Goal: Task Accomplishment & Management: Complete application form

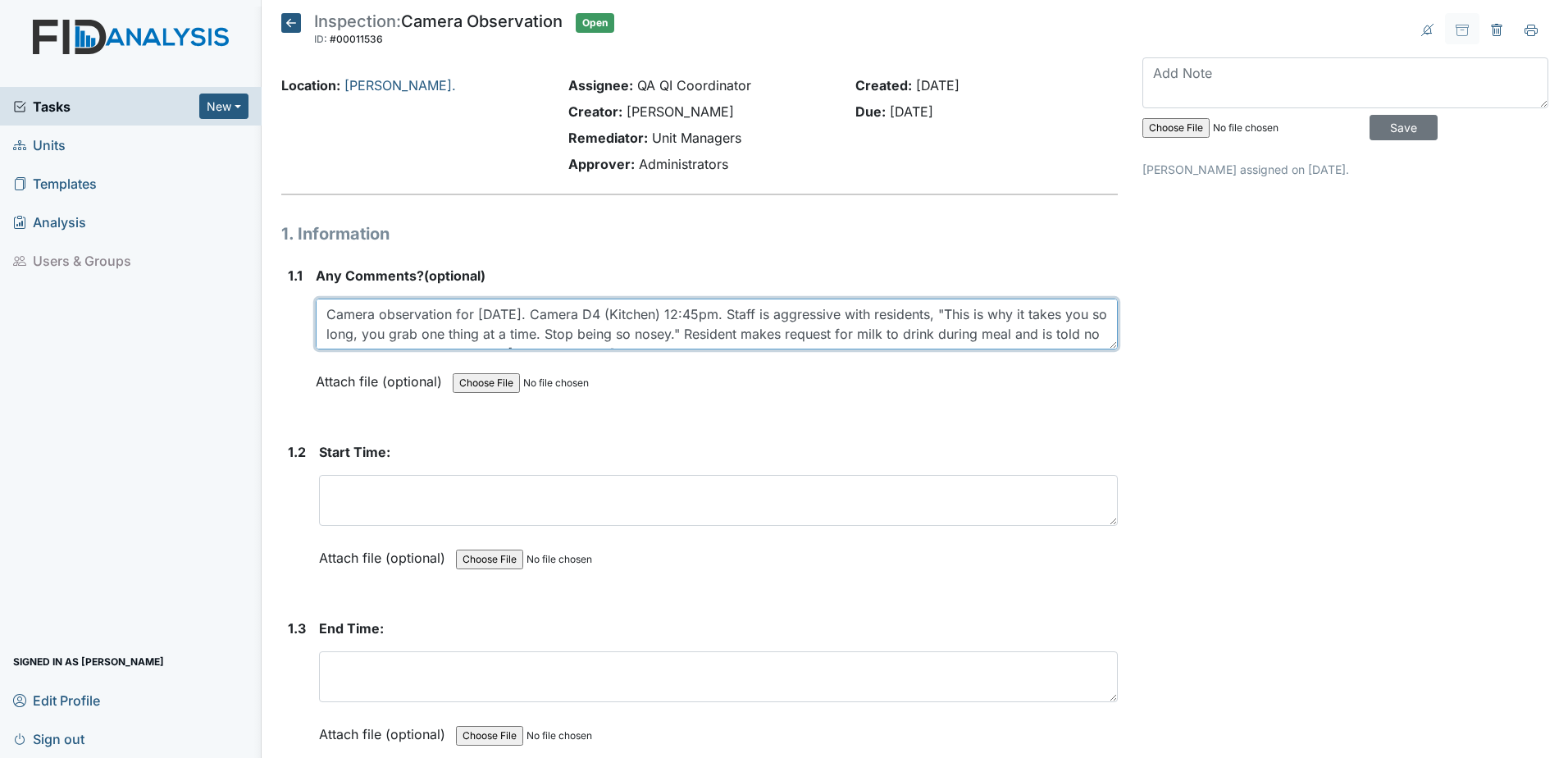
click at [691, 311] on textarea "Camera observation for [DATE]. Camera D4 (Kitchen) 12:45pm. Staff is aggressive…" at bounding box center [717, 323] width 802 height 51
click at [687, 312] on textarea "Camera observation for [DATE]. Camera D4 (Kitchen) 12:45pm. Staff is aggressive…" at bounding box center [717, 323] width 802 height 51
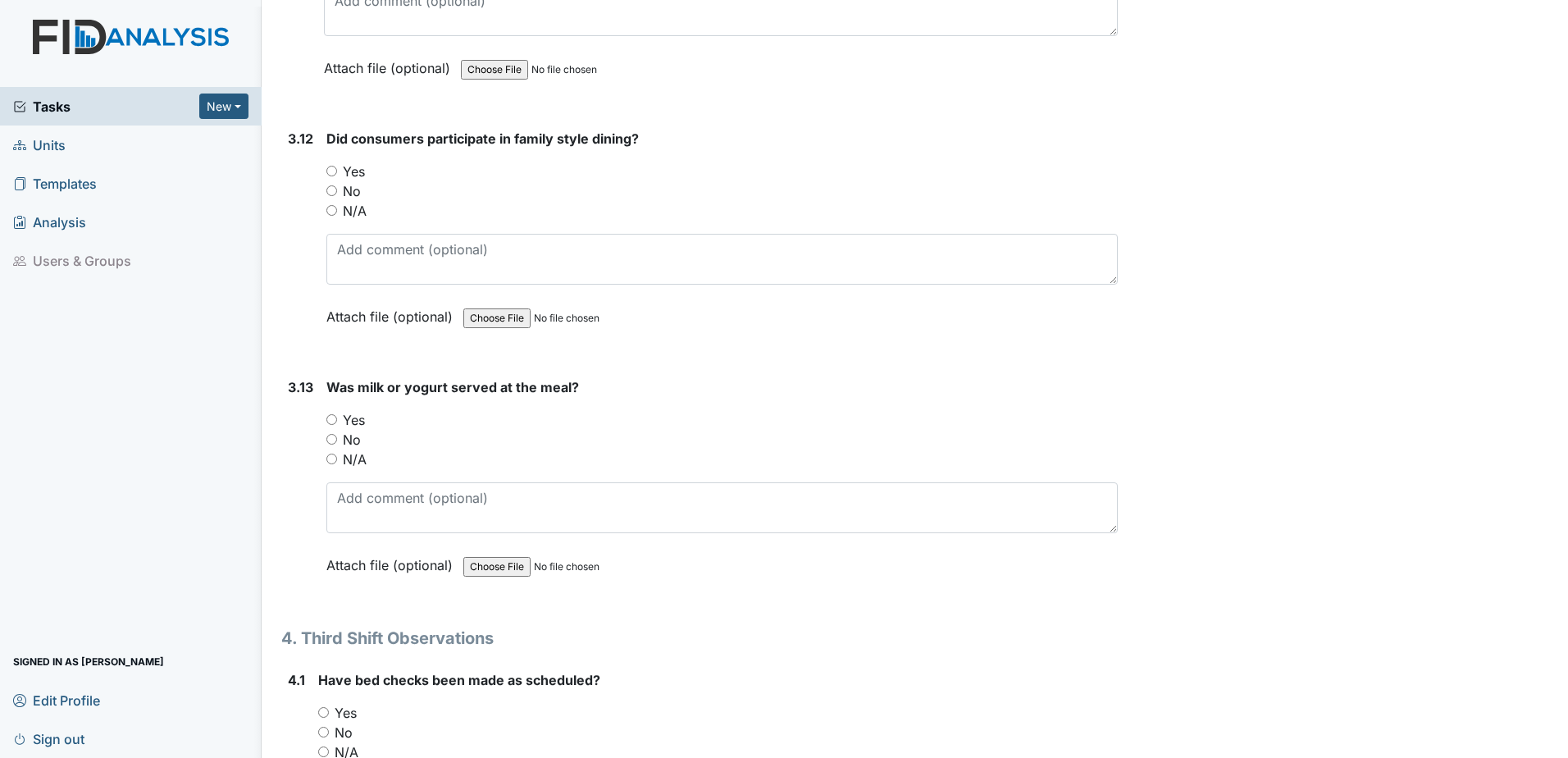
scroll to position [5495, 0]
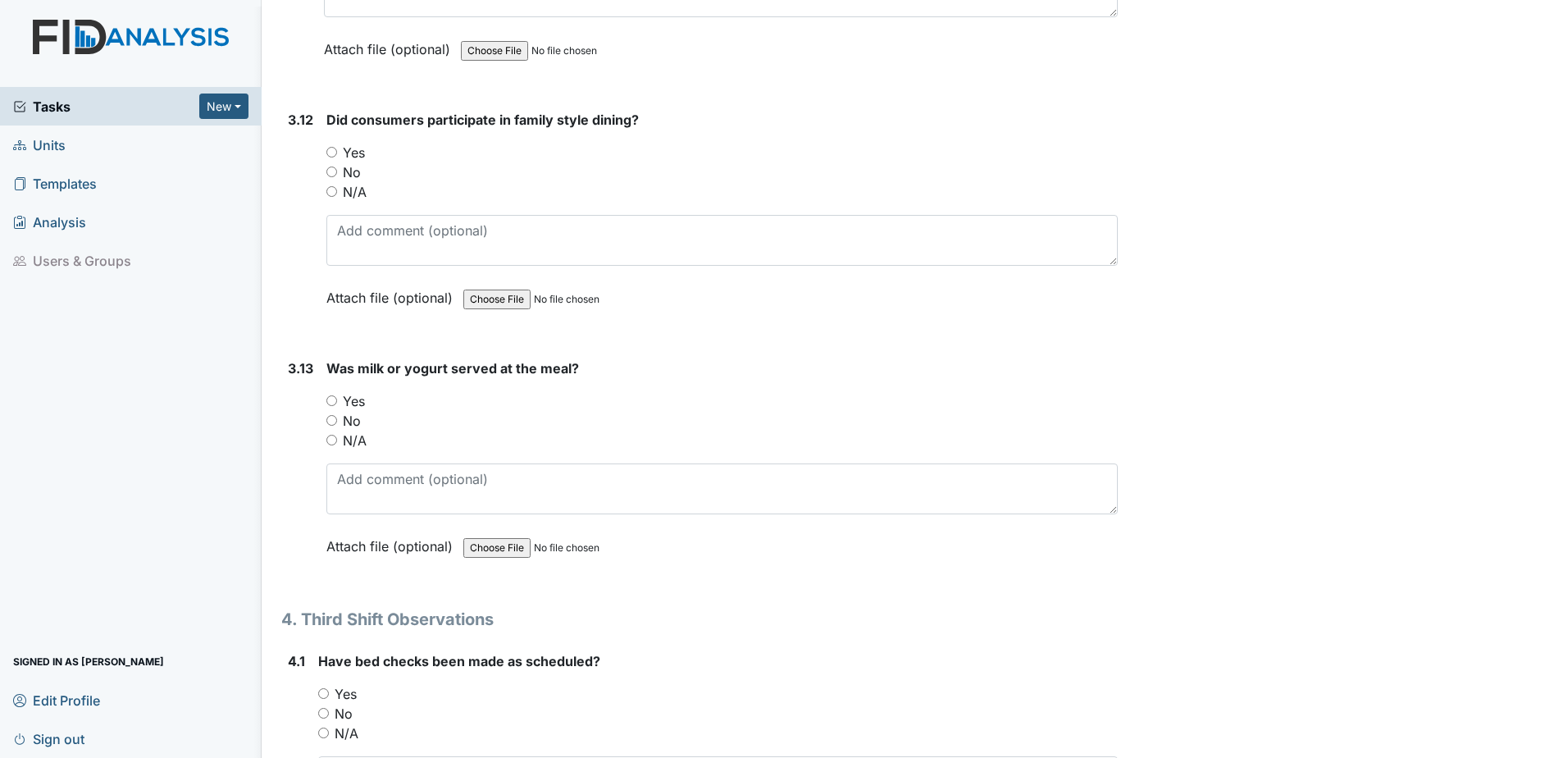
type textarea "Camera observation for [DATE]. Camera D4 (Kitchen) 12:48pm. Staff is aggressive…"
click at [334, 426] on div "No" at bounding box center [721, 421] width 791 height 20
click at [336, 423] on input "No" at bounding box center [331, 420] width 11 height 11
radio input "true"
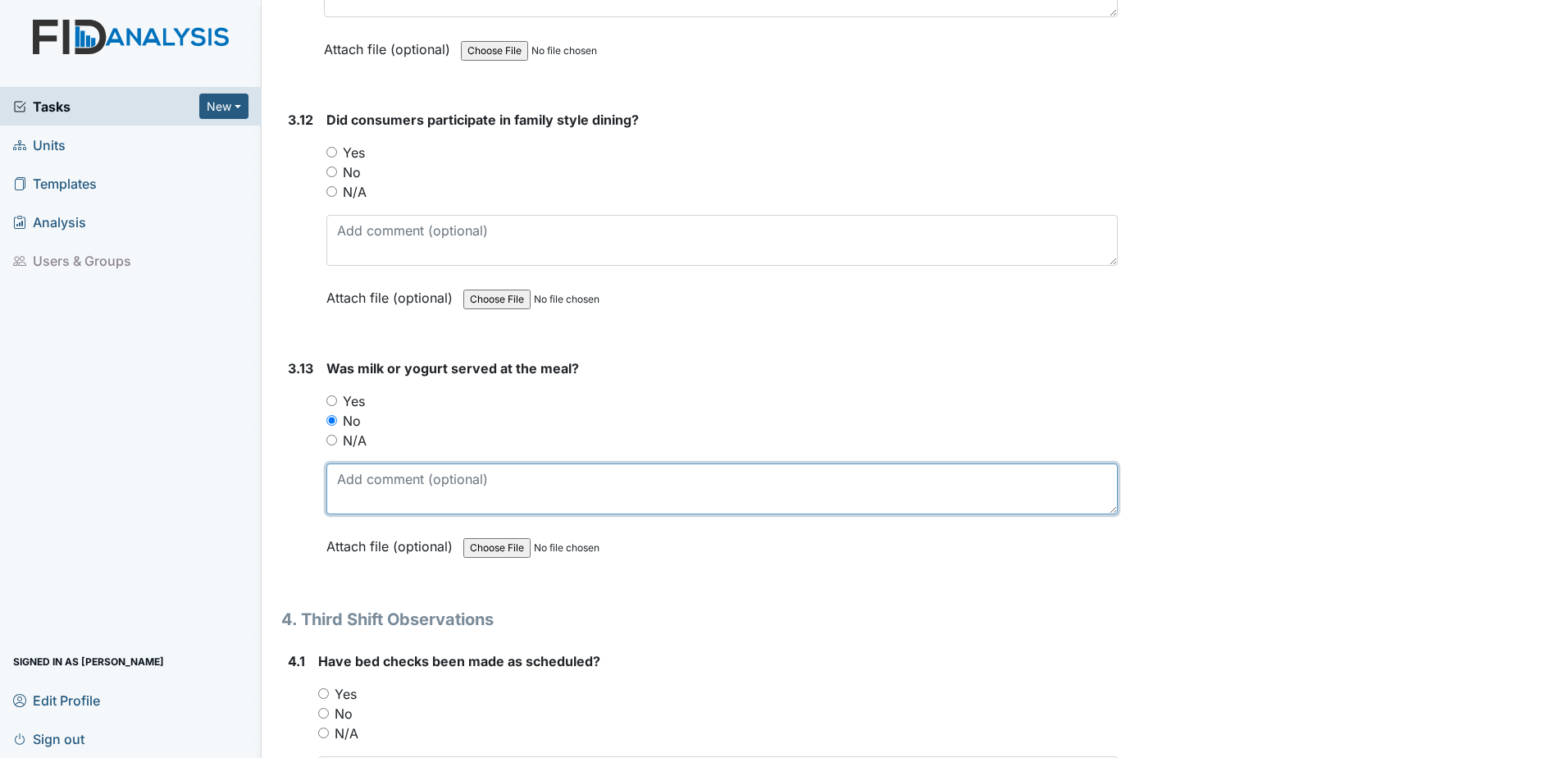
click at [375, 483] on textarea at bounding box center [721, 488] width 791 height 51
type textarea "Resident requested milk and was told no, it wasn't on the menu."
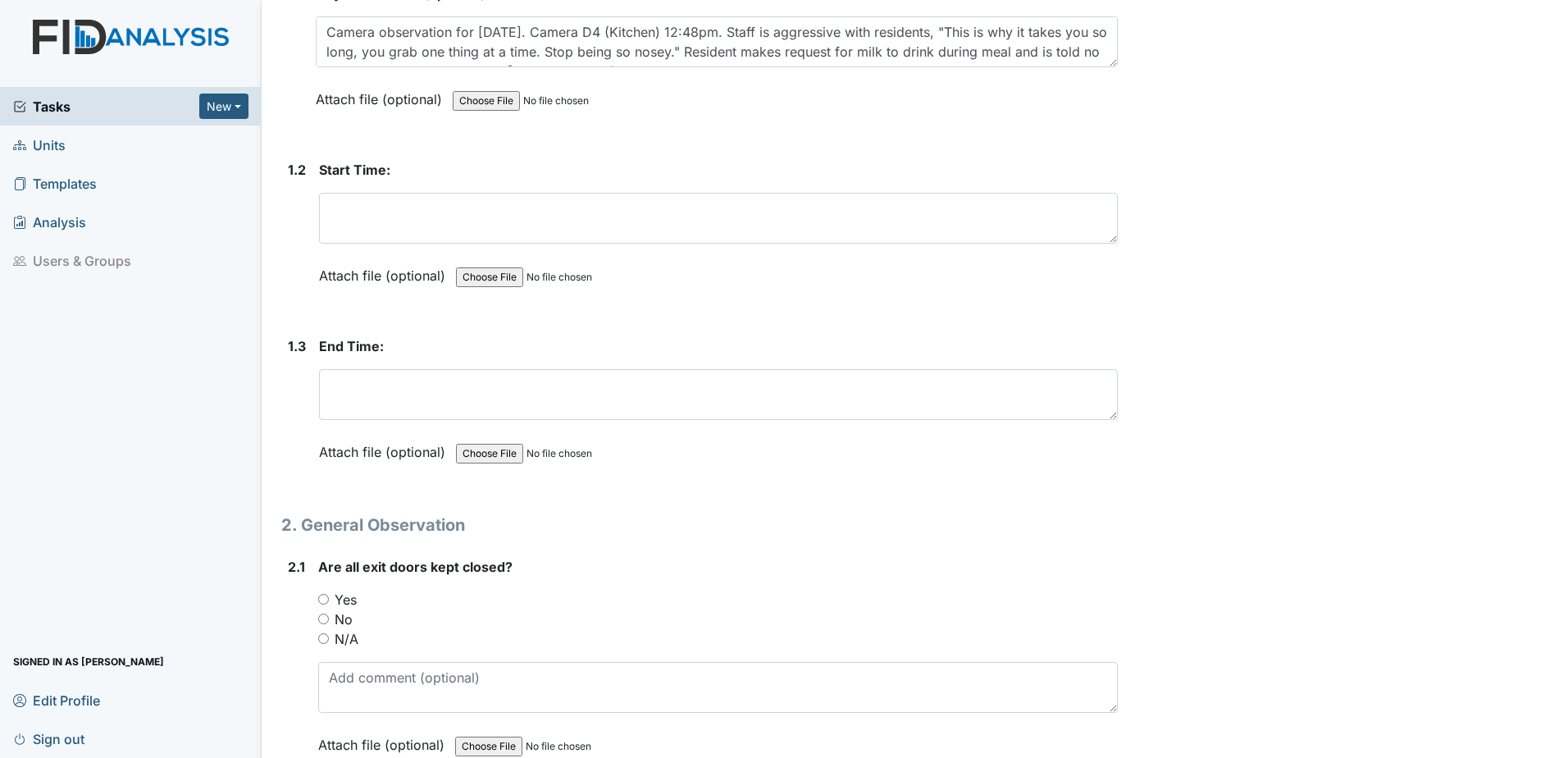
scroll to position [0, 0]
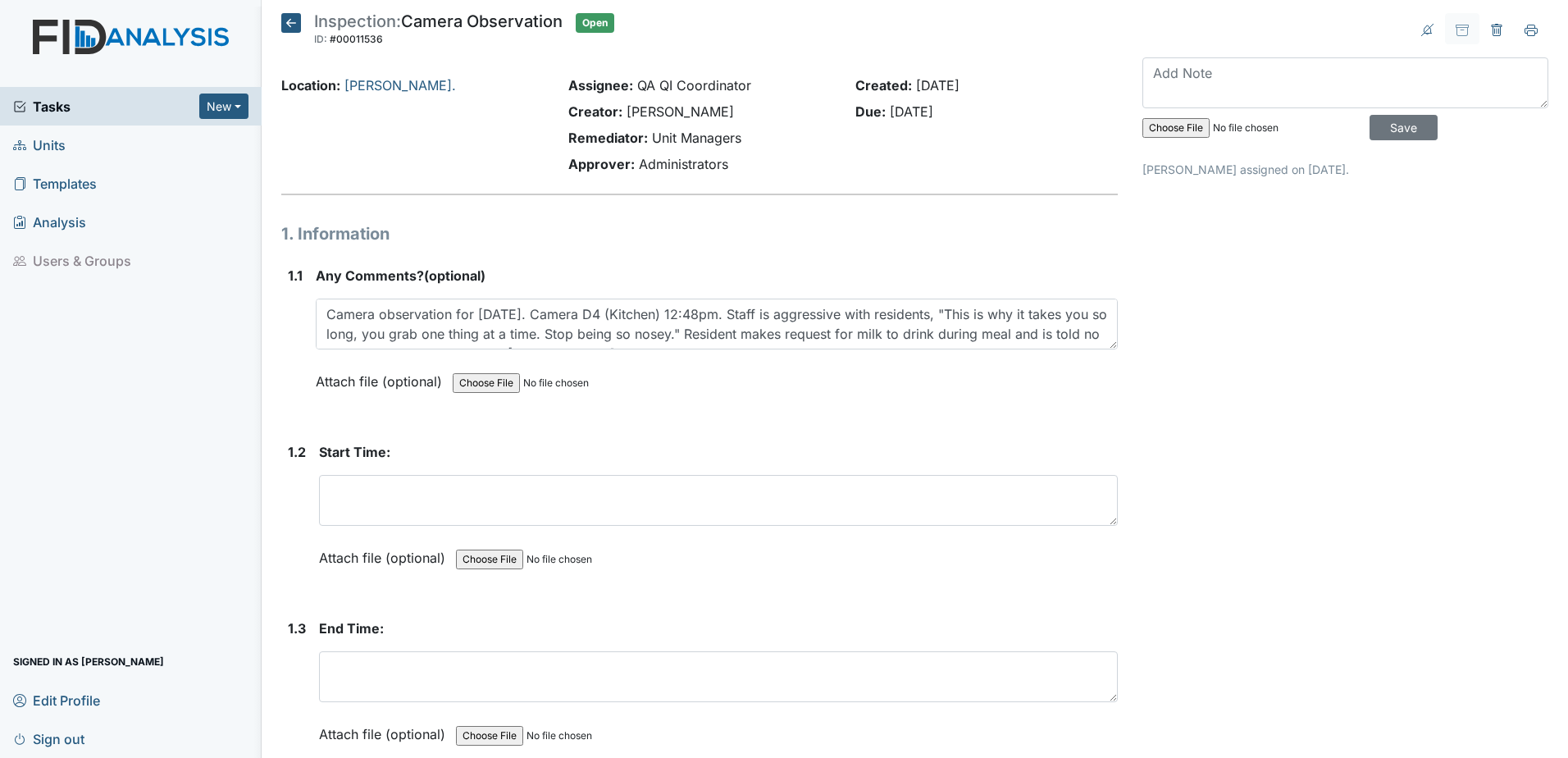
drag, startPoint x: 678, startPoint y: 390, endPoint x: 687, endPoint y: 229, distance: 161.3
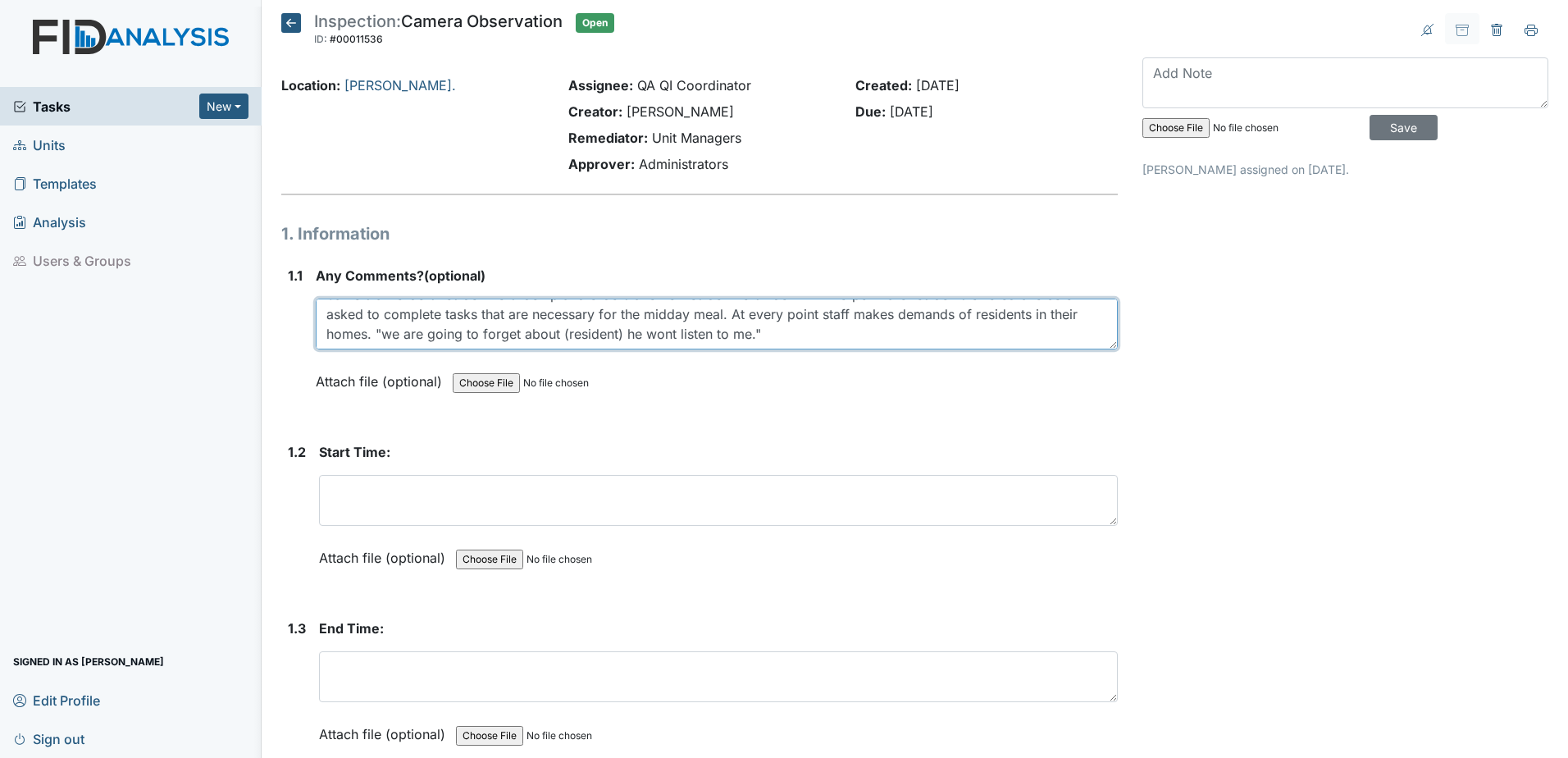
click at [373, 330] on textarea "Camera observation for [DATE]. Camera D4 (Kitchen) 12:48pm. Staff is aggressive…" at bounding box center [717, 323] width 802 height 51
drag, startPoint x: 623, startPoint y: 335, endPoint x: 617, endPoint y: 321, distance: 15.2
click at [617, 321] on textarea "Camera observation for [DATE]. Camera D4 (Kitchen) 12:48pm. Staff is aggressive…" at bounding box center [717, 323] width 802 height 51
click at [682, 318] on textarea "Camera observation for [DATE]. Camera D4 (Kitchen) 12:48pm. Staff is aggressive…" at bounding box center [717, 323] width 802 height 51
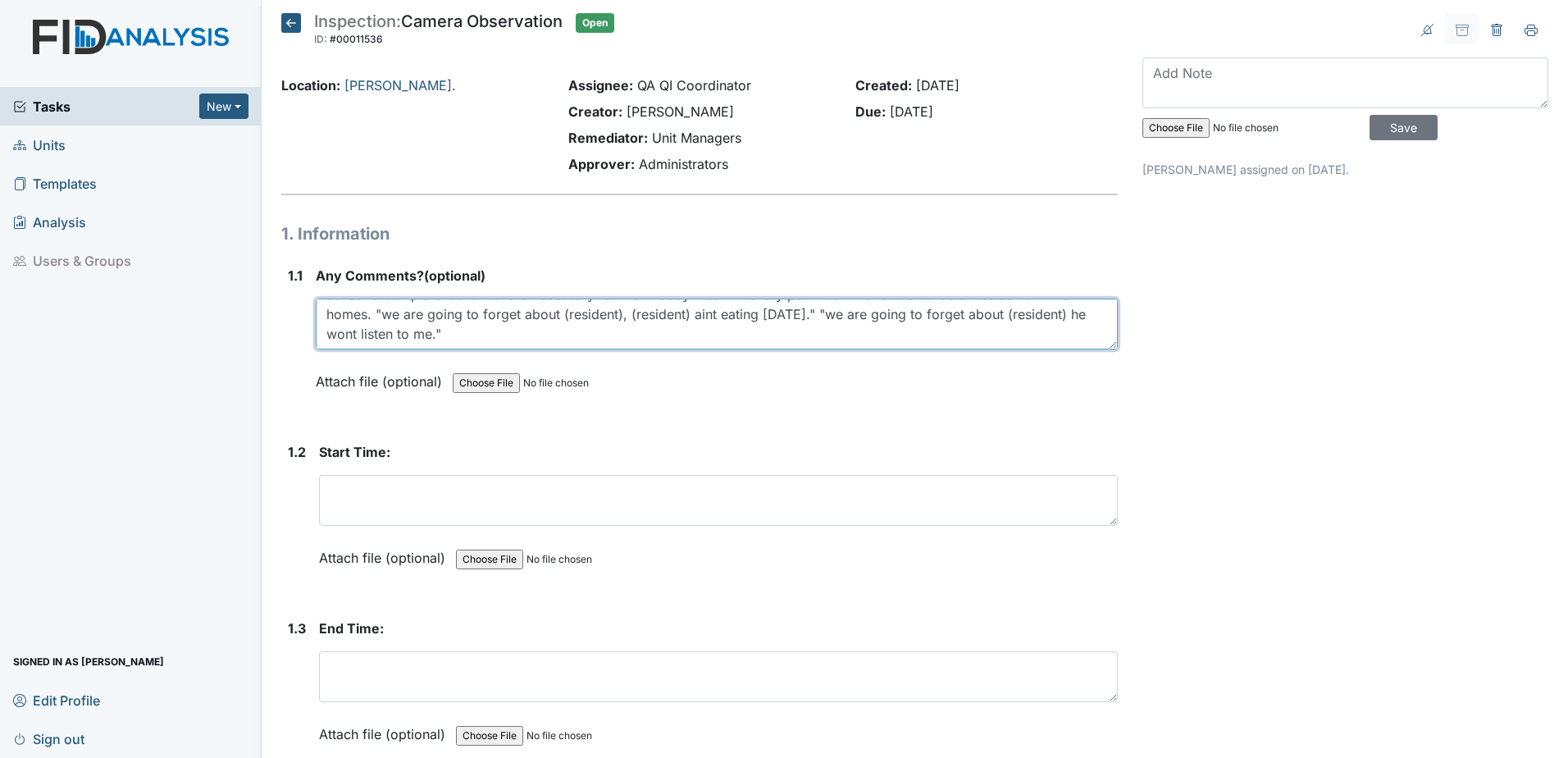
click at [519, 336] on textarea "Camera observation for [DATE]. Camera D4 (Kitchen) 12:48pm. Staff is aggressive…" at bounding box center [717, 323] width 802 height 51
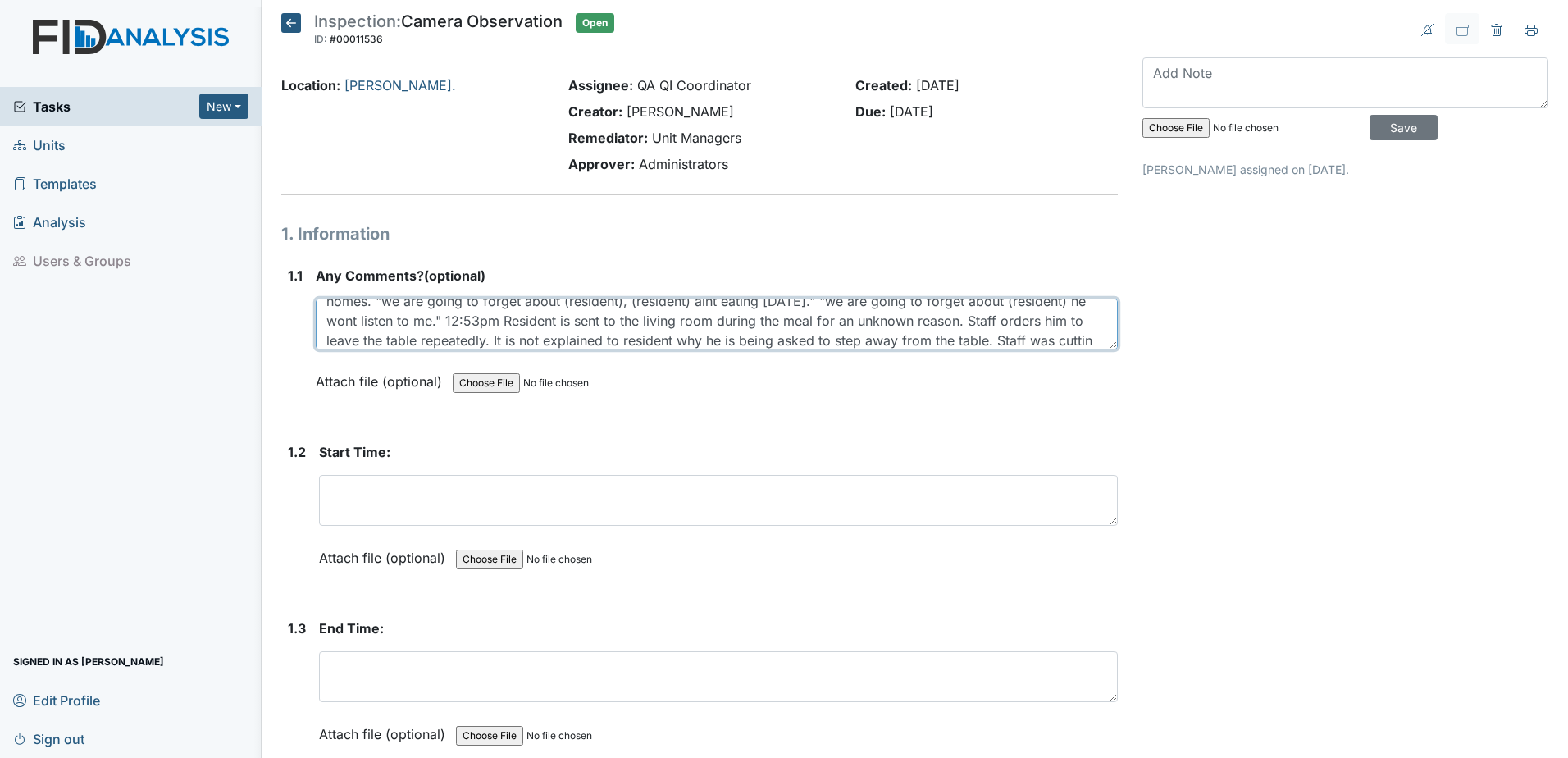
scroll to position [131, 0]
click at [768, 345] on textarea at bounding box center [717, 323] width 802 height 51
click at [571, 344] on textarea at bounding box center [717, 323] width 802 height 51
click at [550, 343] on textarea at bounding box center [717, 323] width 802 height 51
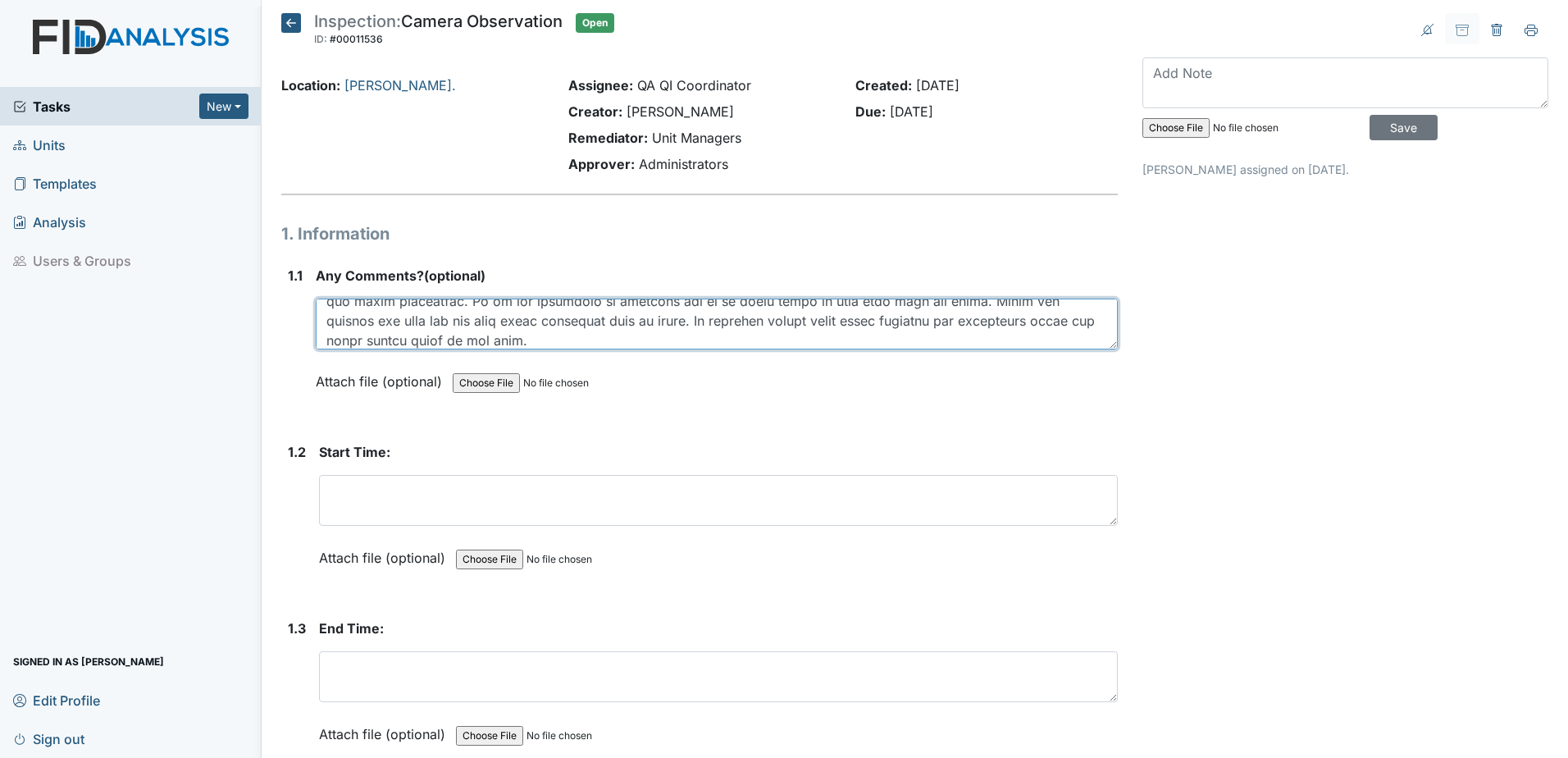
click at [537, 333] on textarea at bounding box center [717, 323] width 802 height 51
click at [555, 342] on textarea at bounding box center [717, 323] width 802 height 51
type textarea "Camera observation for [DATE]. Camera D4 (Kitchen) 12:48pm. Staff is aggressive…"
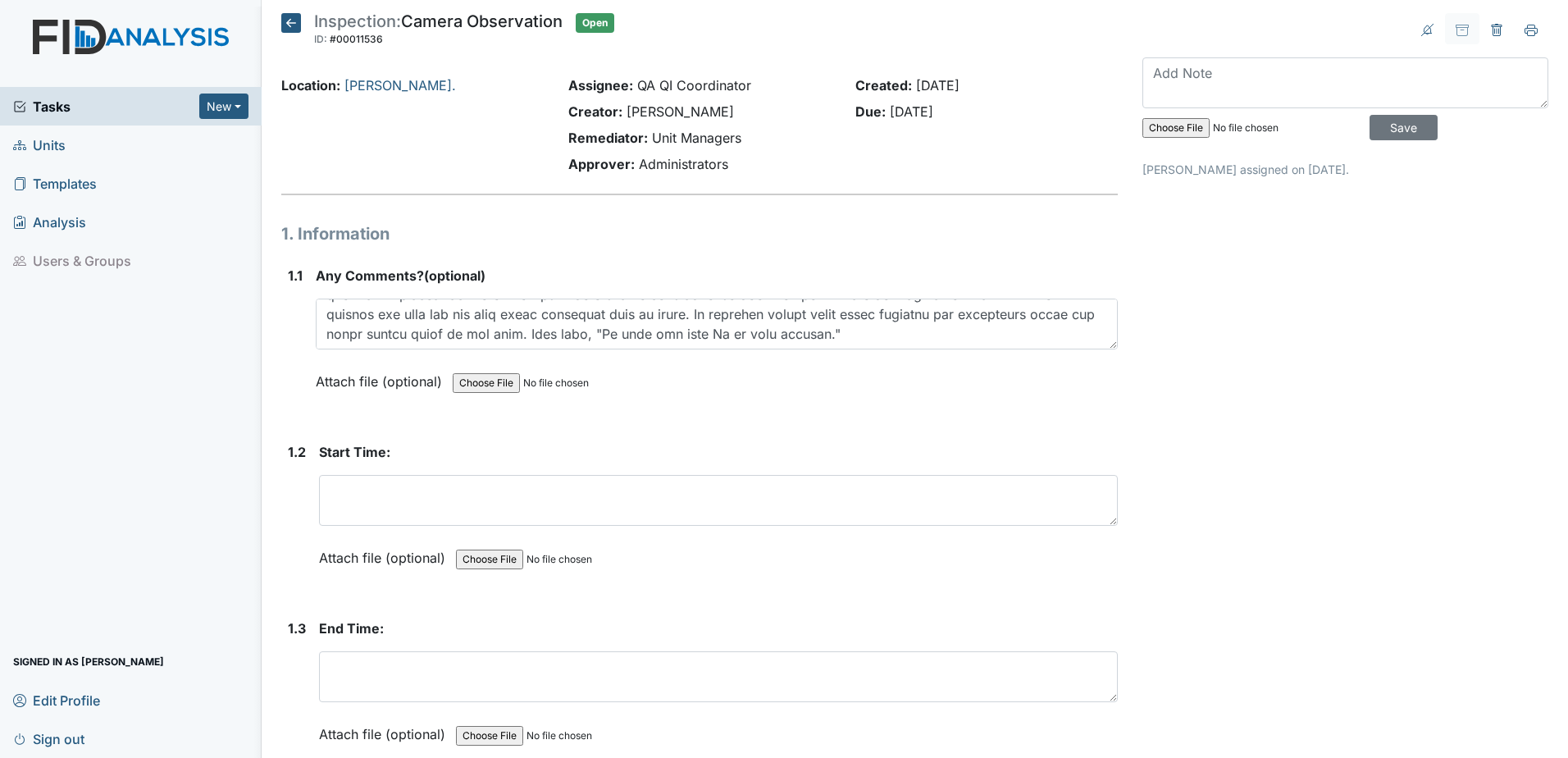
click at [592, 533] on div "Start Time: This field is required. Attach file (optional) You can upload .pdf,…" at bounding box center [718, 510] width 798 height 137
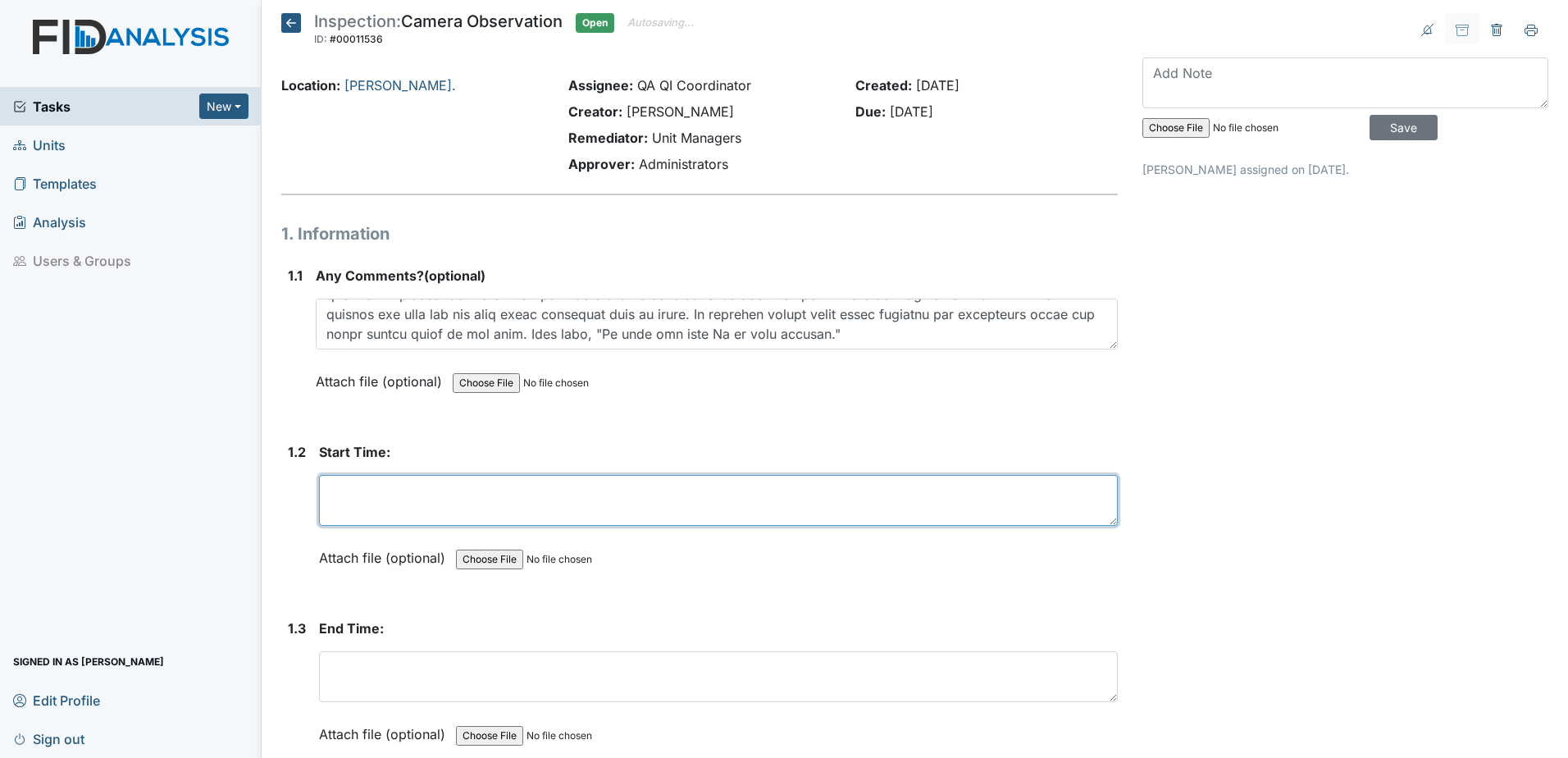
click at [593, 516] on textarea at bounding box center [718, 499] width 798 height 51
type textarea "8"
type textarea "[DATE]"
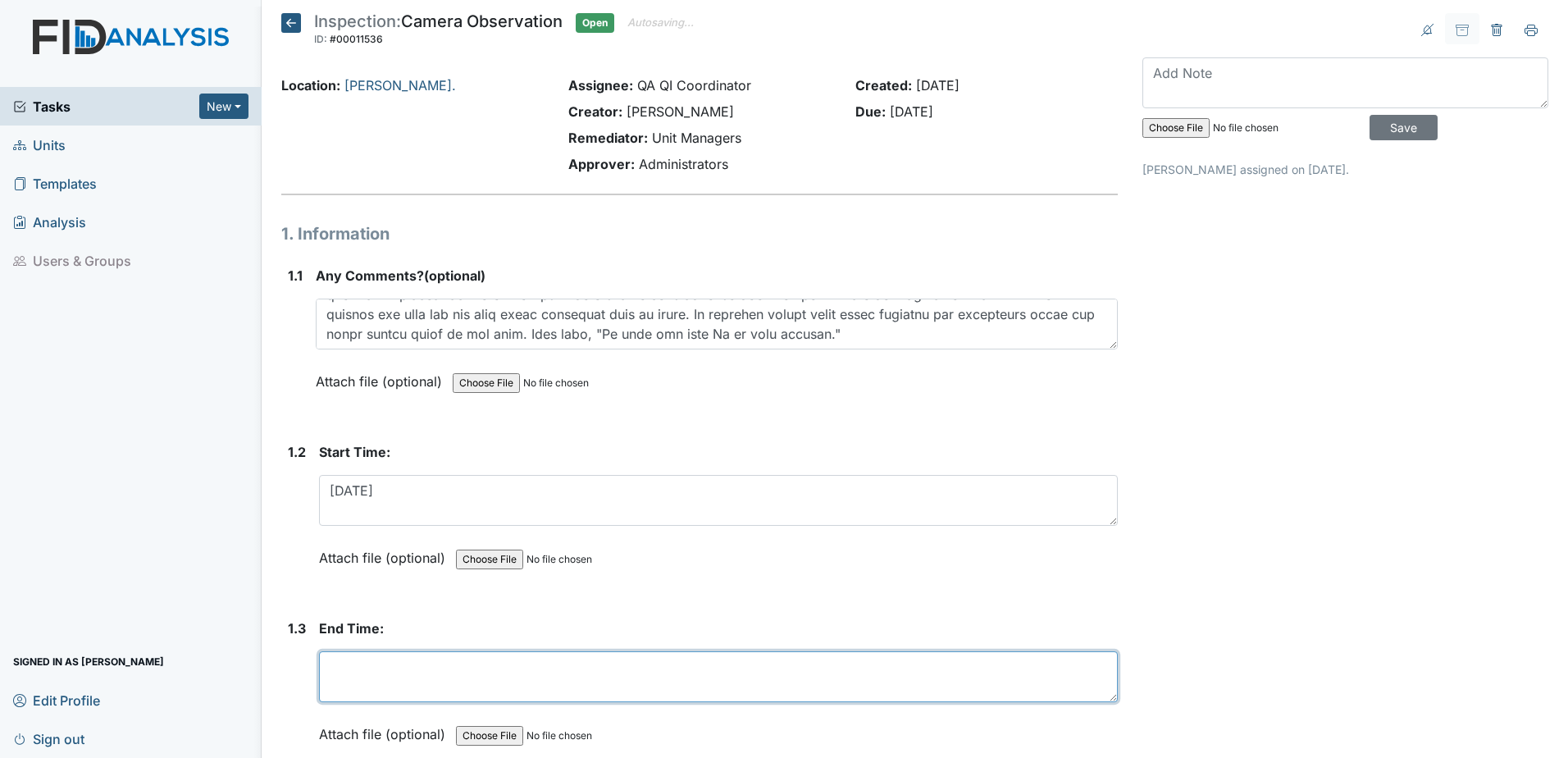
click at [420, 698] on textarea at bounding box center [718, 676] width 798 height 51
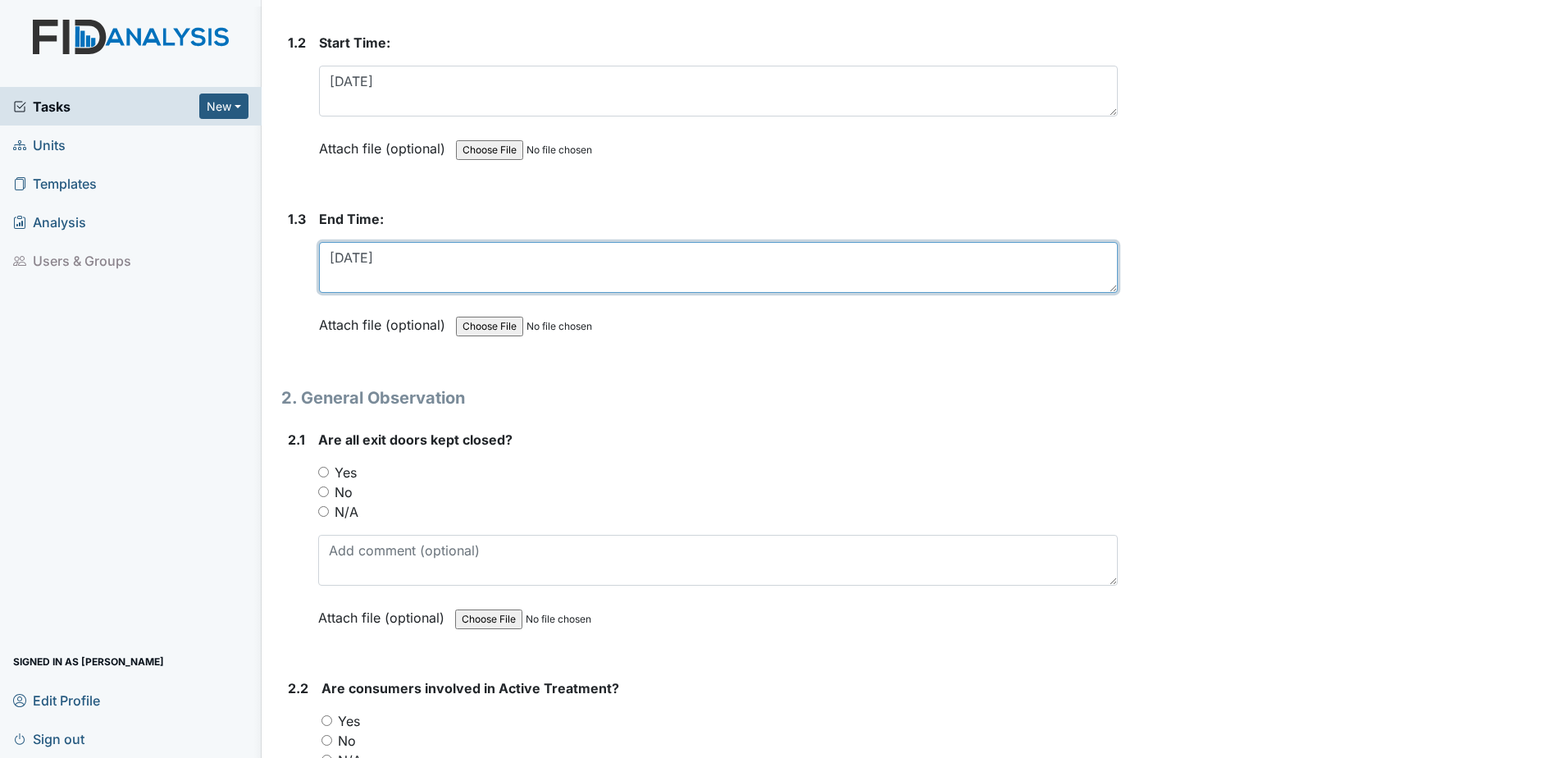
scroll to position [410, 0]
type textarea "[DATE]"
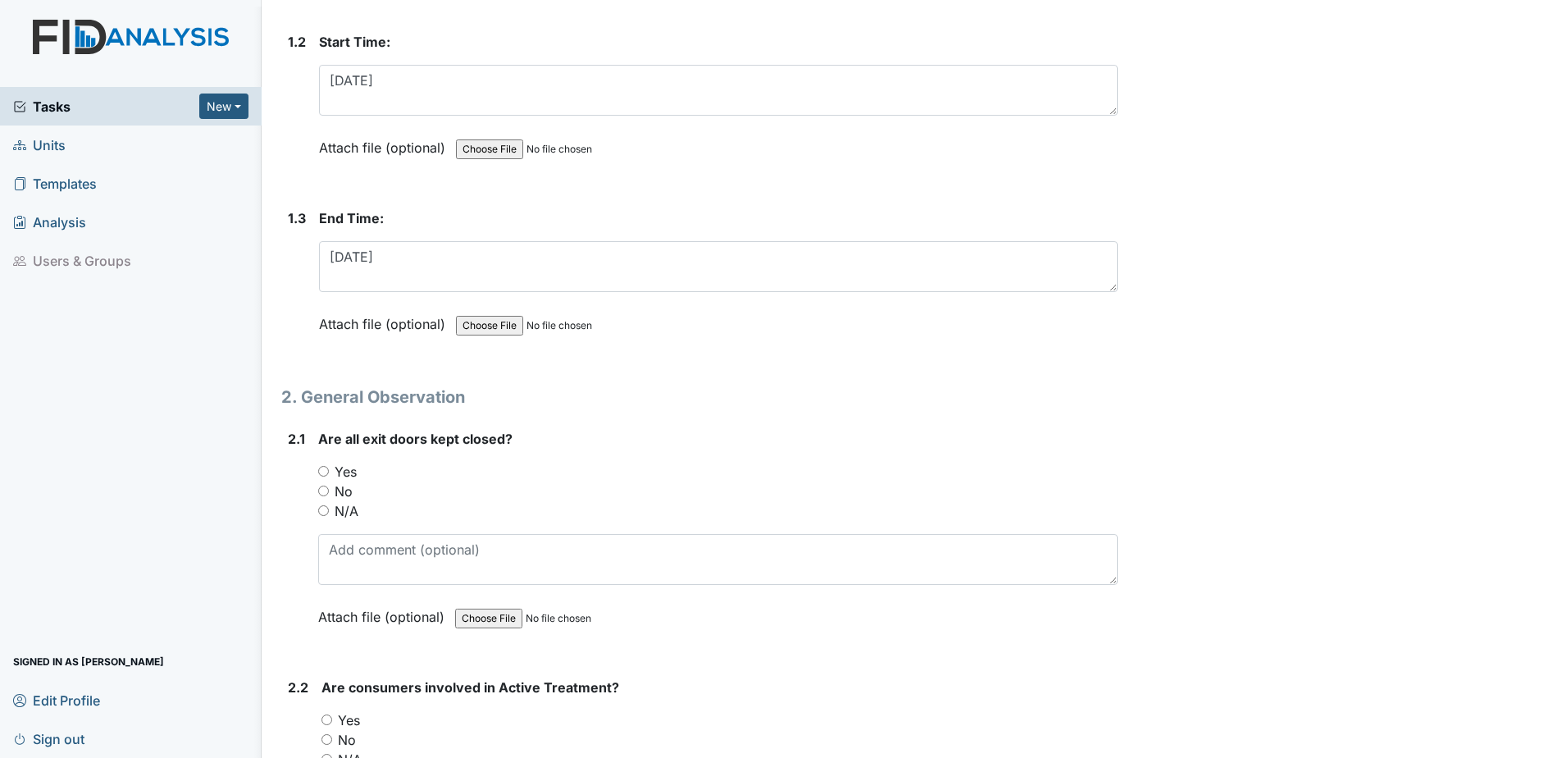
click at [326, 474] on input "Yes" at bounding box center [323, 471] width 11 height 11
radio input "true"
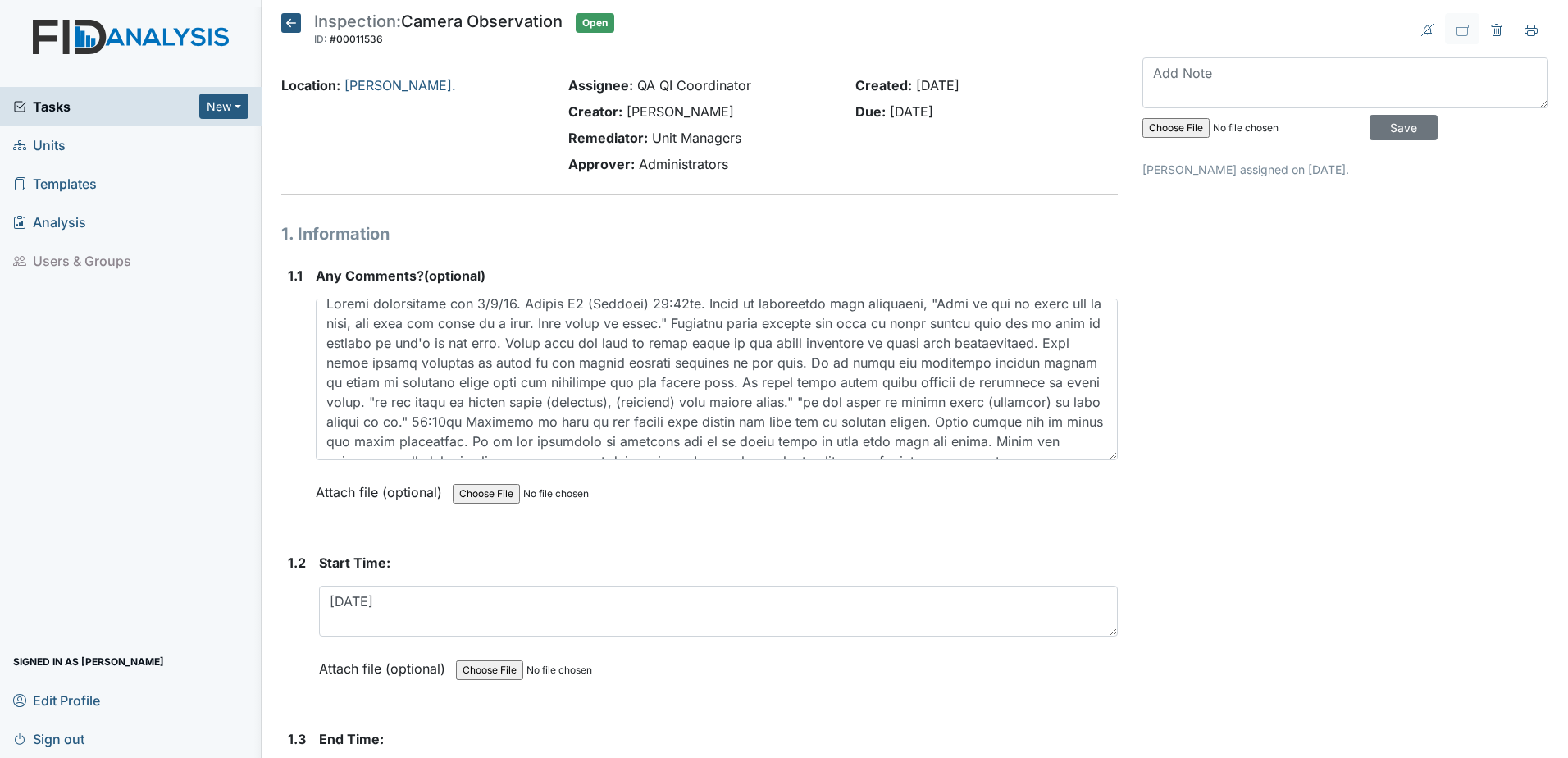
scroll to position [0, 0]
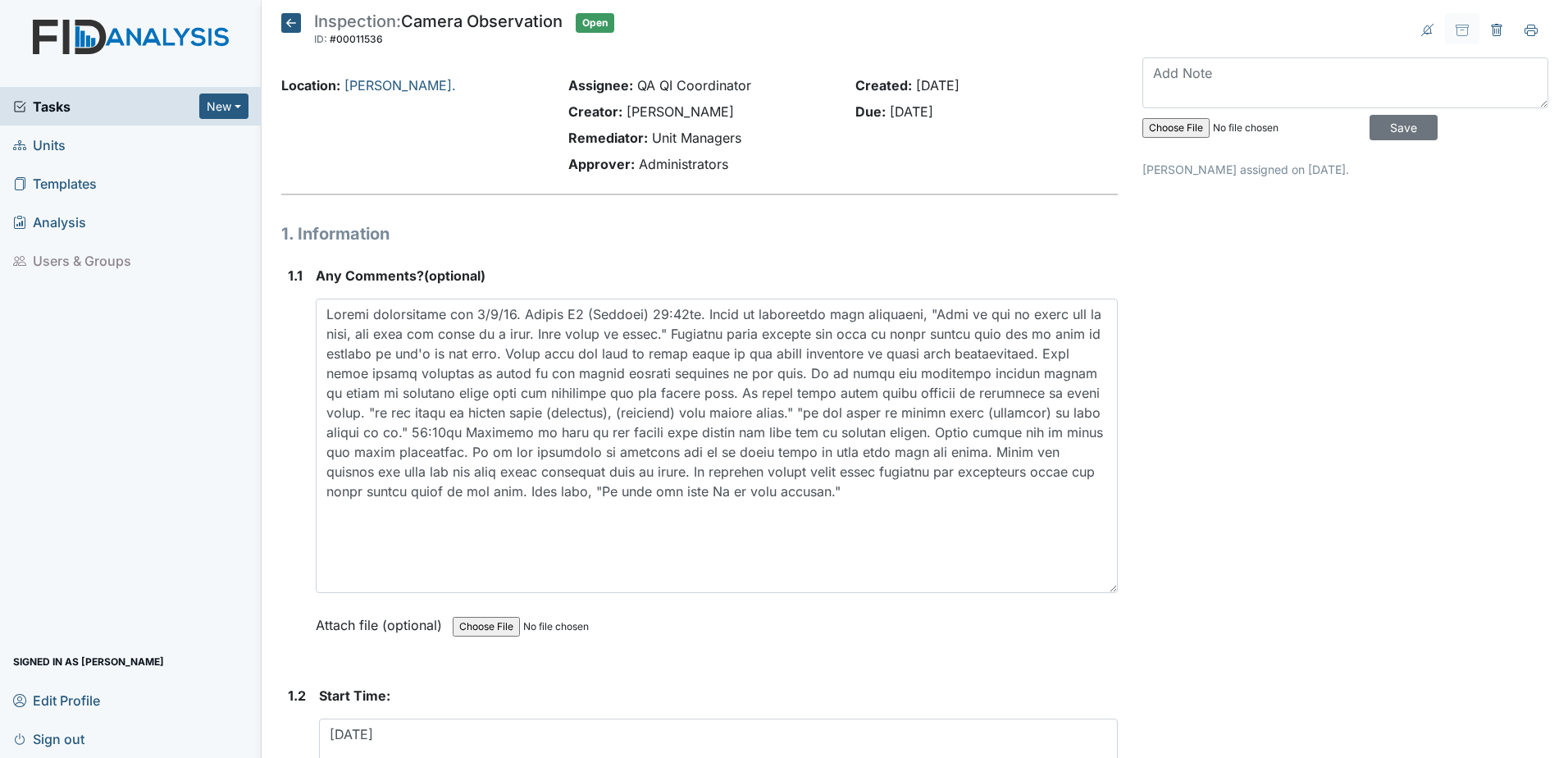
drag, startPoint x: 1105, startPoint y: 347, endPoint x: 1116, endPoint y: 591, distance: 244.2
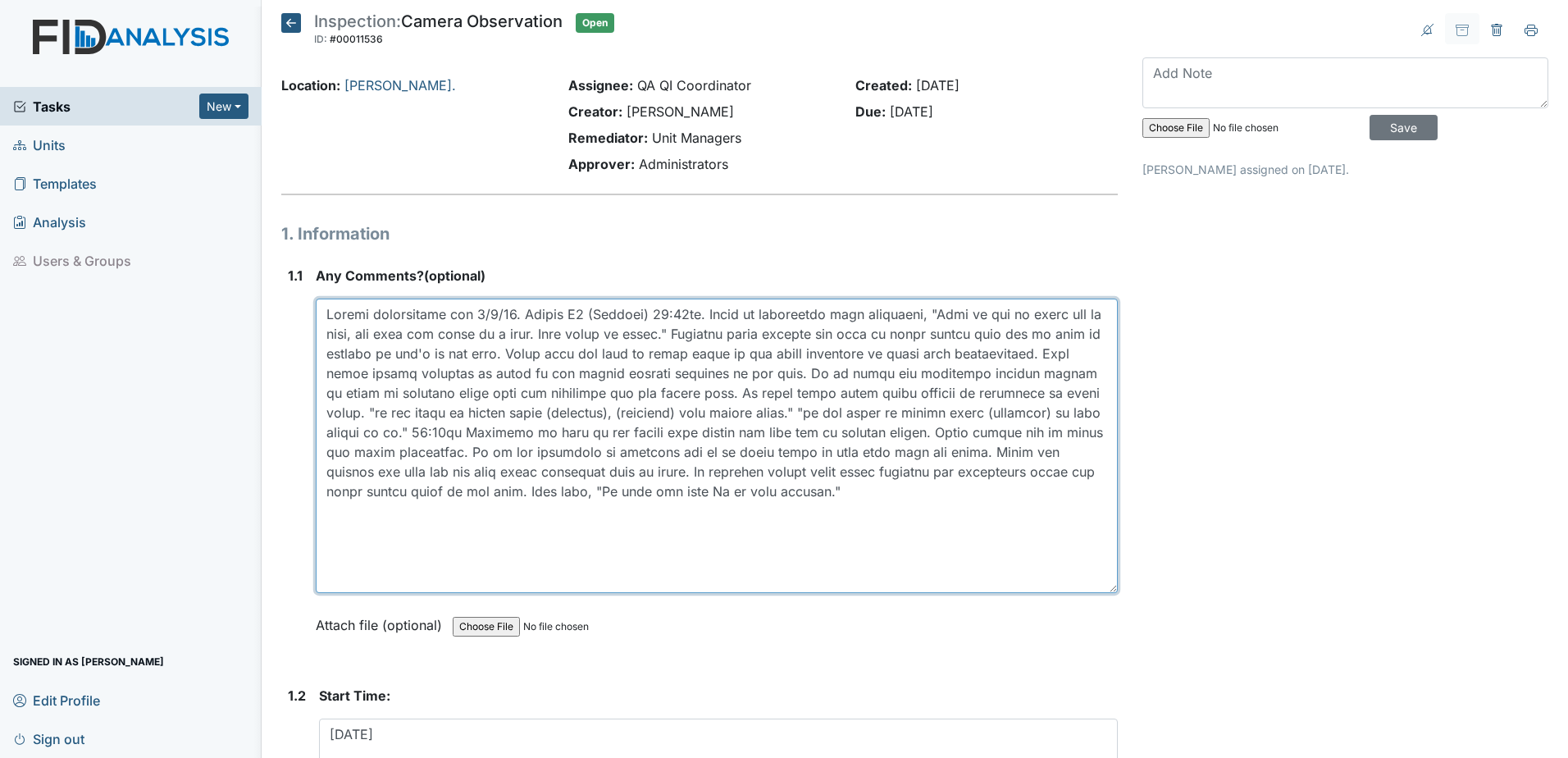
click at [869, 438] on textarea at bounding box center [717, 445] width 802 height 294
click at [872, 439] on textarea at bounding box center [717, 445] width 802 height 294
click at [666, 496] on textarea at bounding box center [717, 445] width 802 height 294
click at [811, 501] on textarea at bounding box center [717, 445] width 802 height 294
click at [837, 537] on textarea at bounding box center [717, 445] width 802 height 294
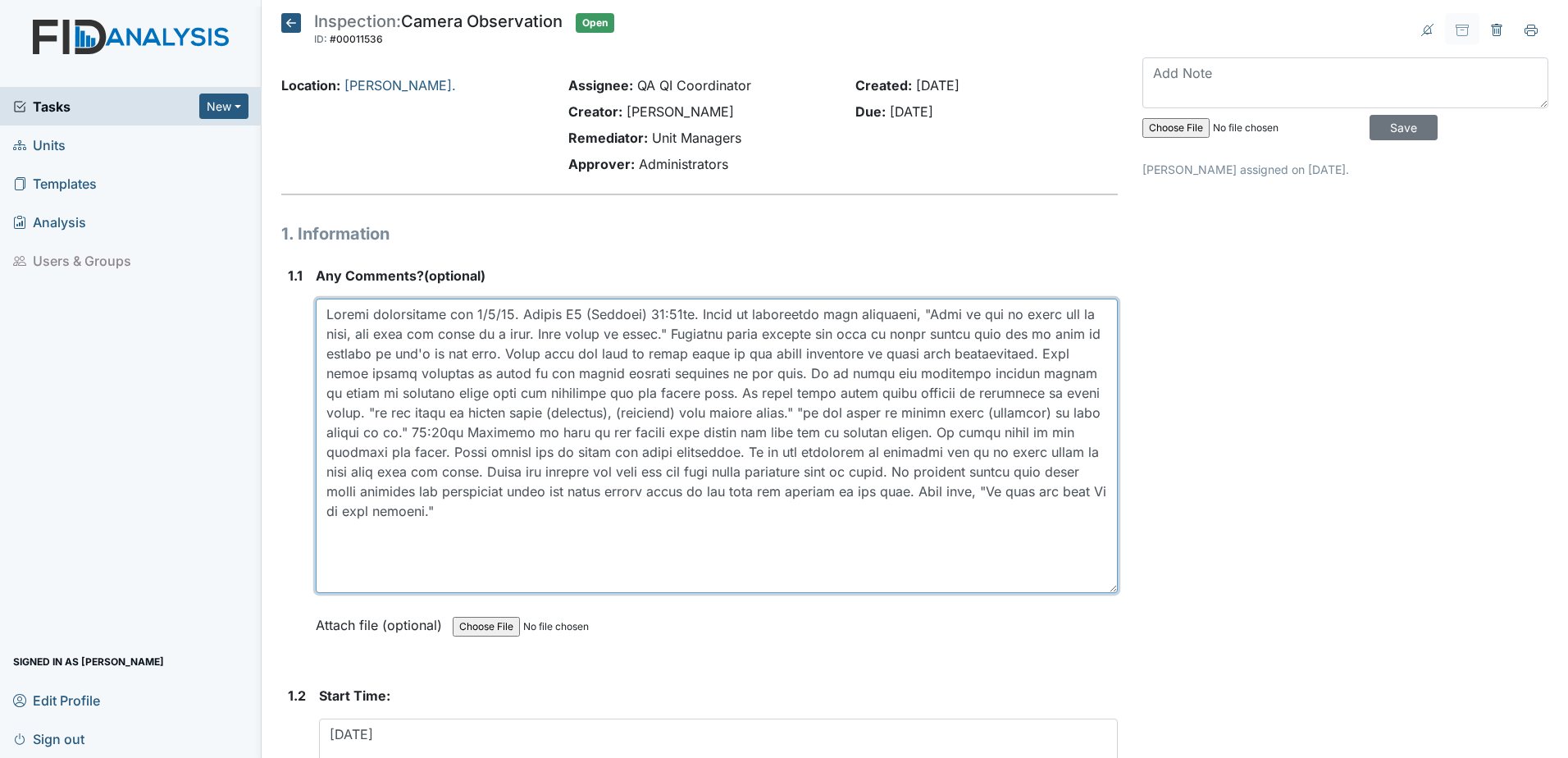
click at [1011, 529] on textarea at bounding box center [717, 445] width 802 height 294
click at [866, 496] on textarea at bounding box center [717, 445] width 802 height 294
drag, startPoint x: 949, startPoint y: 497, endPoint x: 932, endPoint y: 497, distance: 17.0
click at [932, 497] on textarea at bounding box center [717, 445] width 802 height 294
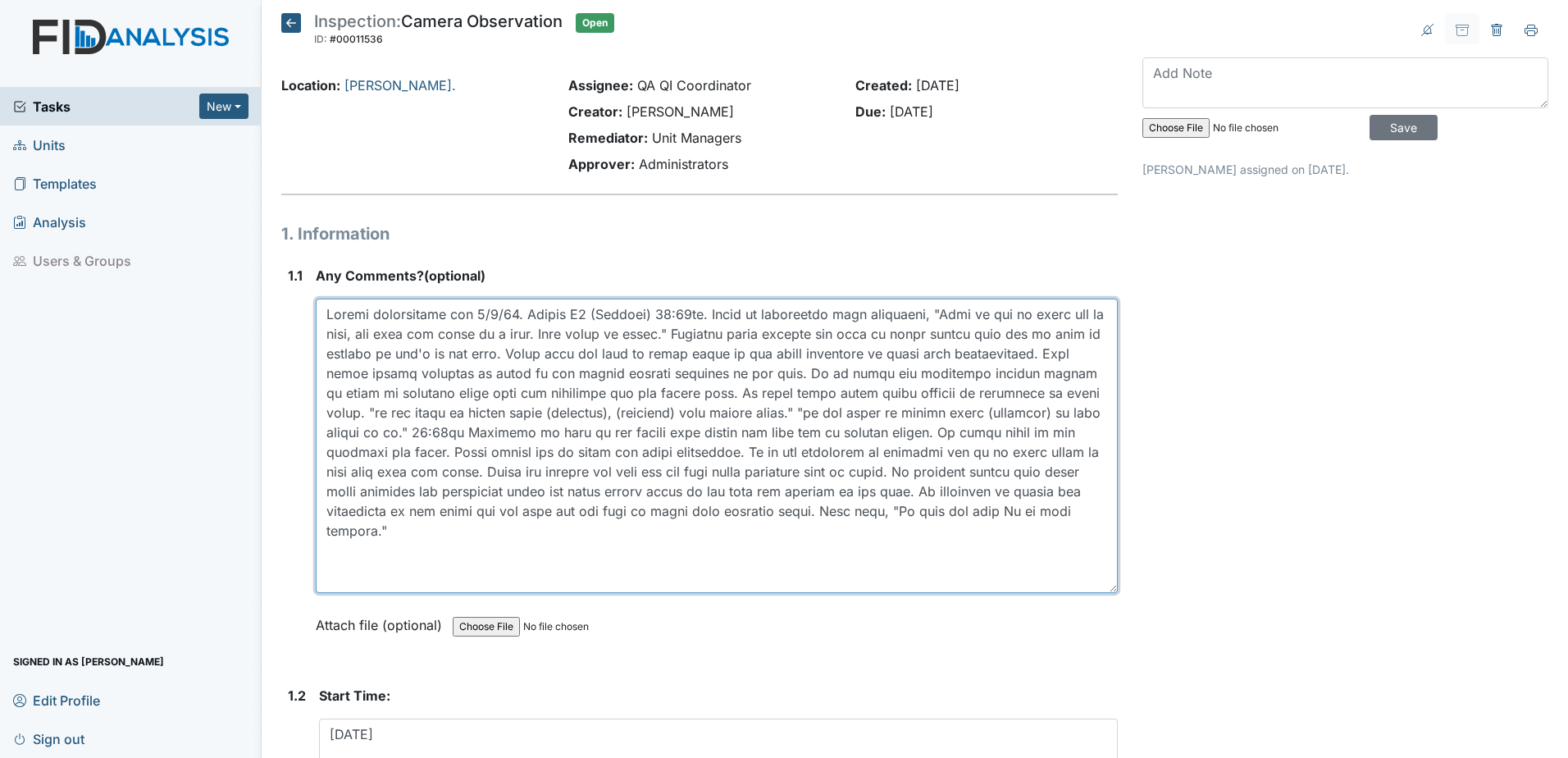
drag, startPoint x: 850, startPoint y: 516, endPoint x: 863, endPoint y: 518, distance: 13.2
click at [851, 516] on textarea at bounding box center [717, 445] width 802 height 294
click at [787, 526] on textarea at bounding box center [717, 445] width 802 height 294
click at [811, 511] on textarea at bounding box center [717, 445] width 802 height 294
click at [837, 512] on textarea at bounding box center [717, 445] width 802 height 294
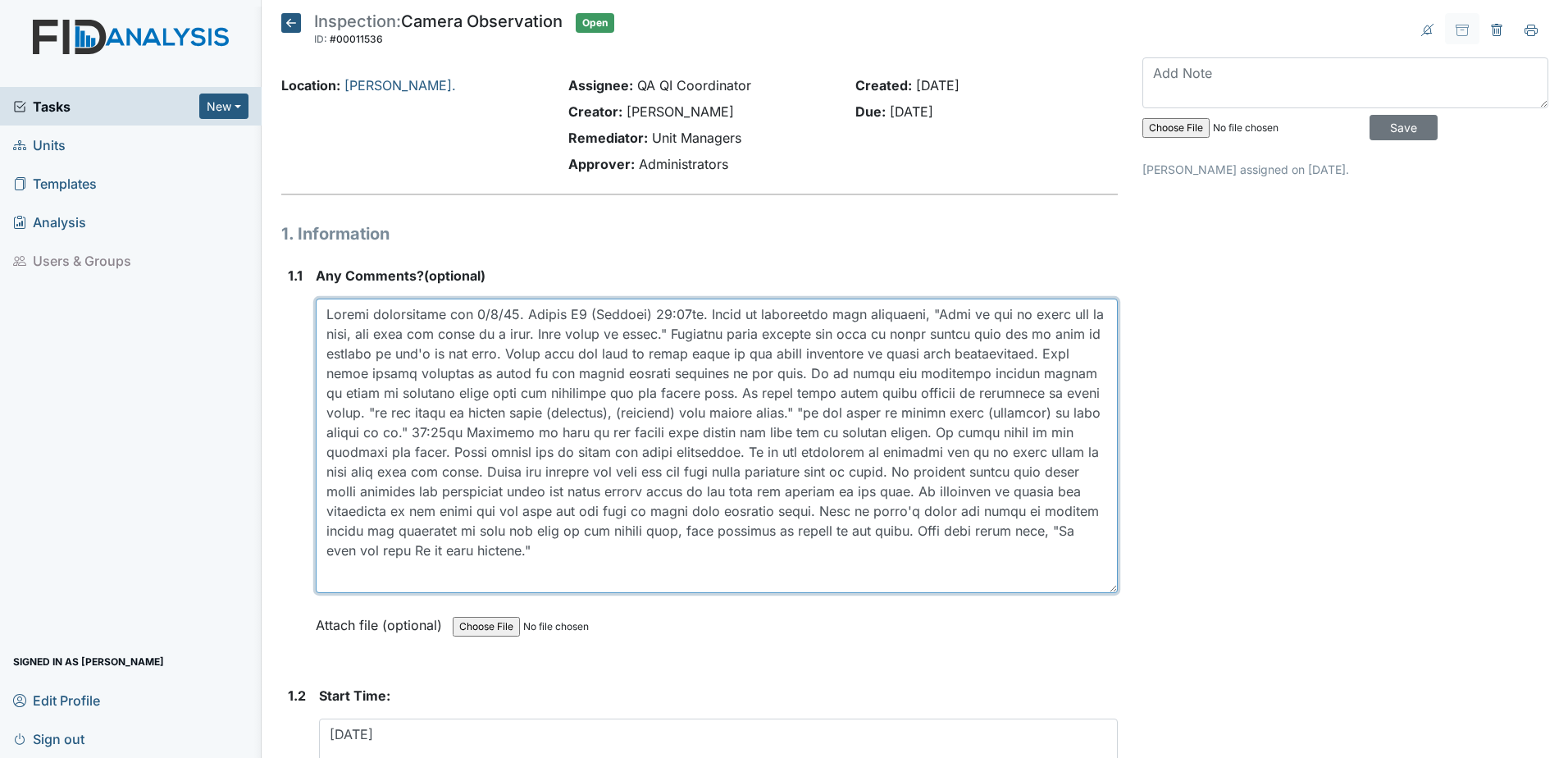
type textarea "Camera observation for [DATE]. Camera D4 (Kitchen) 12:48pm. Staff is aggressive…"
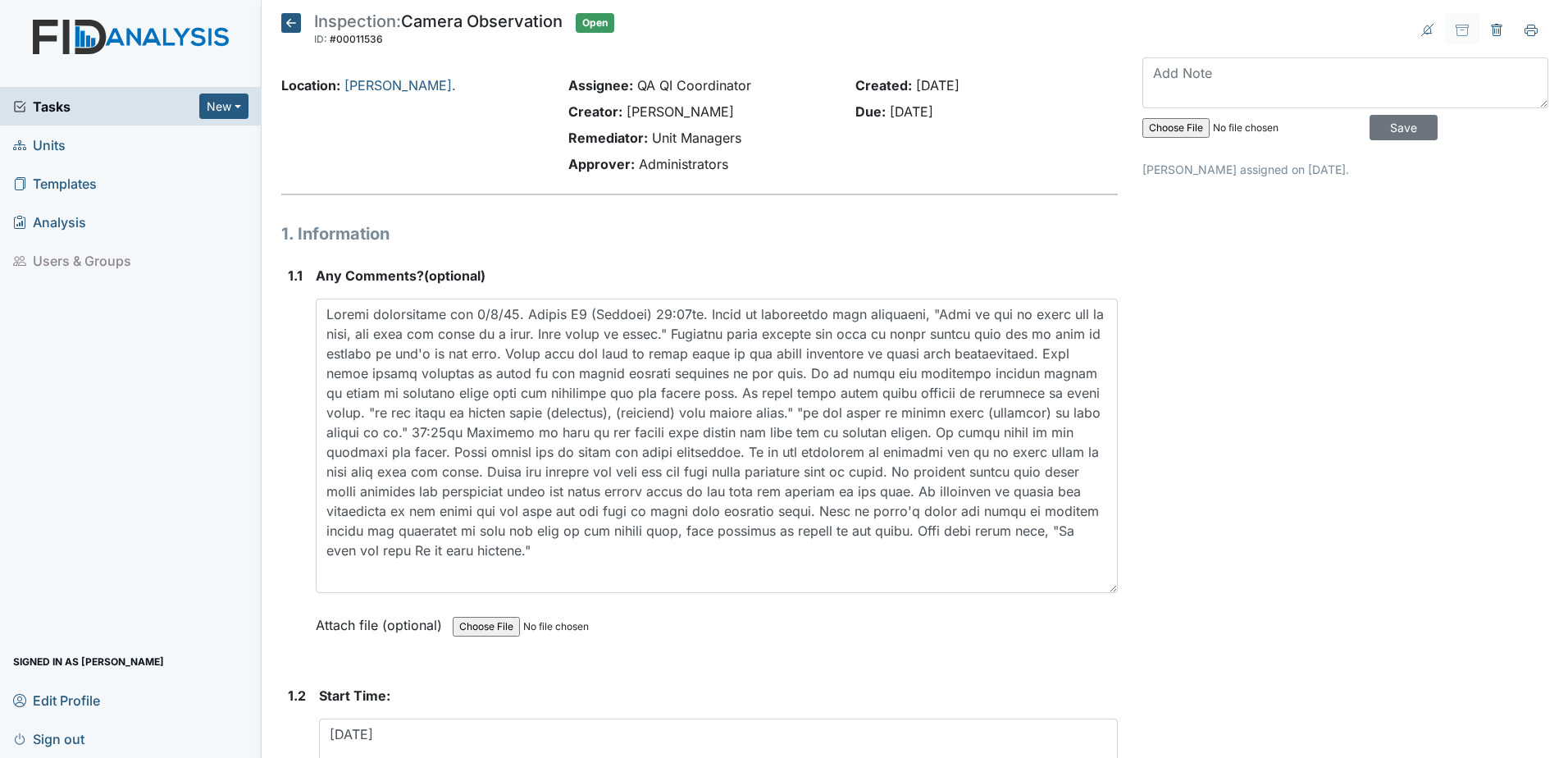
click at [470, 626] on input "file" at bounding box center [564, 627] width 223 height 40
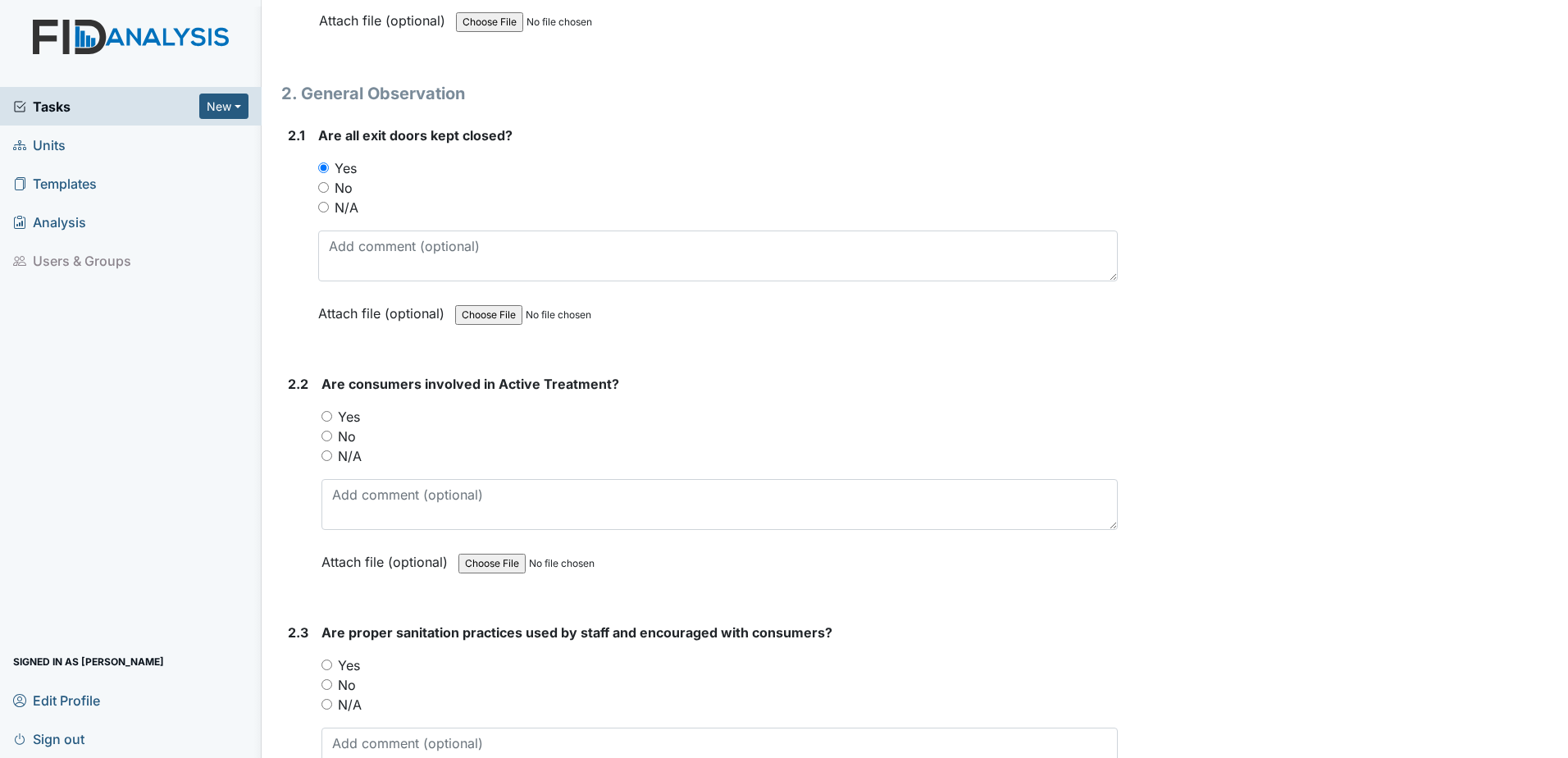
scroll to position [984, 0]
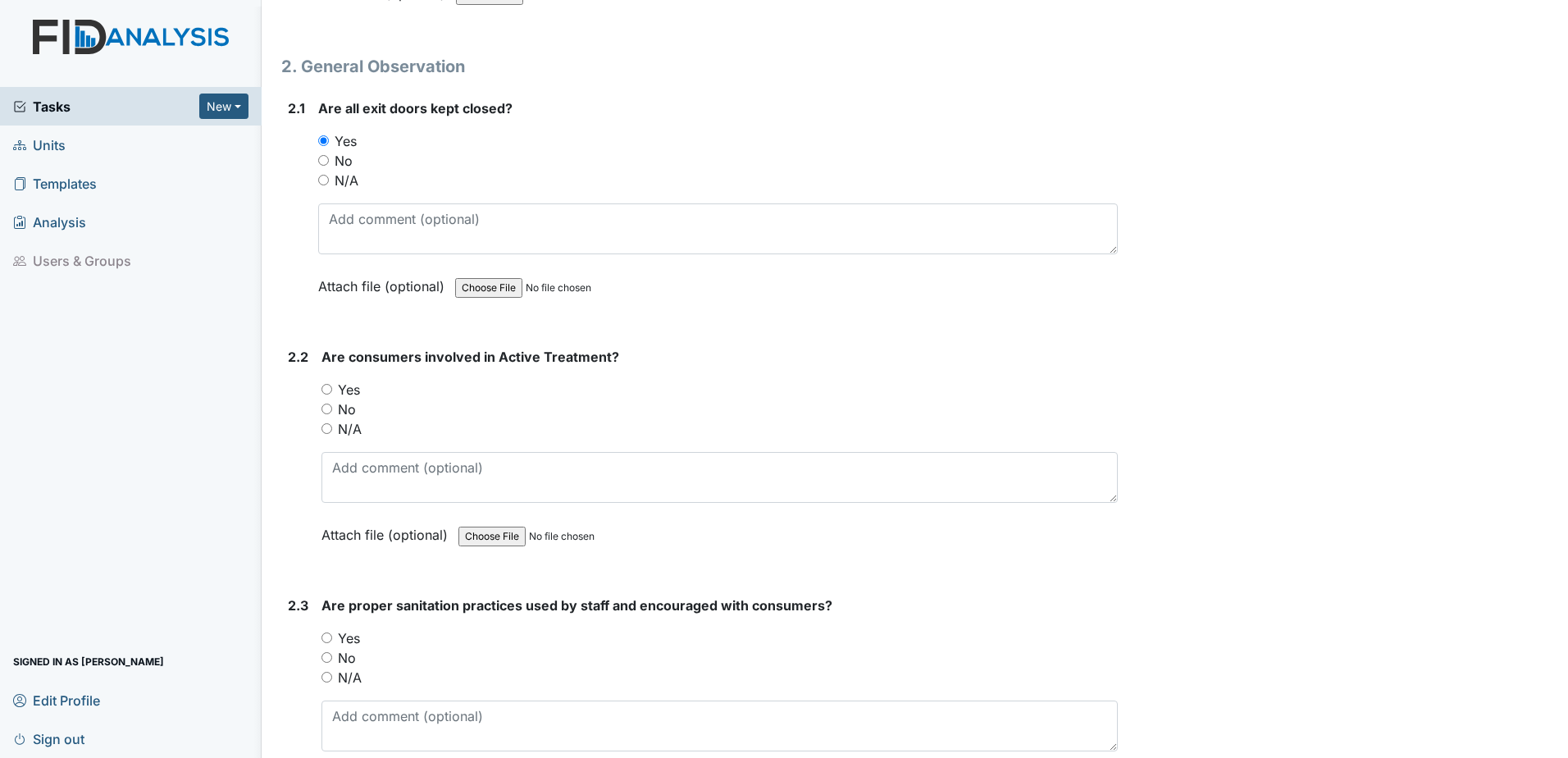
click at [324, 412] on input "No" at bounding box center [326, 408] width 11 height 11
radio input "true"
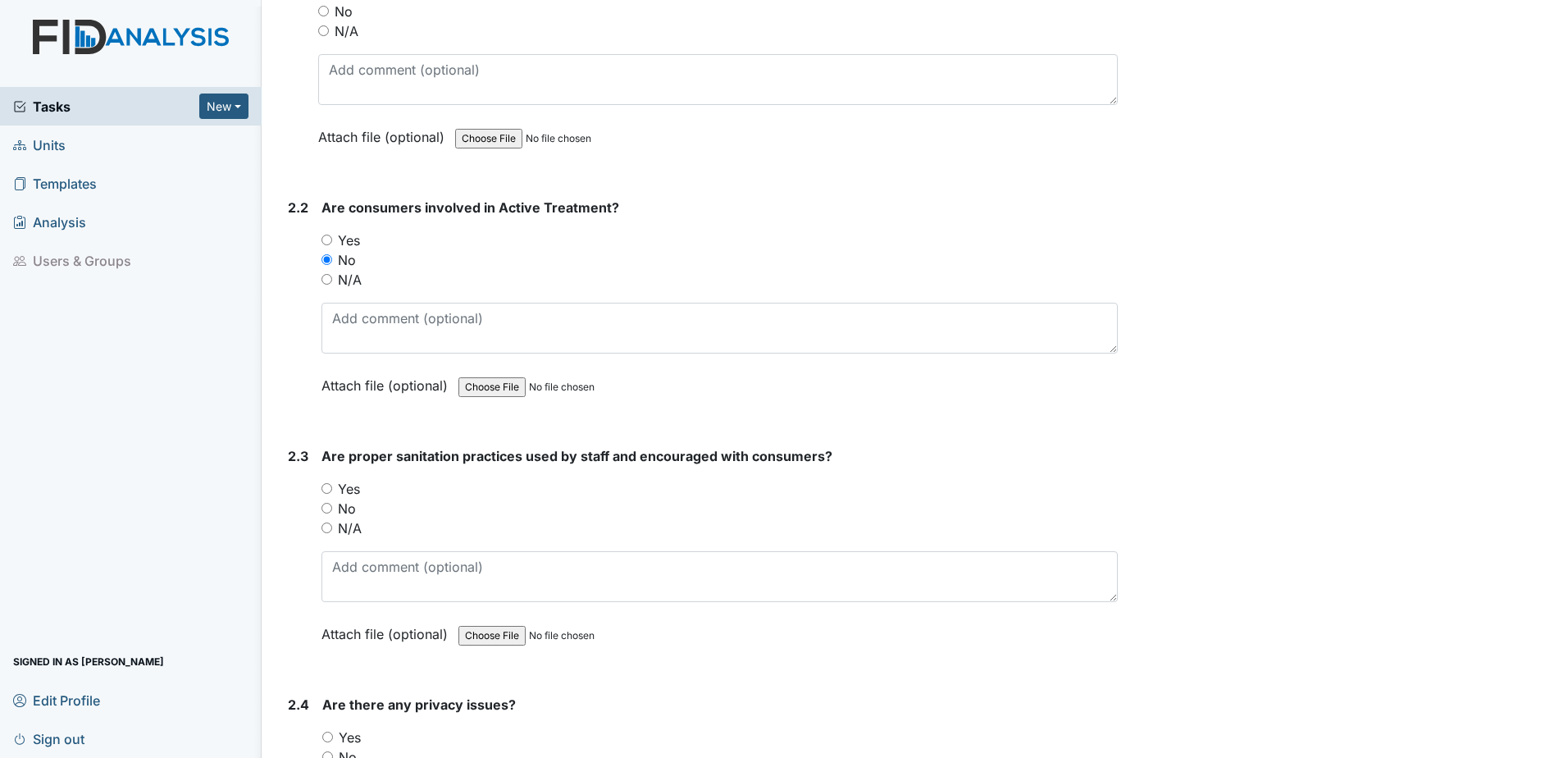
scroll to position [1148, 0]
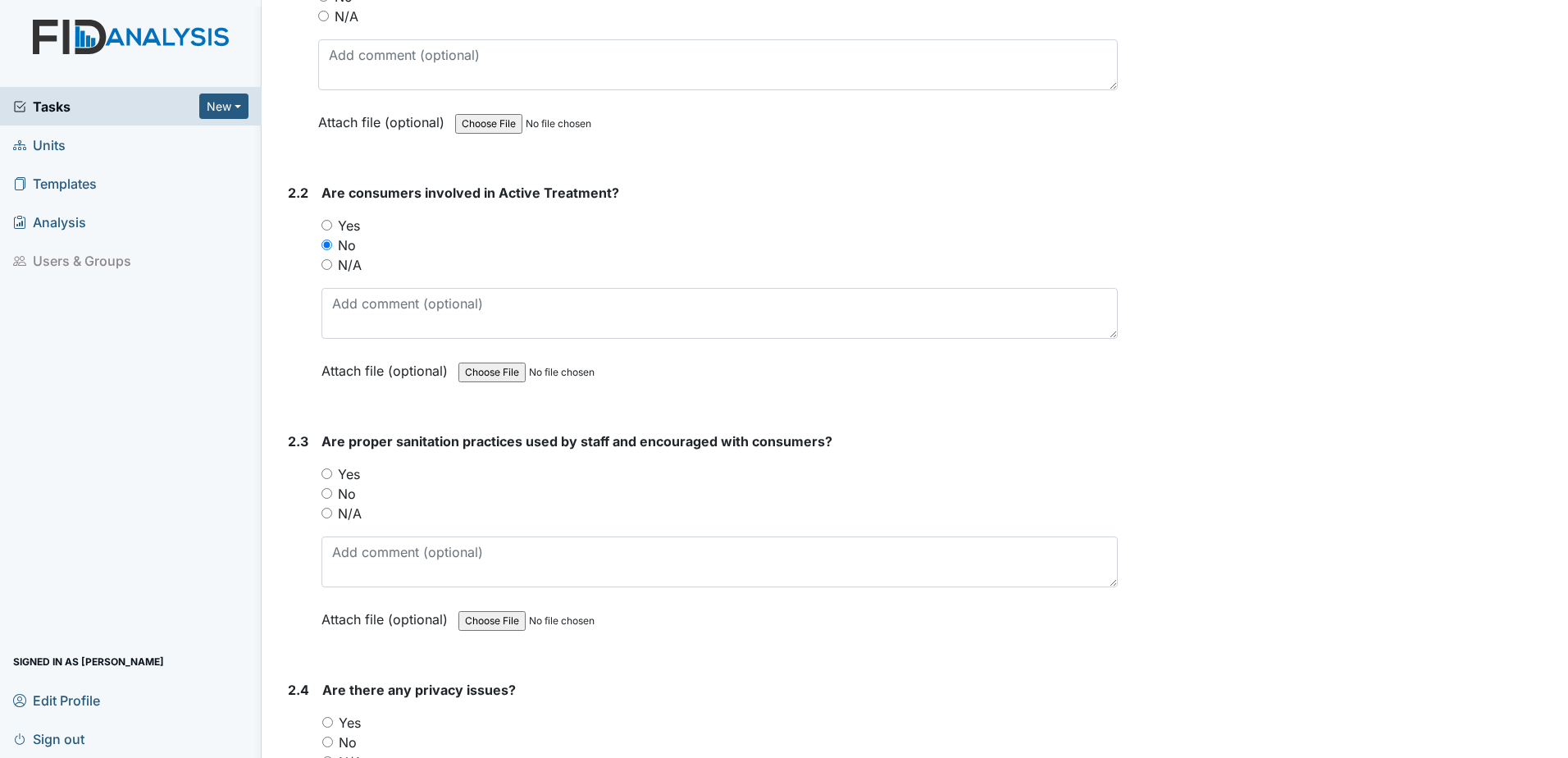
click at [326, 475] on input "Yes" at bounding box center [326, 474] width 11 height 11
radio input "true"
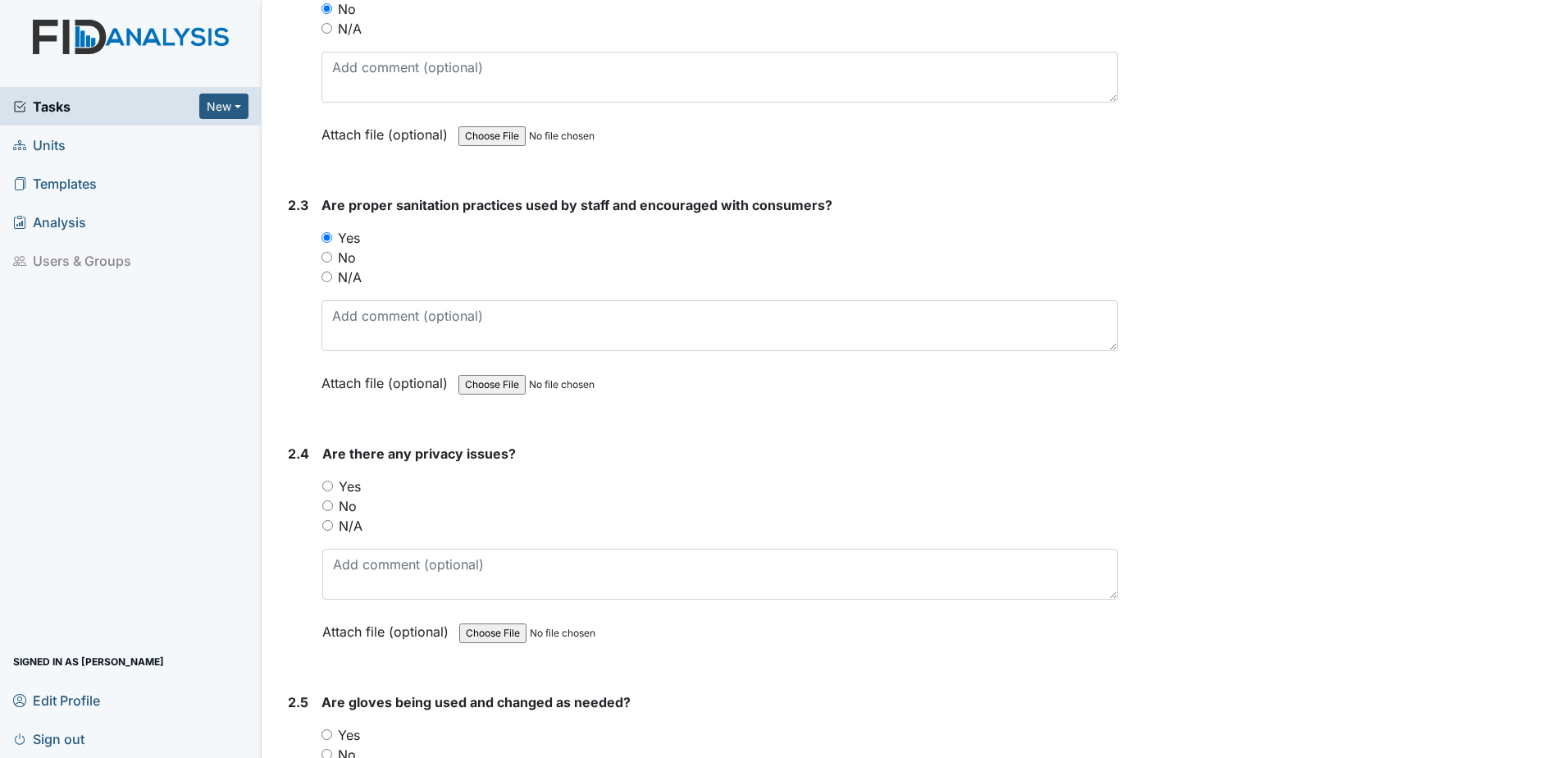
scroll to position [1394, 0]
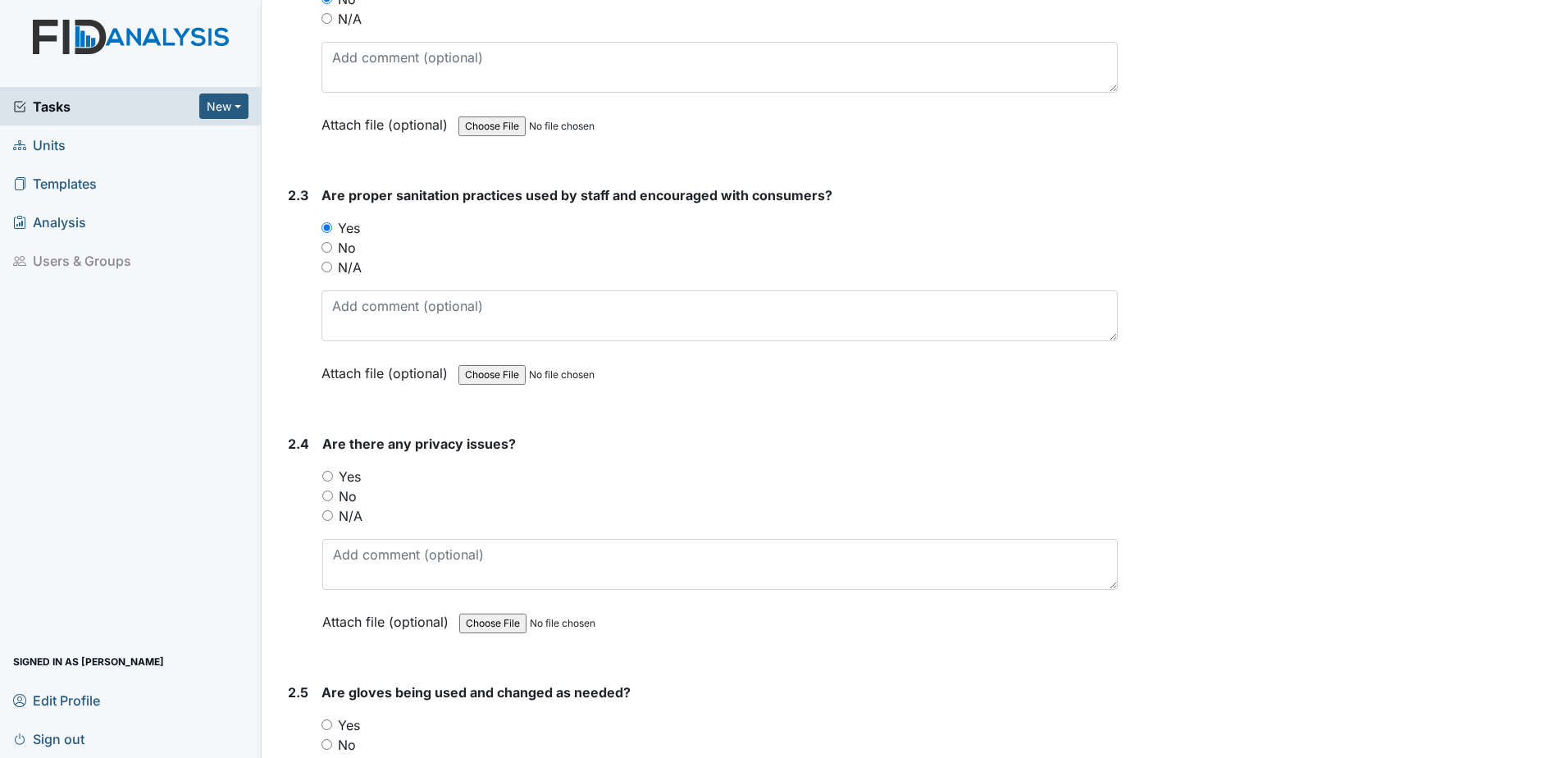
click at [325, 499] on input "No" at bounding box center [327, 495] width 11 height 11
radio input "true"
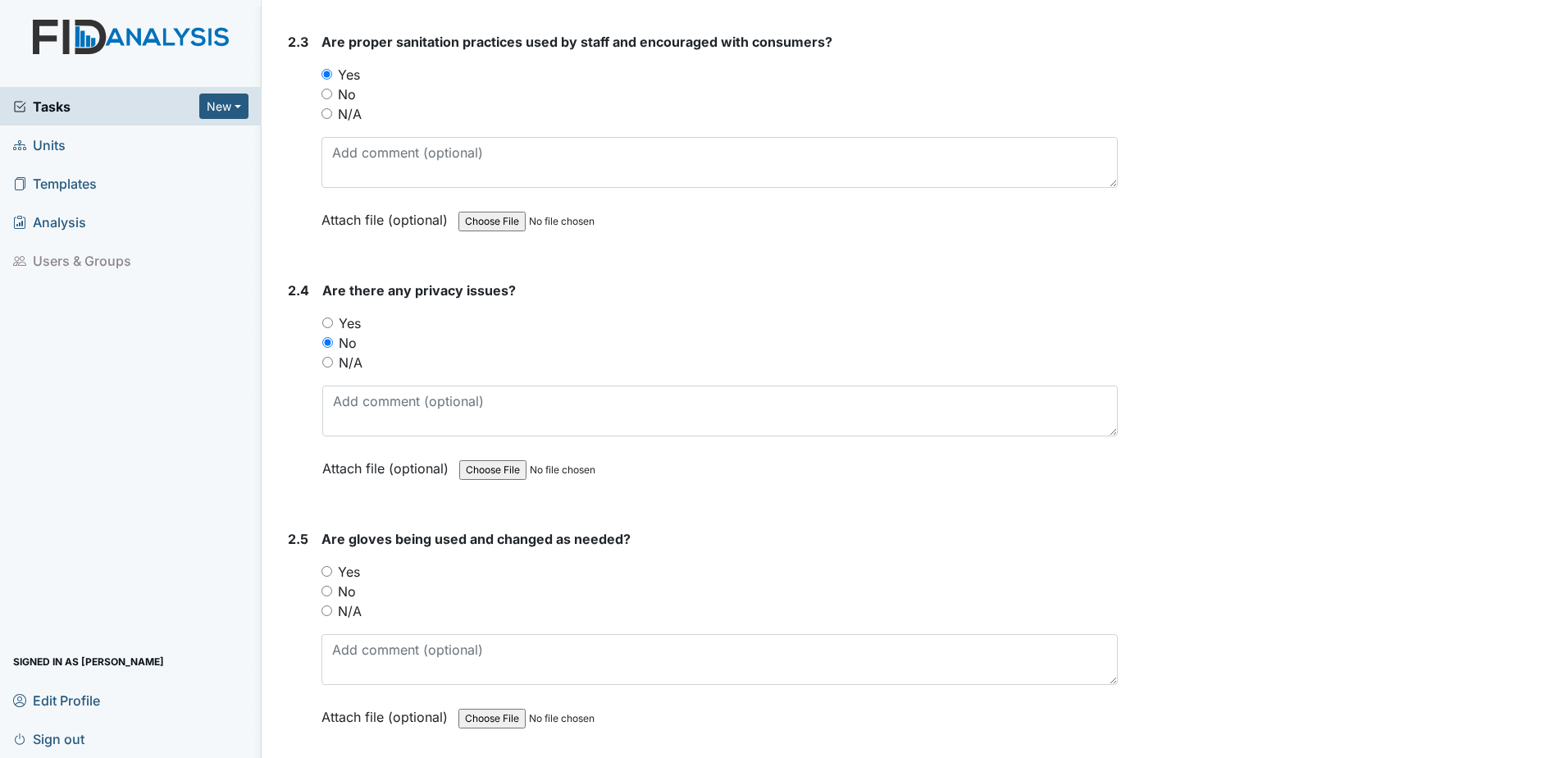
scroll to position [1559, 0]
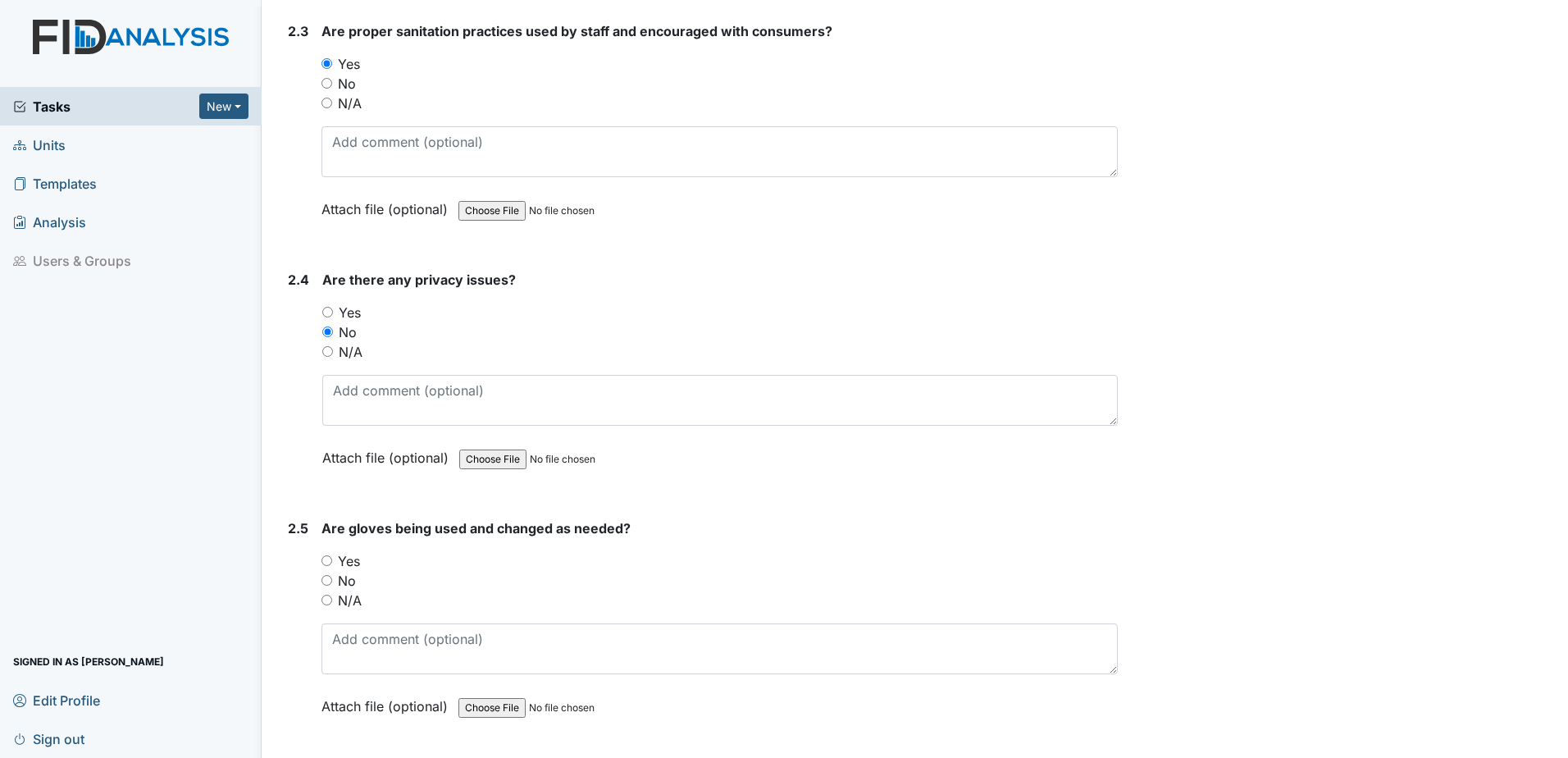
click at [328, 559] on input "Yes" at bounding box center [326, 560] width 11 height 11
radio input "true"
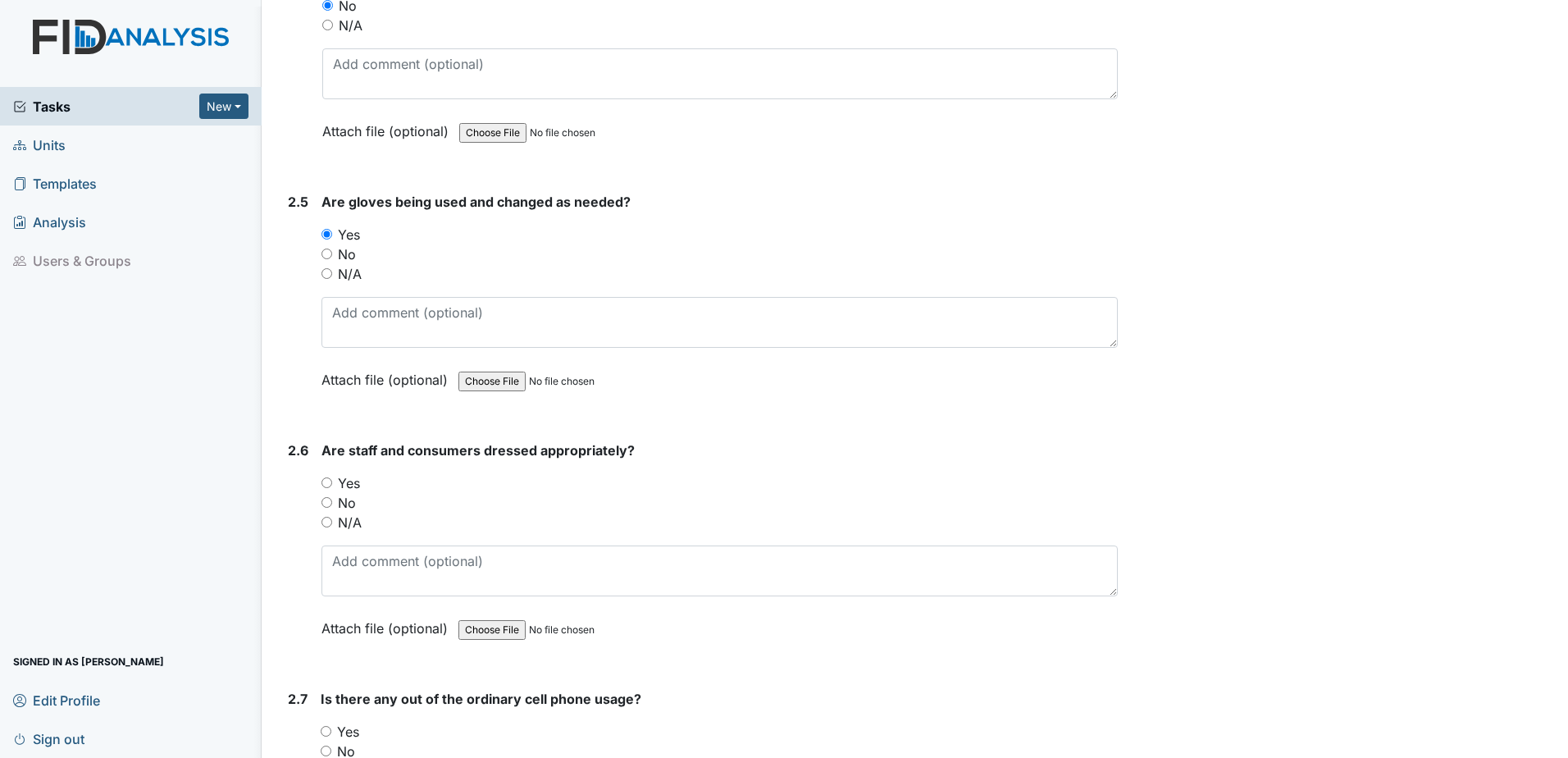
scroll to position [1887, 0]
click at [327, 485] on input "Yes" at bounding box center [326, 481] width 11 height 11
radio input "true"
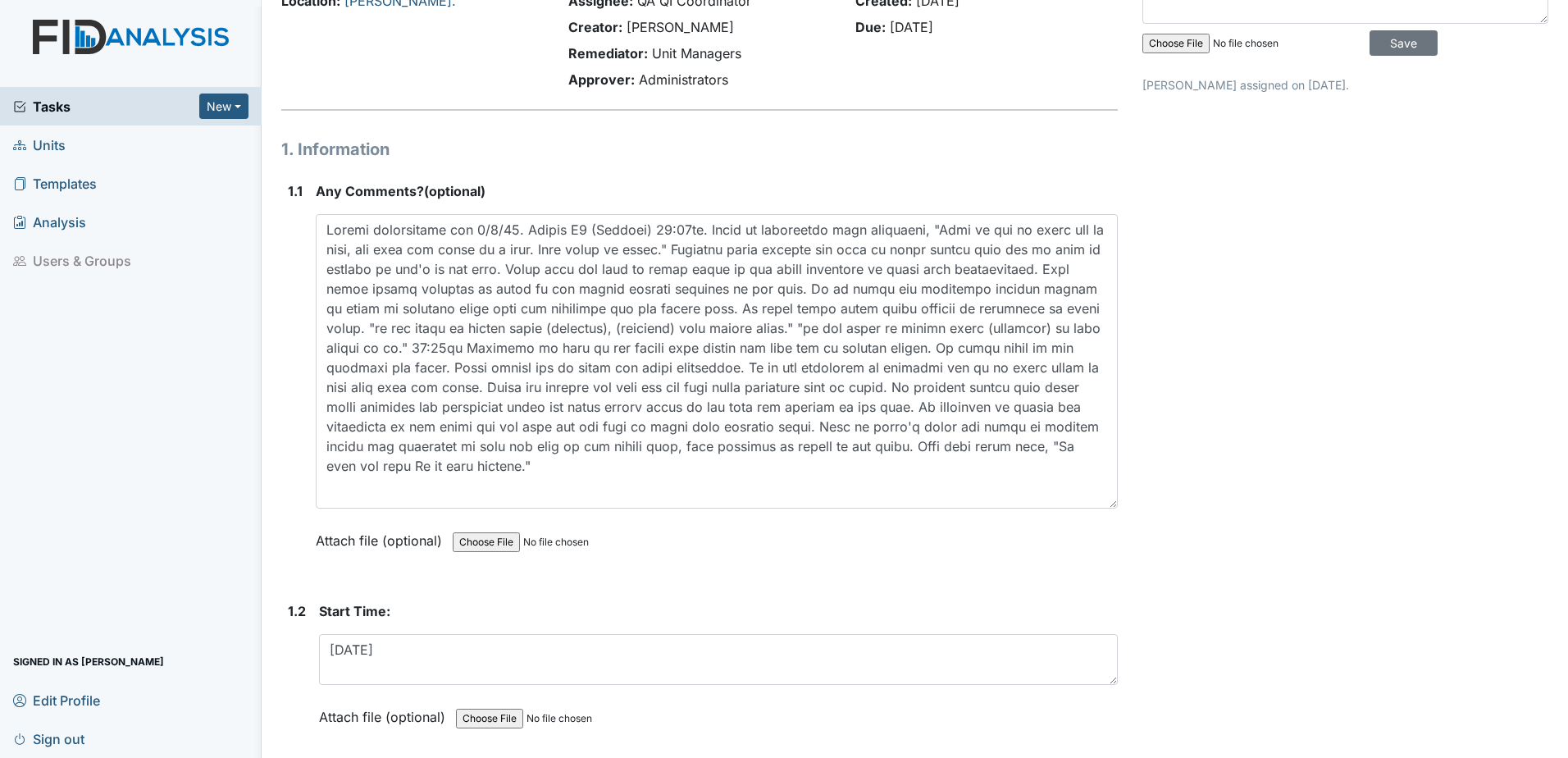
scroll to position [164, 0]
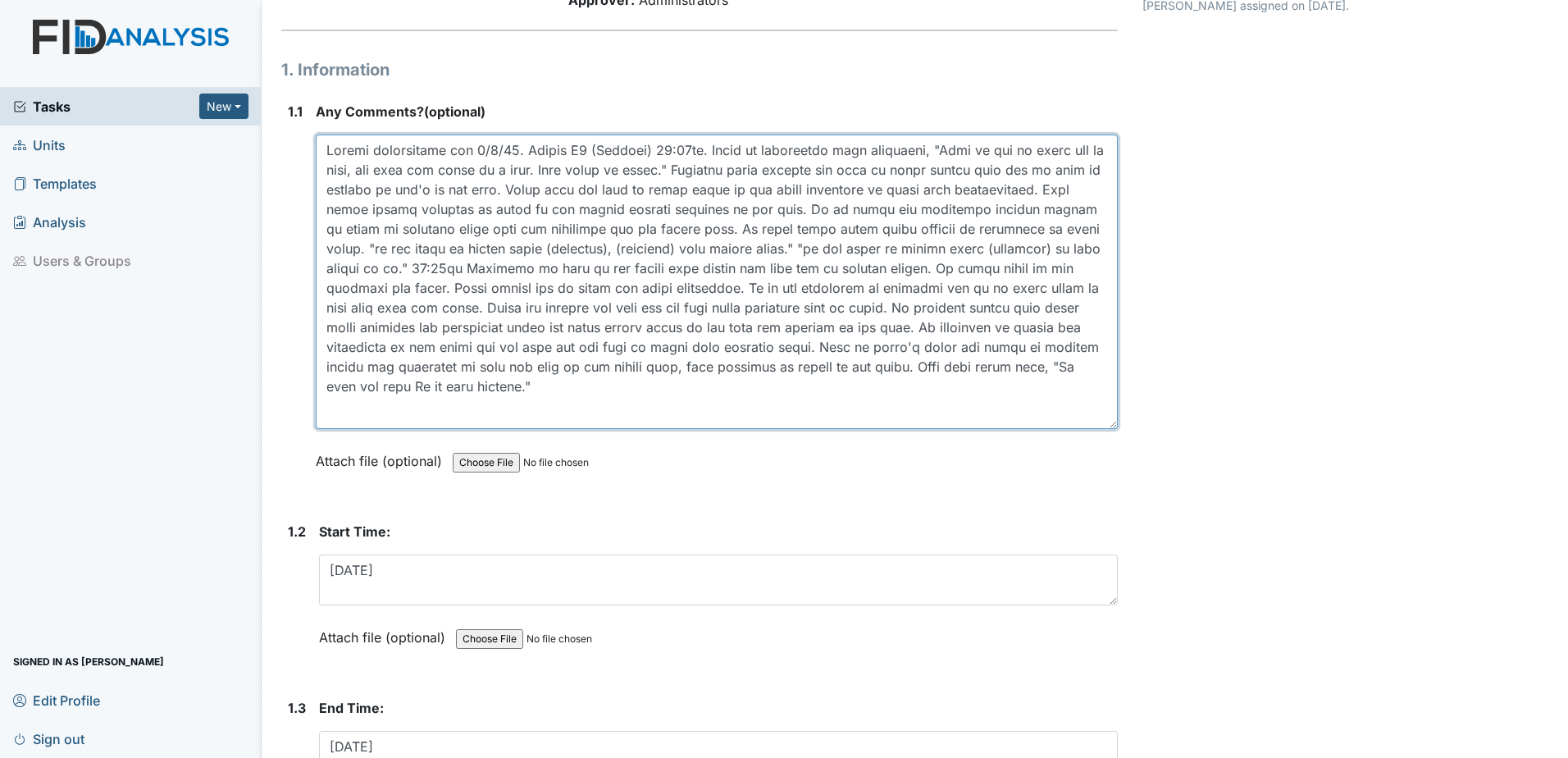
drag, startPoint x: 596, startPoint y: 383, endPoint x: 609, endPoint y: 393, distance: 16.4
click at [596, 383] on textarea at bounding box center [717, 281] width 802 height 294
click at [574, 417] on textarea at bounding box center [717, 281] width 802 height 294
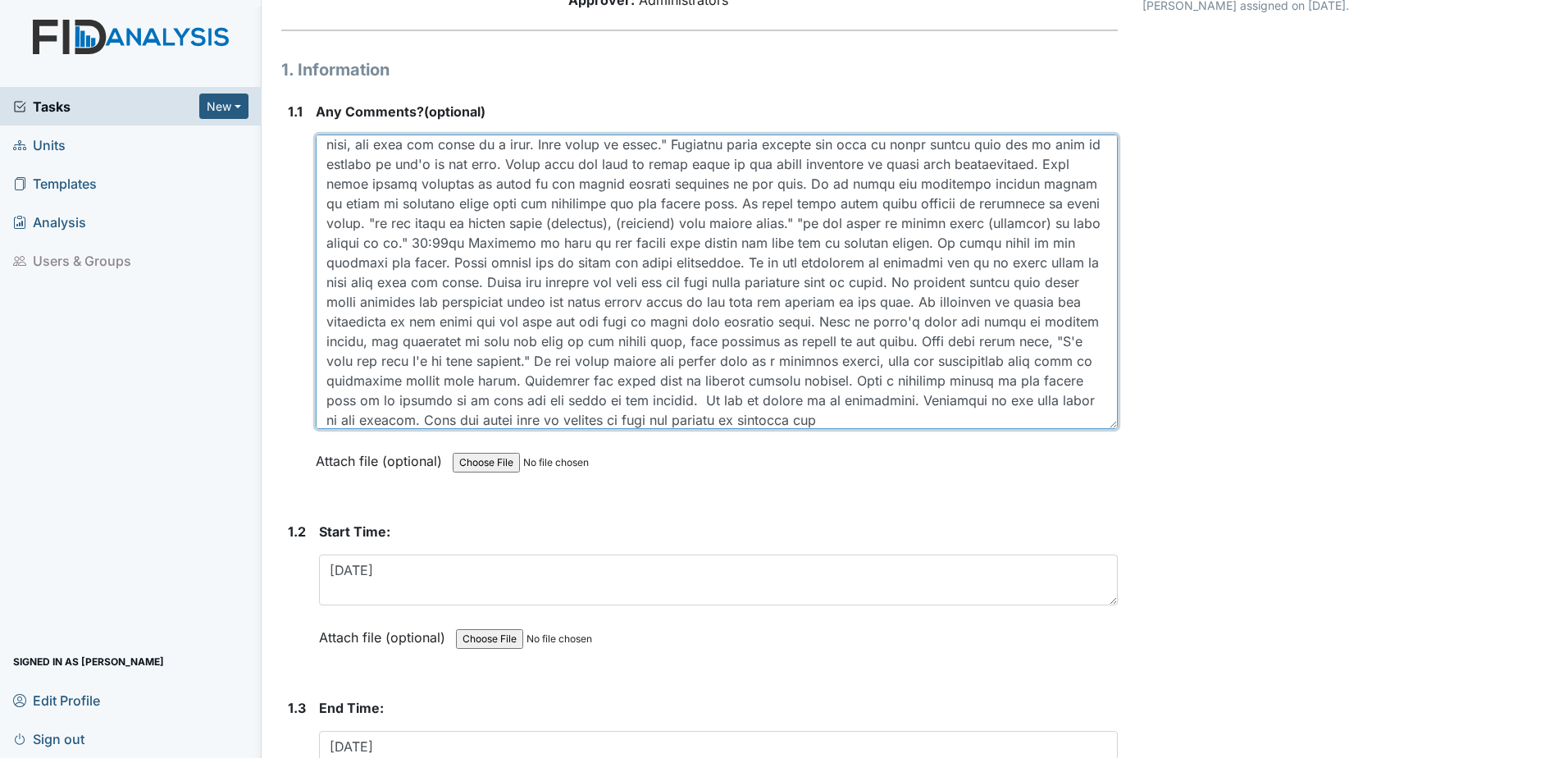
scroll to position [46, 0]
type textarea "Camera observation for [DATE]. Camera D4 (Kitchen) 12:48pm. Staff is aggressive…"
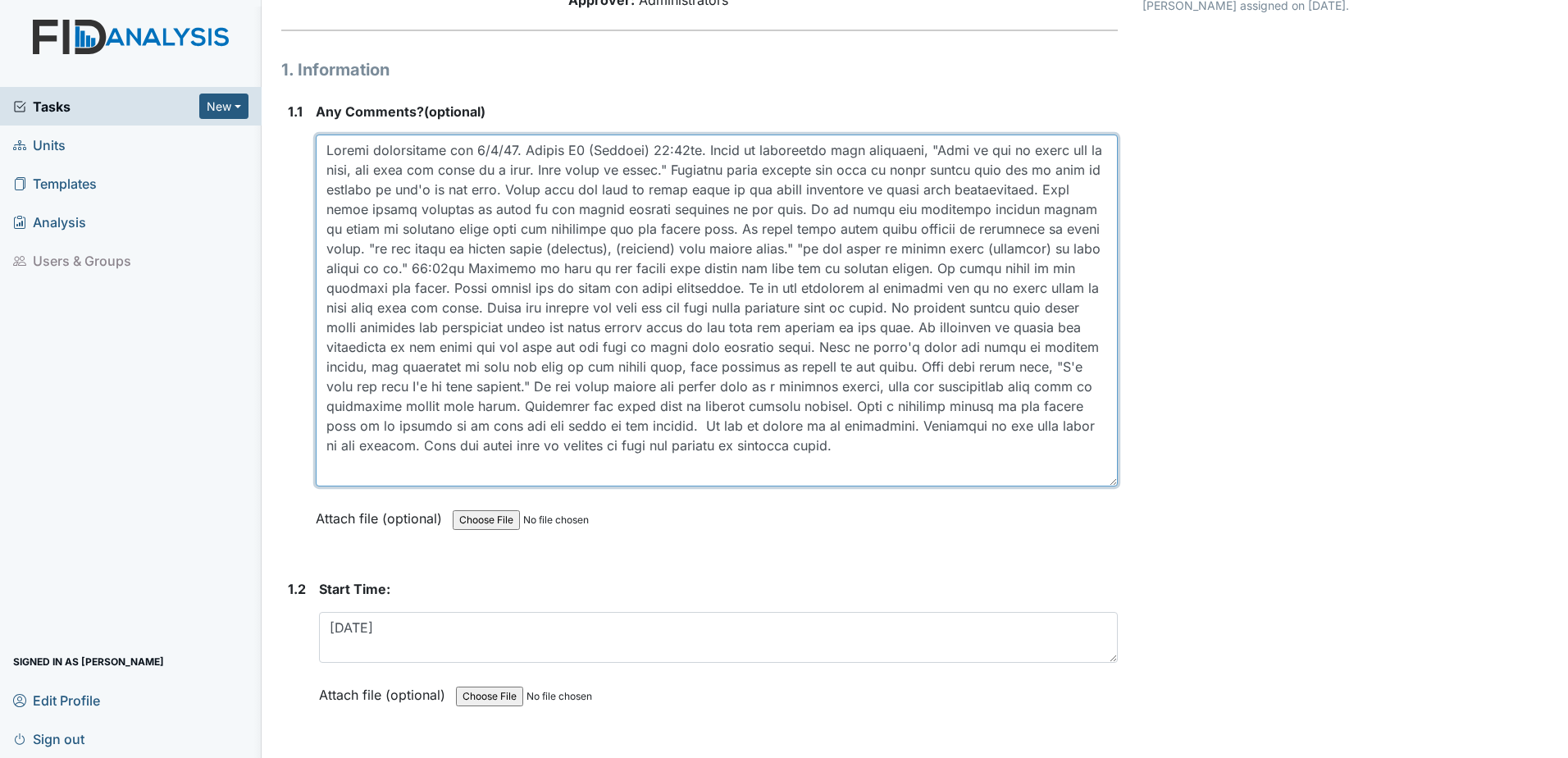
scroll to position [0, 0]
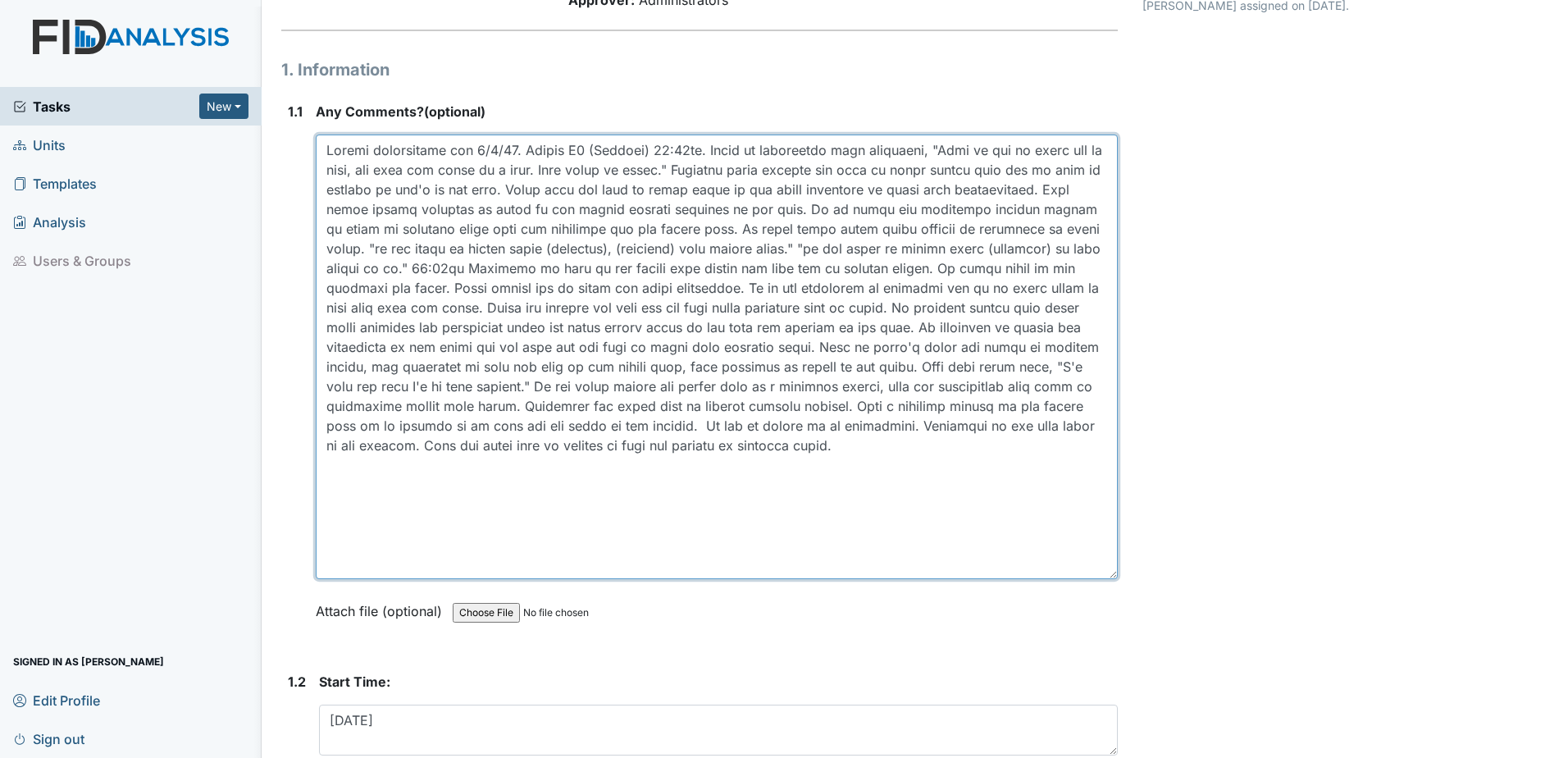
drag, startPoint x: 1101, startPoint y: 426, endPoint x: 1114, endPoint y: 584, distance: 158.5
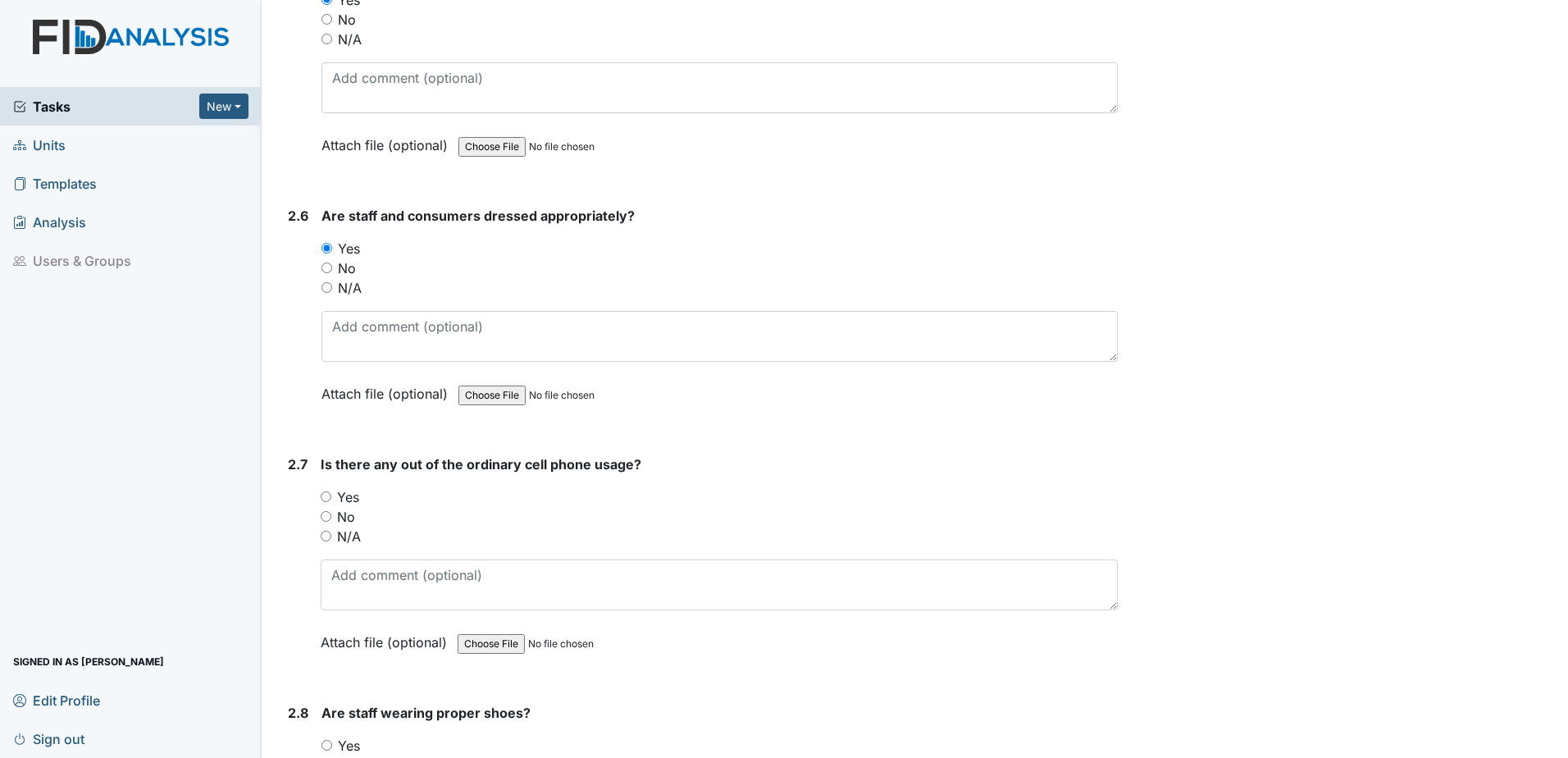
scroll to position [2378, 0]
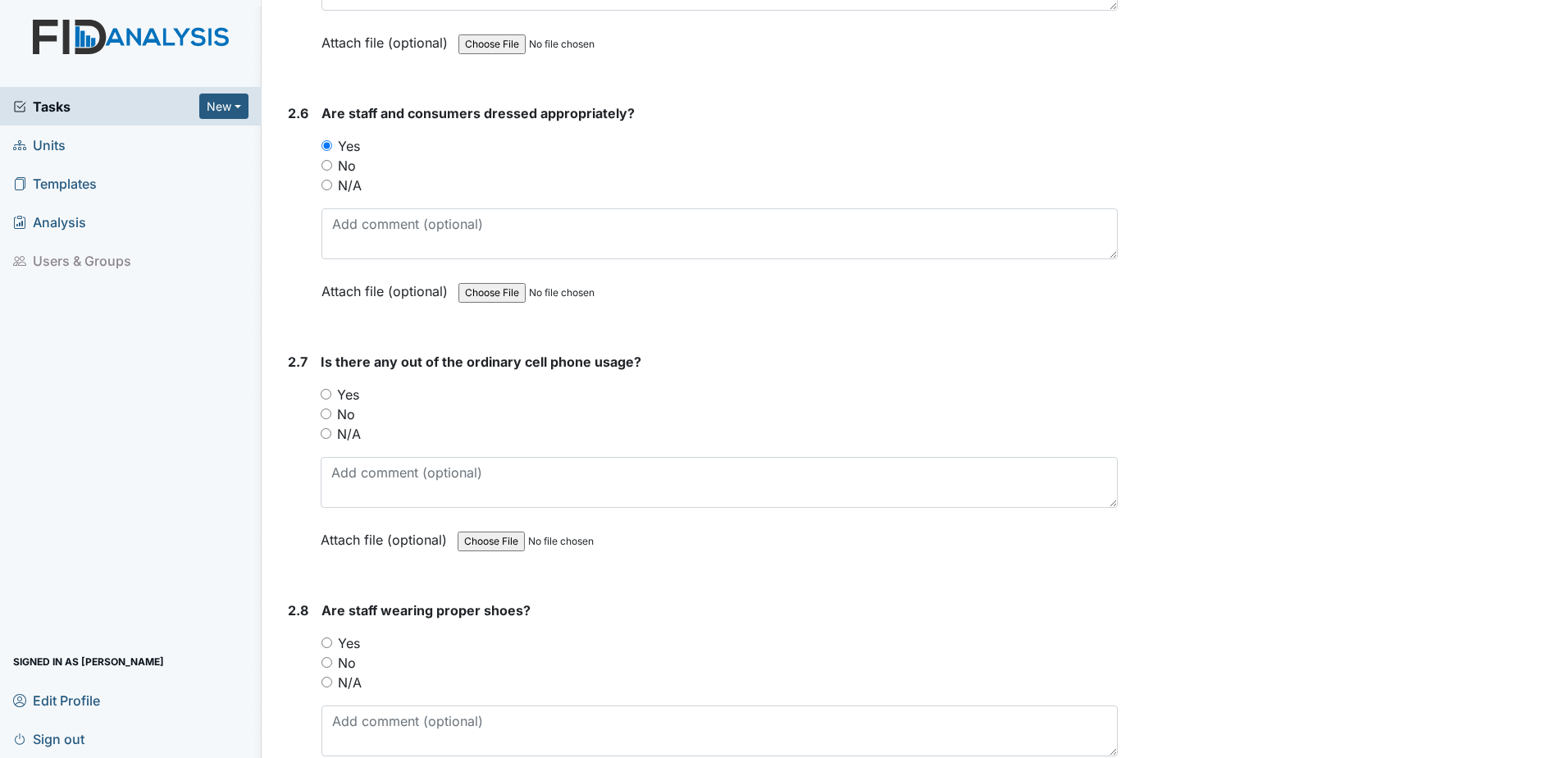
click at [325, 397] on input "Yes" at bounding box center [326, 393] width 11 height 11
radio input "true"
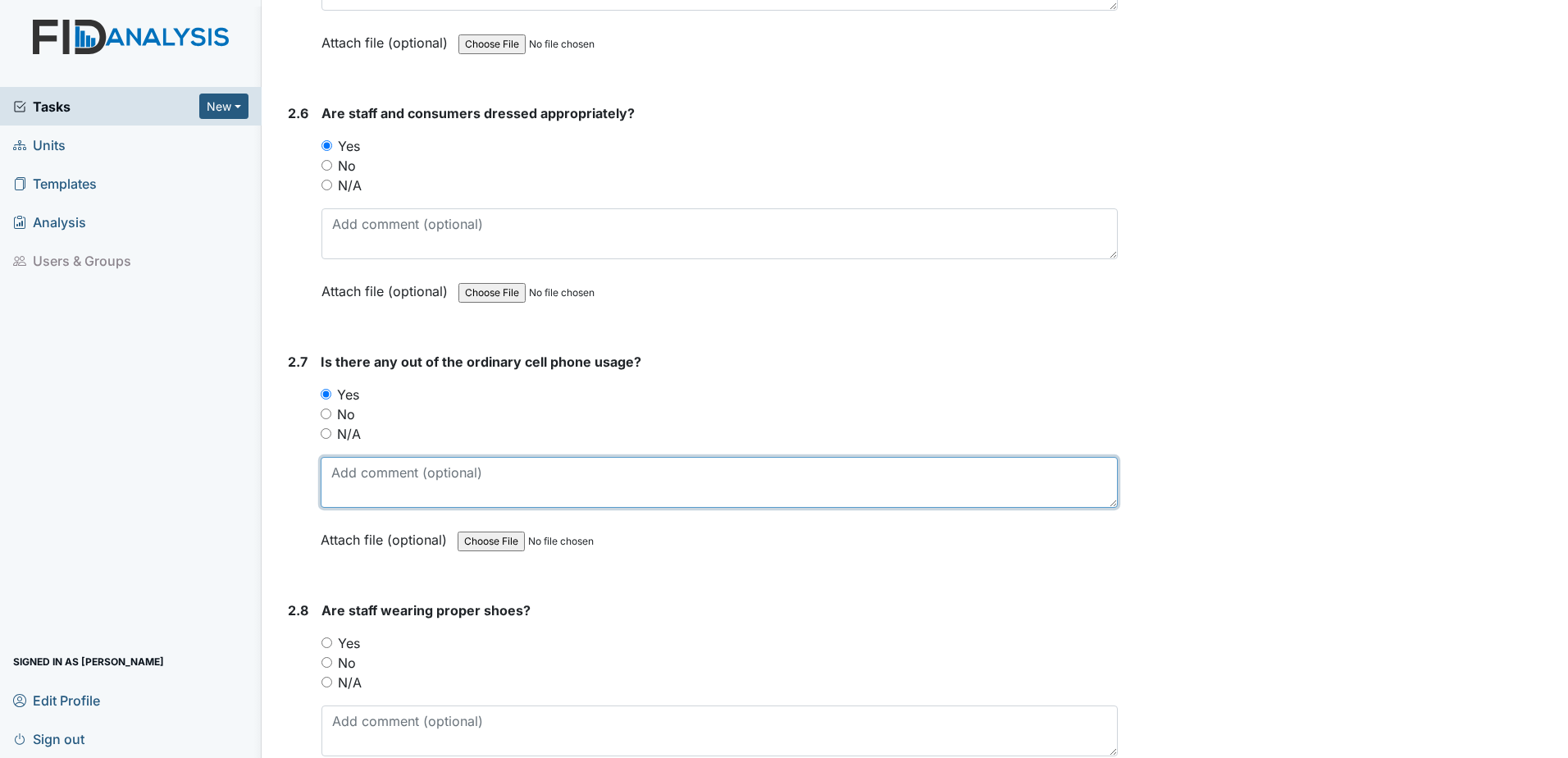
click at [350, 465] on textarea at bounding box center [719, 482] width 797 height 51
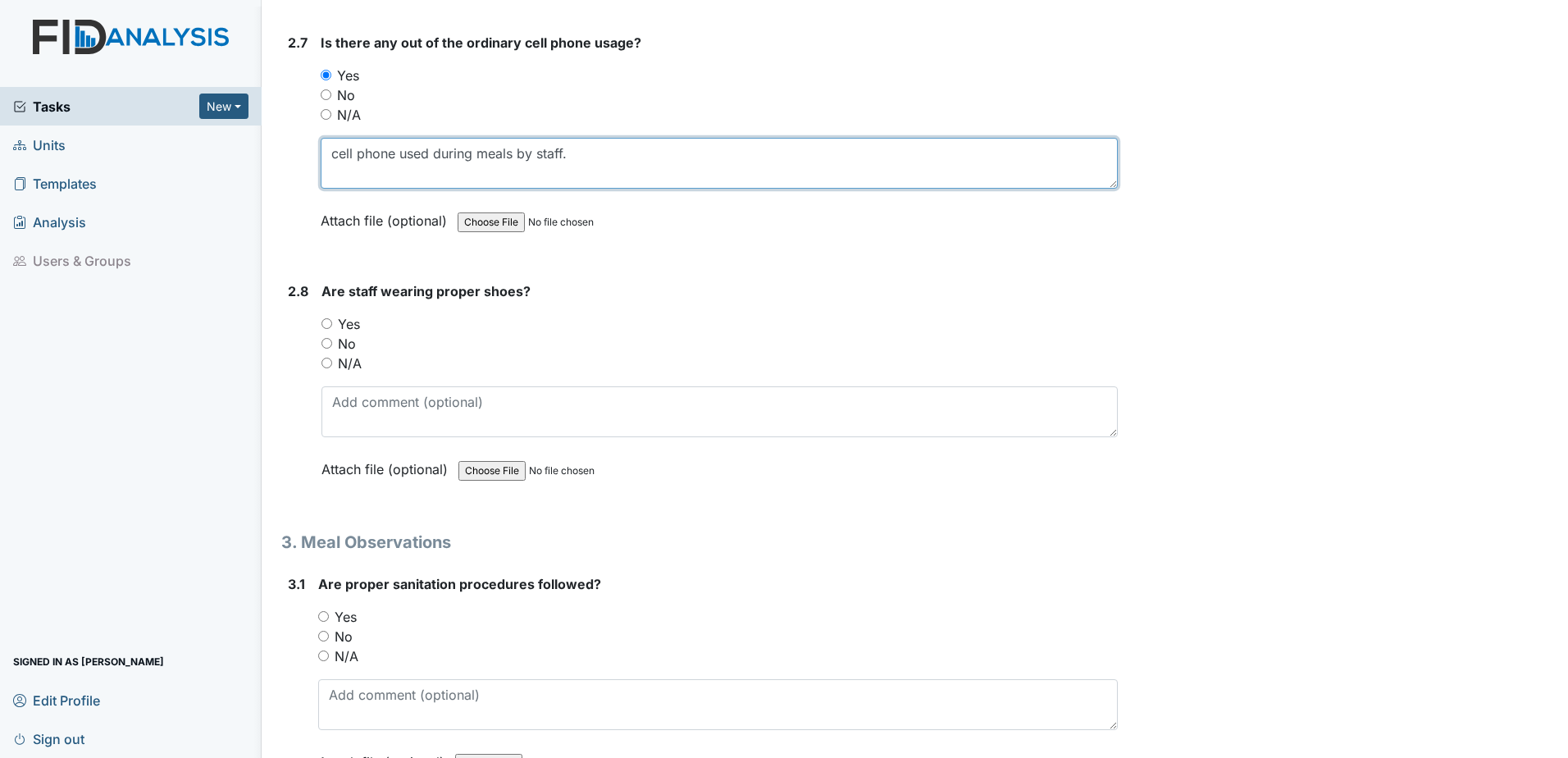
scroll to position [2707, 0]
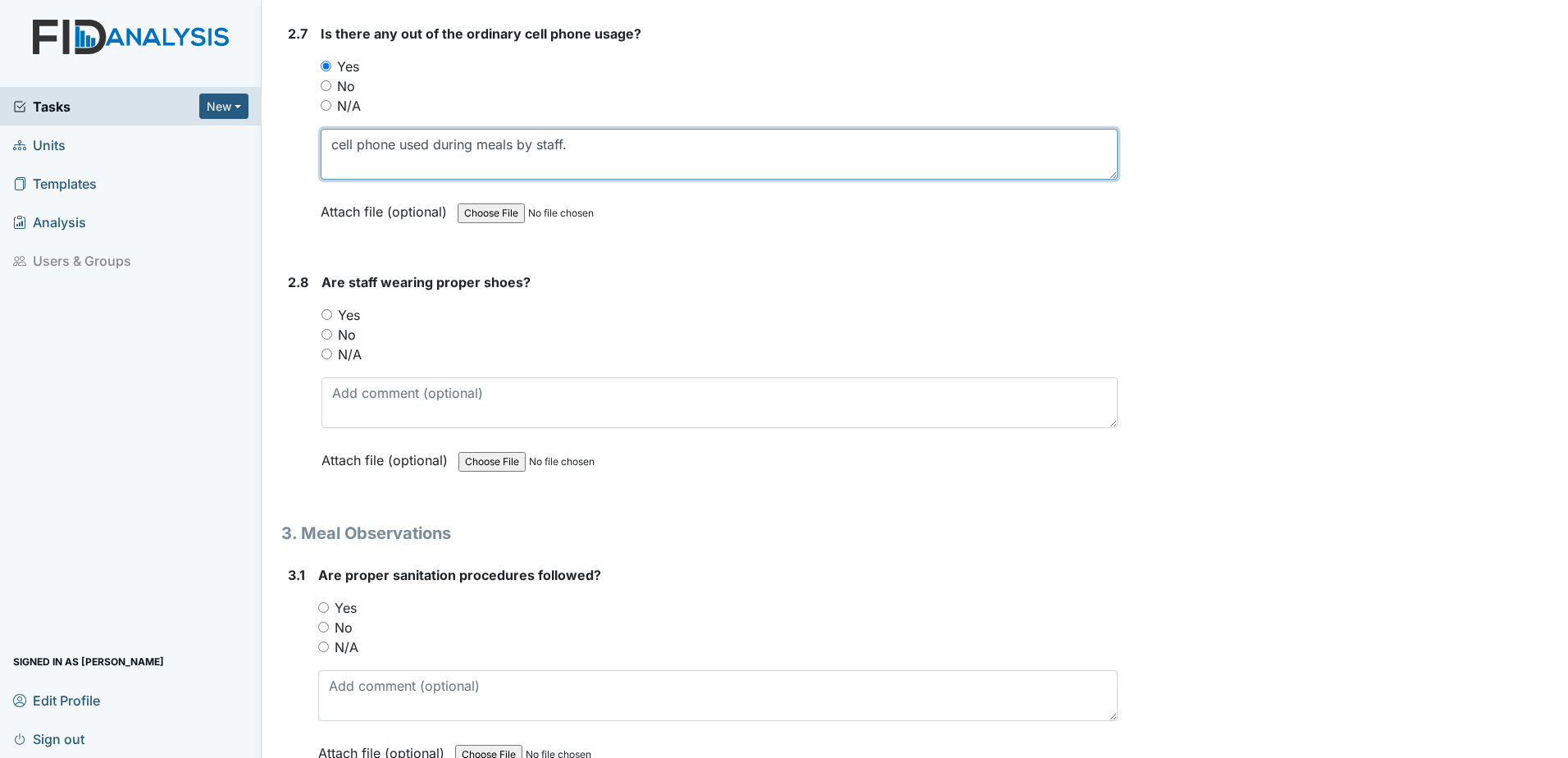
type textarea "cell phone used during meals by staff."
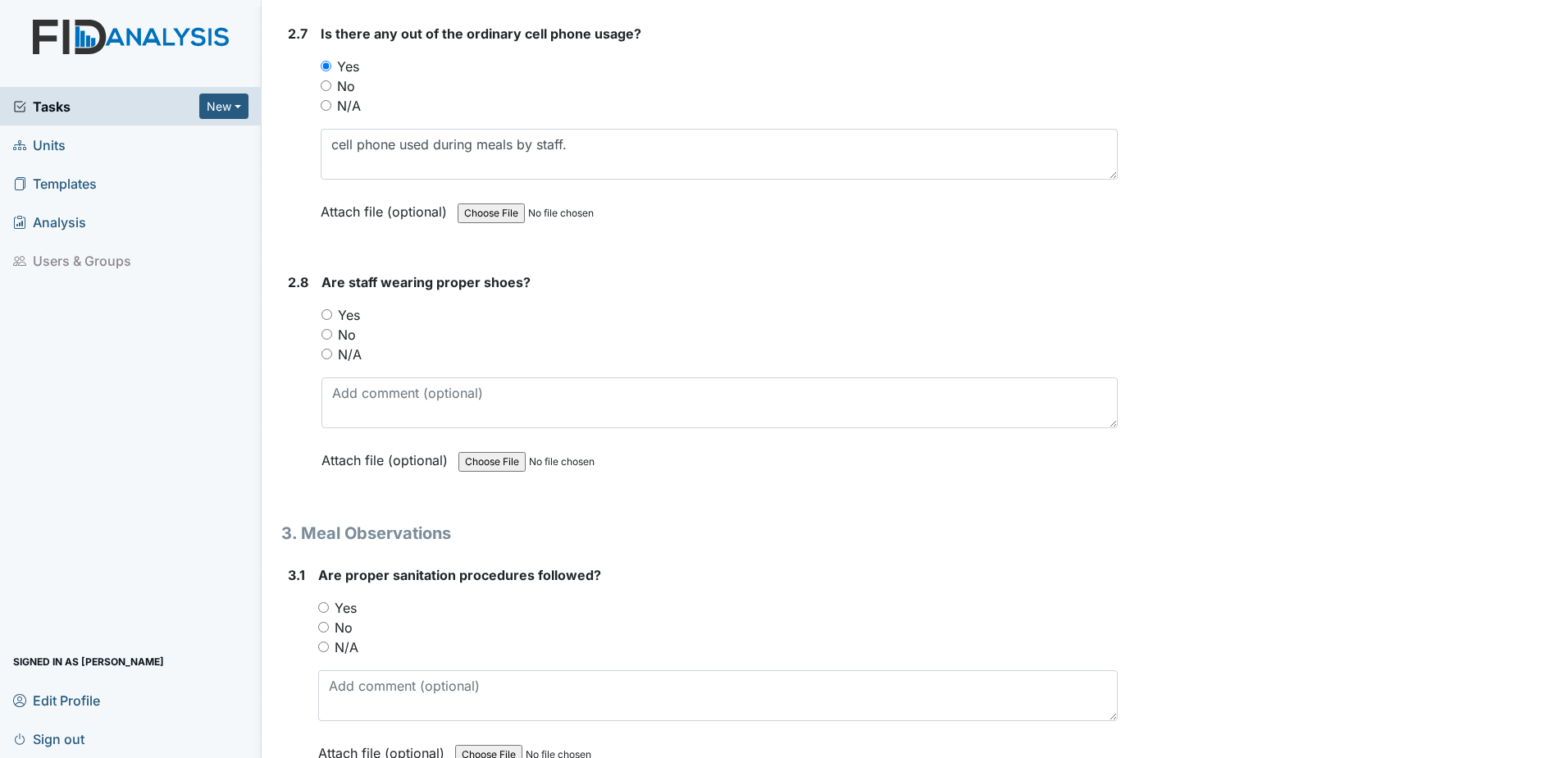
click at [326, 317] on input "Yes" at bounding box center [326, 314] width 11 height 11
radio input "true"
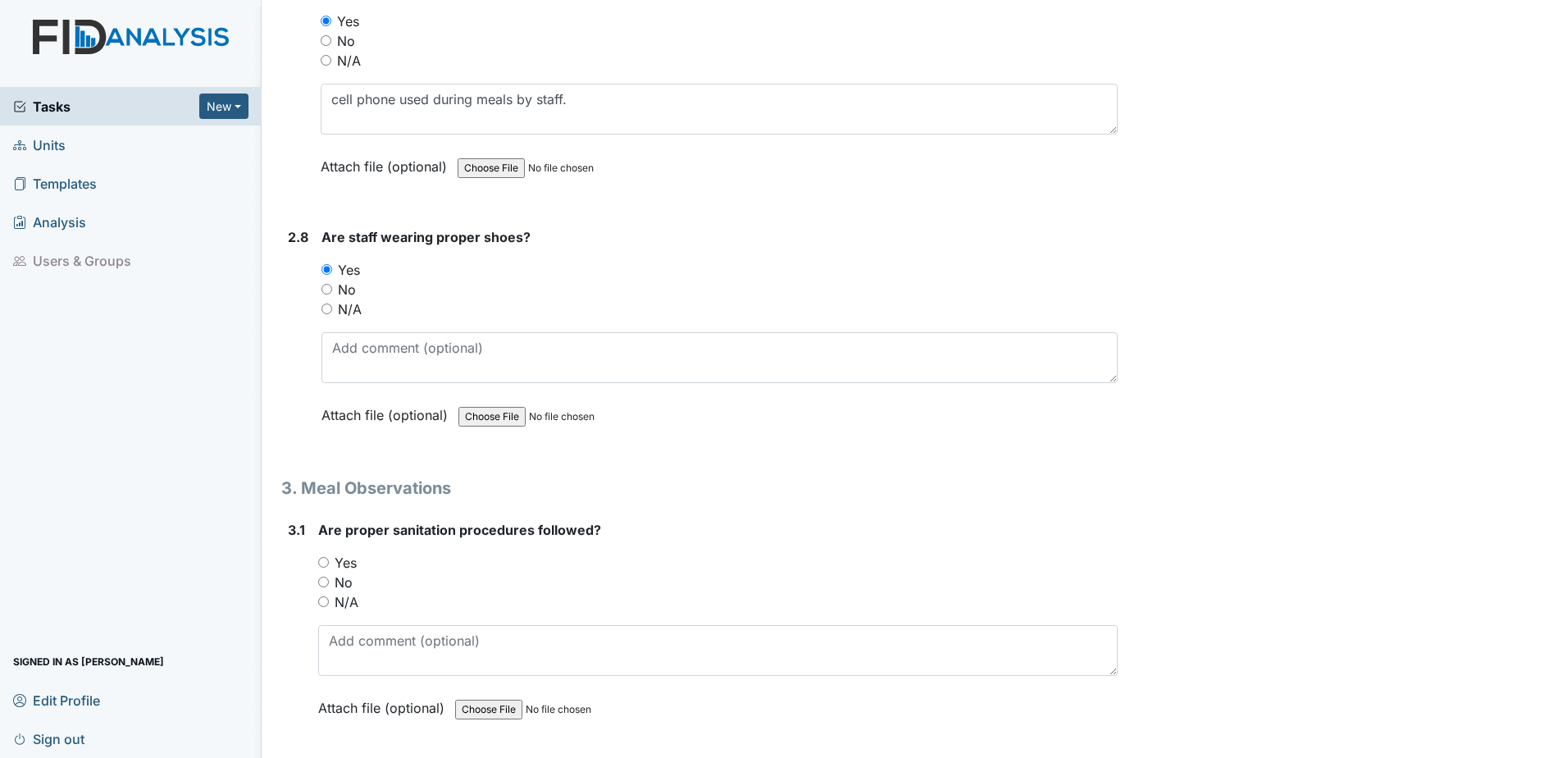
scroll to position [2788, 0]
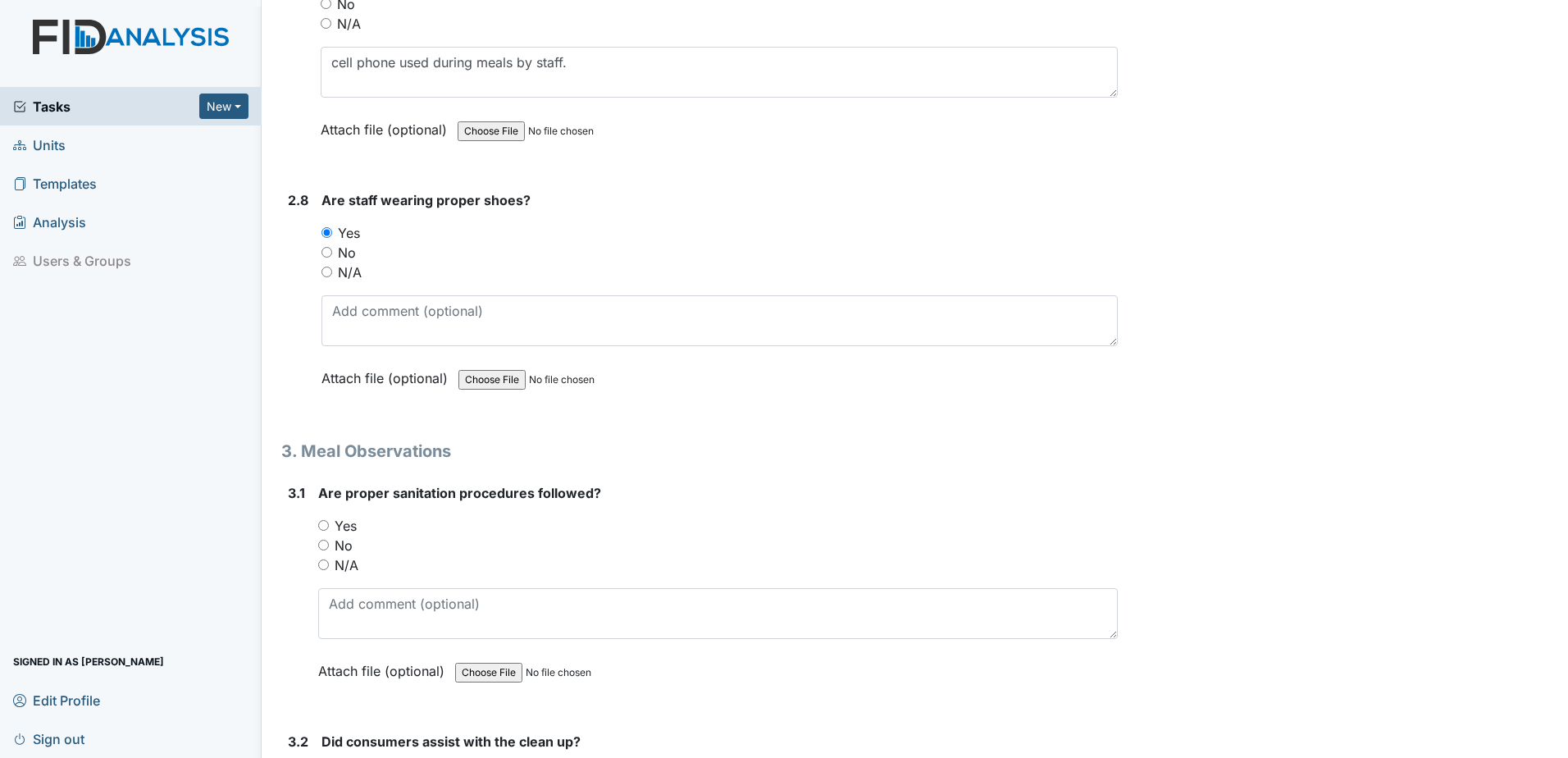
click at [343, 526] on label "Yes" at bounding box center [346, 526] width 22 height 20
click at [329, 526] on input "Yes" at bounding box center [323, 525] width 11 height 11
radio input "true"
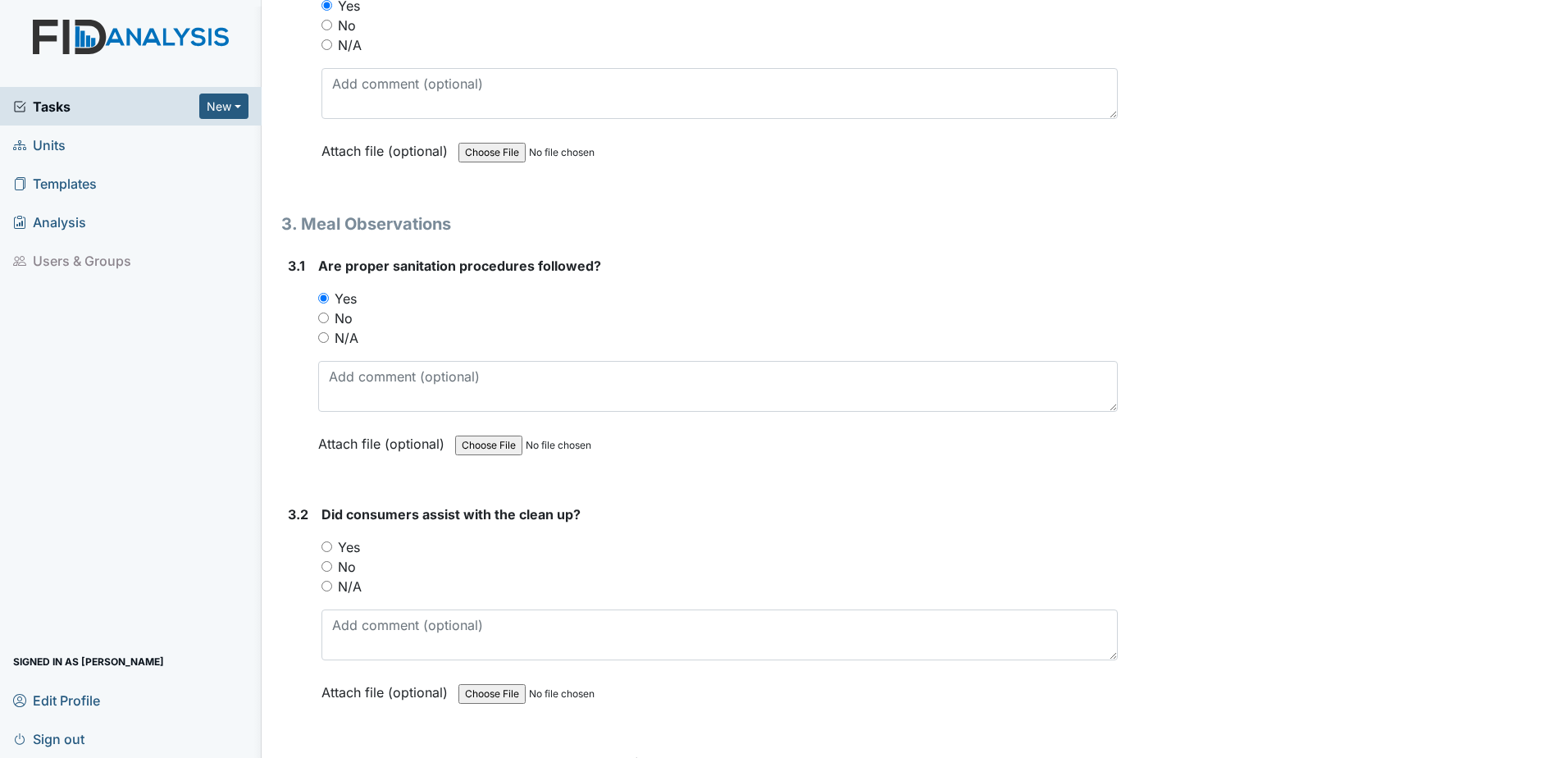
scroll to position [3035, 0]
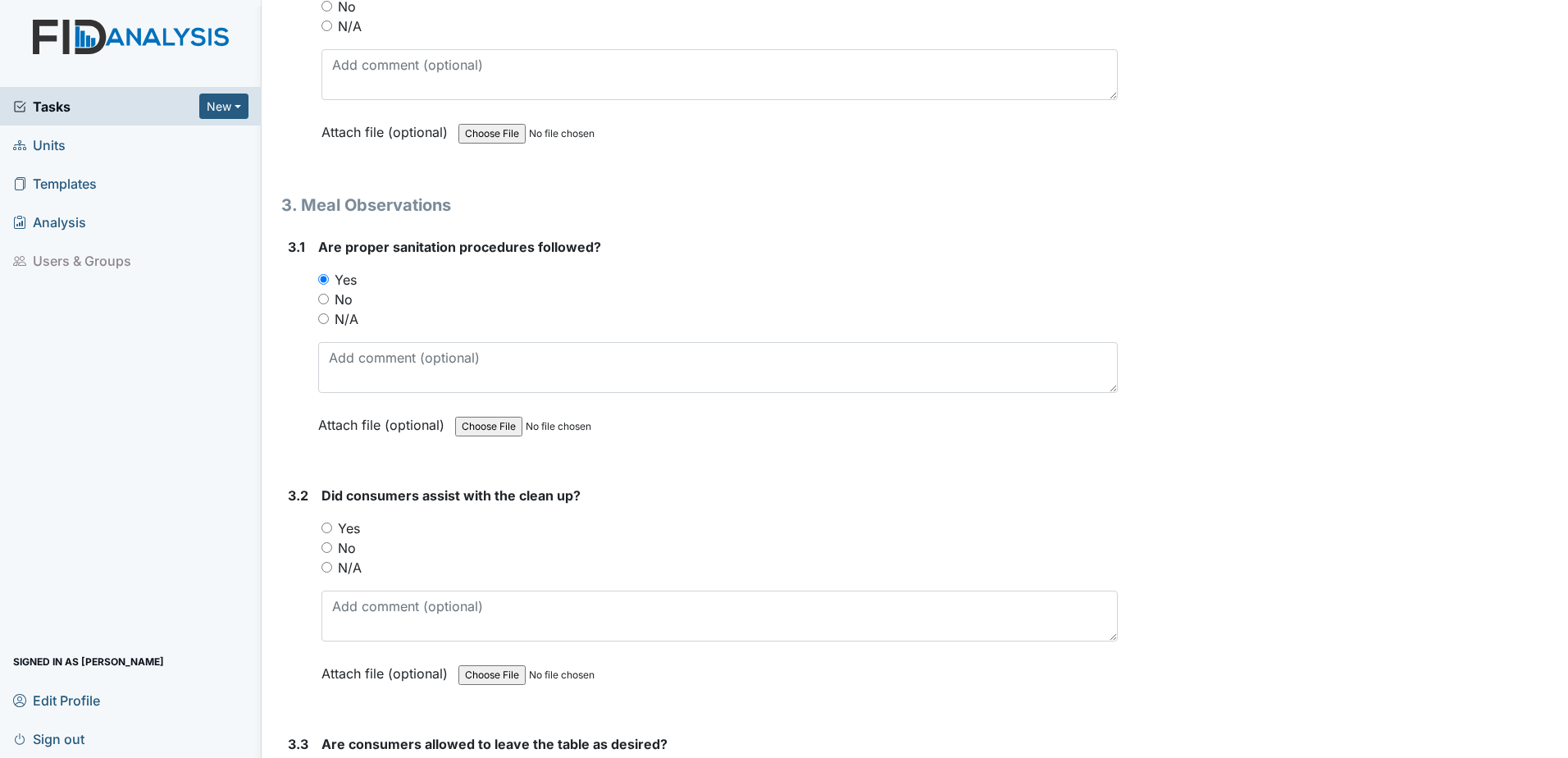
click at [327, 526] on input "Yes" at bounding box center [326, 527] width 11 height 11
radio input "true"
click at [387, 655] on label "Attach file (optional)" at bounding box center [387, 669] width 133 height 29
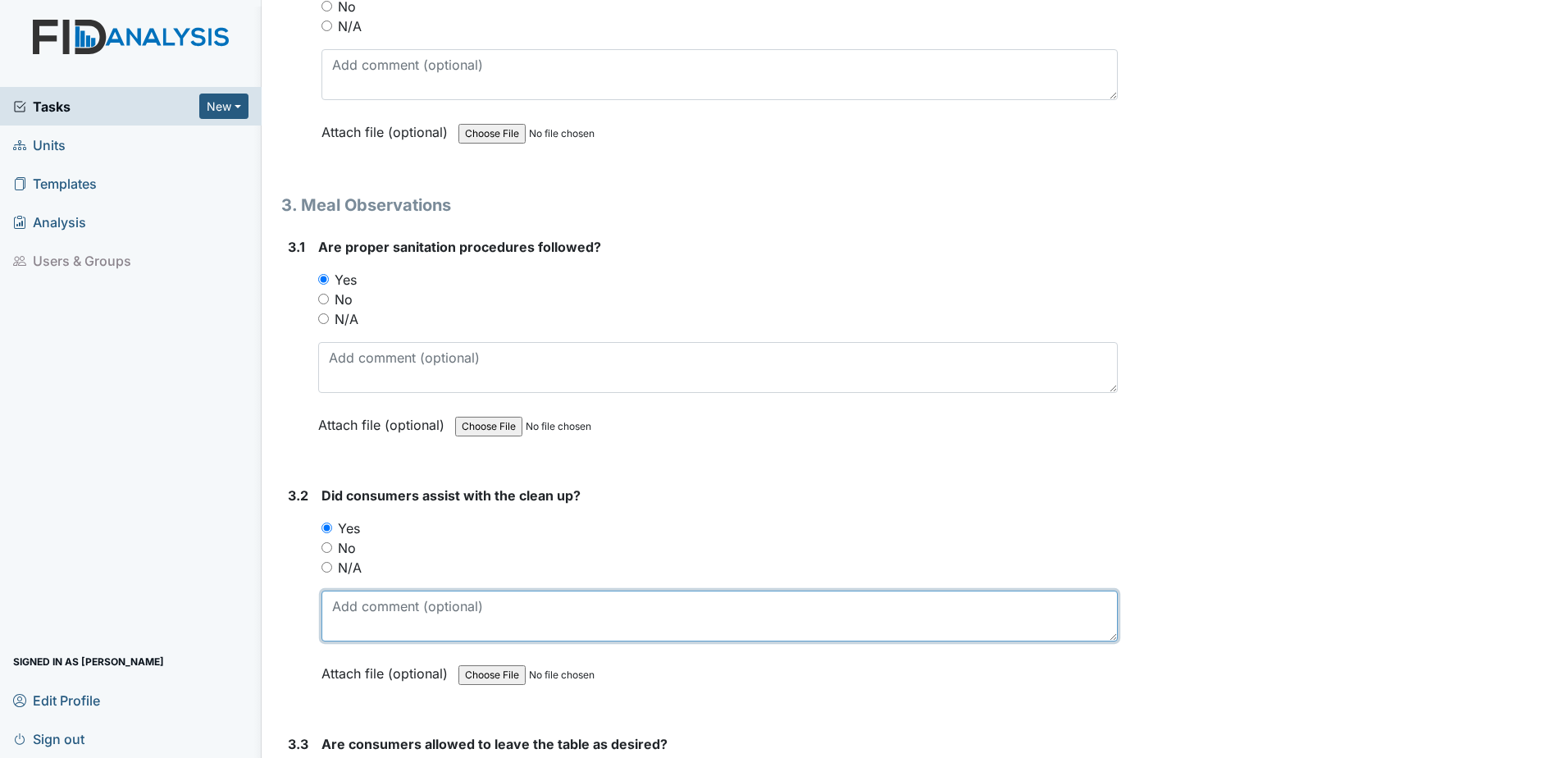
click at [386, 620] on textarea at bounding box center [719, 615] width 796 height 51
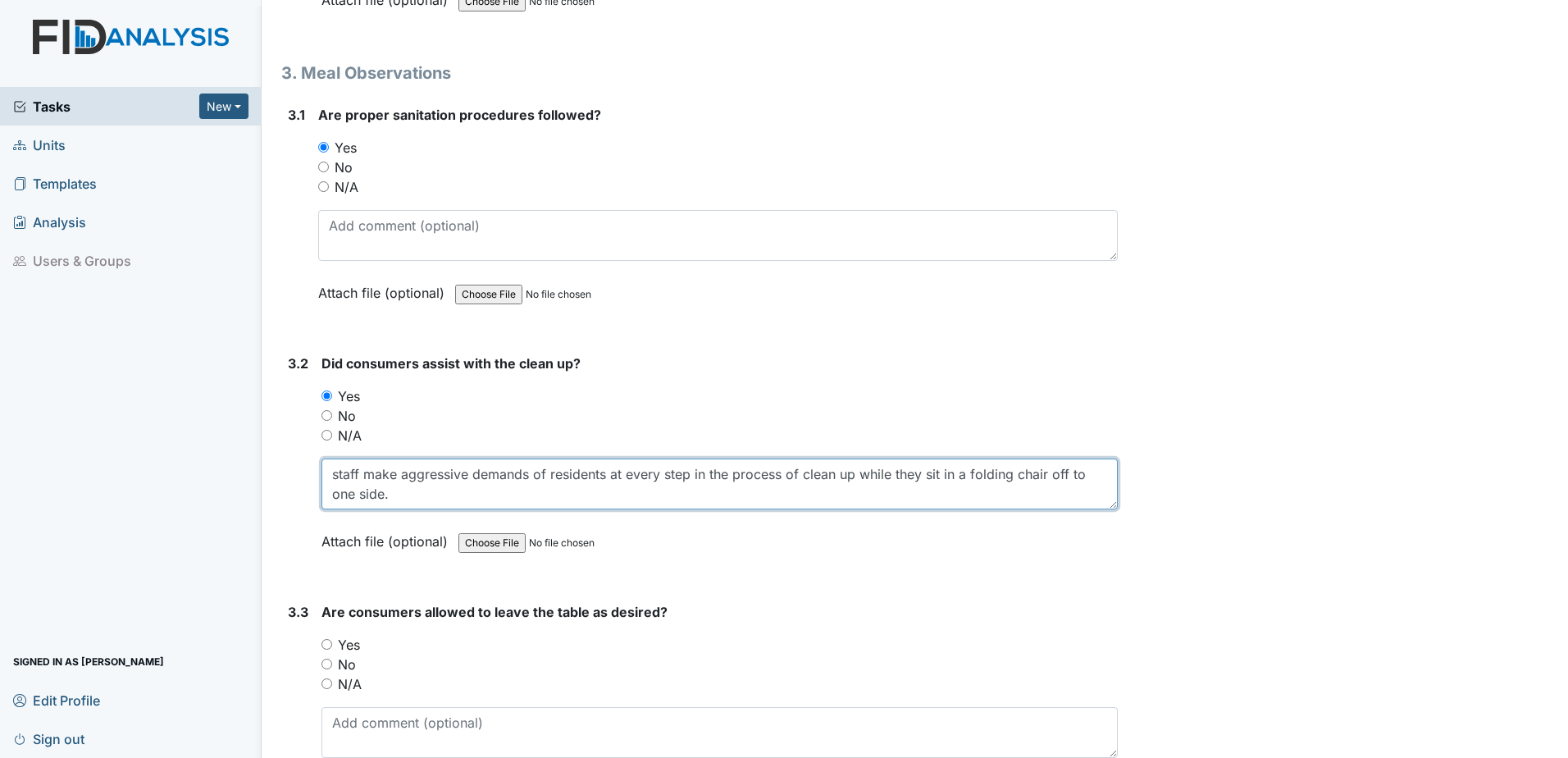
scroll to position [3198, 0]
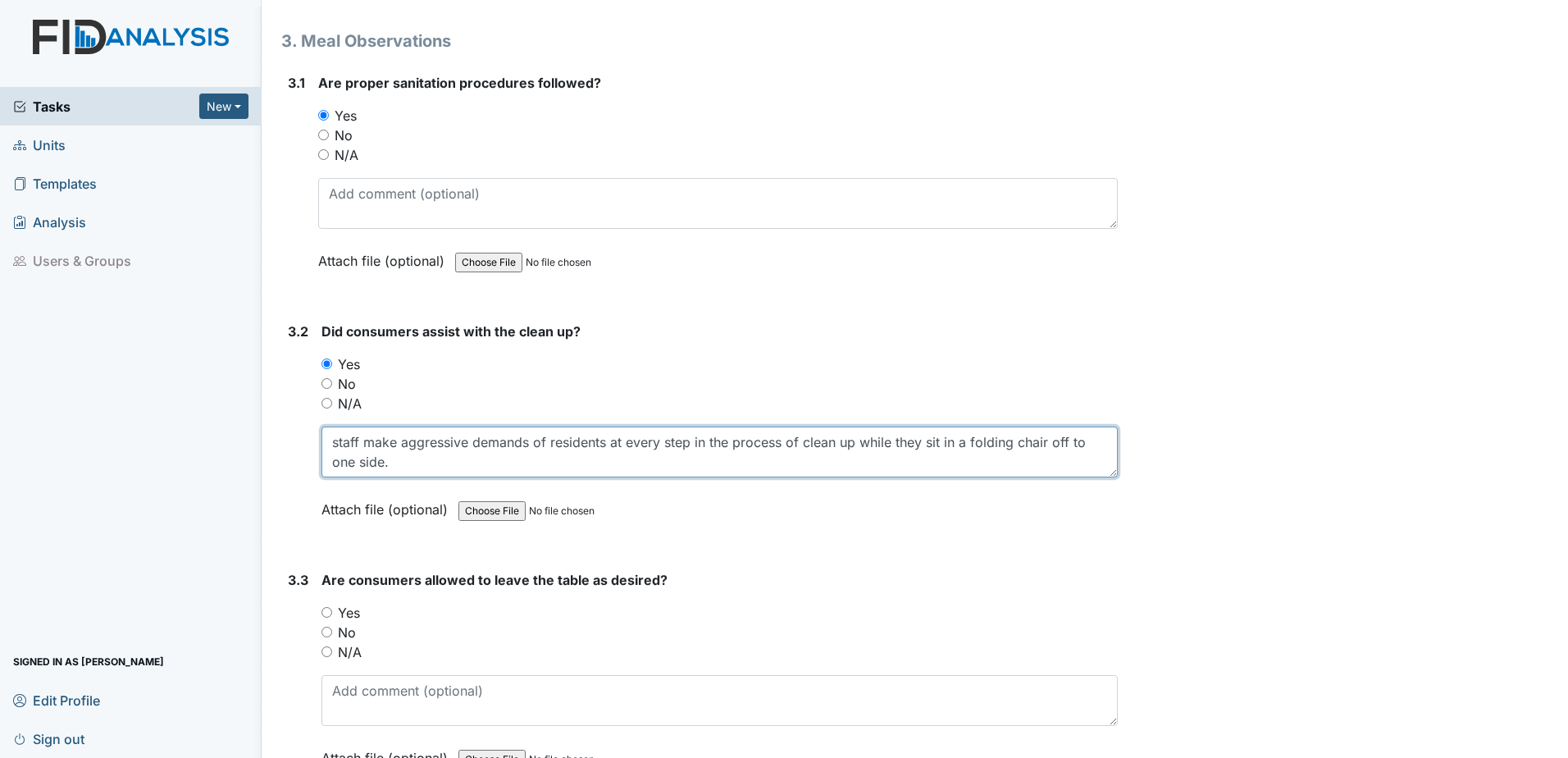
type textarea "staff make aggressive demands of residents at every step in the process of clea…"
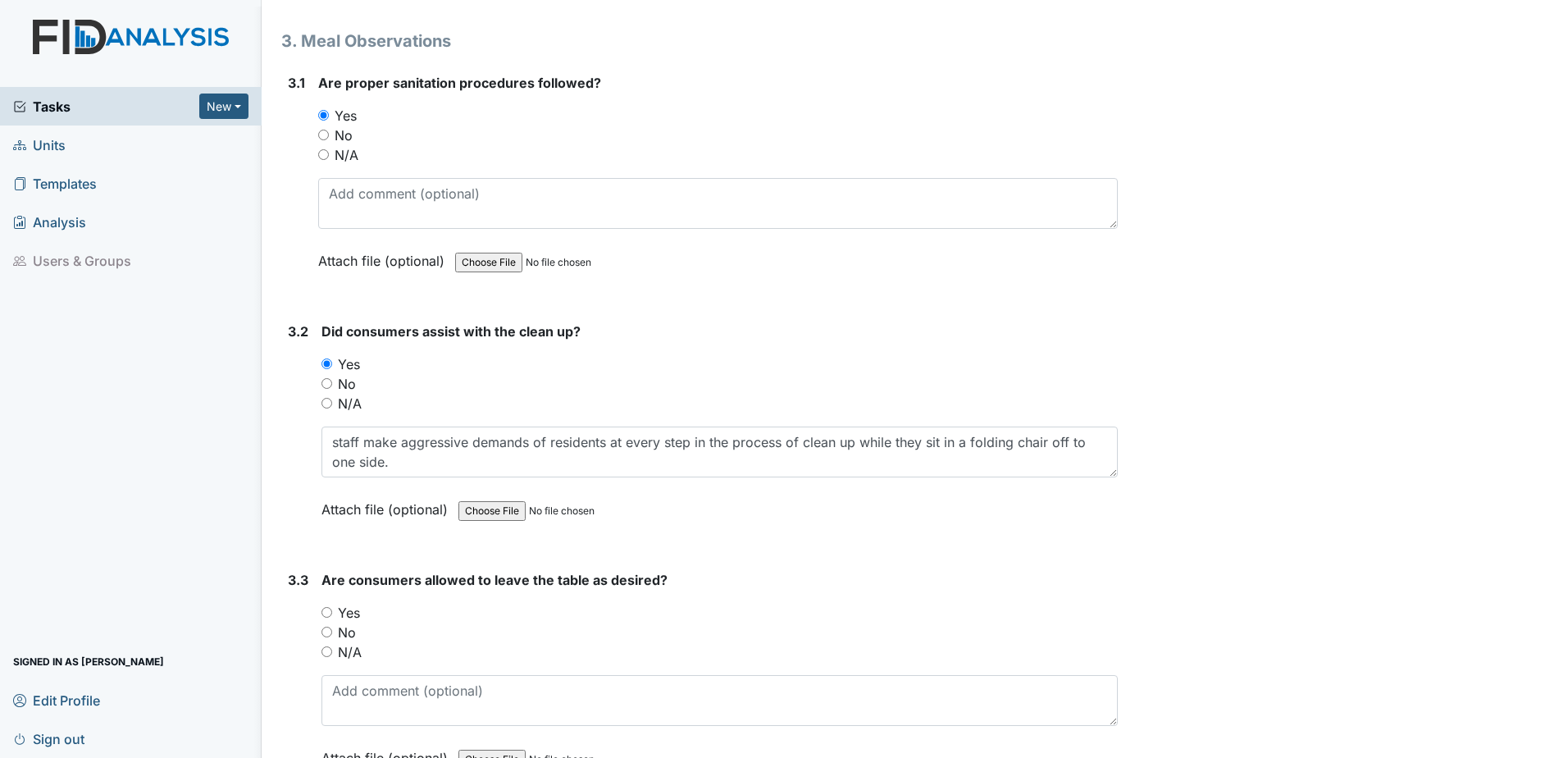
click at [338, 631] on label "No" at bounding box center [347, 632] width 18 height 20
click at [332, 631] on input "No" at bounding box center [326, 631] width 11 height 11
radio input "true"
click at [366, 699] on textarea at bounding box center [719, 700] width 796 height 51
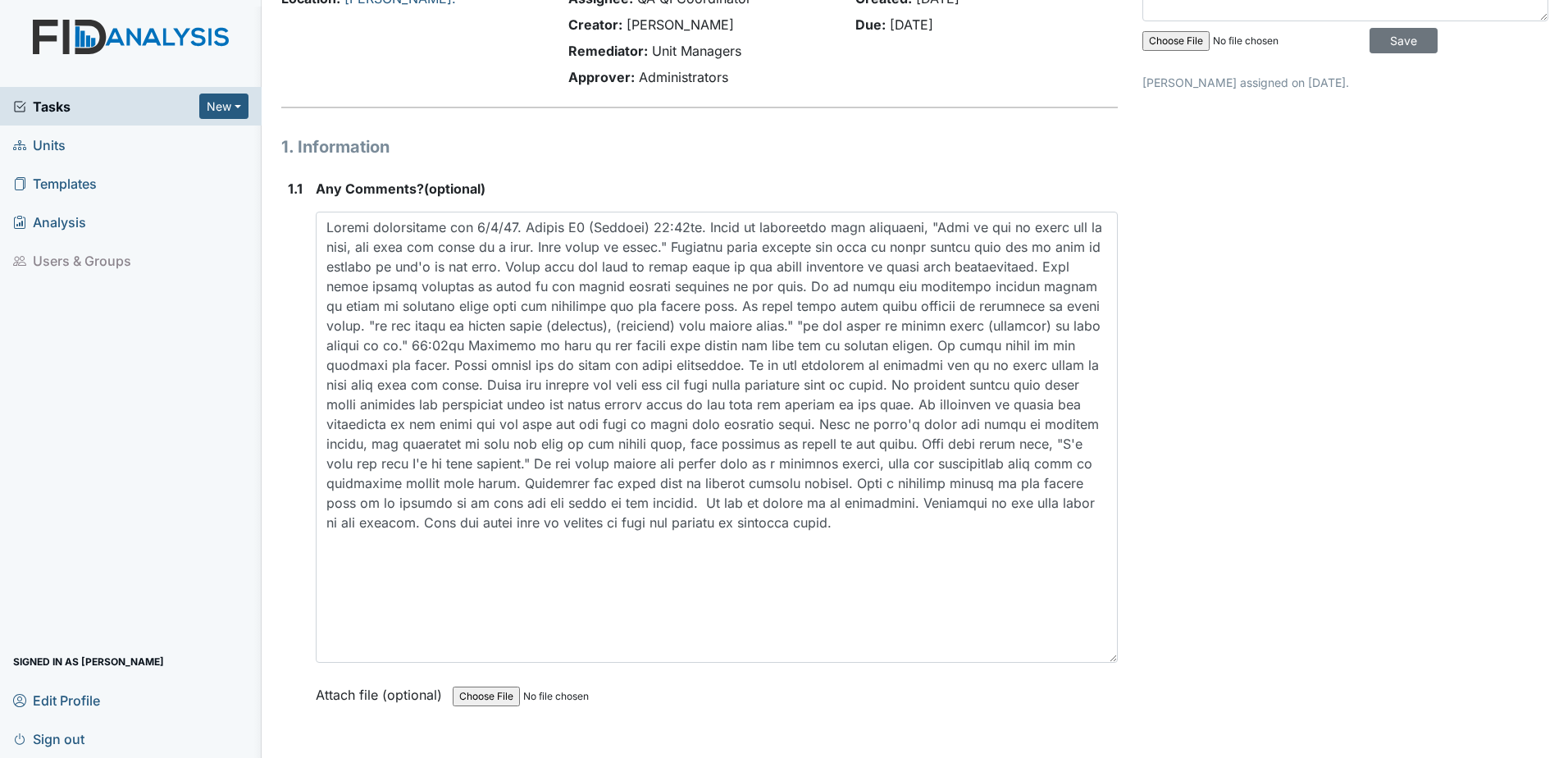
scroll to position [82, 0]
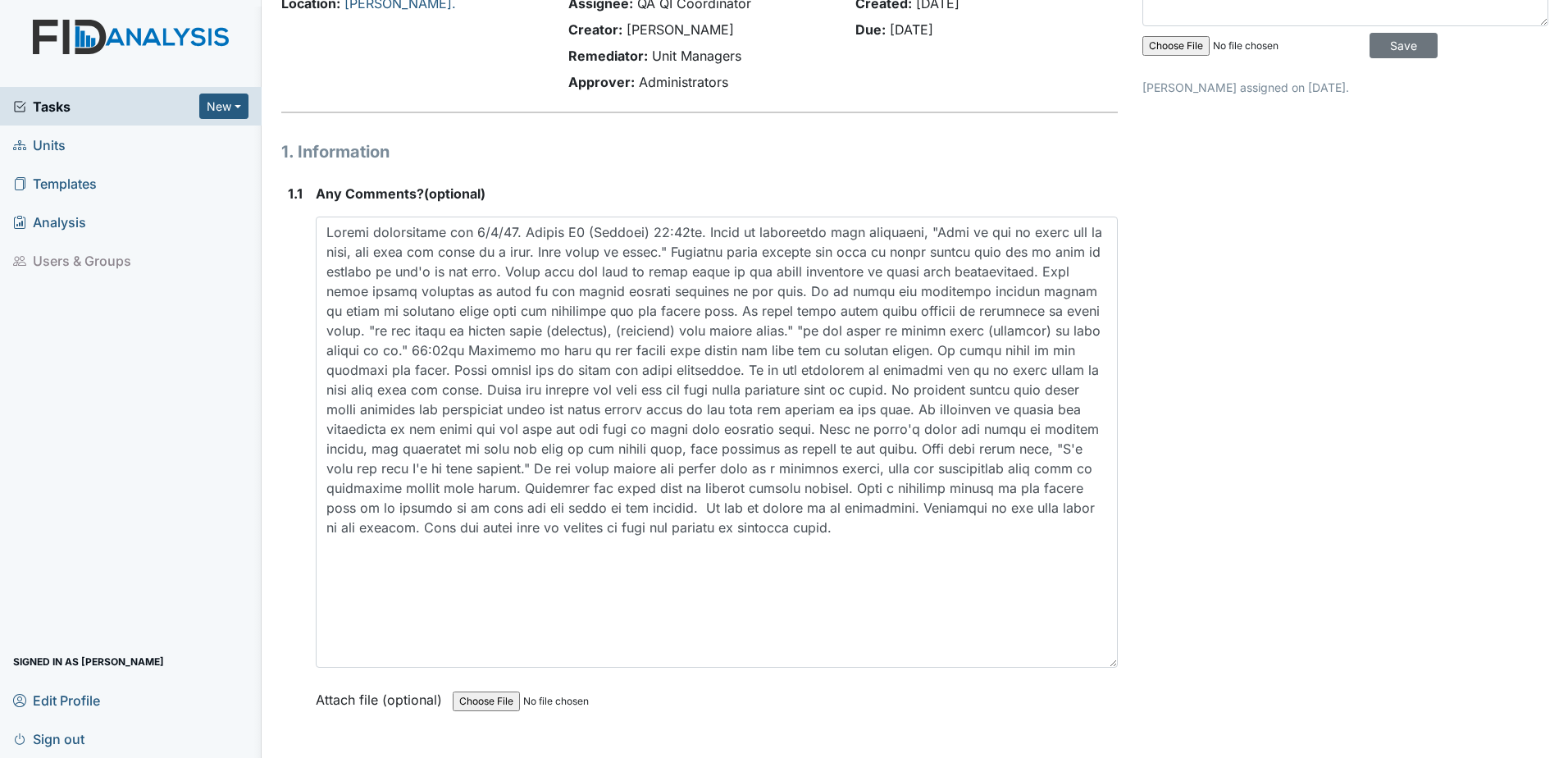
type textarea "residents are sent away from the table as punishment."
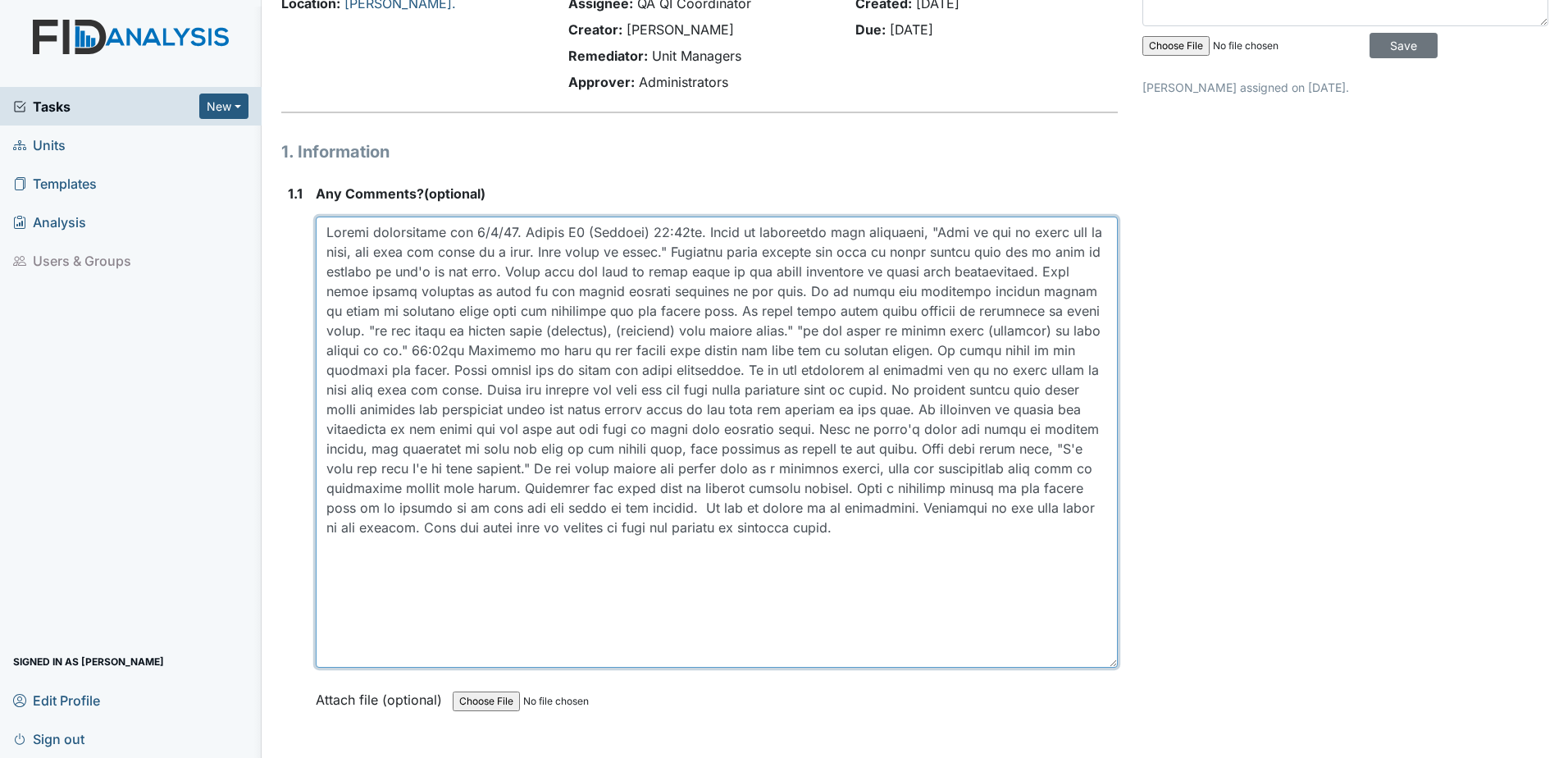
click at [908, 561] on textarea at bounding box center [717, 442] width 802 height 451
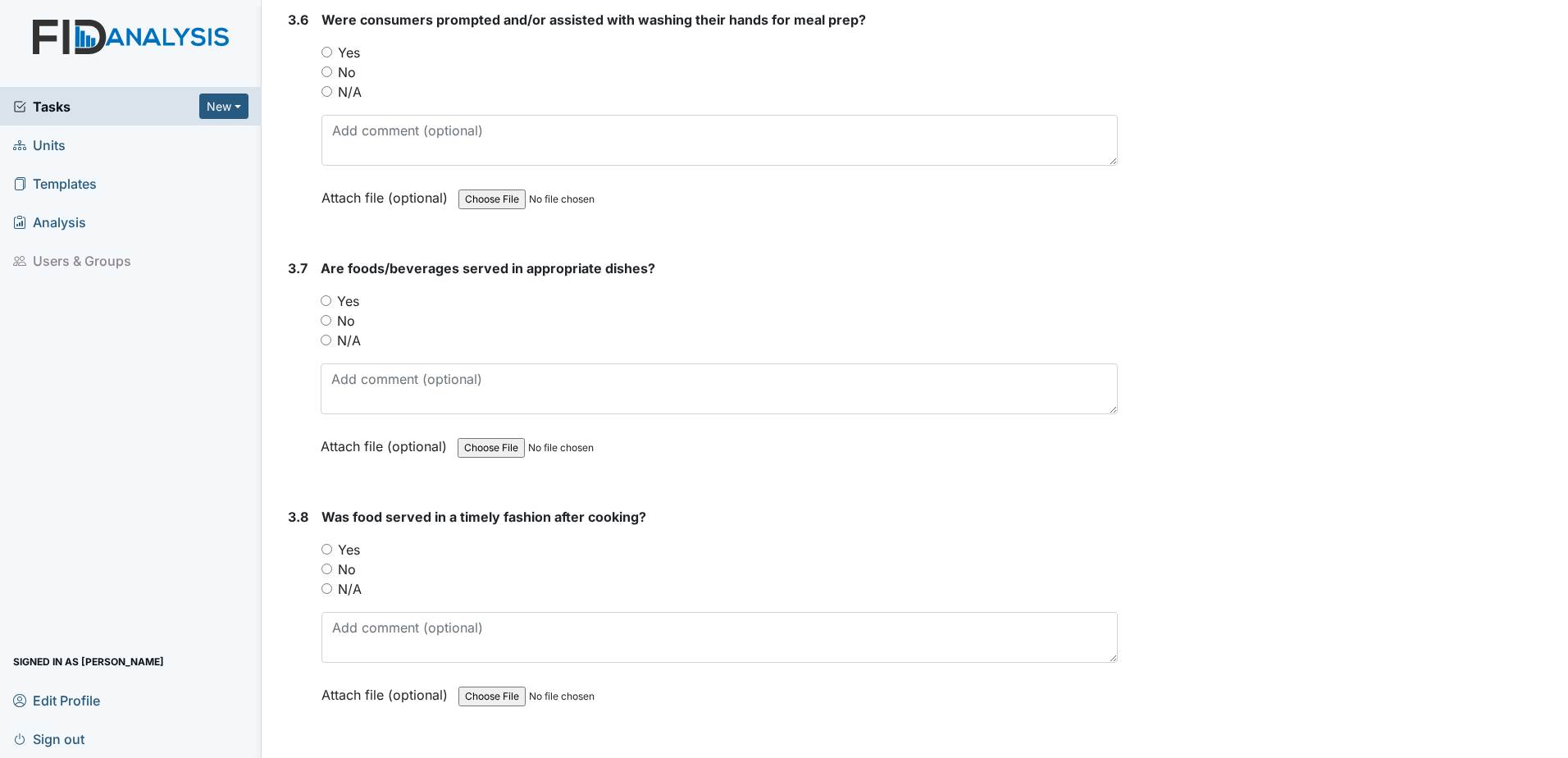
scroll to position [4511, 0]
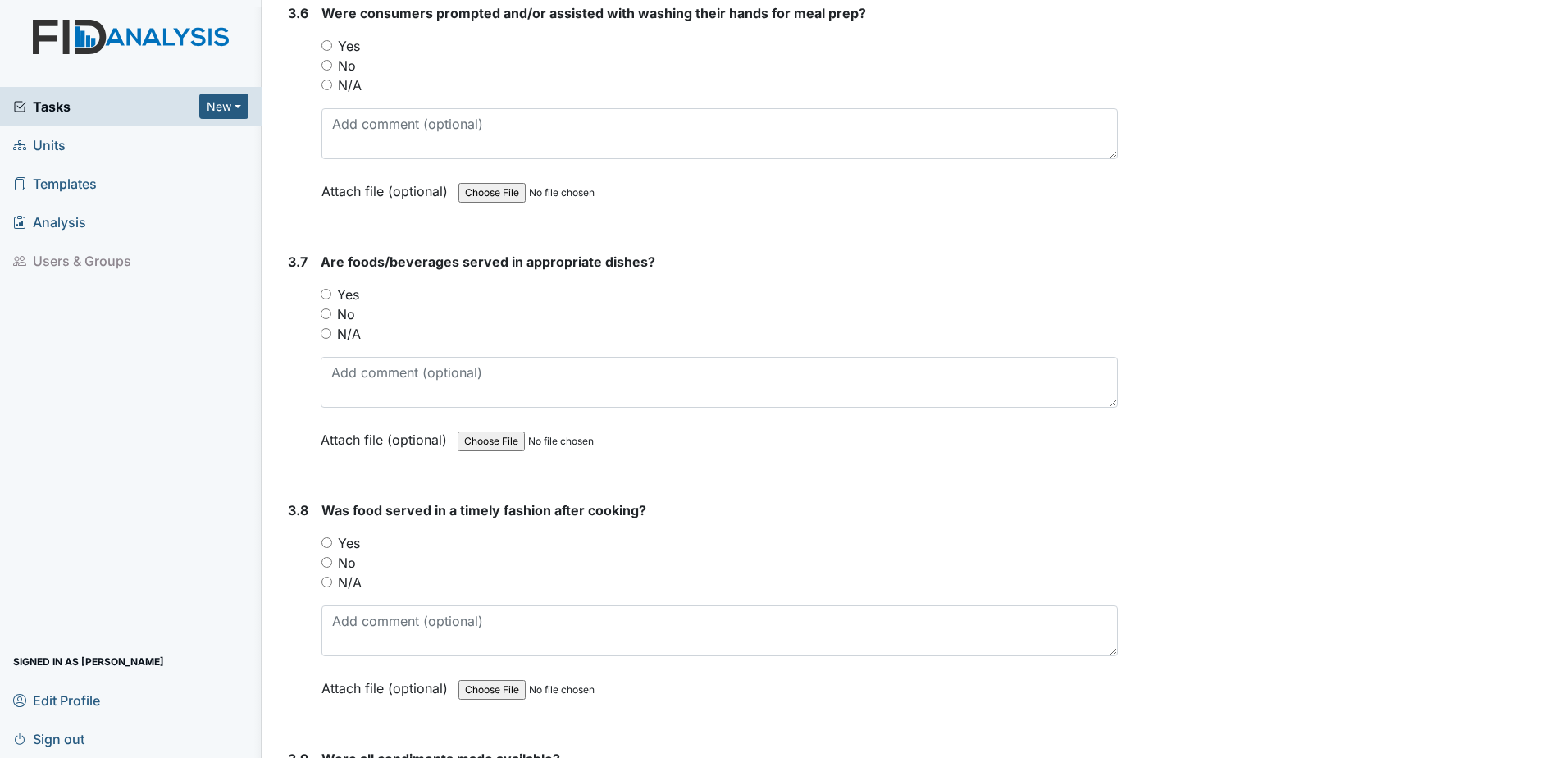
click at [324, 295] on input "Yes" at bounding box center [326, 293] width 11 height 11
radio input "true"
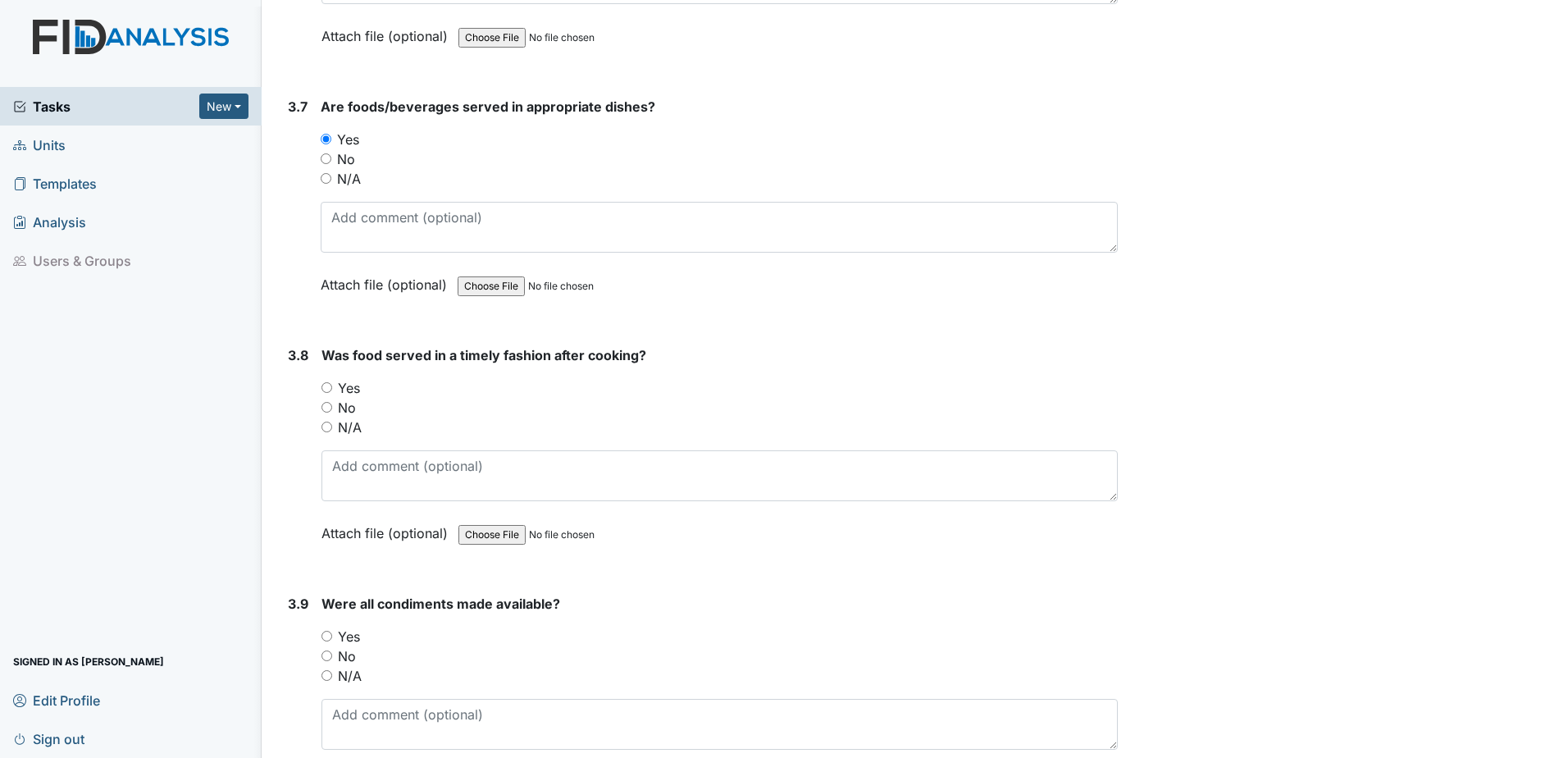
scroll to position [4675, 0]
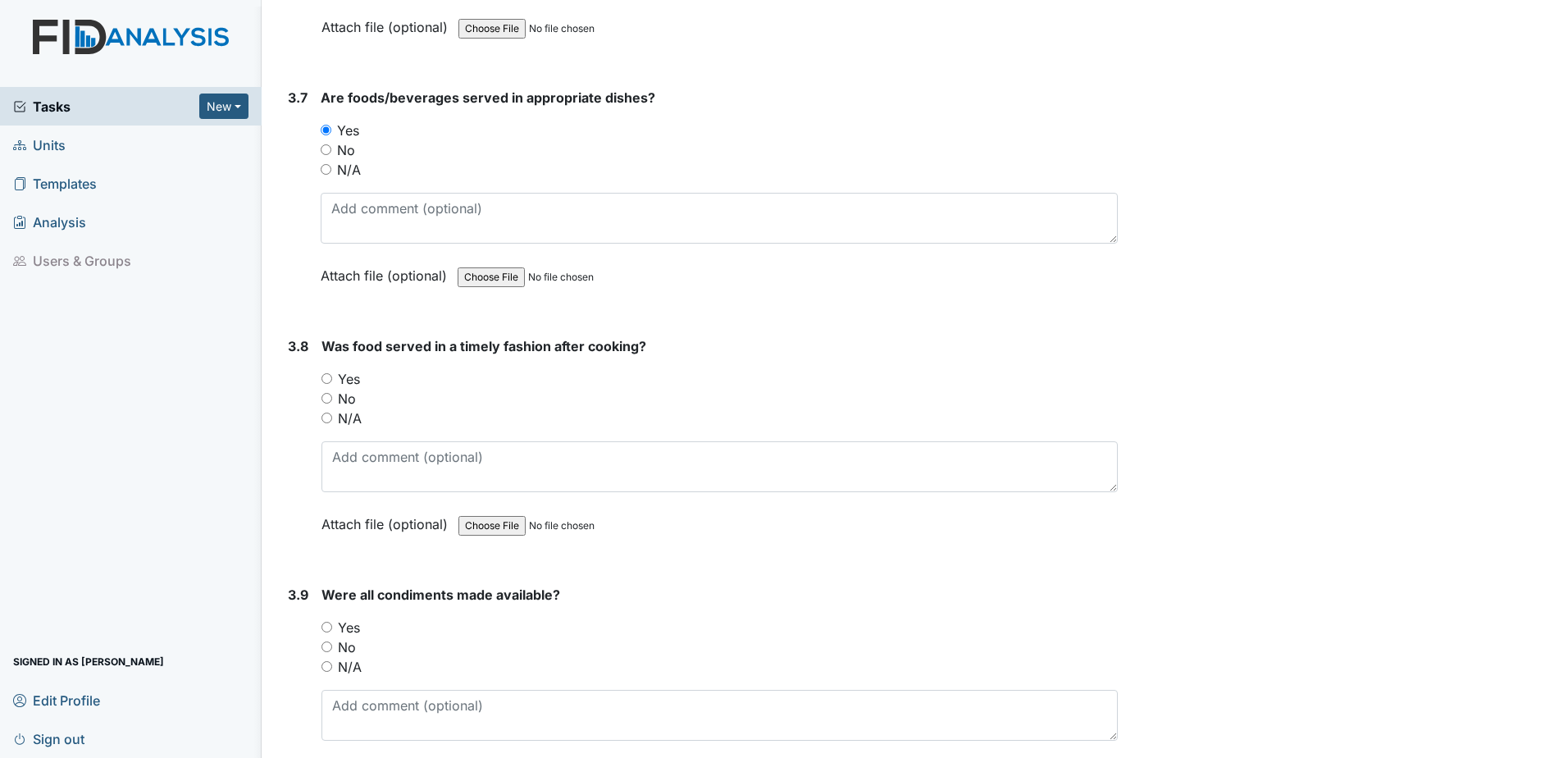
click at [321, 376] on input "Yes" at bounding box center [326, 379] width 11 height 11
radio input "true"
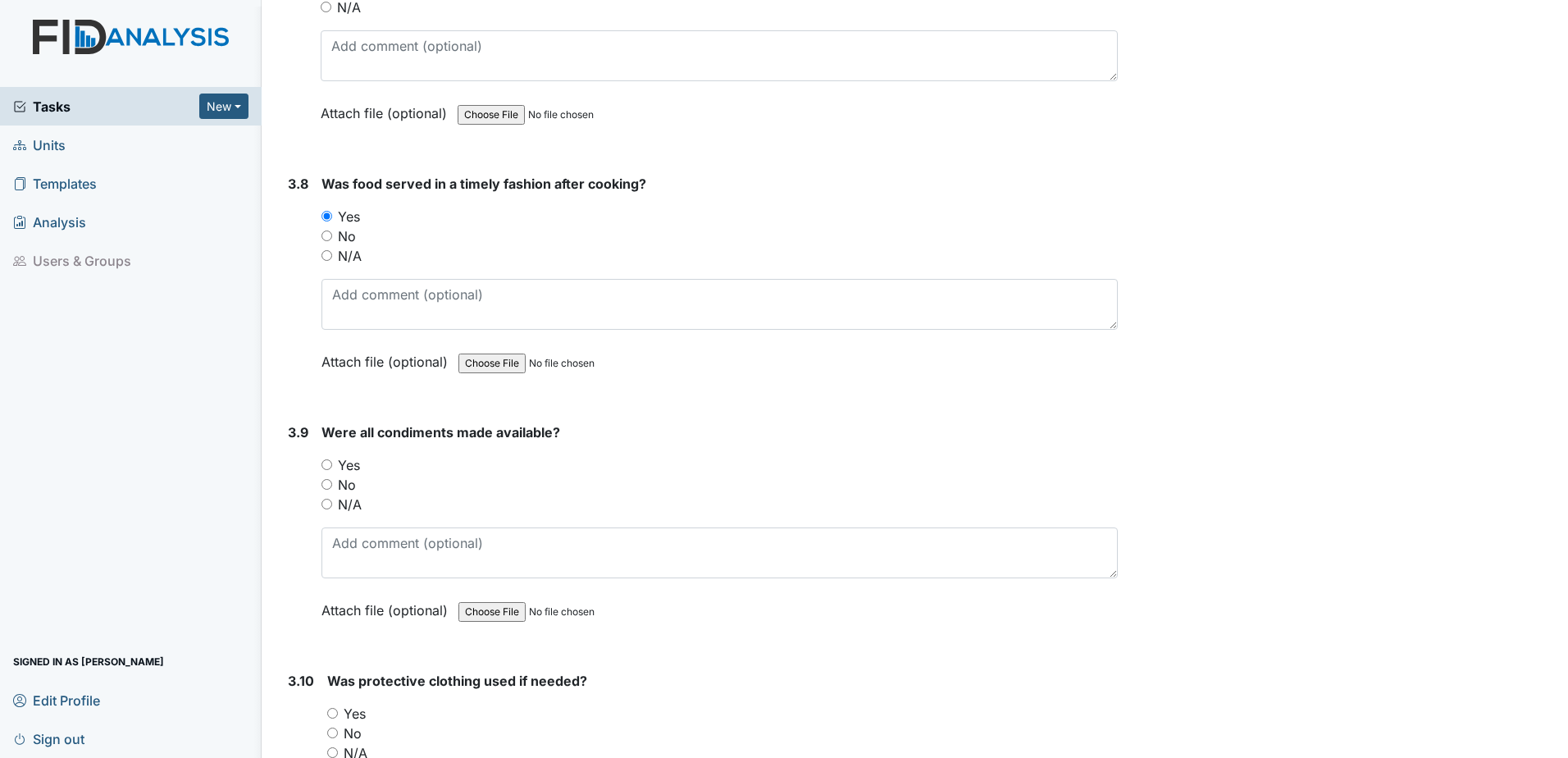
scroll to position [4839, 0]
click at [323, 460] on input "Yes" at bounding box center [326, 463] width 11 height 11
radio input "true"
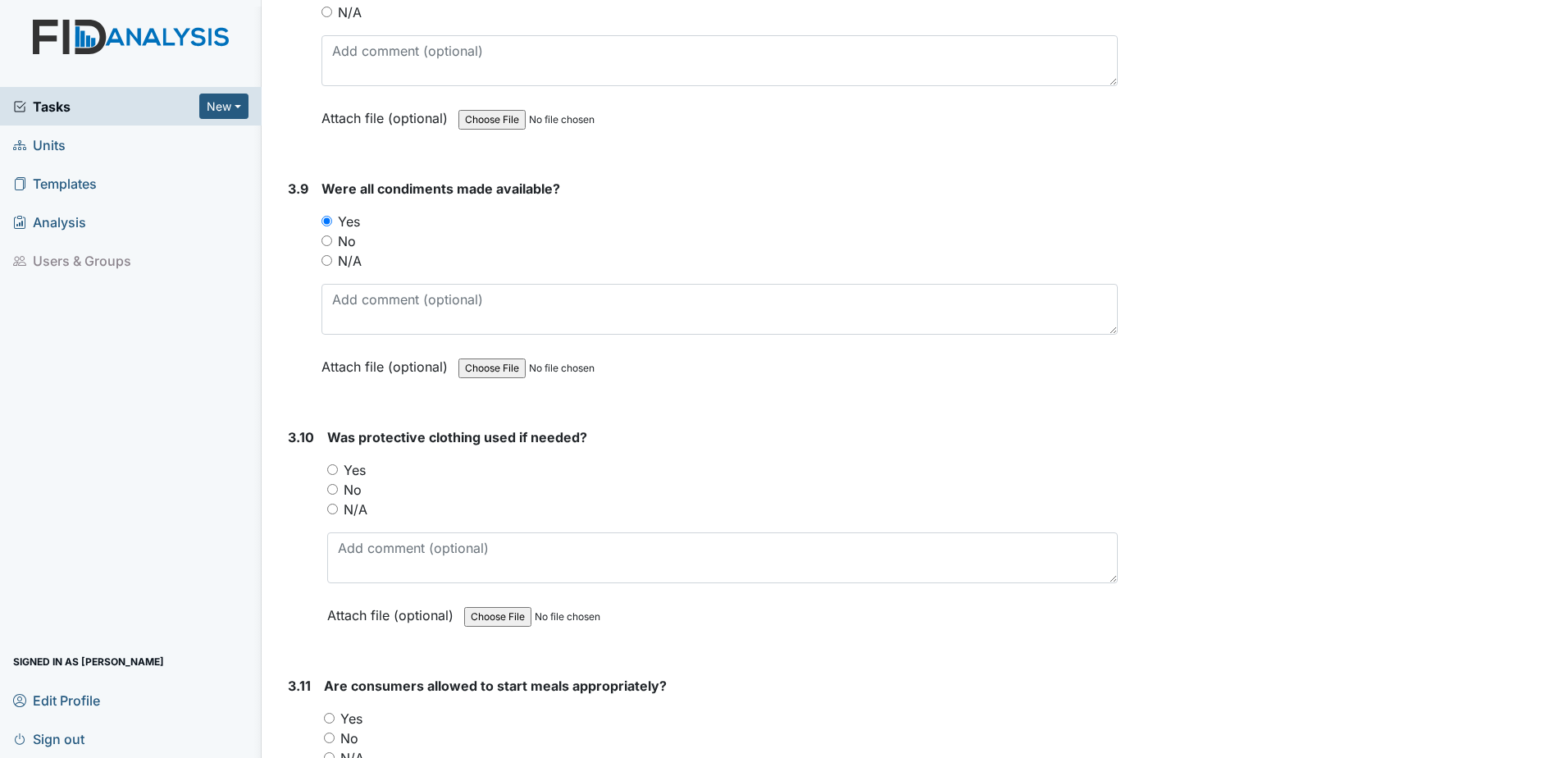
scroll to position [5085, 0]
click at [328, 256] on input "N/A" at bounding box center [326, 256] width 11 height 11
radio input "true"
click at [329, 466] on input "Yes" at bounding box center [332, 465] width 11 height 11
radio input "true"
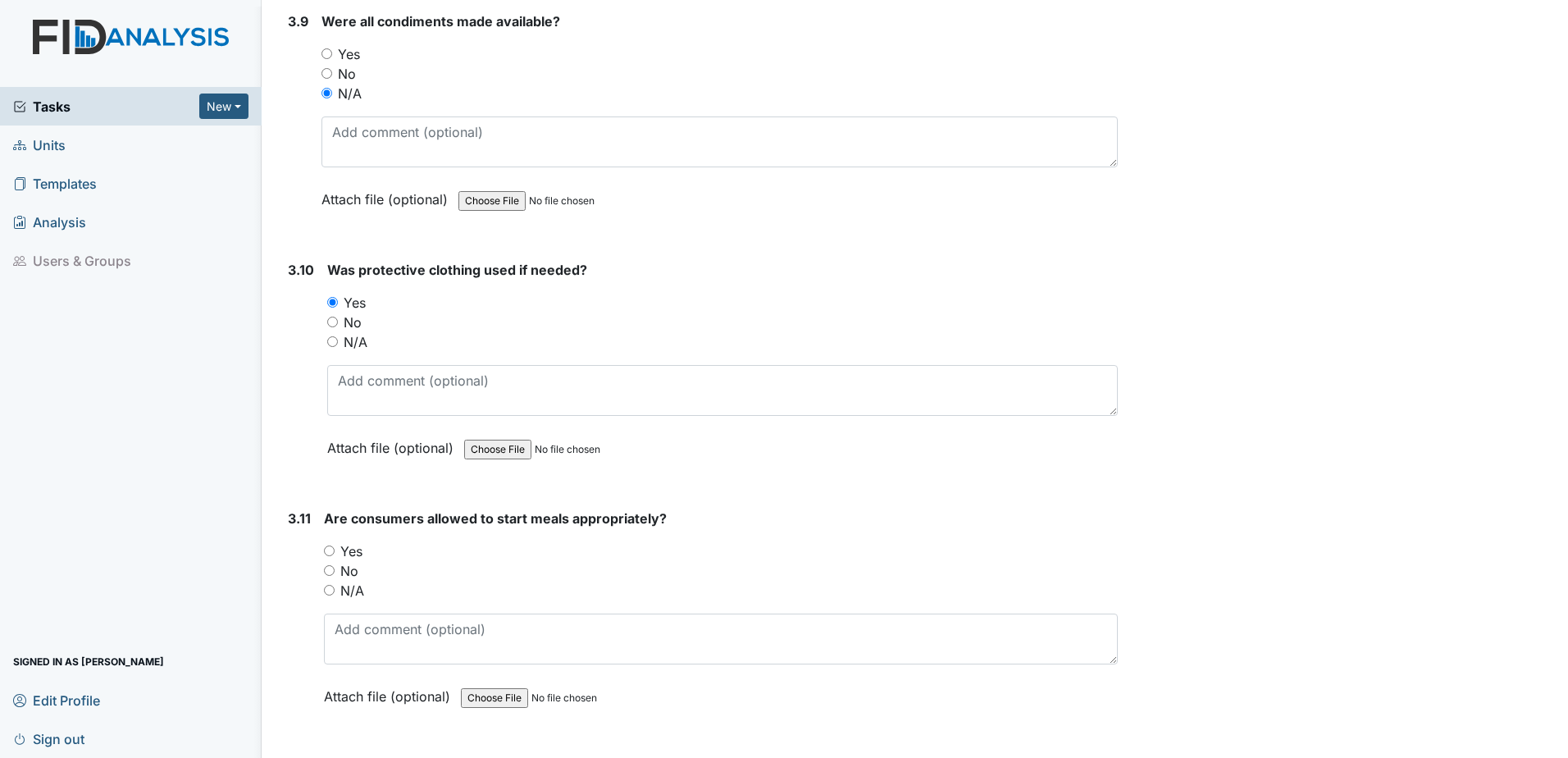
scroll to position [5250, 0]
click at [334, 570] on input "No" at bounding box center [329, 569] width 11 height 11
radio input "true"
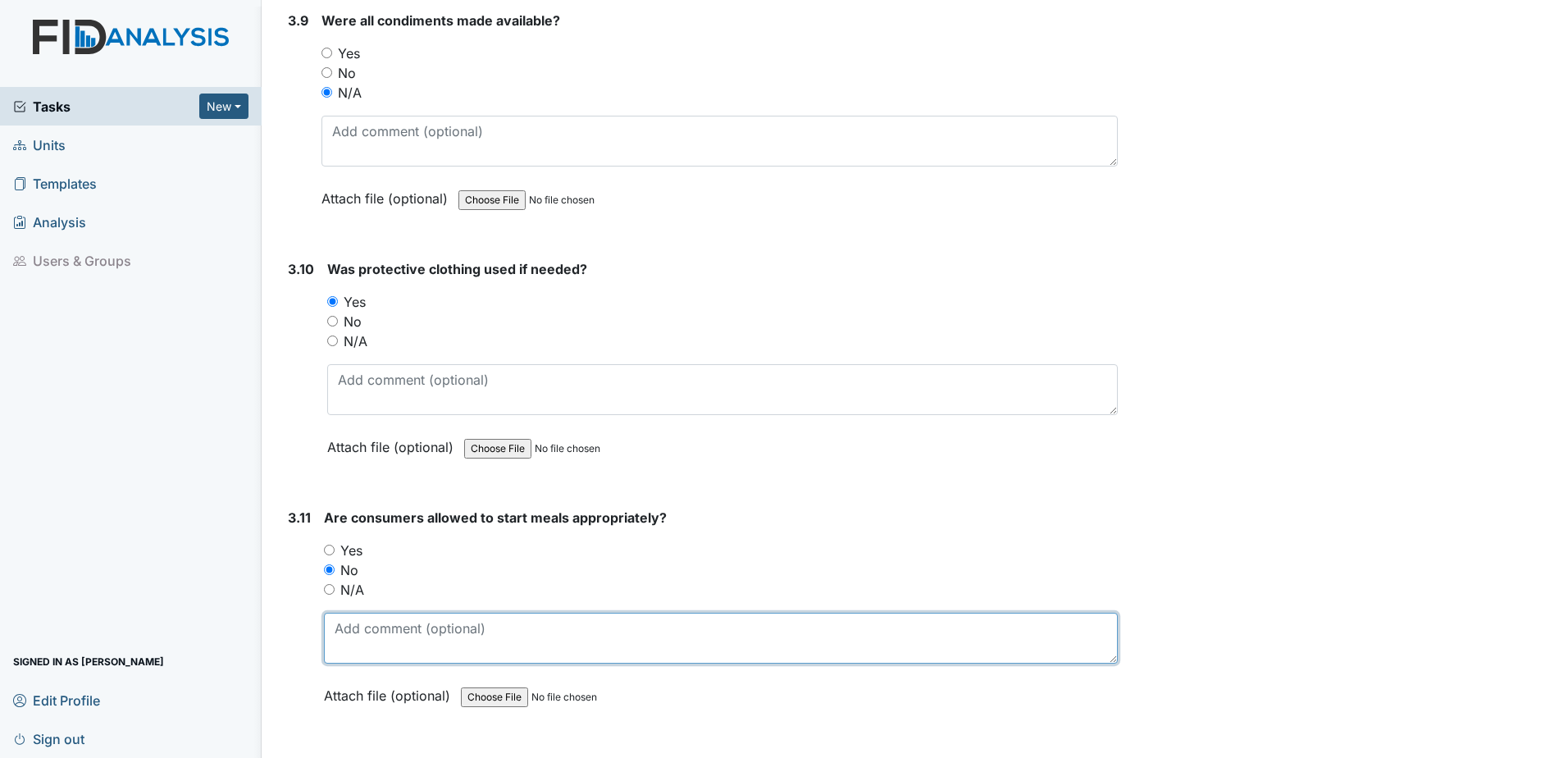
click at [363, 622] on textarea at bounding box center [720, 637] width 793 height 51
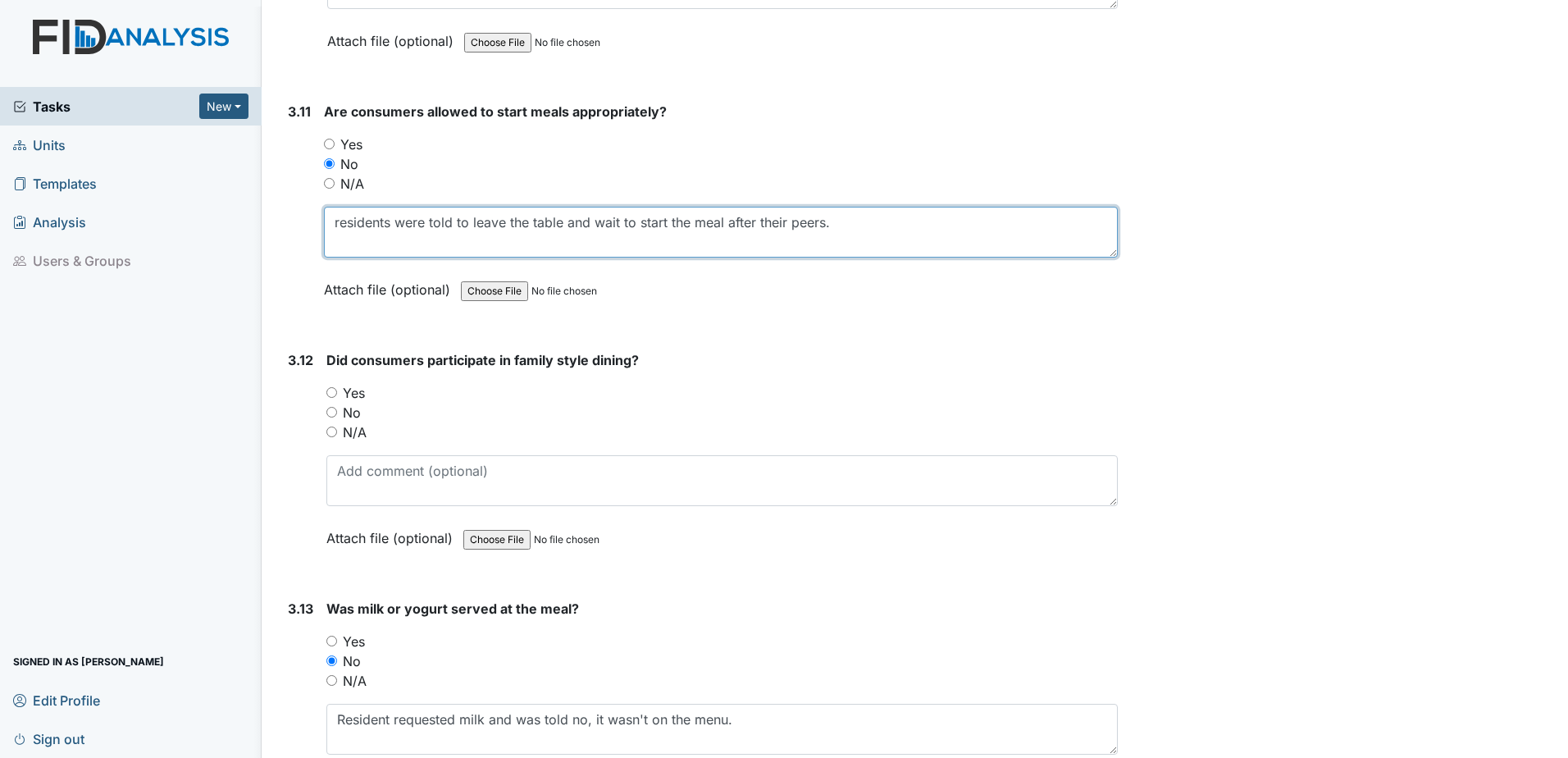
scroll to position [5659, 0]
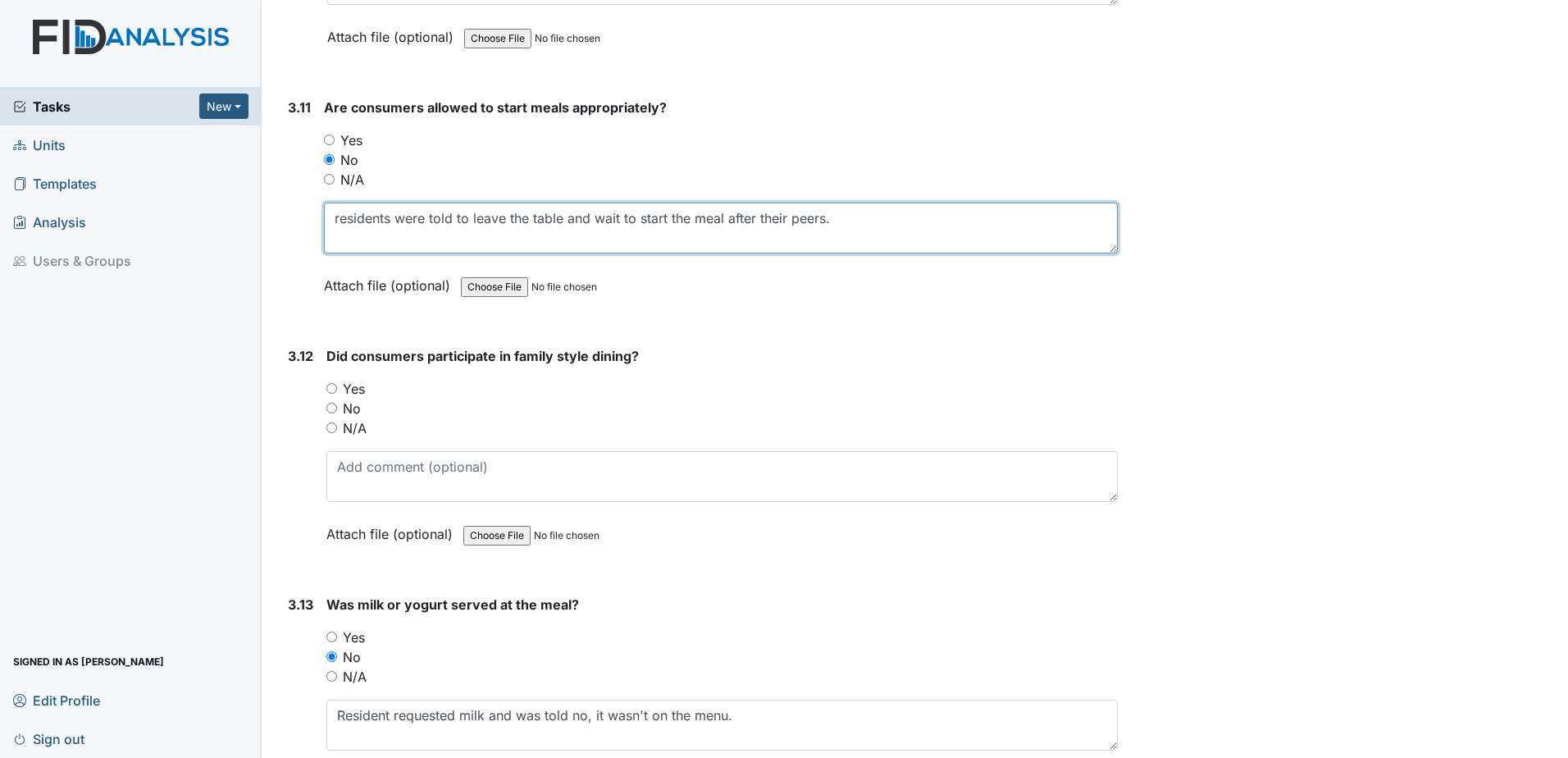
type textarea "residents were told to leave the table and wait to start the meal after their p…"
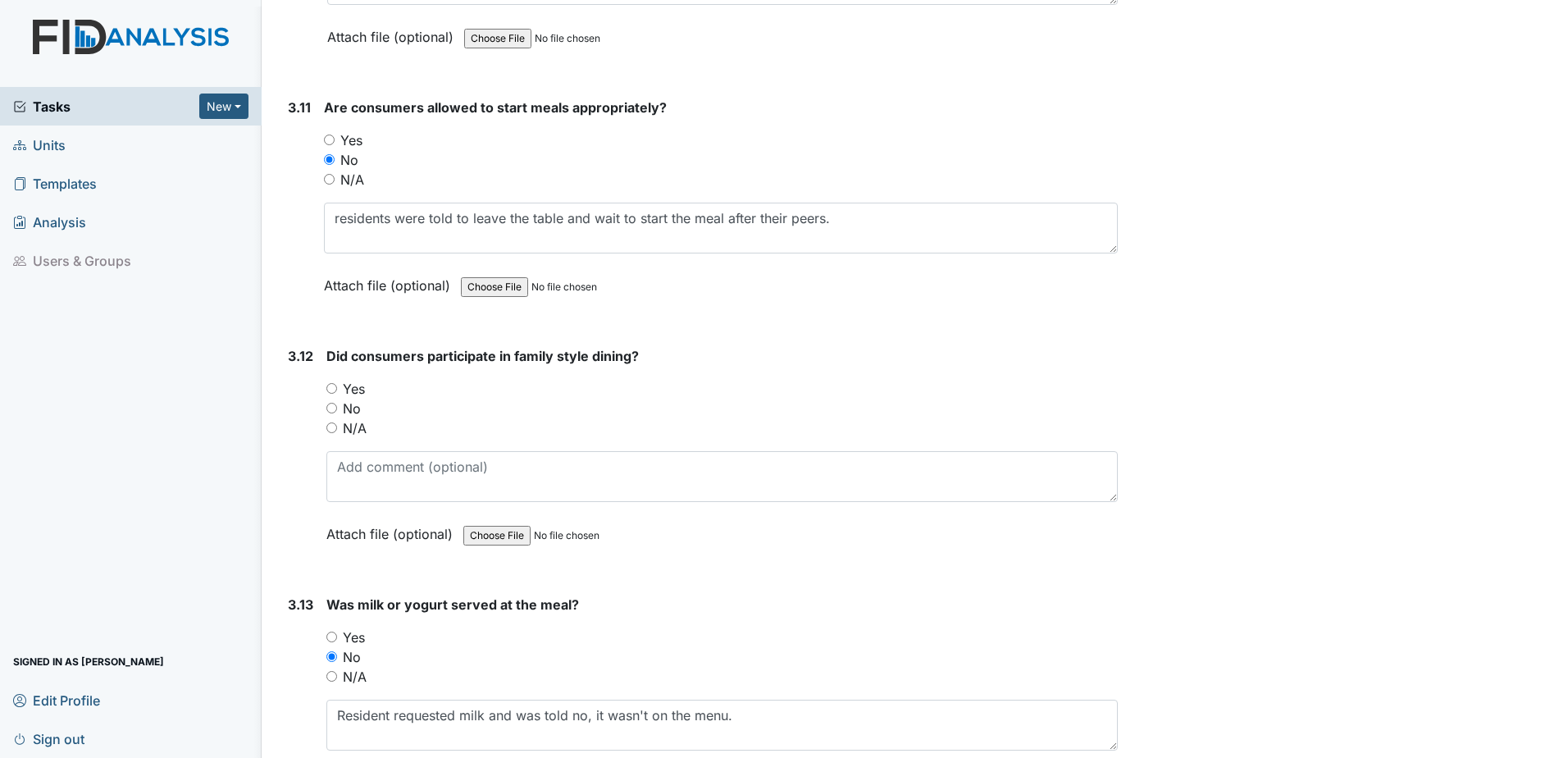
click at [330, 404] on input "No" at bounding box center [331, 407] width 11 height 11
radio input "true"
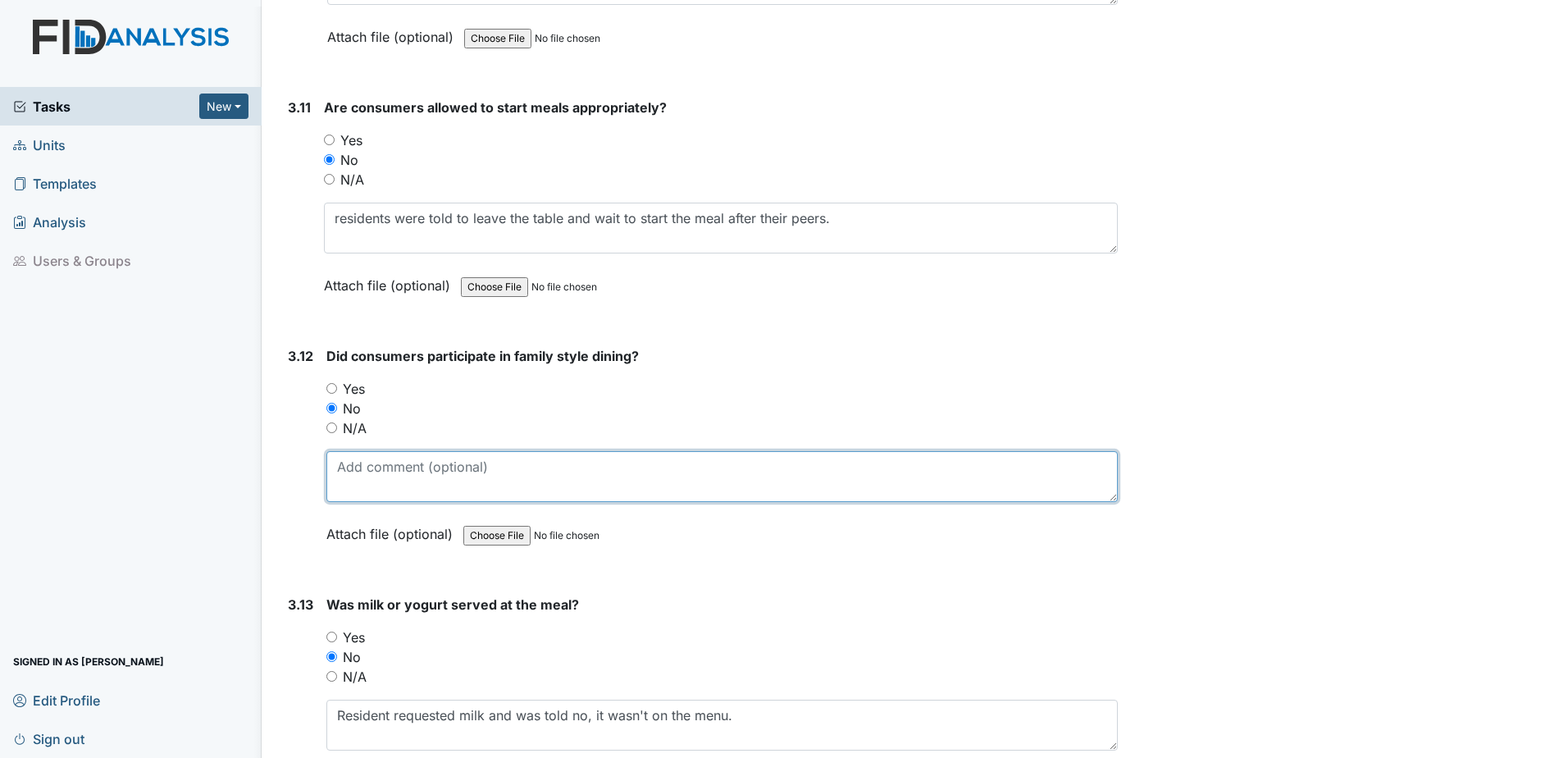
click at [352, 465] on textarea at bounding box center [721, 476] width 791 height 51
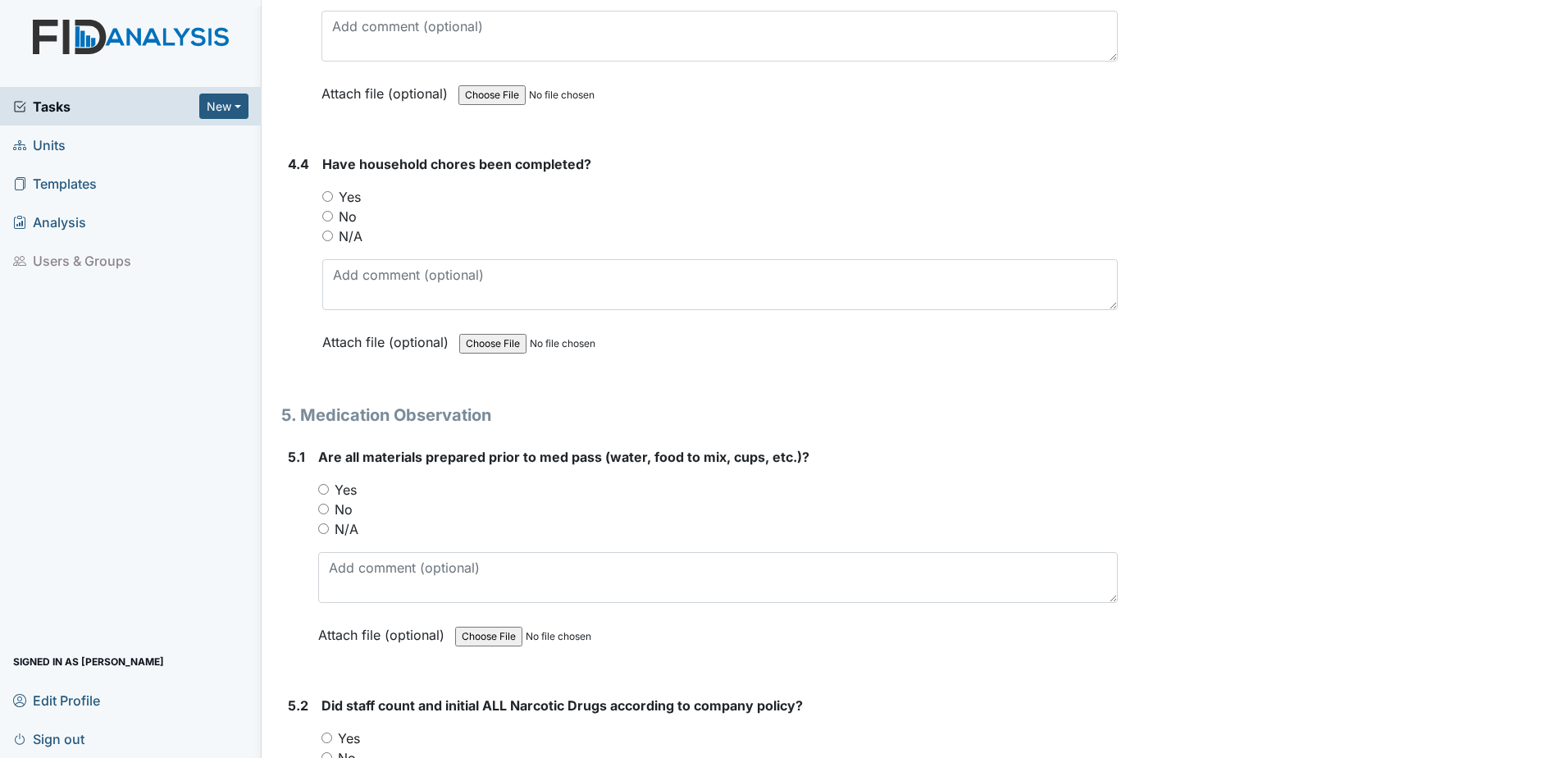
scroll to position [7300, 0]
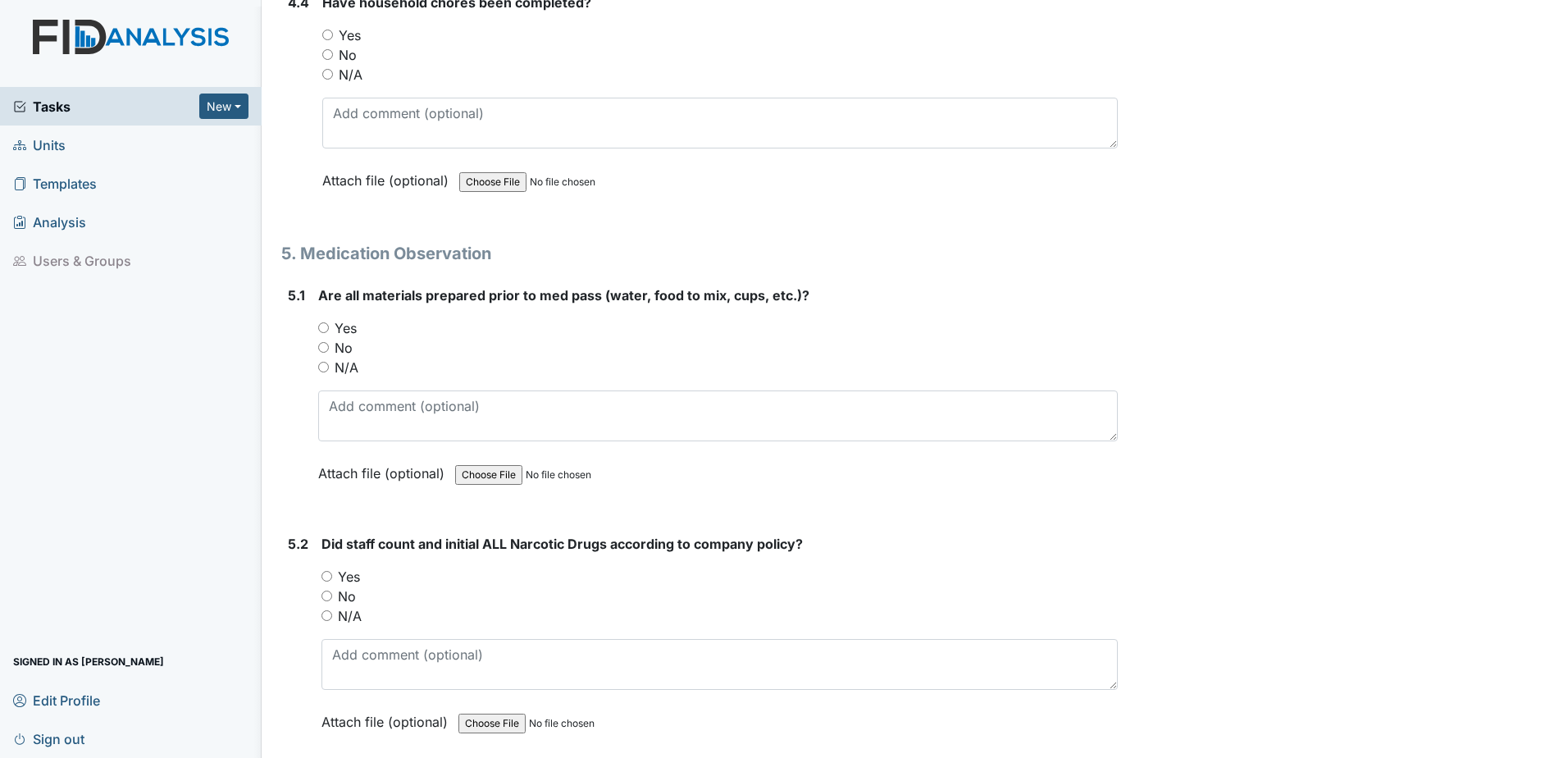
type textarea "food was not placed on the table for serving. It was cooked, put in bowls and s…"
click at [322, 348] on input "No" at bounding box center [323, 347] width 11 height 11
radio input "true"
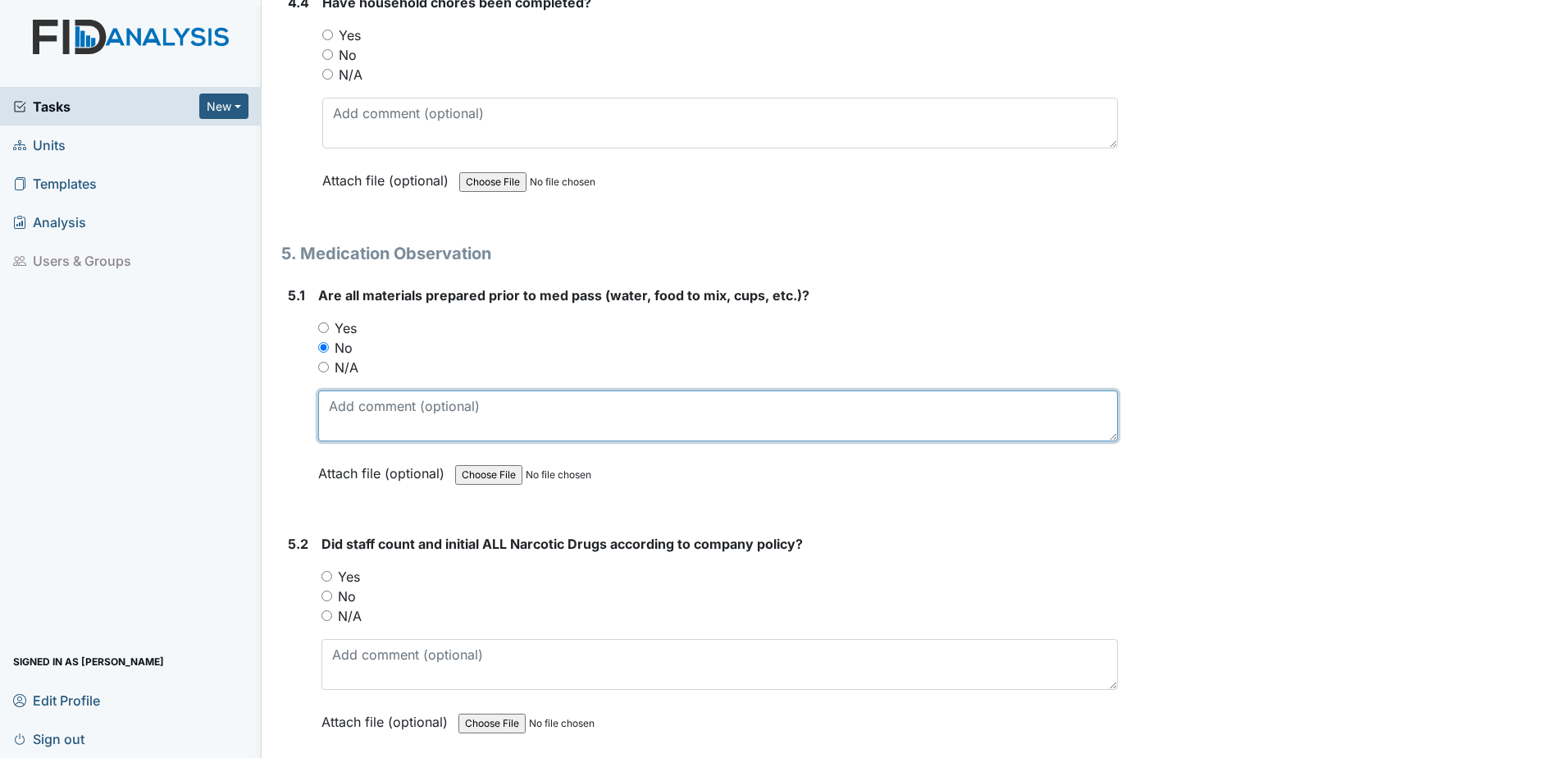
click at [360, 392] on textarea at bounding box center [717, 415] width 799 height 51
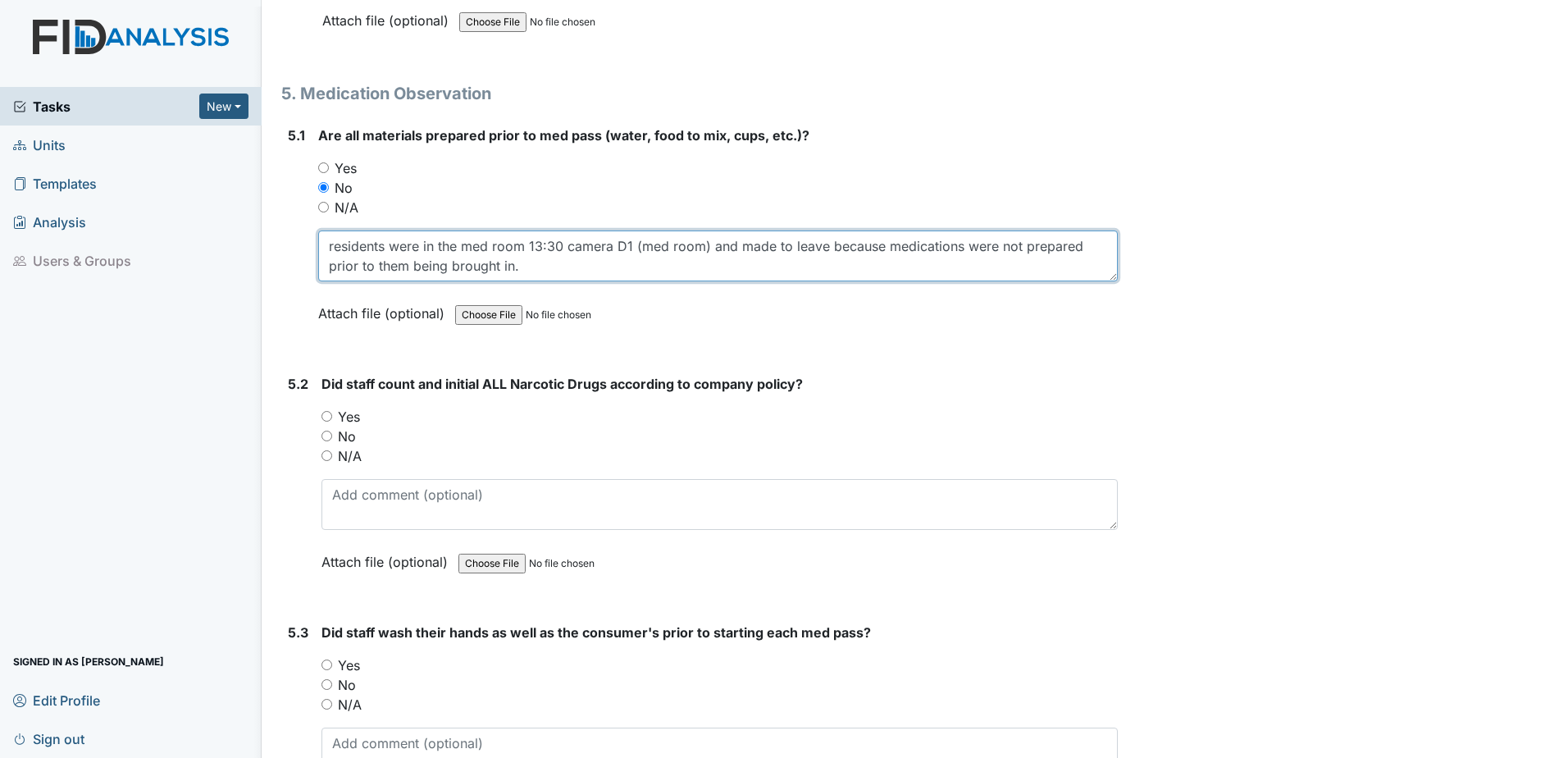
scroll to position [7463, 0]
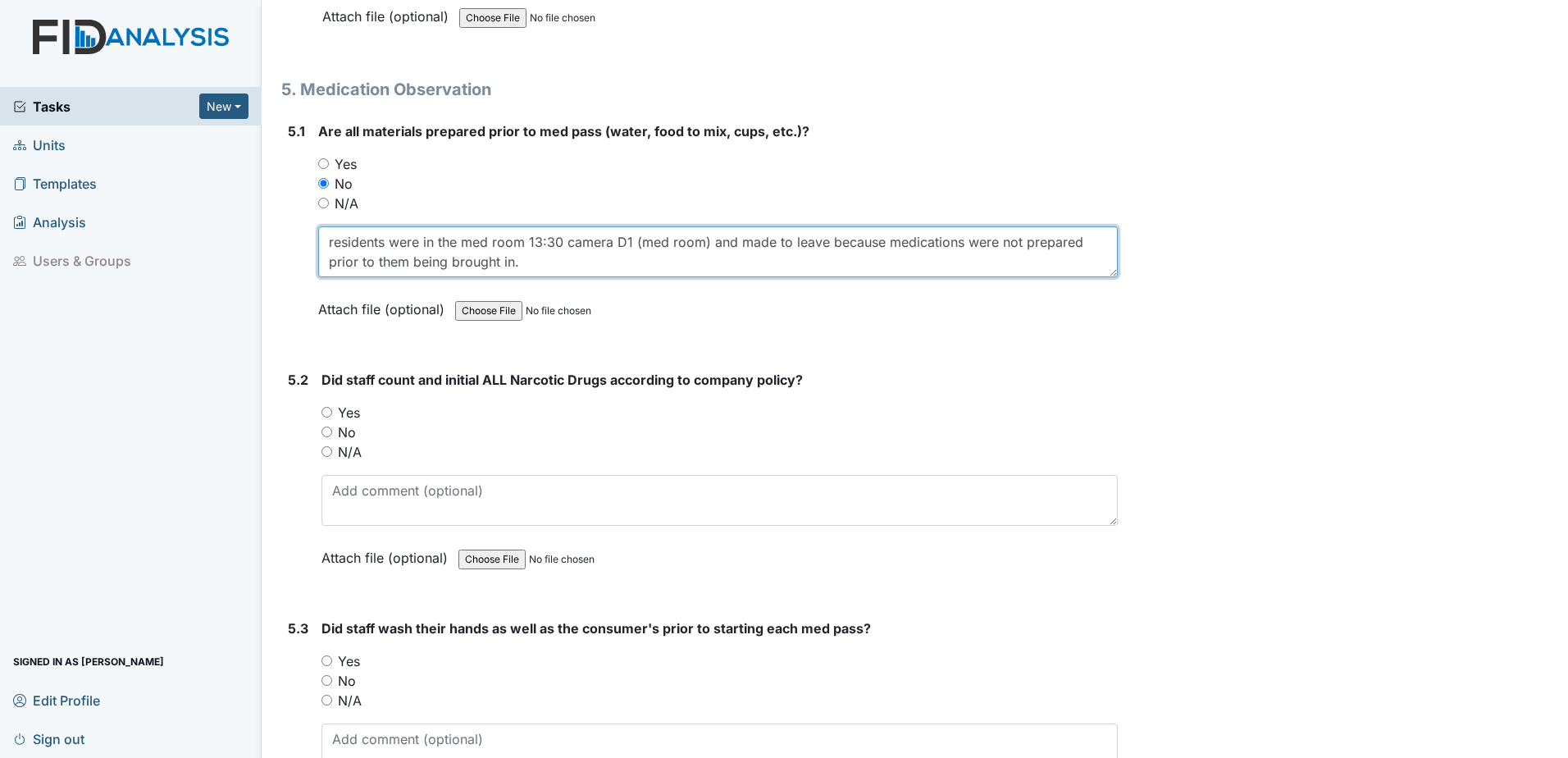
type textarea "residents were in the med room 13:30 camera D1 (med room) and made to leave bec…"
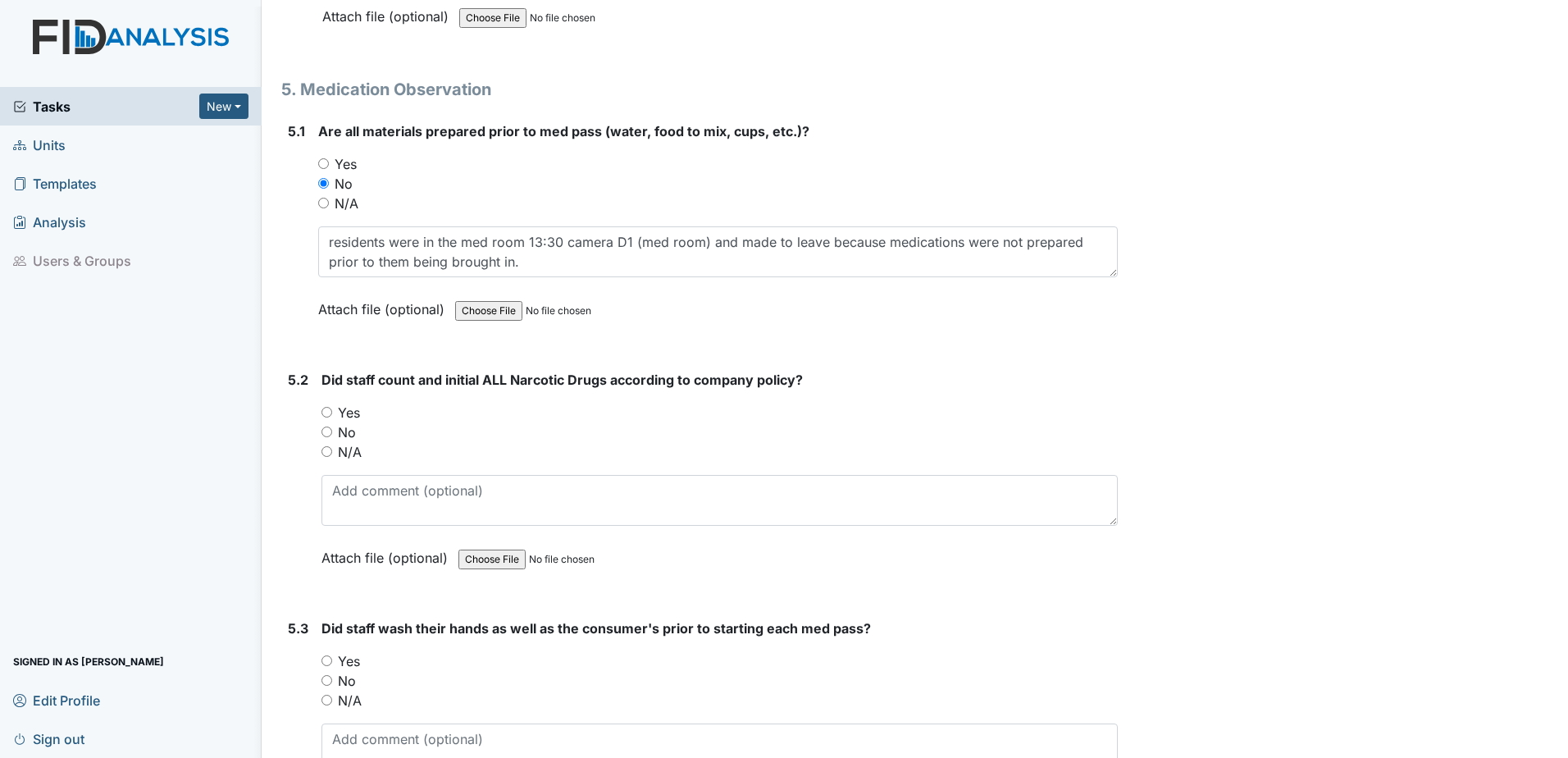
click at [321, 456] on input "N/A" at bounding box center [326, 451] width 11 height 11
radio input "true"
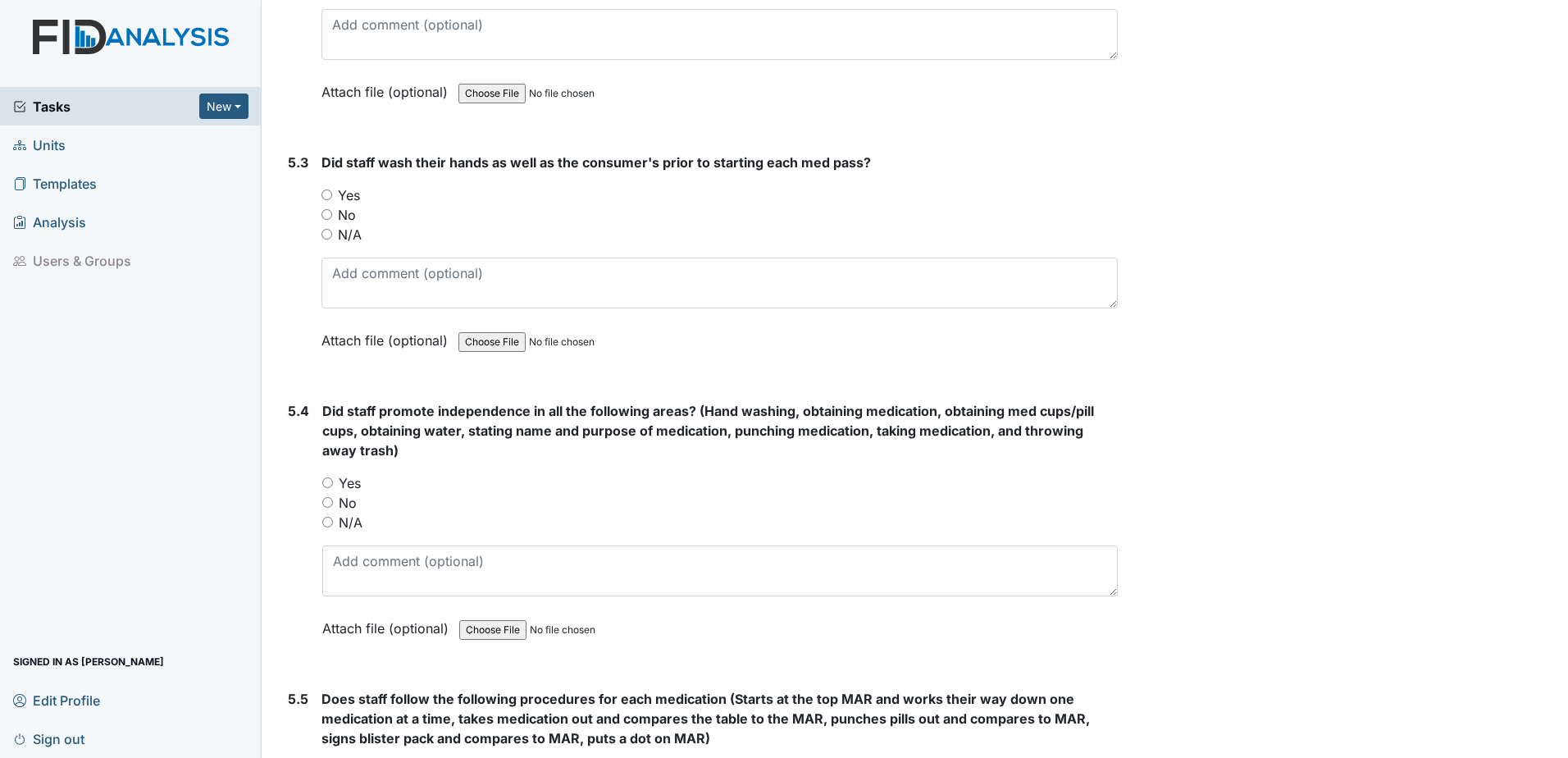
scroll to position [7956, 0]
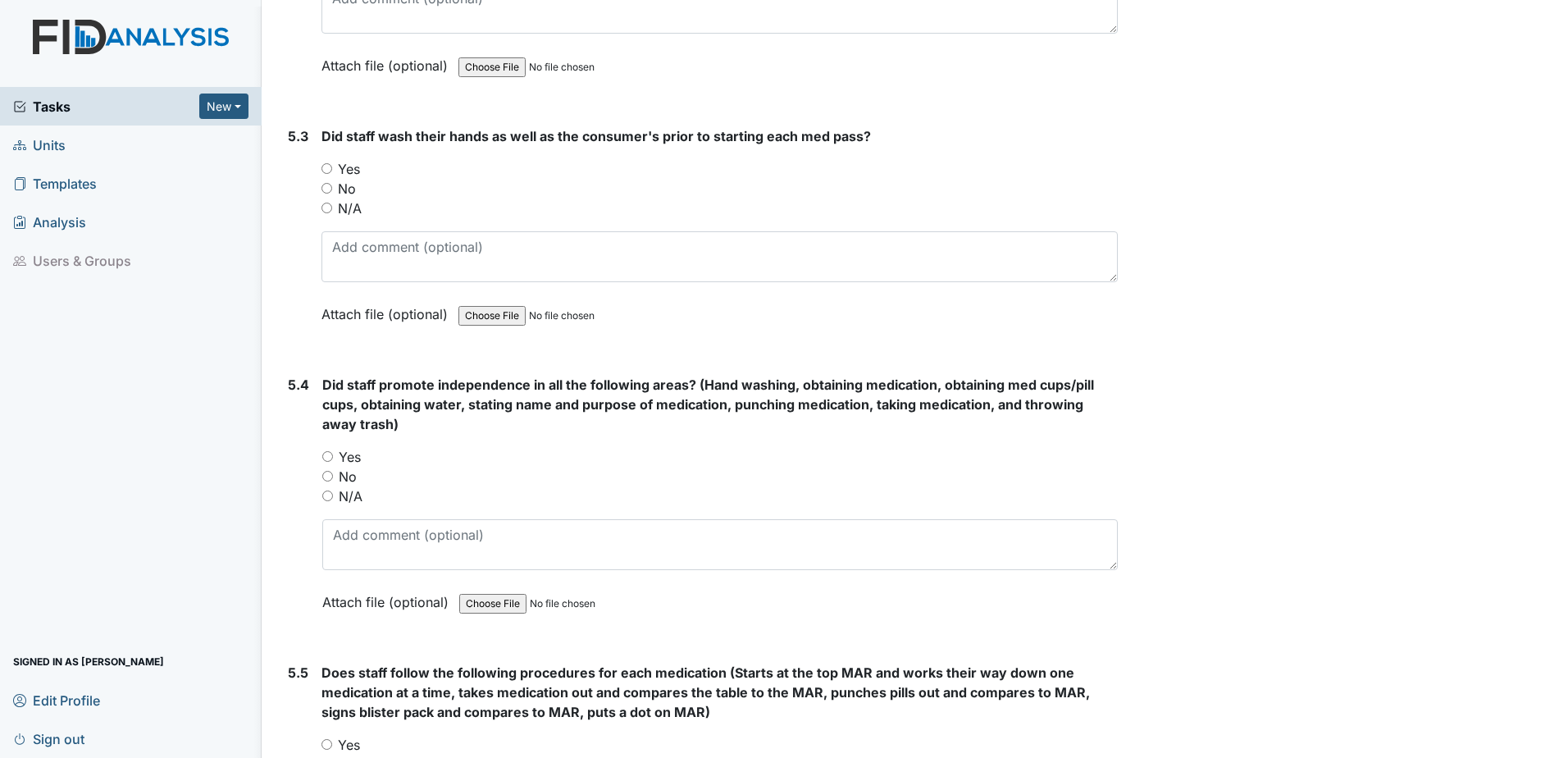
click at [324, 479] on input "No" at bounding box center [327, 476] width 11 height 11
radio input "true"
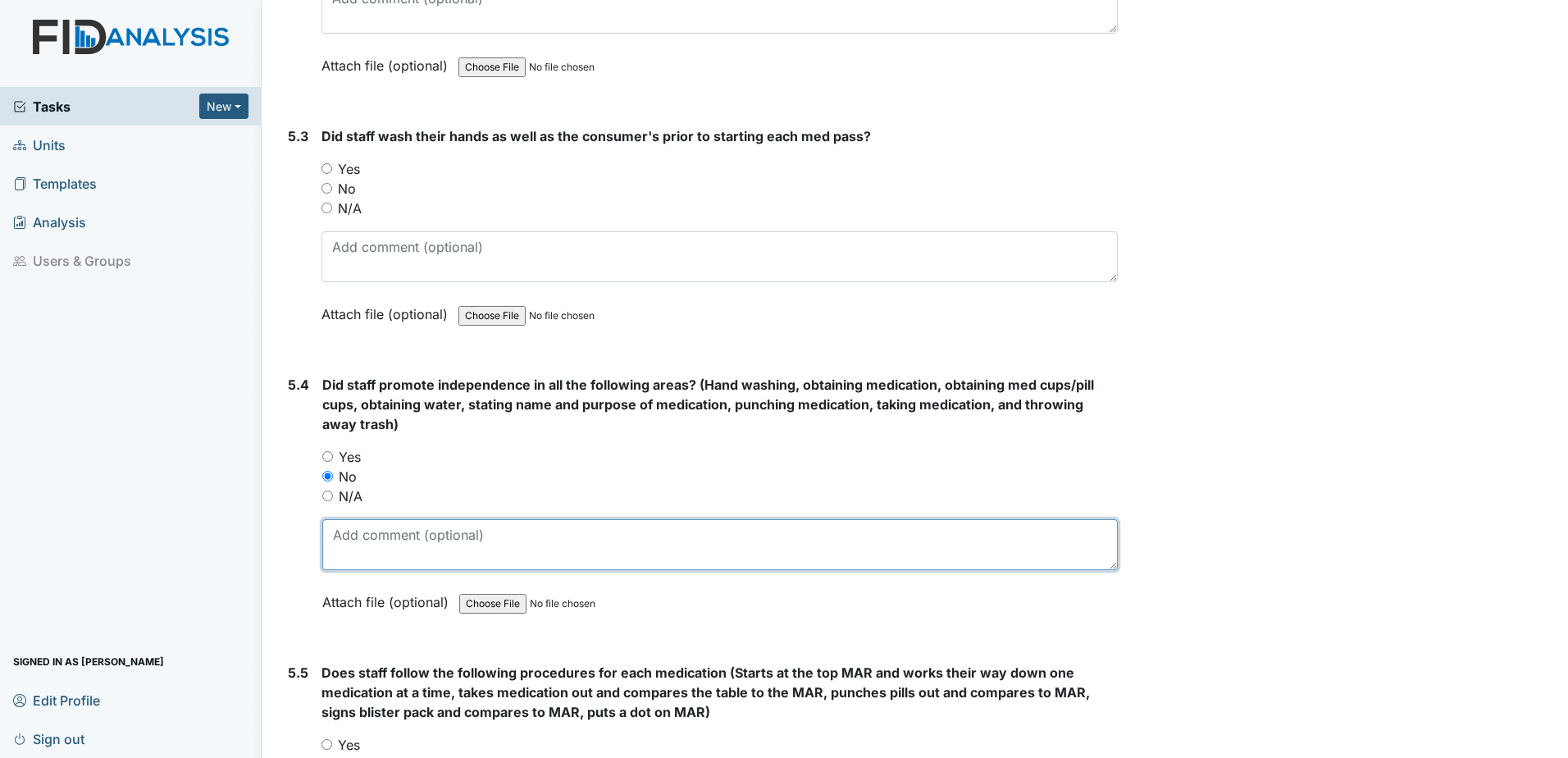
click at [388, 547] on textarea at bounding box center [719, 544] width 795 height 51
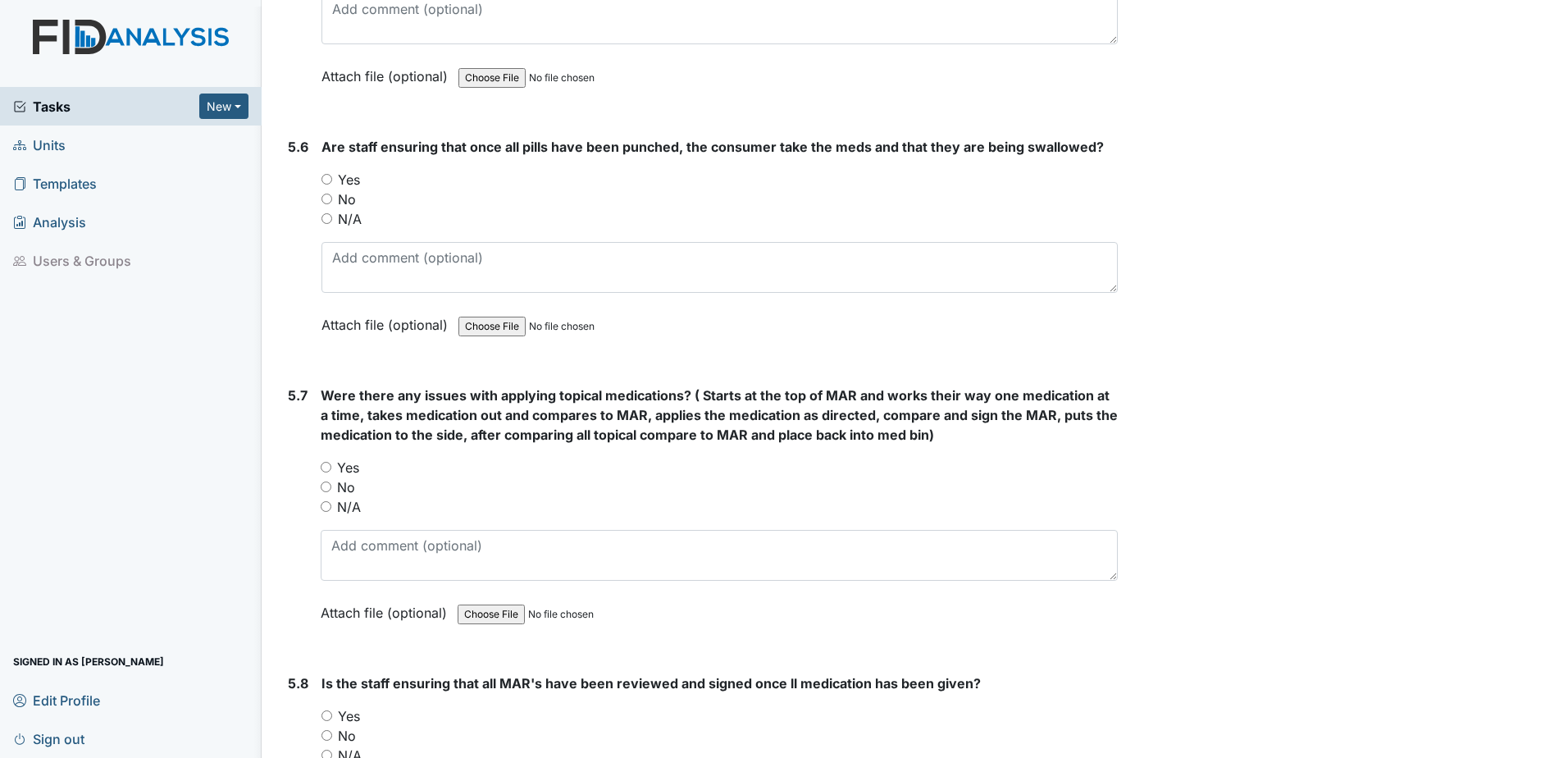
scroll to position [8776, 0]
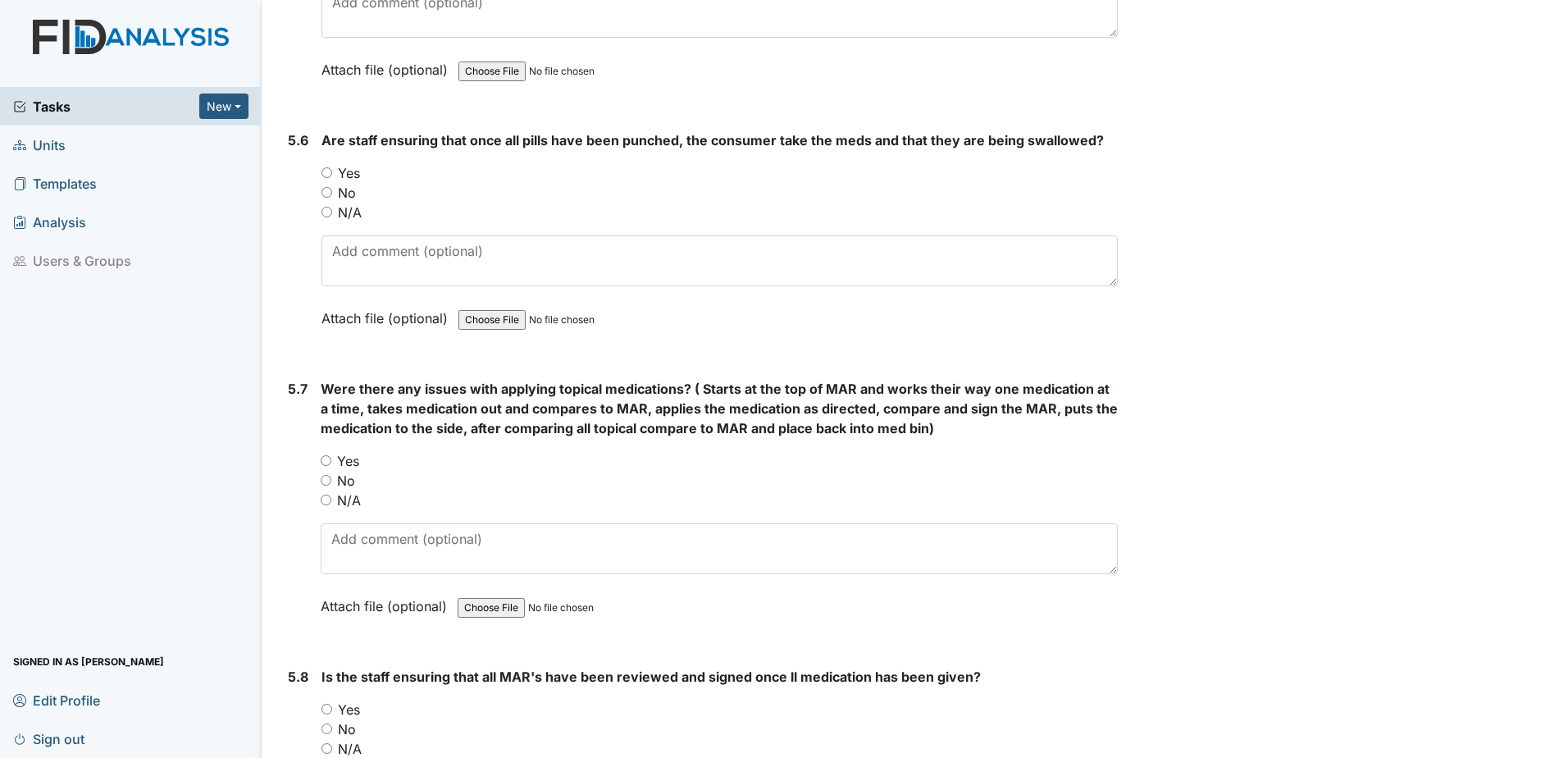
type textarea "independence is not promoted. Orders are given by staff."
click at [325, 499] on input "N/A" at bounding box center [326, 499] width 11 height 11
radio input "true"
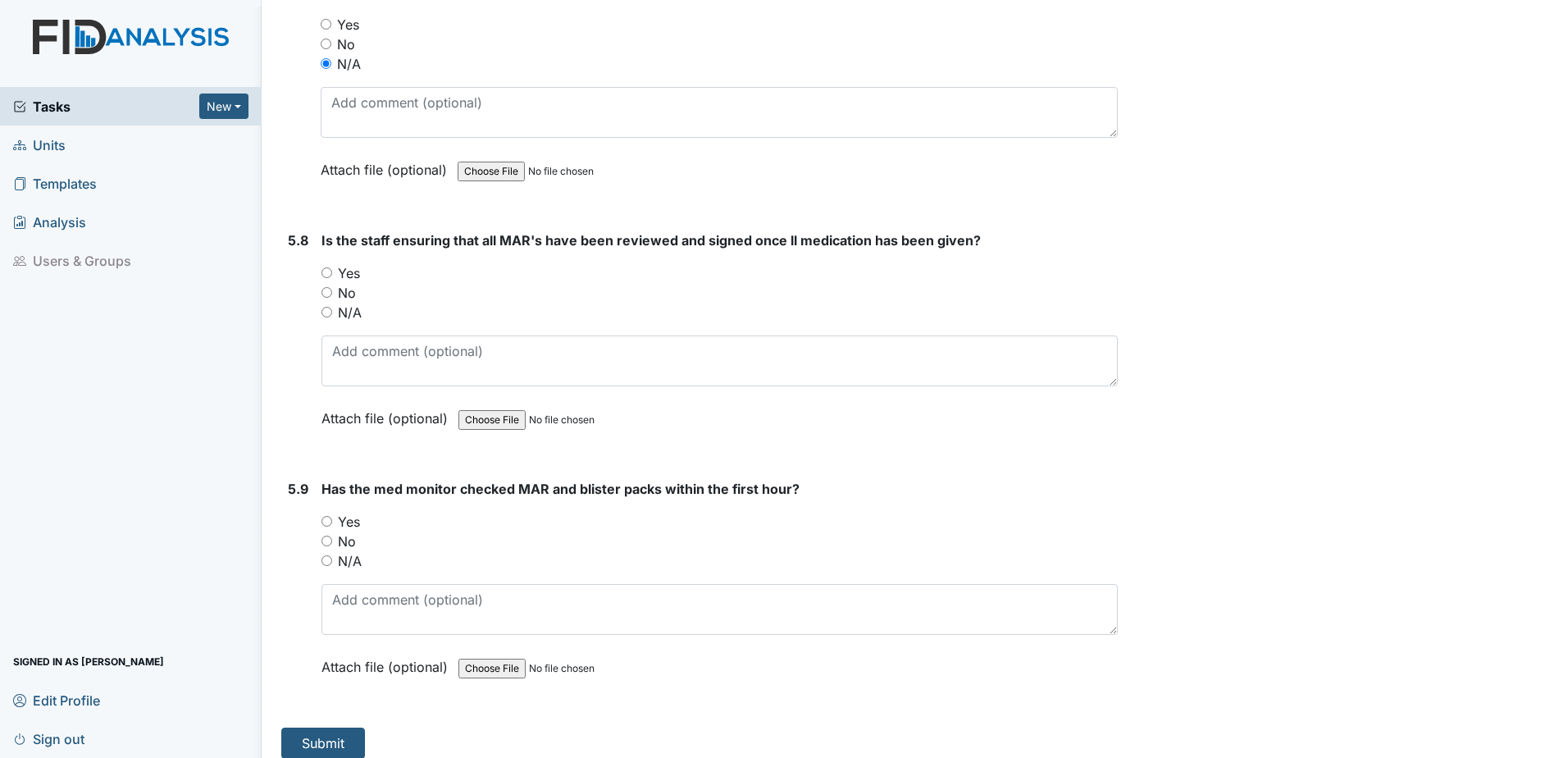
scroll to position [9226, 0]
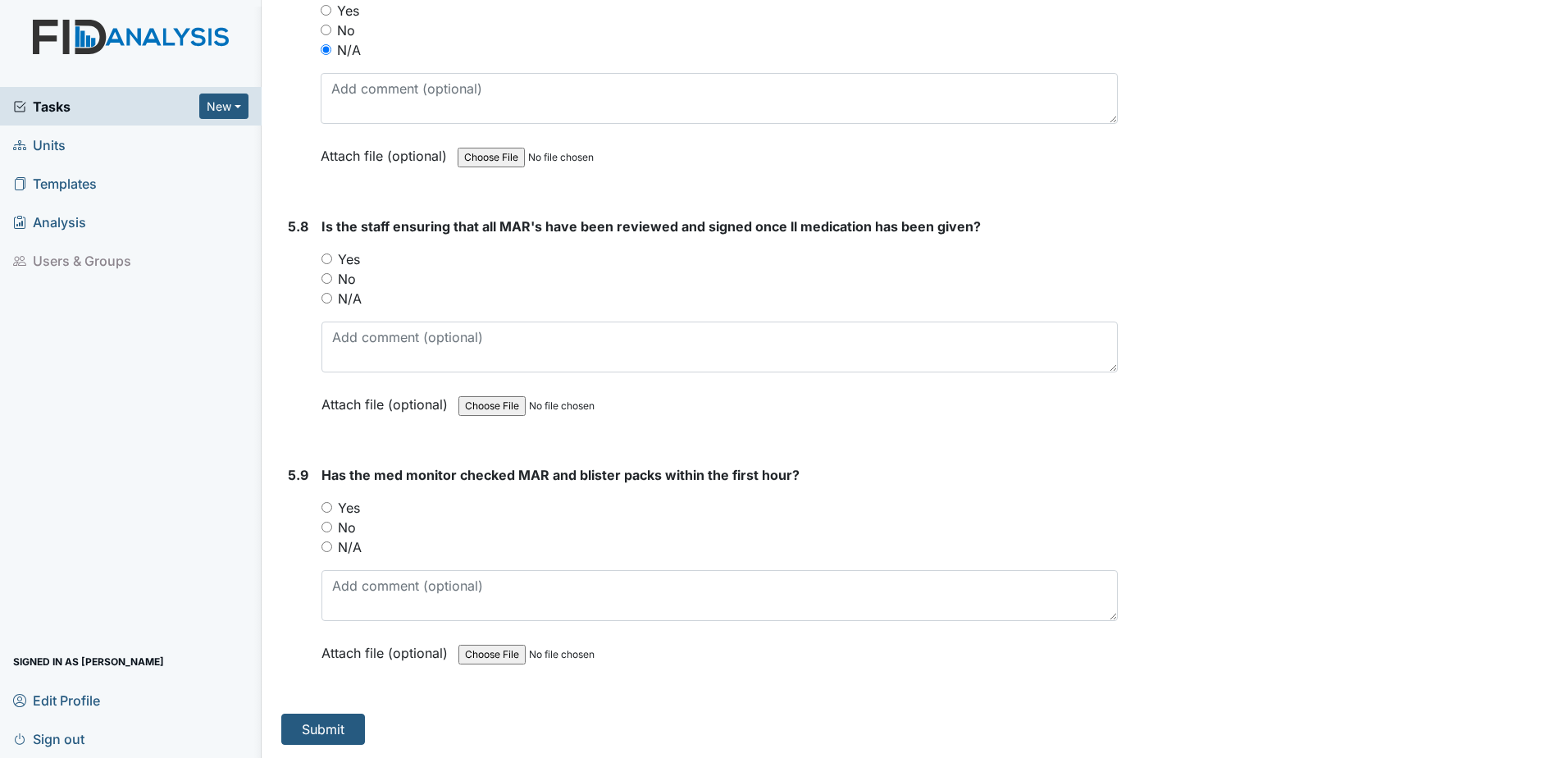
click at [321, 507] on input "Yes" at bounding box center [326, 507] width 11 height 11
radio input "true"
click at [322, 258] on input "Yes" at bounding box center [326, 259] width 11 height 11
radio input "true"
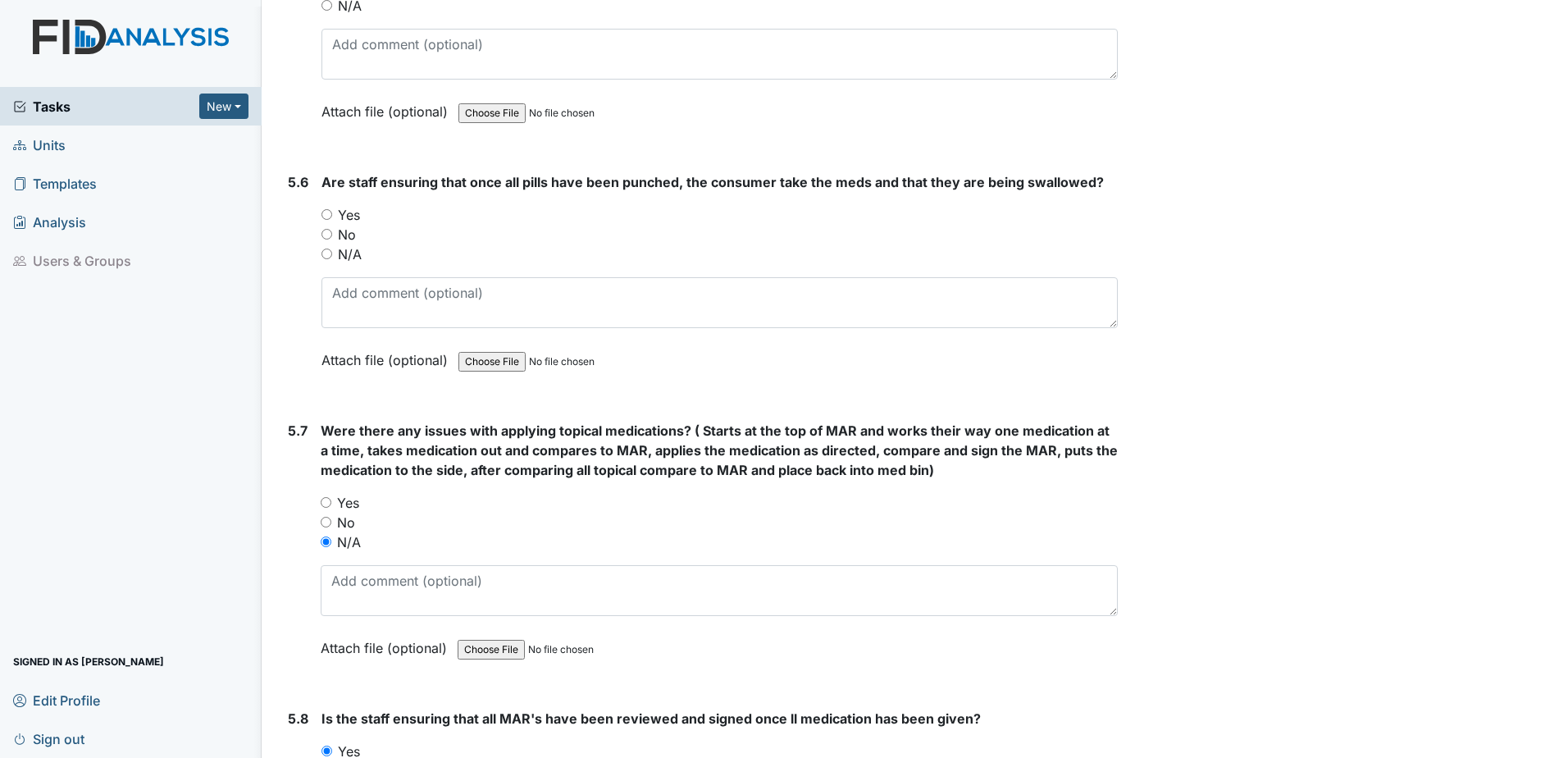
scroll to position [8652, 0]
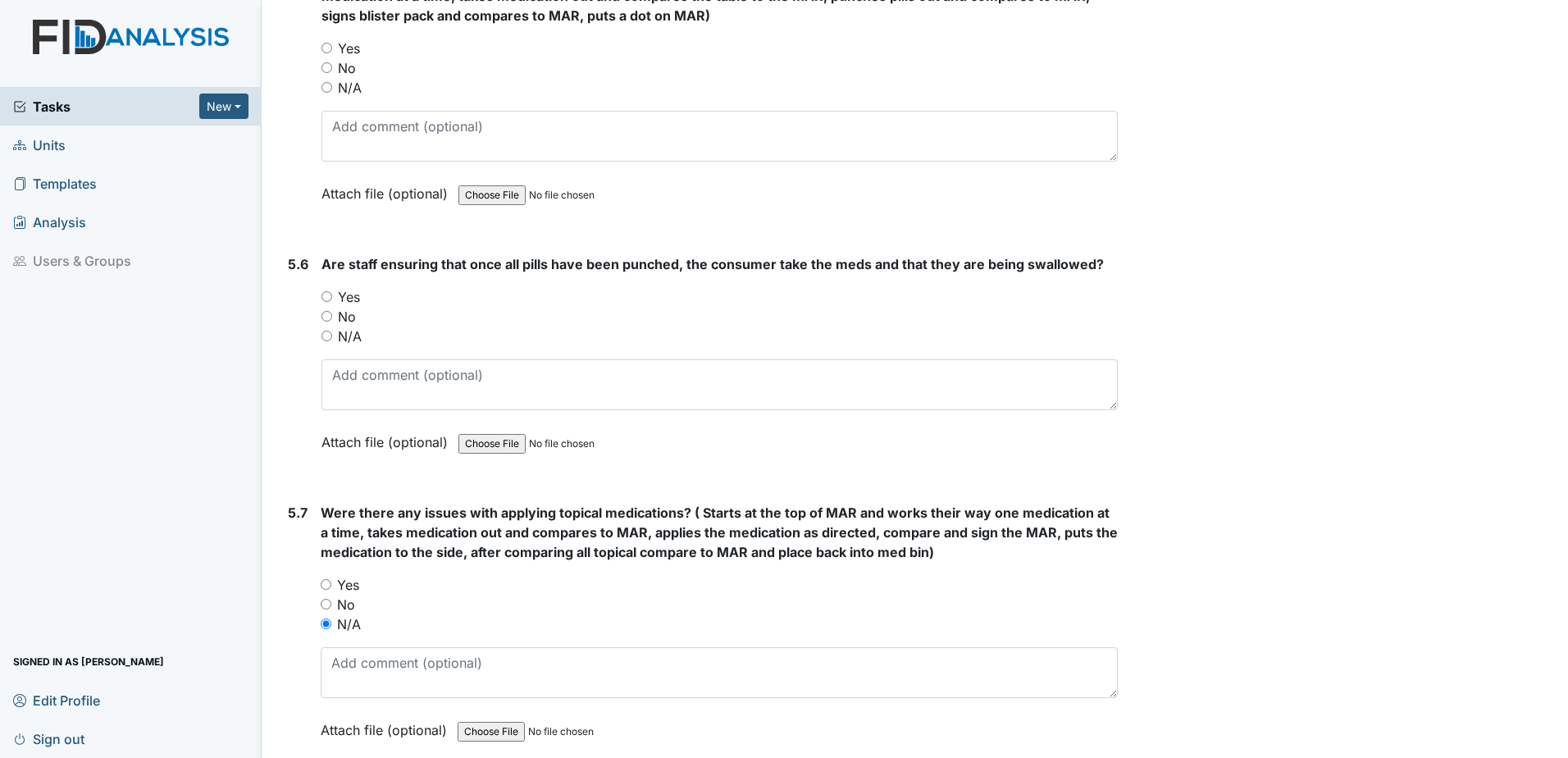
click at [331, 341] on input "N/A" at bounding box center [326, 336] width 11 height 11
radio input "true"
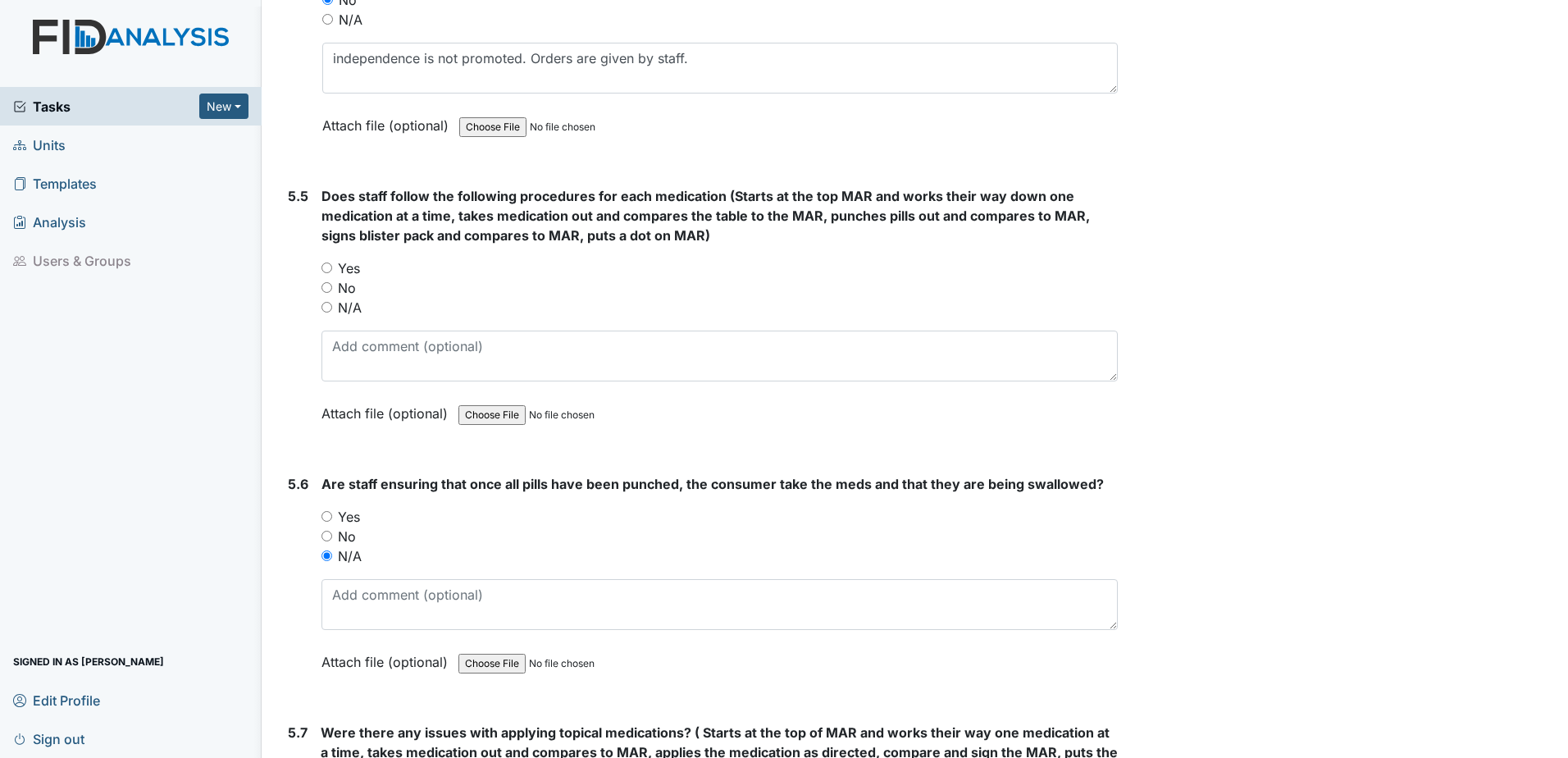
scroll to position [8406, 0]
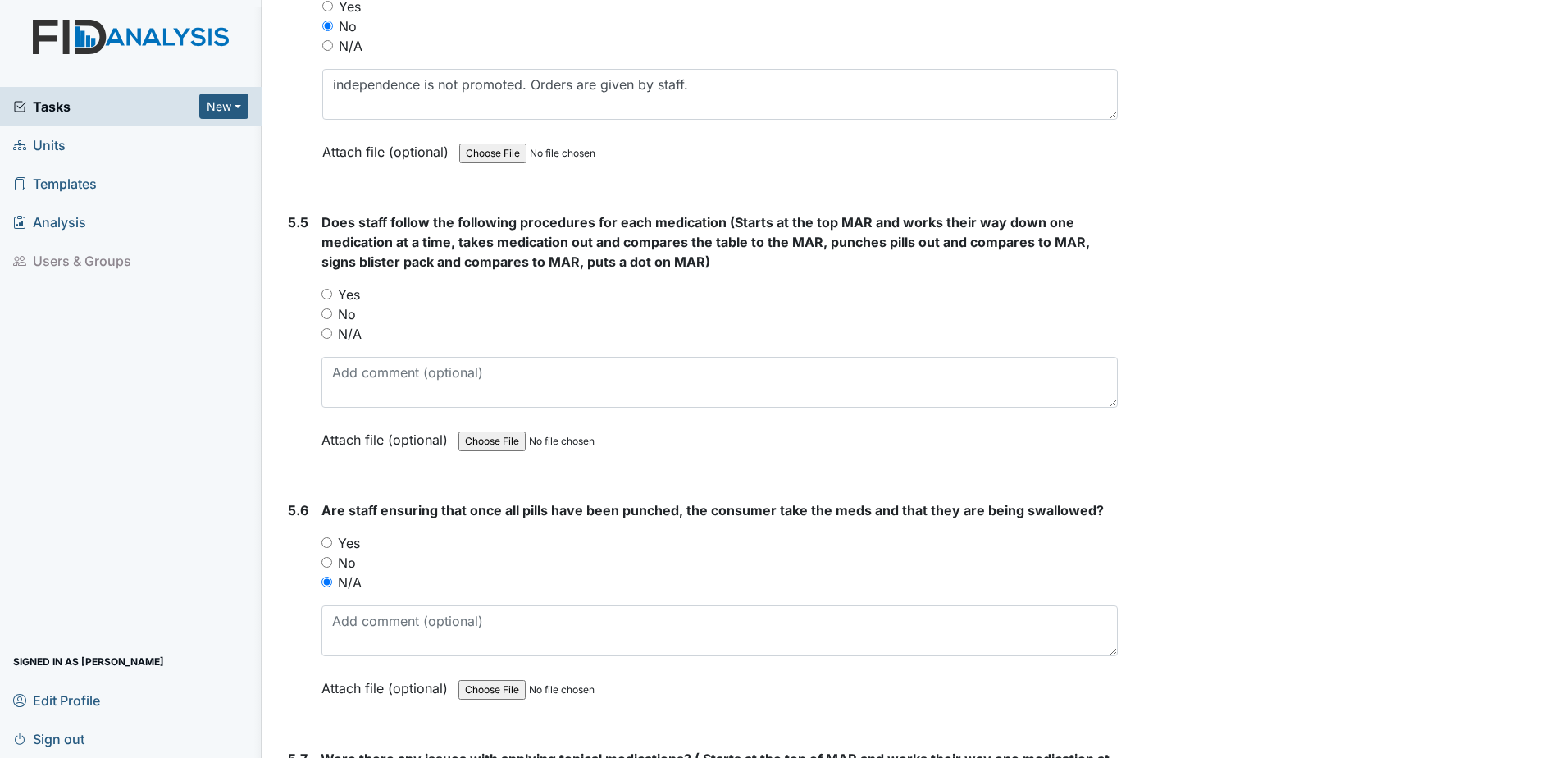
click at [326, 294] on input "Yes" at bounding box center [326, 293] width 11 height 11
radio input "true"
click at [320, 336] on div "5.5 Does staff follow the following procedures for each medication (Starts at t…" at bounding box center [699, 343] width 836 height 262
drag, startPoint x: 326, startPoint y: 335, endPoint x: 344, endPoint y: 332, distance: 18.2
click at [327, 335] on input "N/A" at bounding box center [326, 333] width 11 height 11
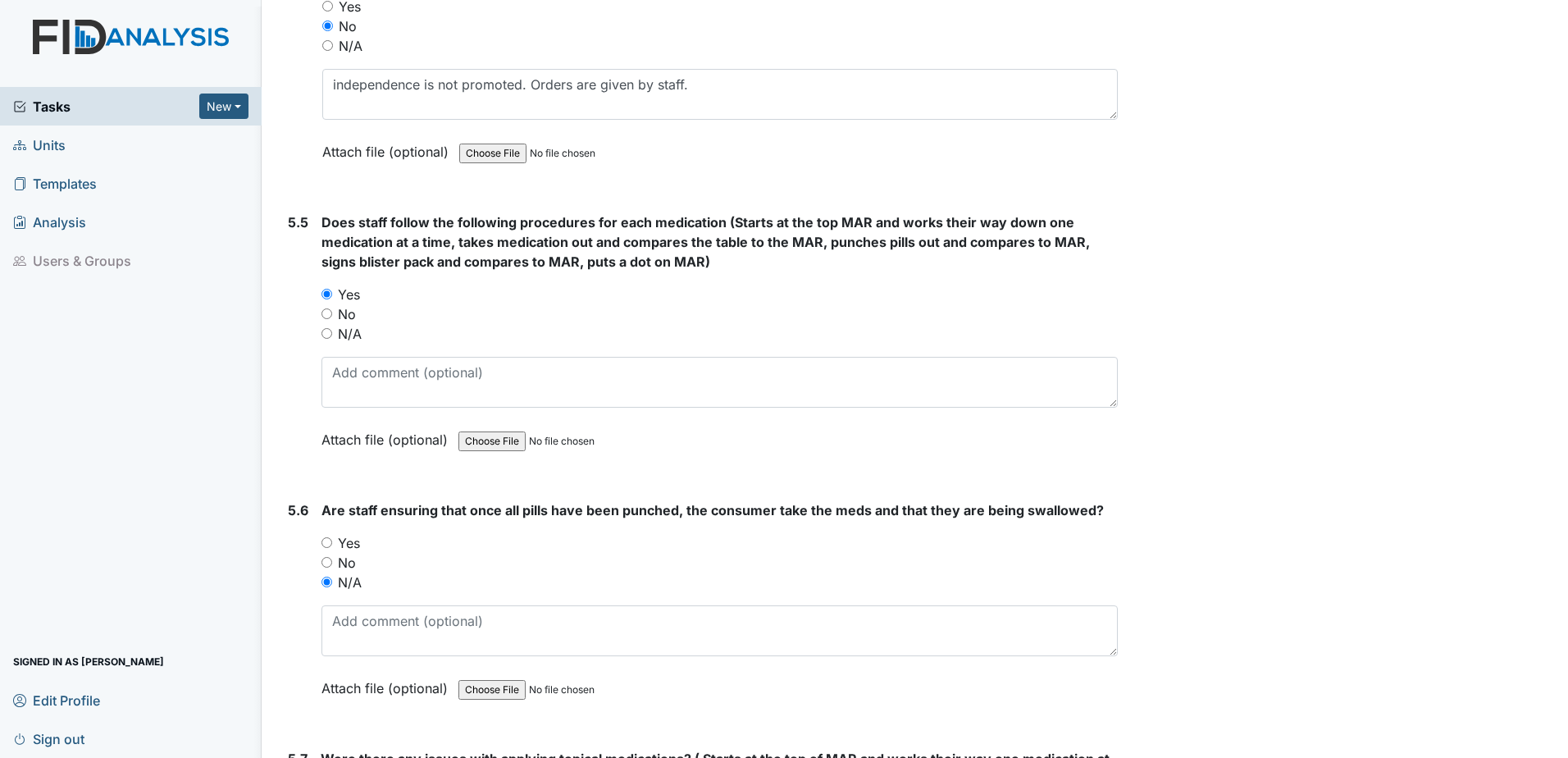
radio input "true"
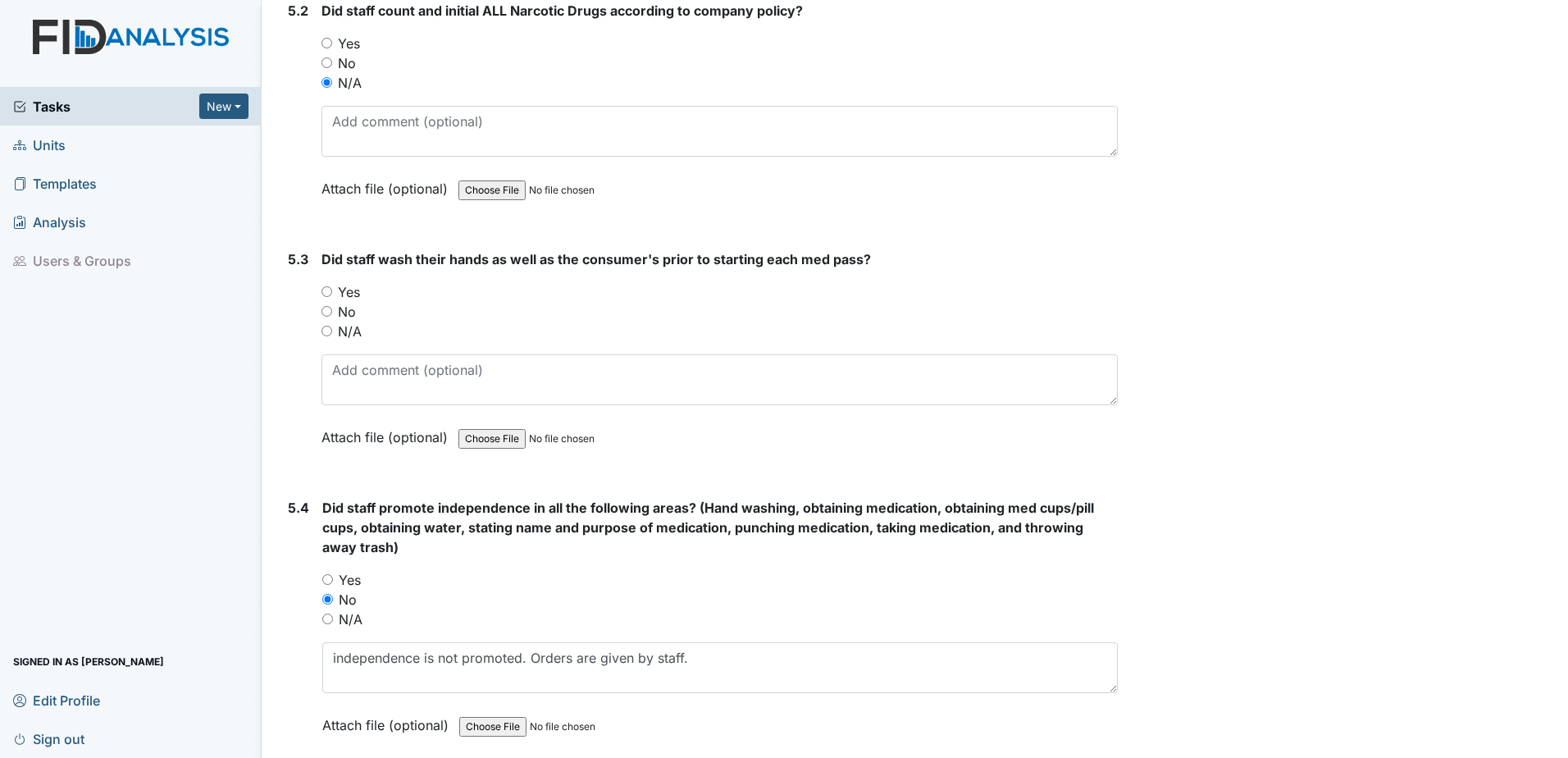
scroll to position [7832, 0]
click at [335, 290] on div "Yes" at bounding box center [719, 293] width 796 height 20
click at [328, 293] on input "Yes" at bounding box center [326, 292] width 11 height 11
radio input "true"
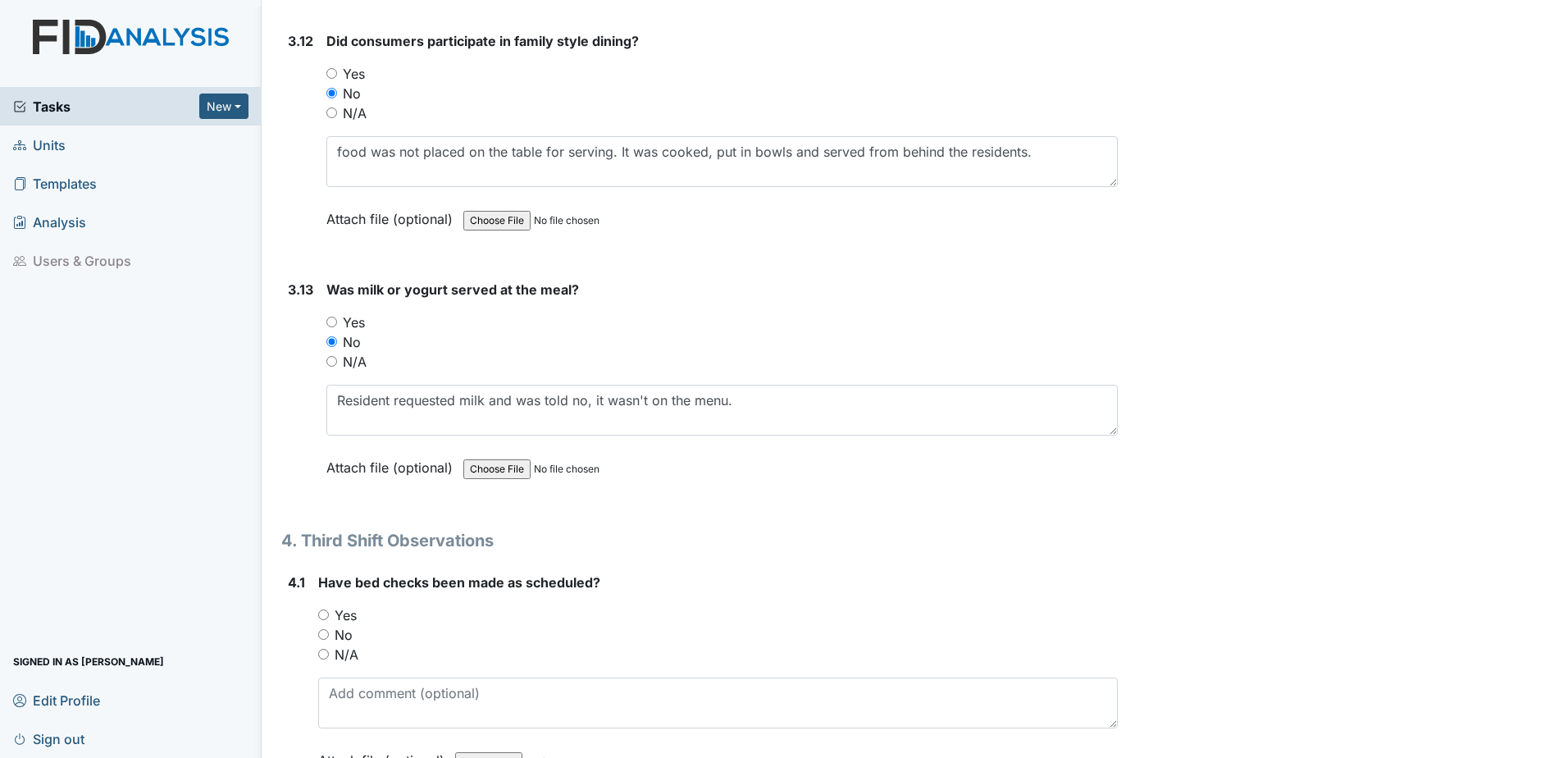
scroll to position [5945, 0]
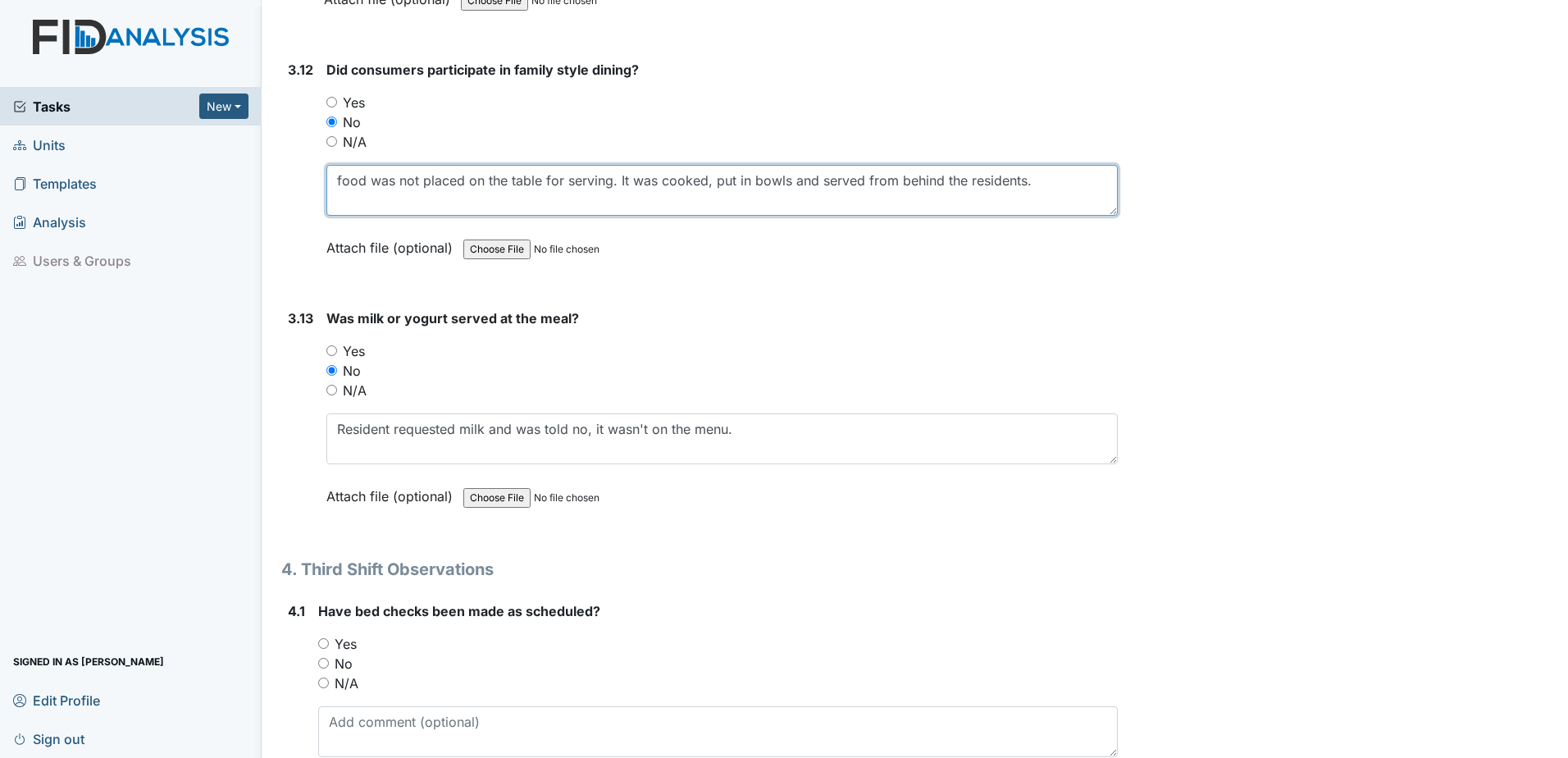
click at [1057, 178] on textarea "food was not placed on the table for serving. It was cooked, put in bowls and s…" at bounding box center [721, 189] width 791 height 51
type textarea "food was not placed on the table for serving. It was cooked, put in bowls and s…"
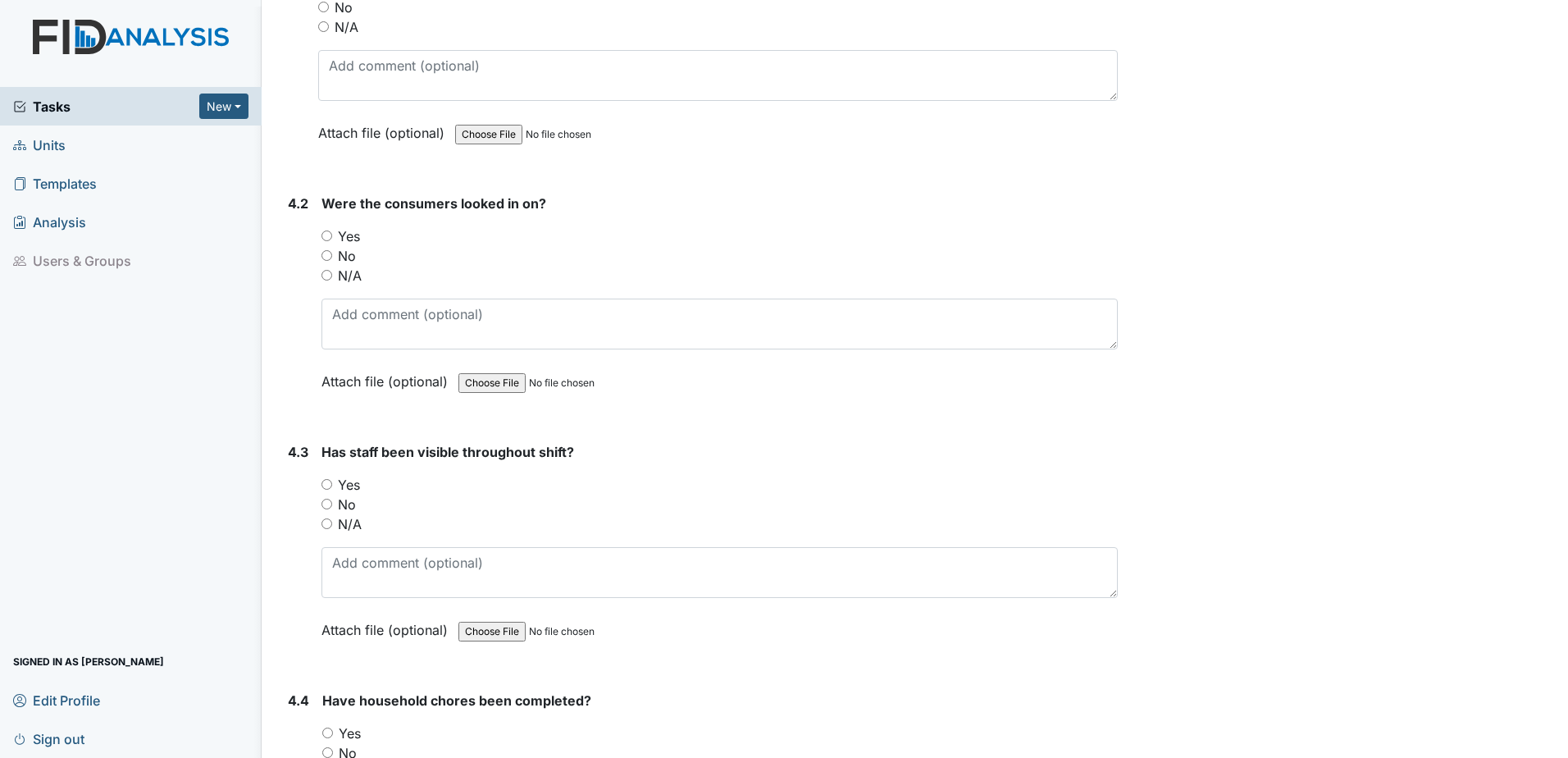
scroll to position [6520, 0]
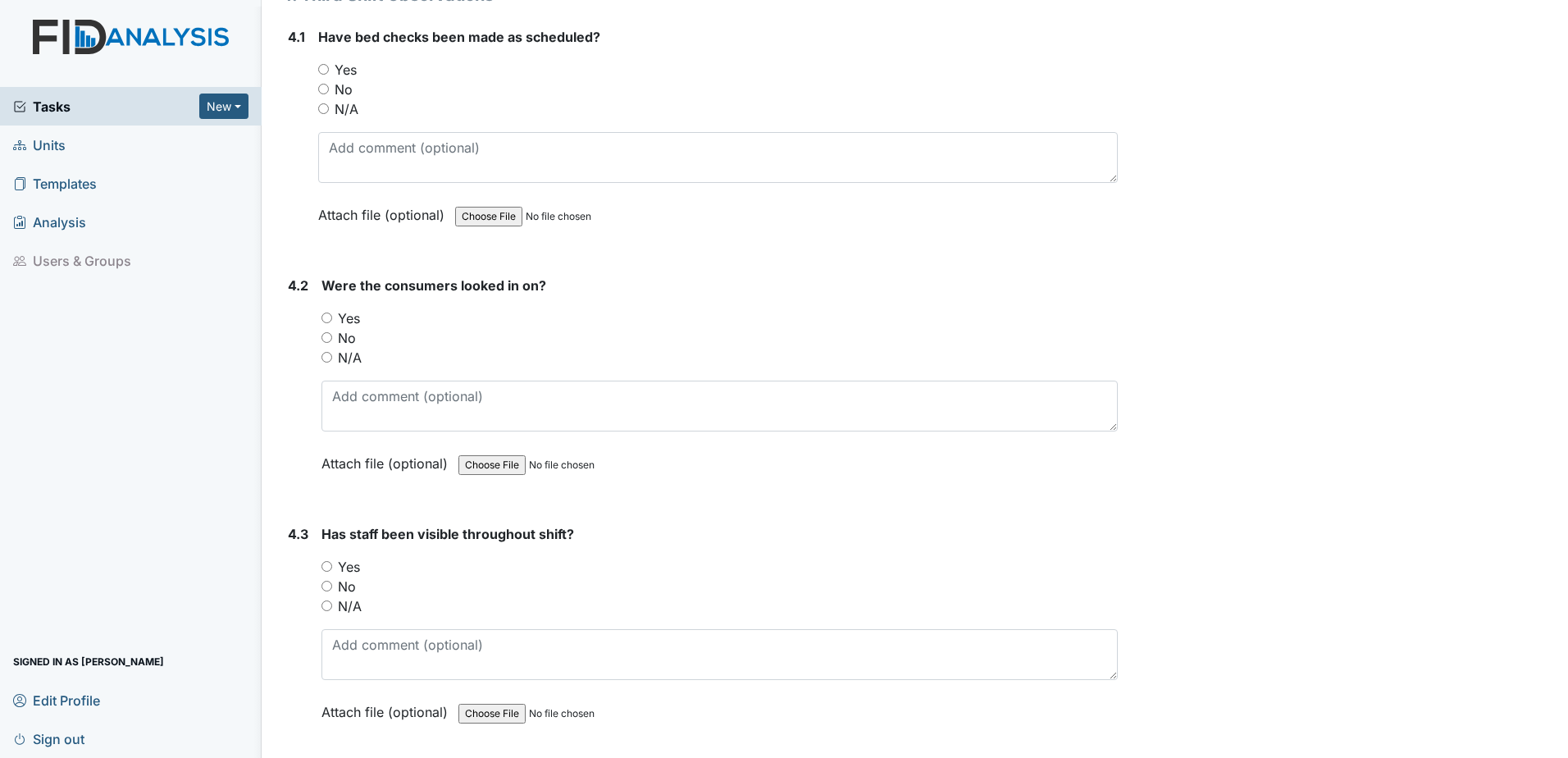
click at [327, 325] on div "Yes" at bounding box center [719, 318] width 796 height 20
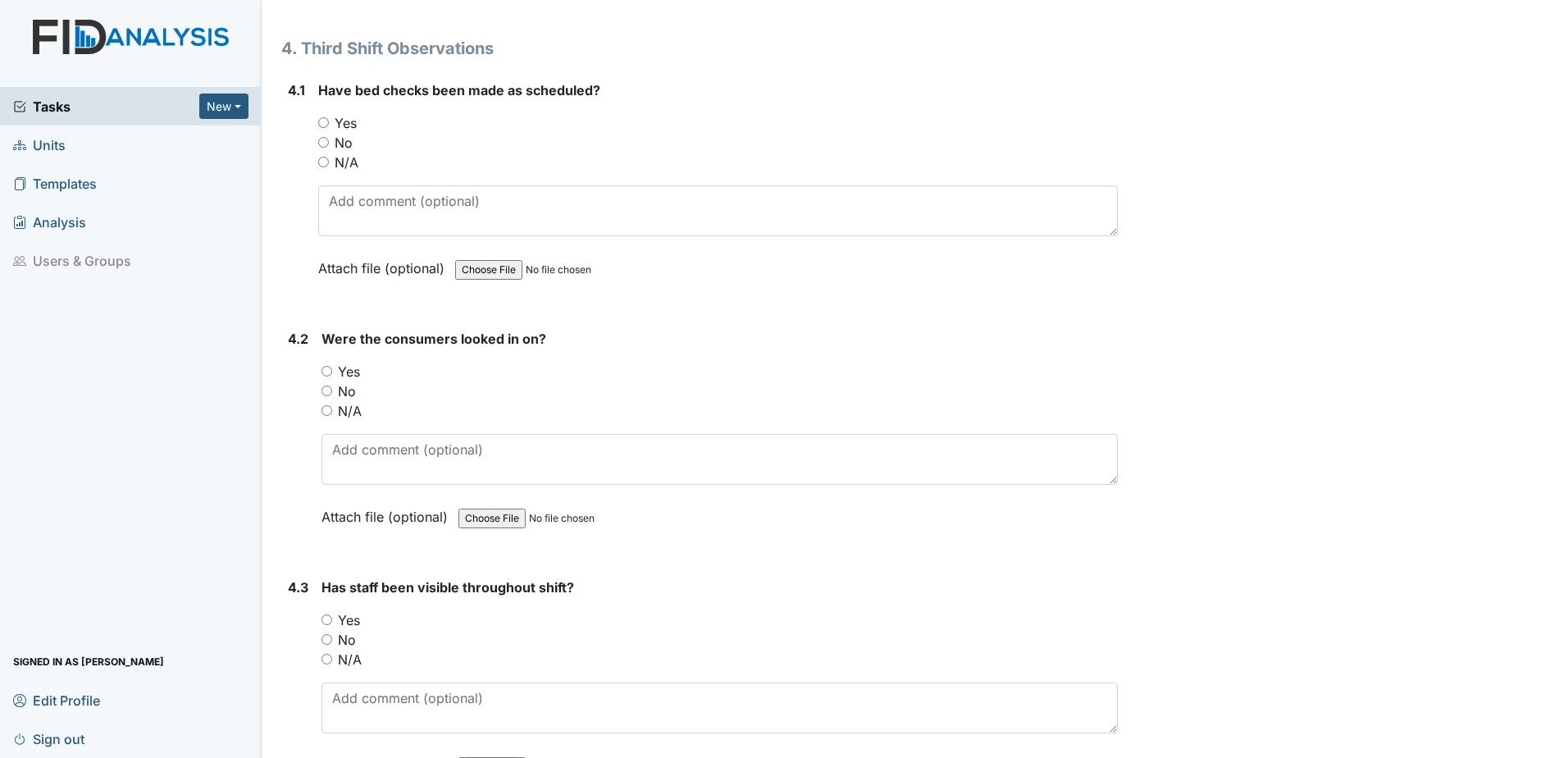
scroll to position [6438, 0]
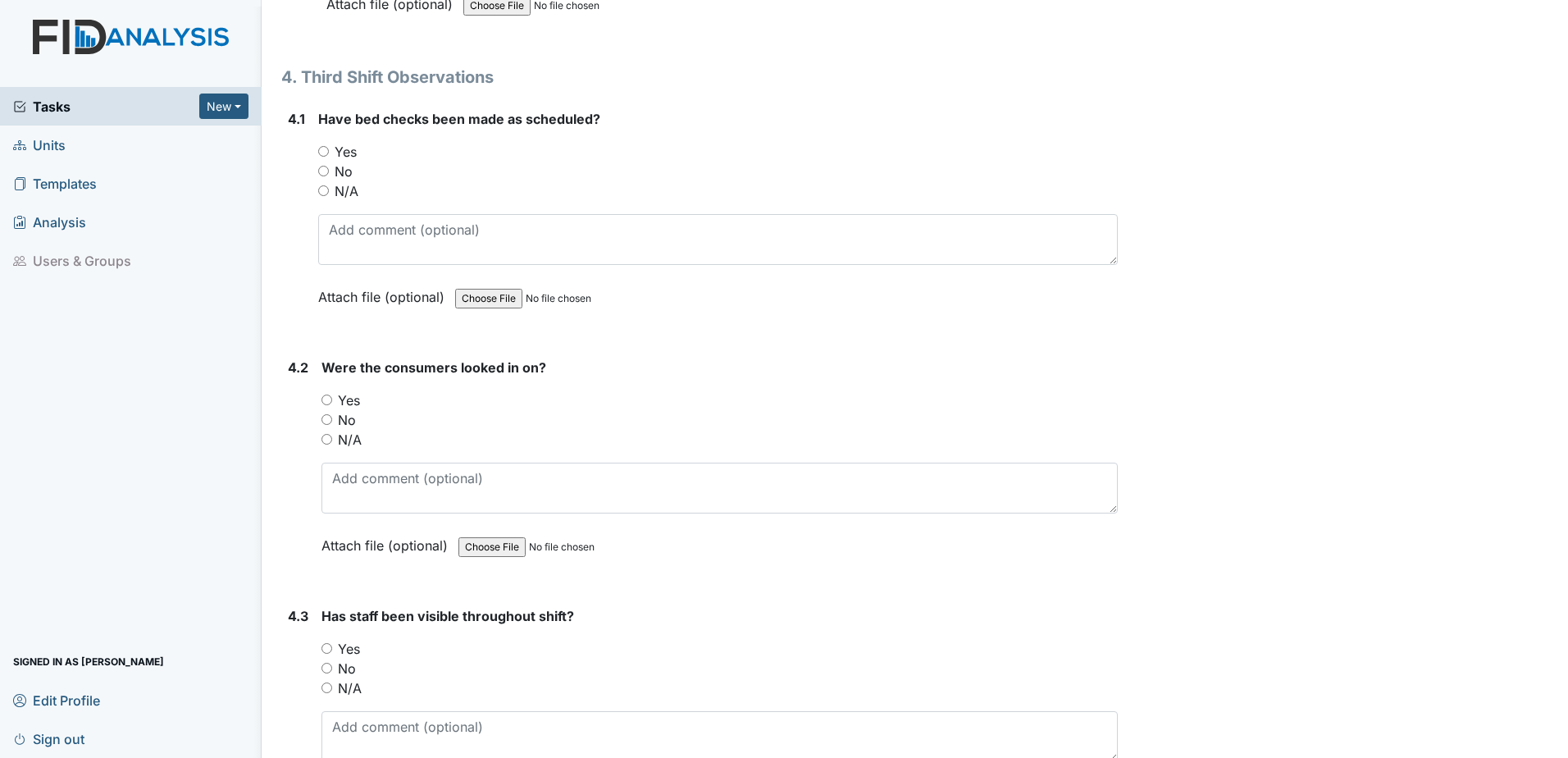
click at [326, 397] on input "Yes" at bounding box center [326, 399] width 11 height 11
radio input "true"
click at [321, 148] on input "Yes" at bounding box center [323, 151] width 11 height 11
radio input "true"
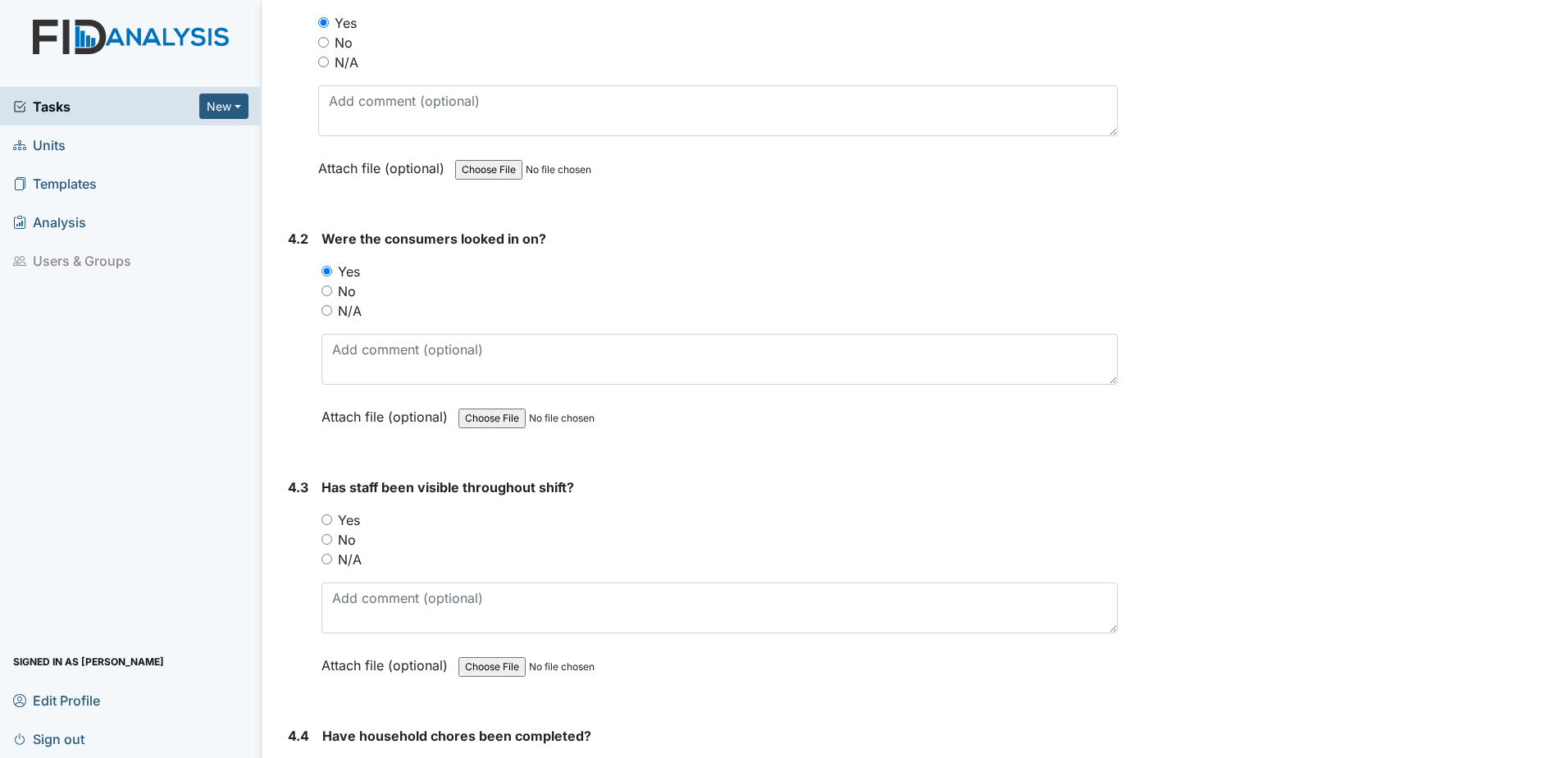
scroll to position [6602, 0]
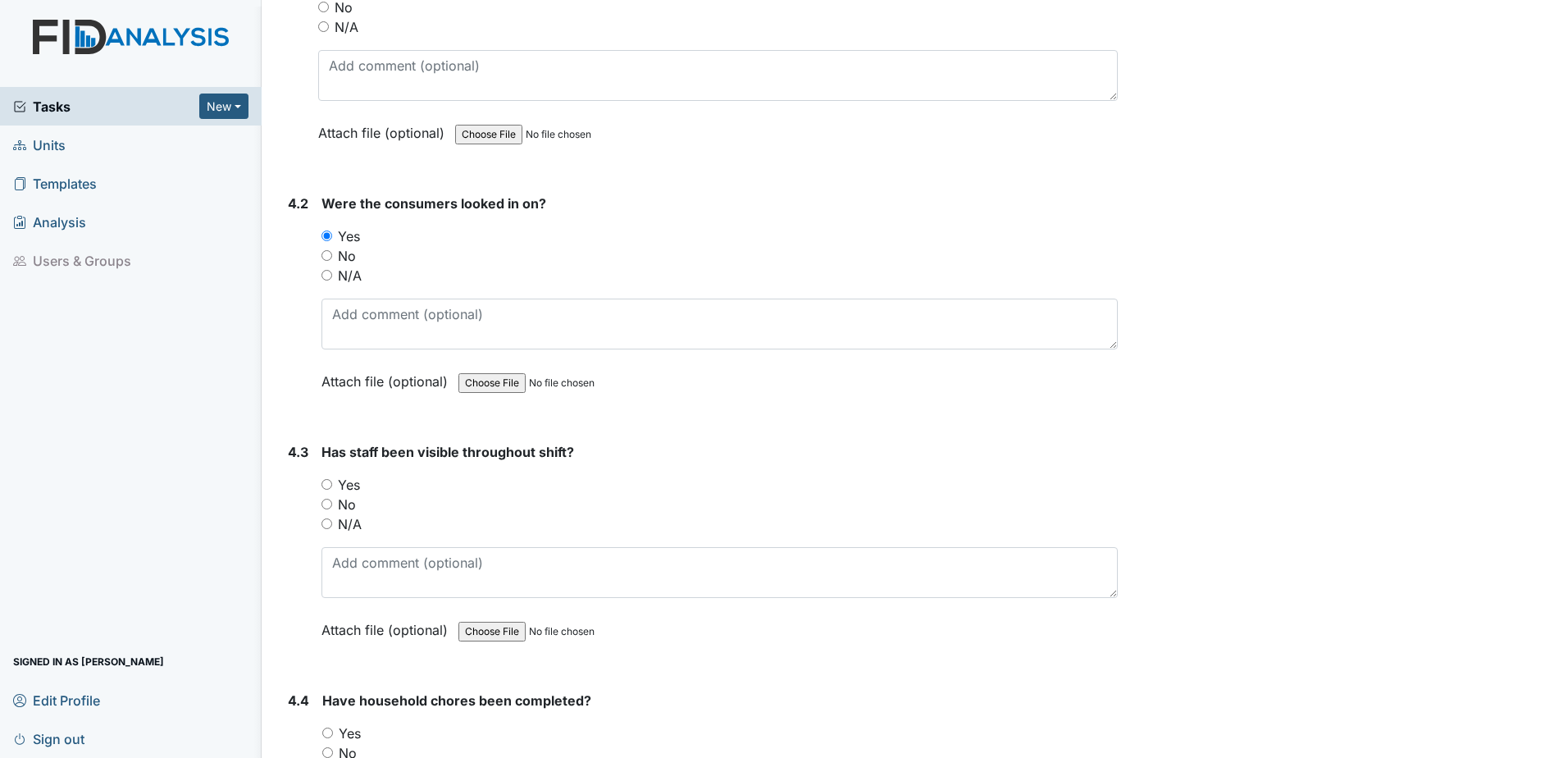
click at [325, 488] on input "Yes" at bounding box center [326, 484] width 11 height 11
radio input "true"
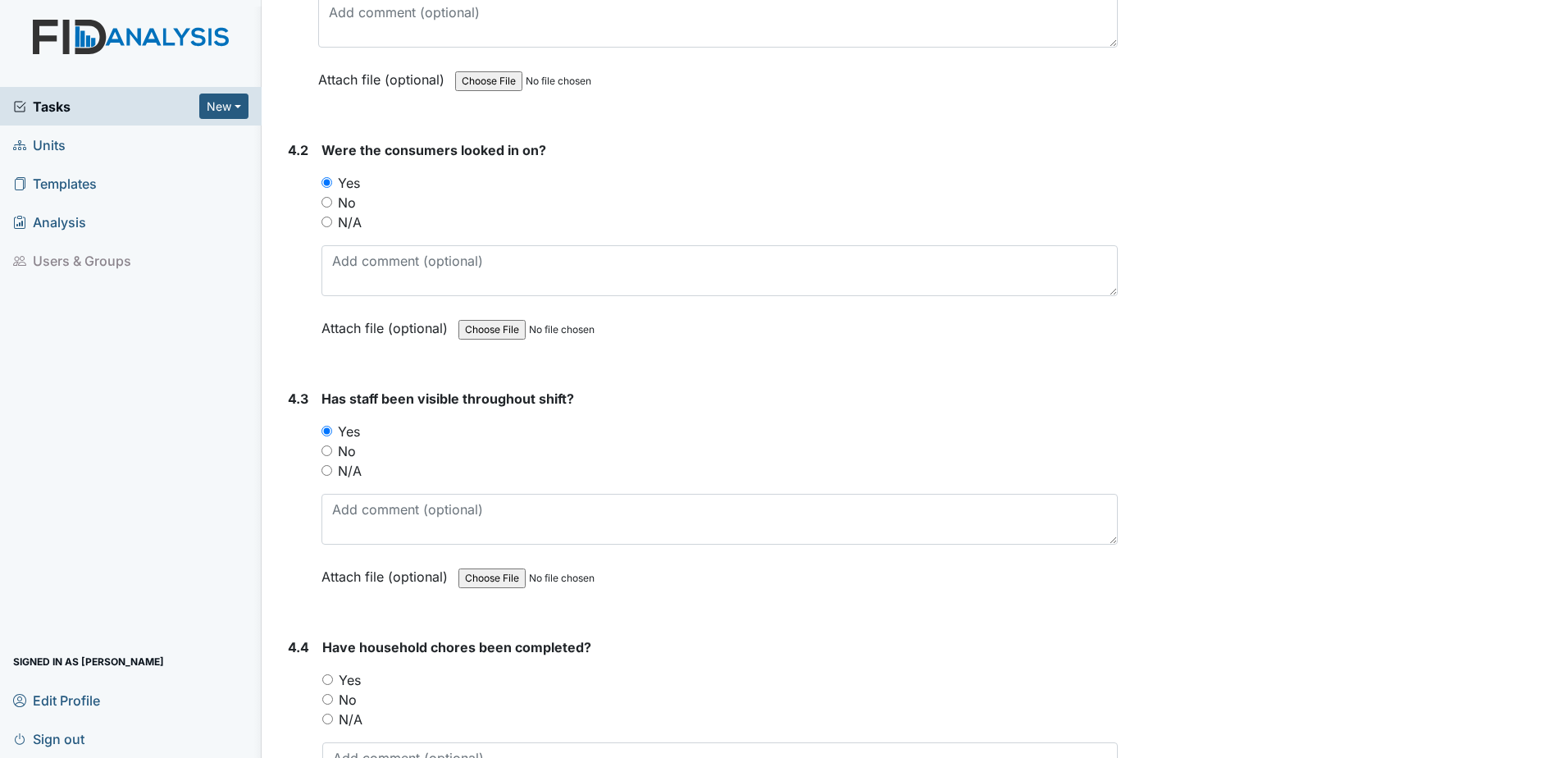
scroll to position [6683, 0]
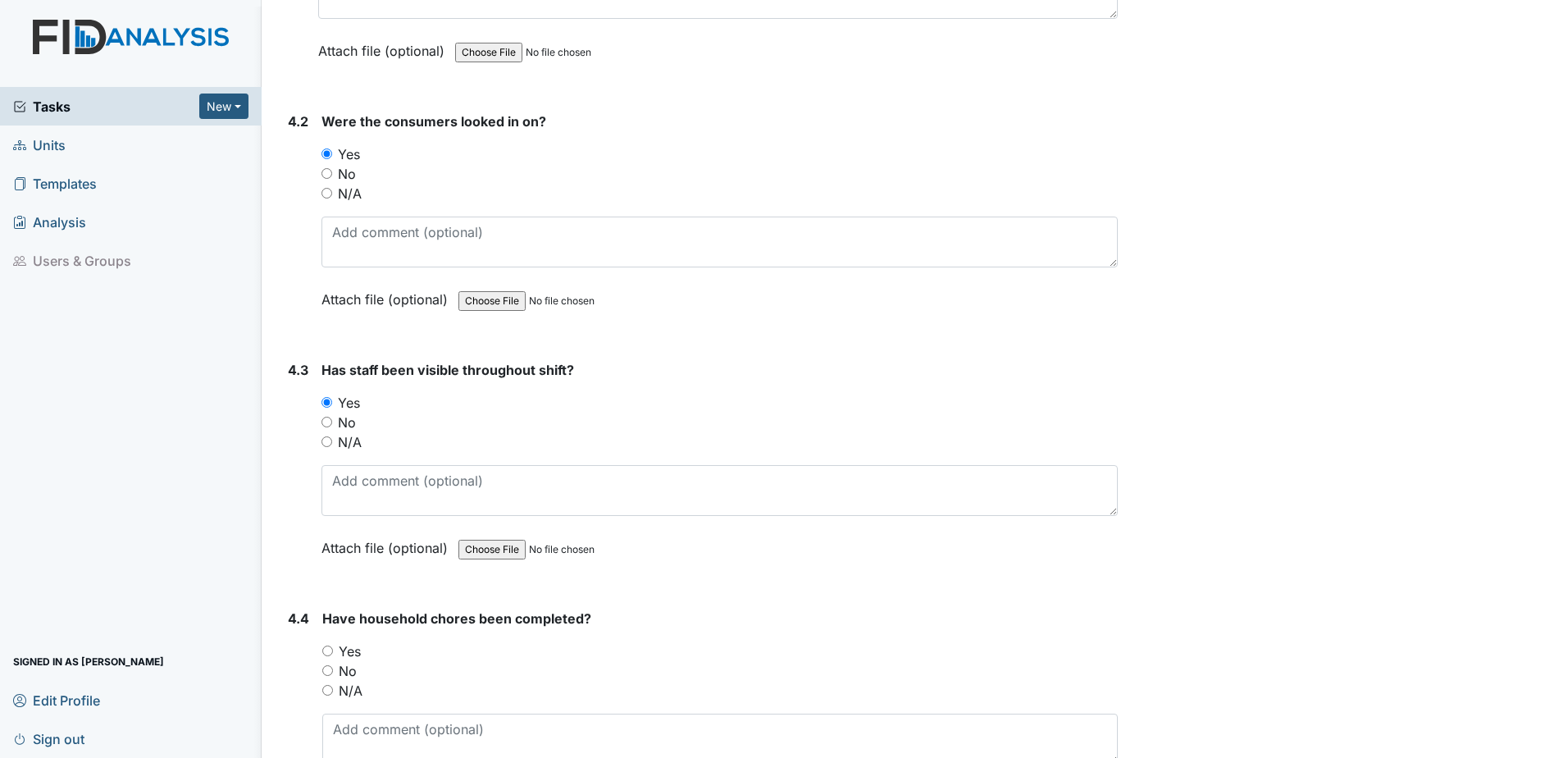
click at [330, 645] on div "Yes" at bounding box center [719, 651] width 795 height 20
click at [334, 650] on div "Yes" at bounding box center [719, 651] width 795 height 20
click at [331, 651] on input "Yes" at bounding box center [327, 650] width 11 height 11
radio input "true"
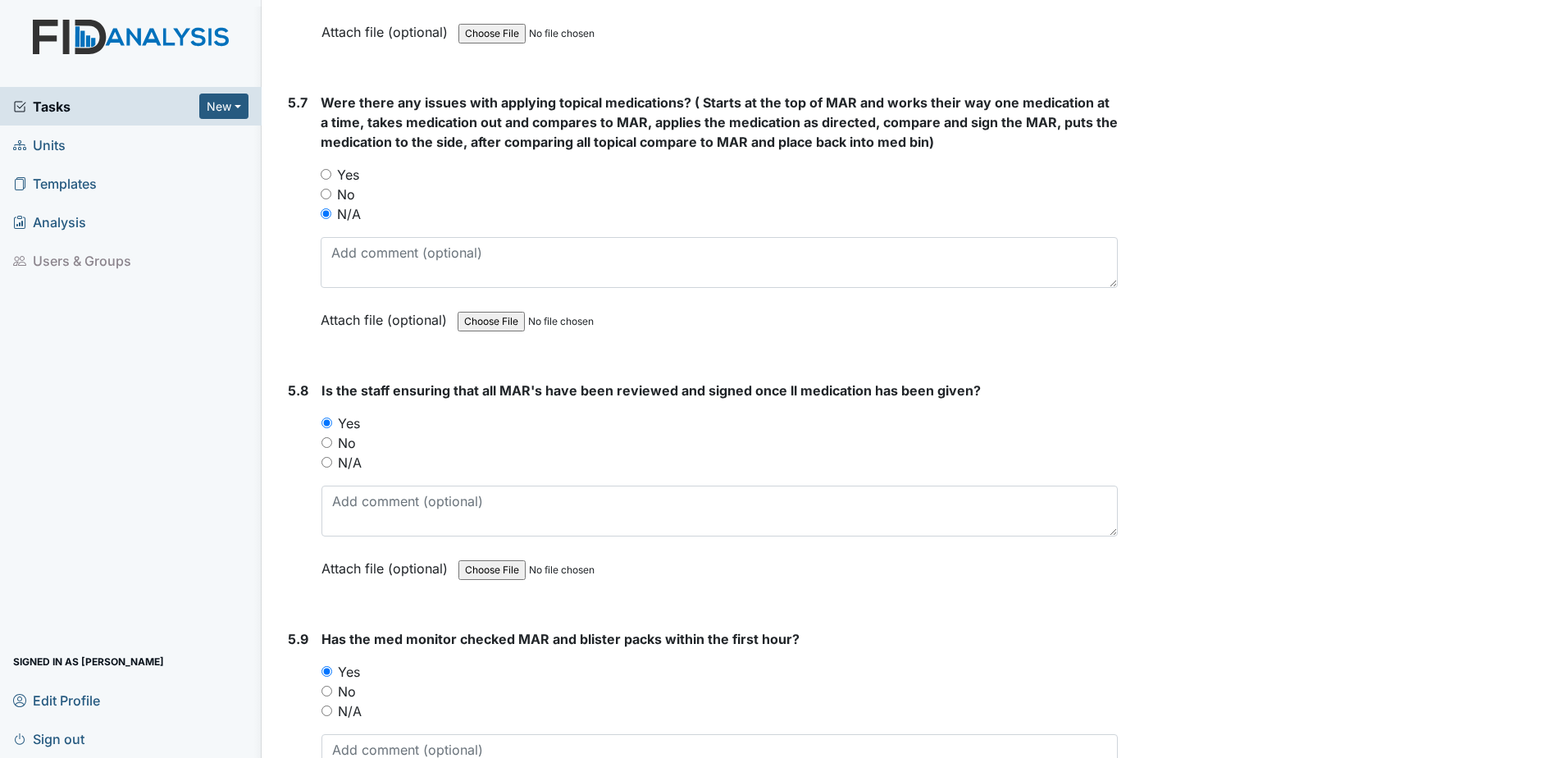
scroll to position [9226, 0]
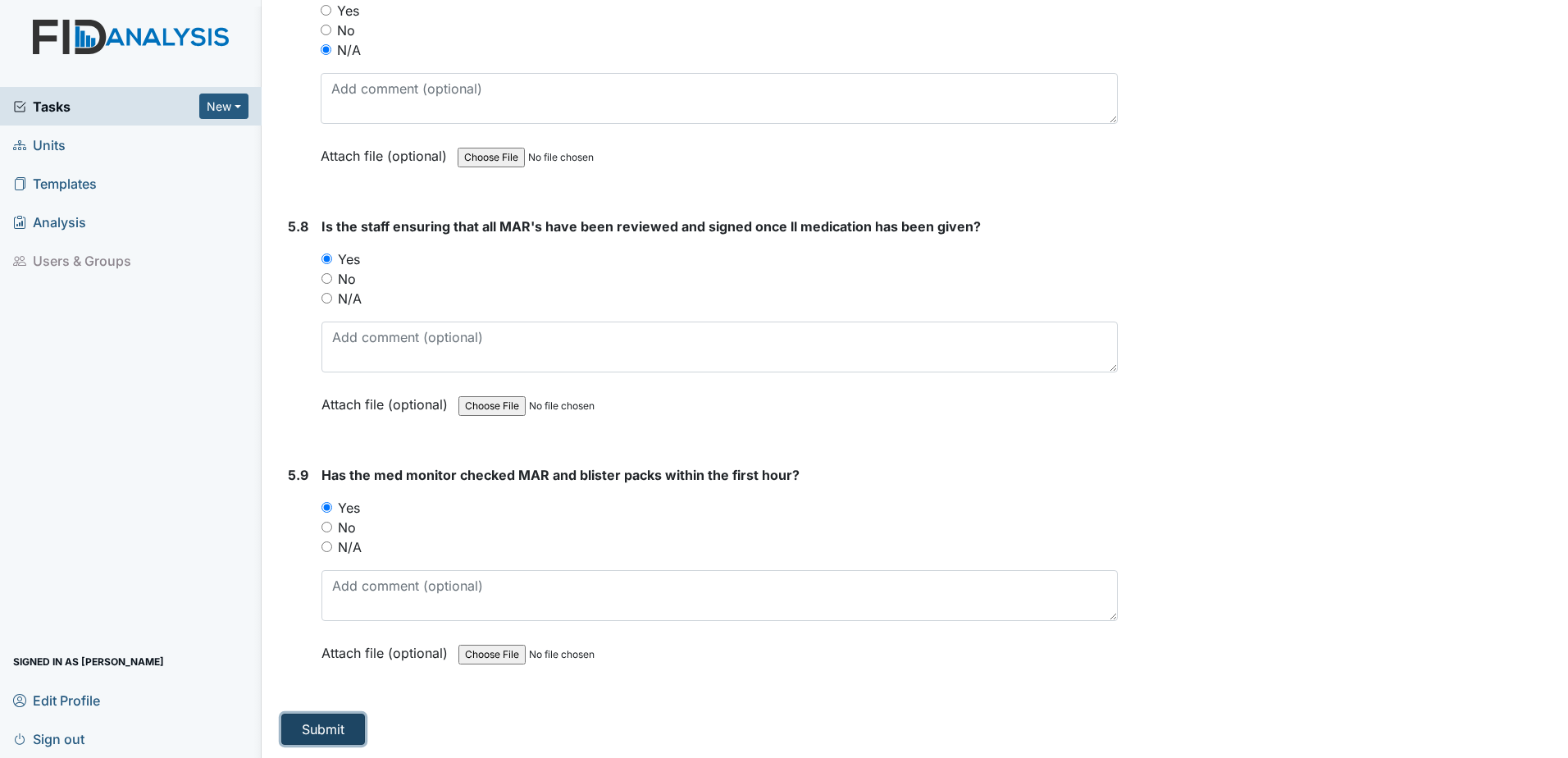
click at [340, 733] on button "Submit" at bounding box center [323, 728] width 83 height 31
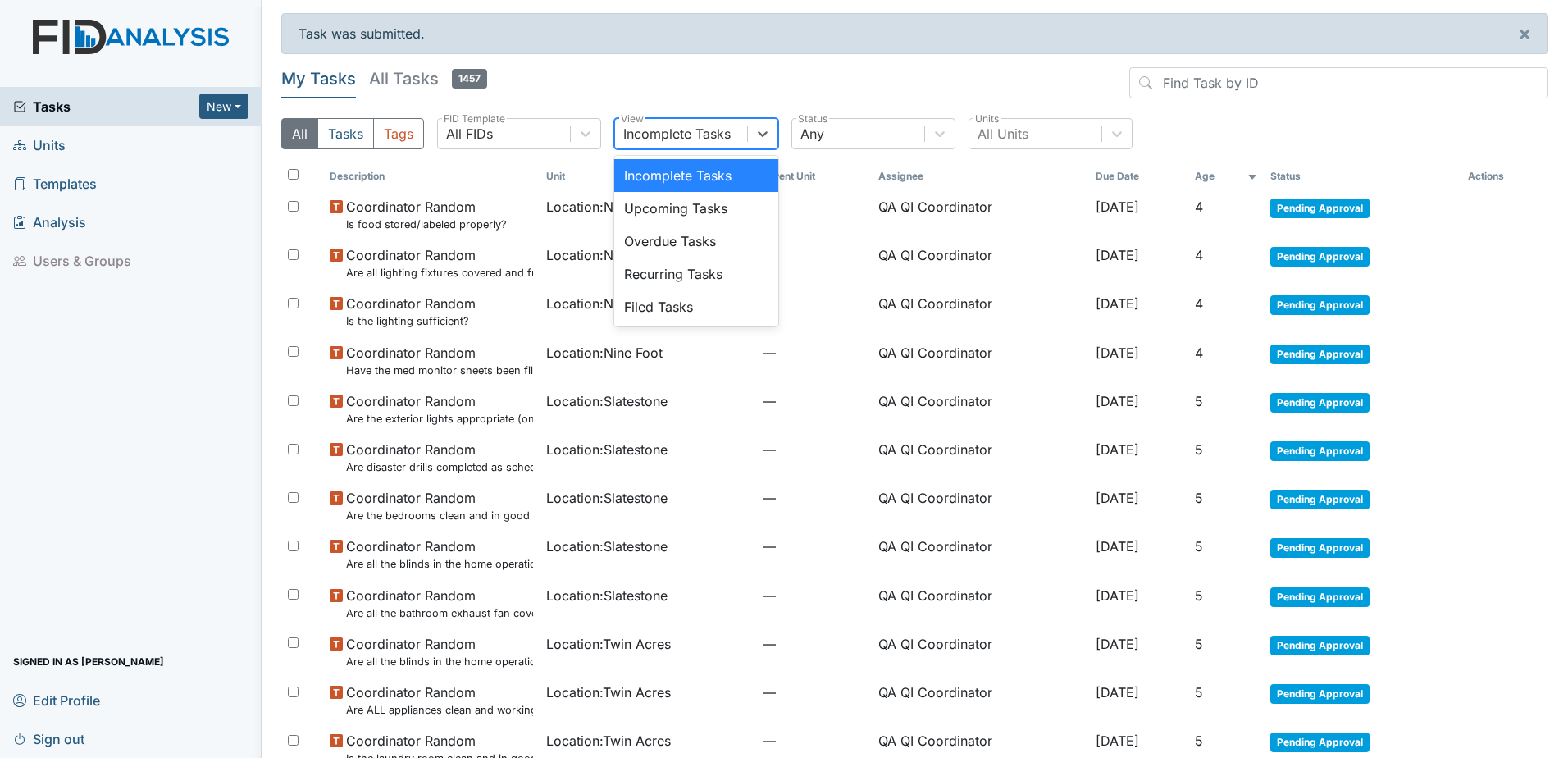
click at [696, 143] on div "Incomplete Tasks" at bounding box center [677, 134] width 107 height 20
click at [683, 312] on div "Filed Tasks" at bounding box center [696, 306] width 164 height 33
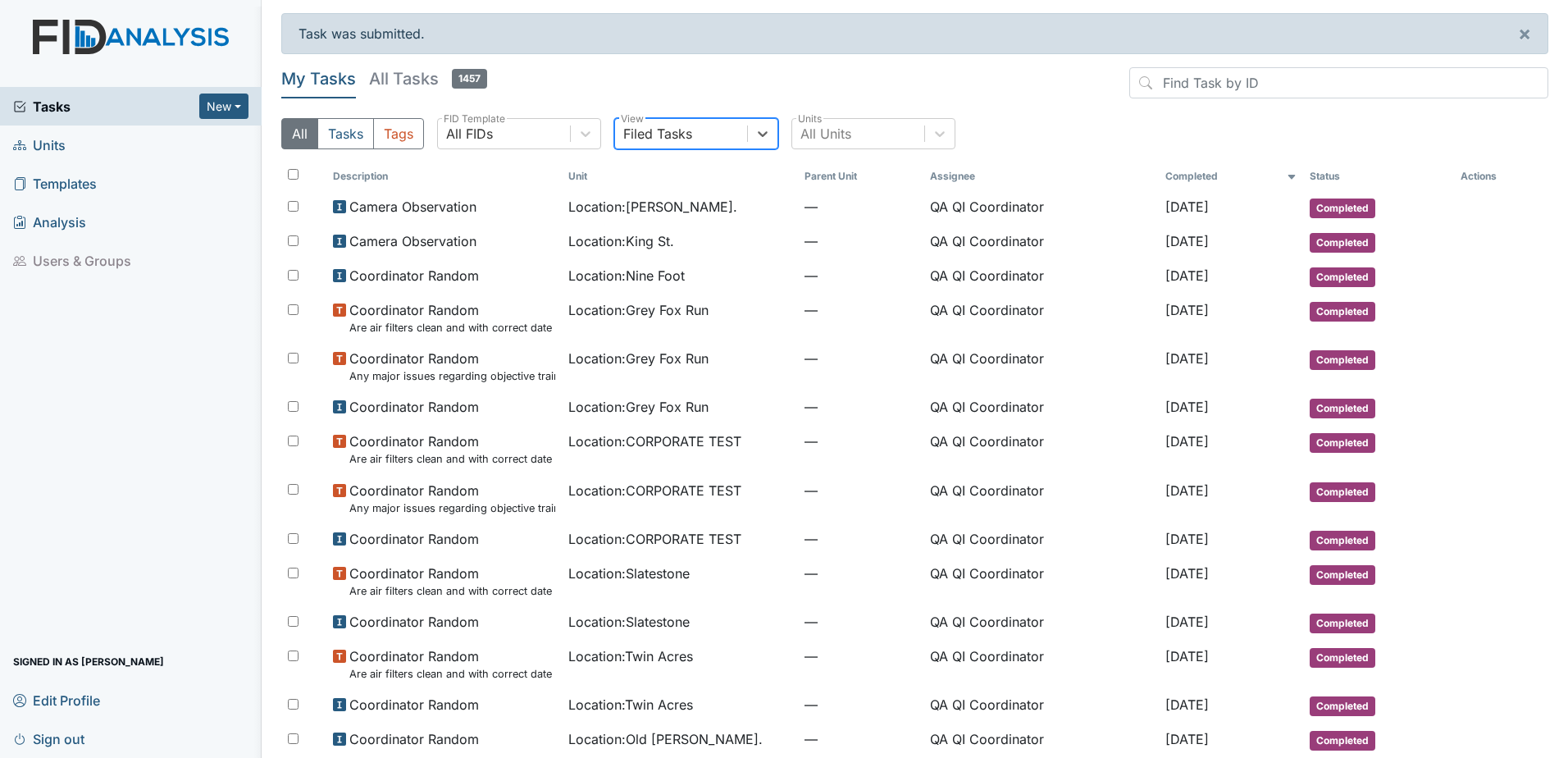
click at [1181, 175] on th "Completed" at bounding box center [1231, 176] width 145 height 28
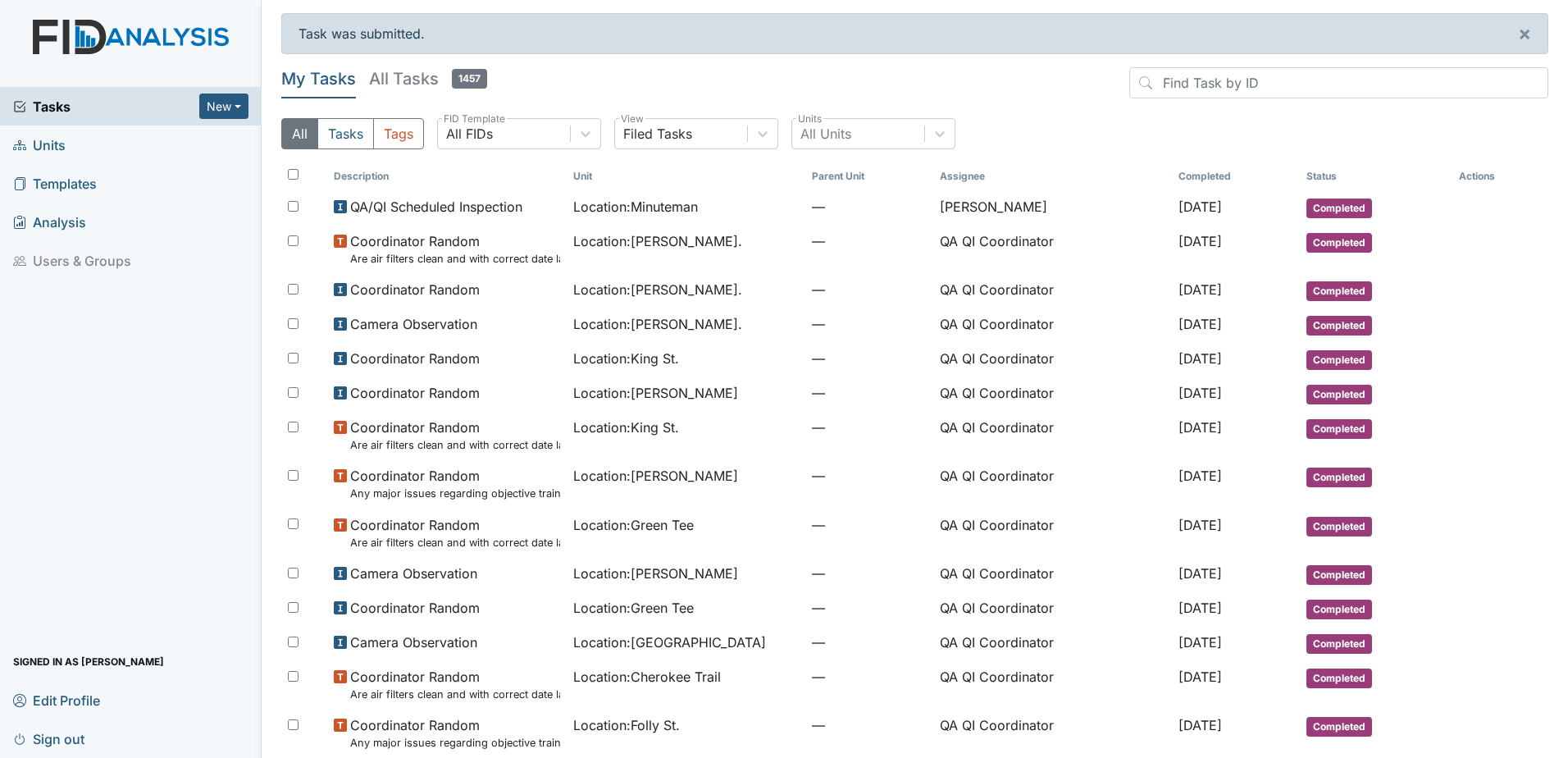
click at [1179, 174] on th "Completed" at bounding box center [1235, 176] width 128 height 28
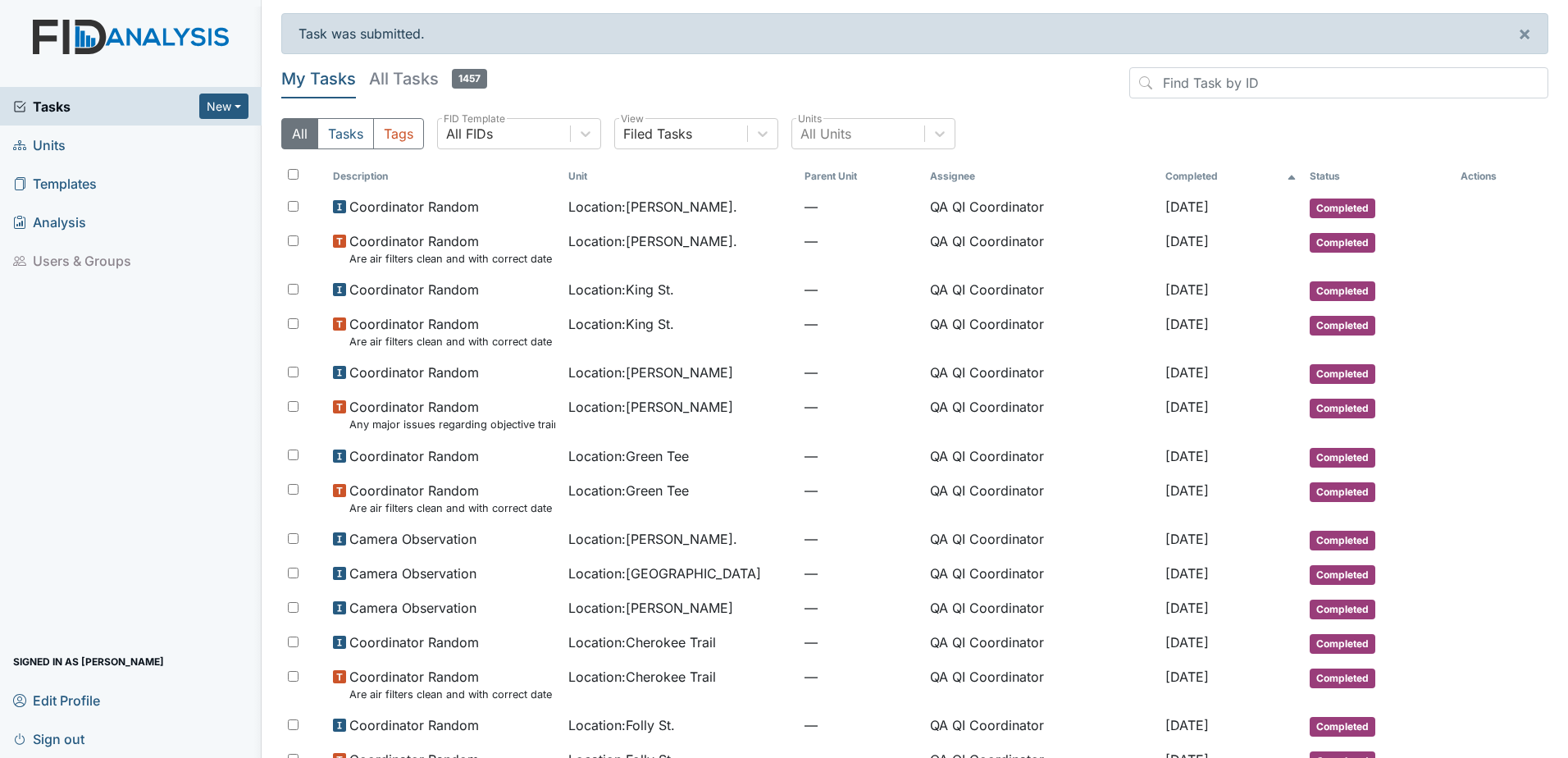
click at [411, 82] on h5 "All Tasks 1457" at bounding box center [427, 78] width 118 height 23
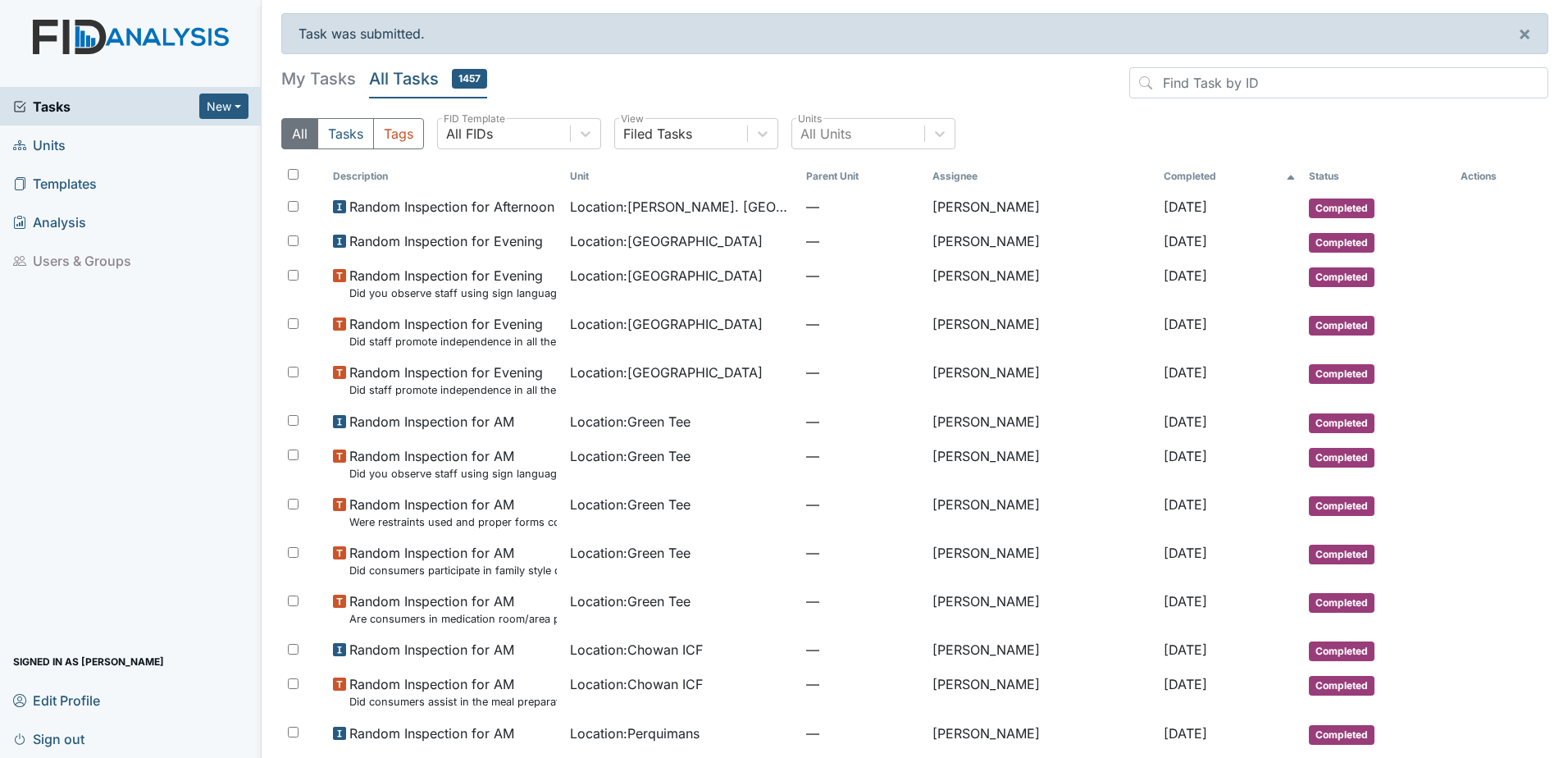
click at [1169, 178] on th "Completed" at bounding box center [1229, 176] width 146 height 28
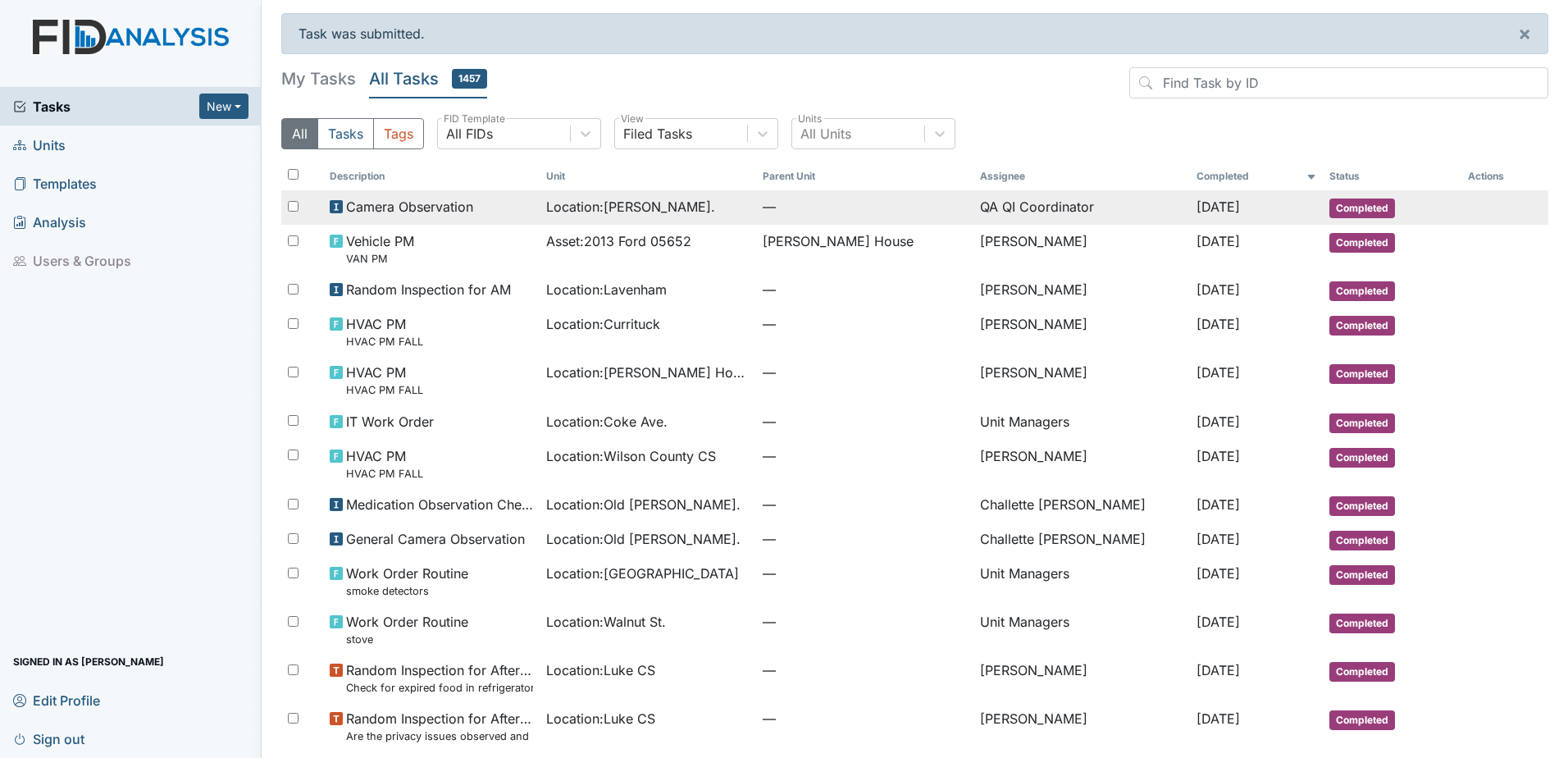
click at [621, 208] on span "Location : Dixon Rd." at bounding box center [630, 207] width 169 height 20
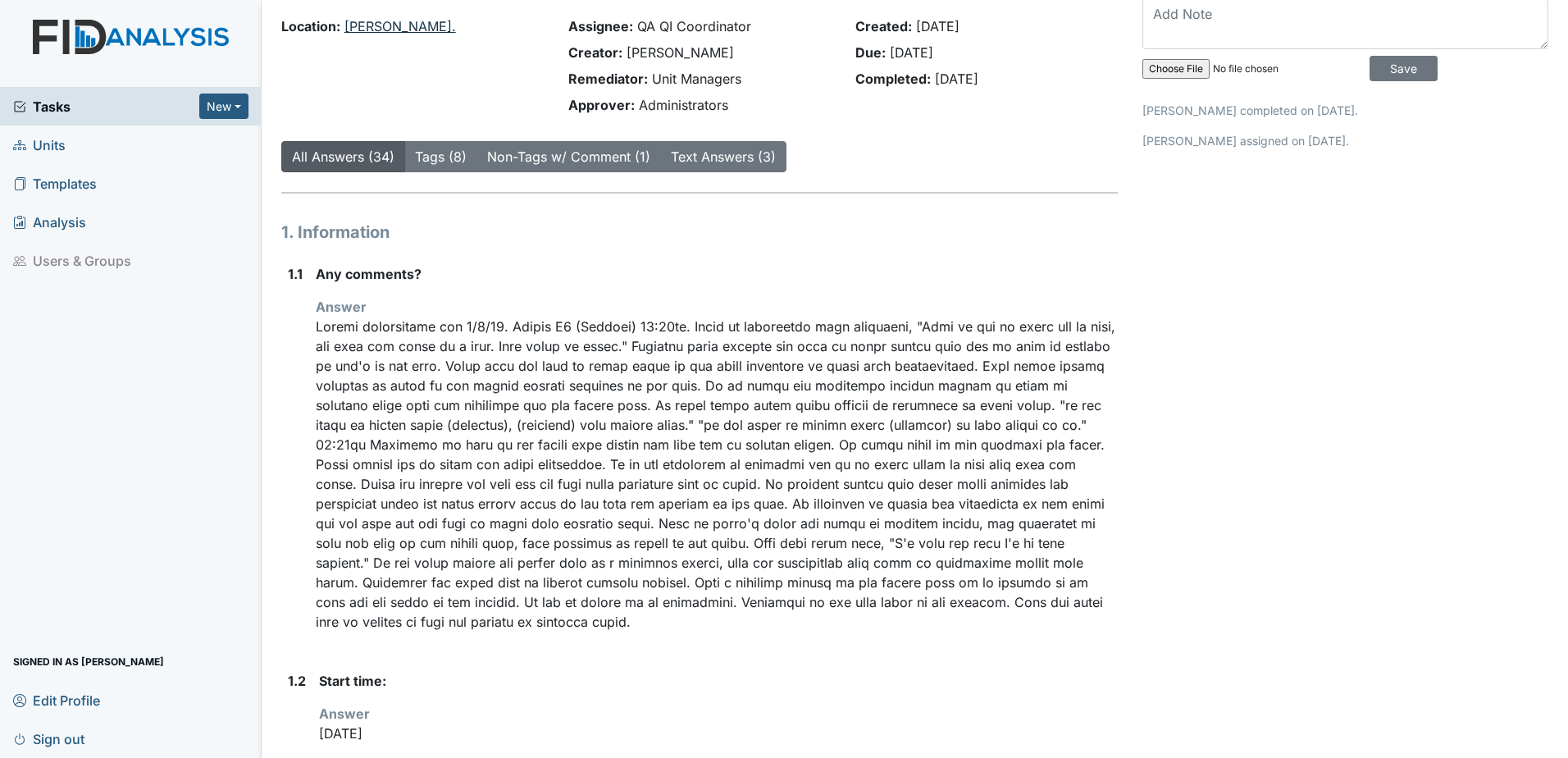
scroll to position [82, 0]
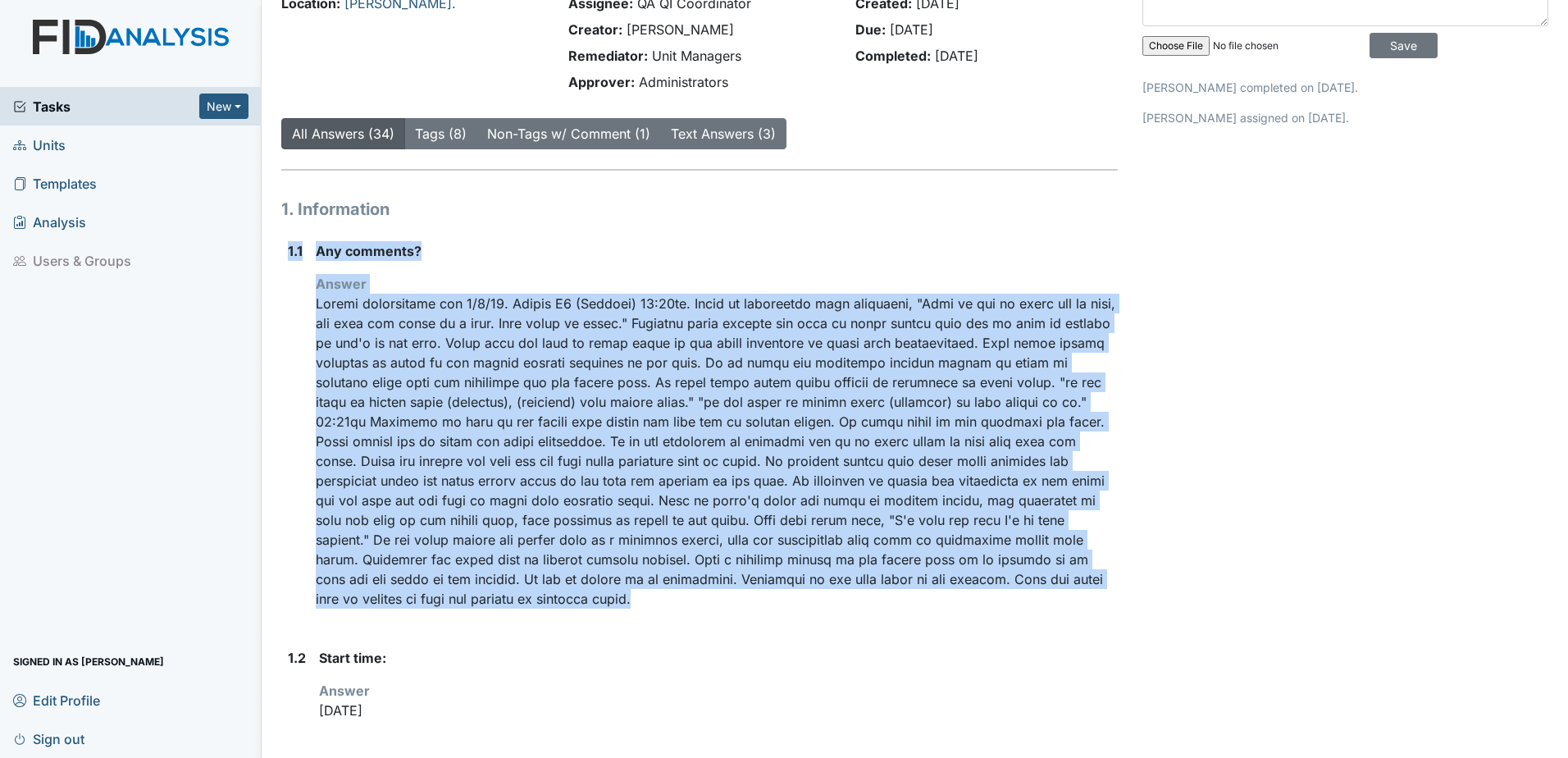
drag, startPoint x: 555, startPoint y: 601, endPoint x: 288, endPoint y: 254, distance: 437.8
click at [288, 254] on div "1.1 Any comments? Answer" at bounding box center [699, 431] width 836 height 380
drag, startPoint x: 288, startPoint y: 254, endPoint x: 330, endPoint y: 251, distance: 42.1
copy div "1.1 Any comments? Answer Camera observation for 9/7/25. Camera D4 (Kitchen) 12:…"
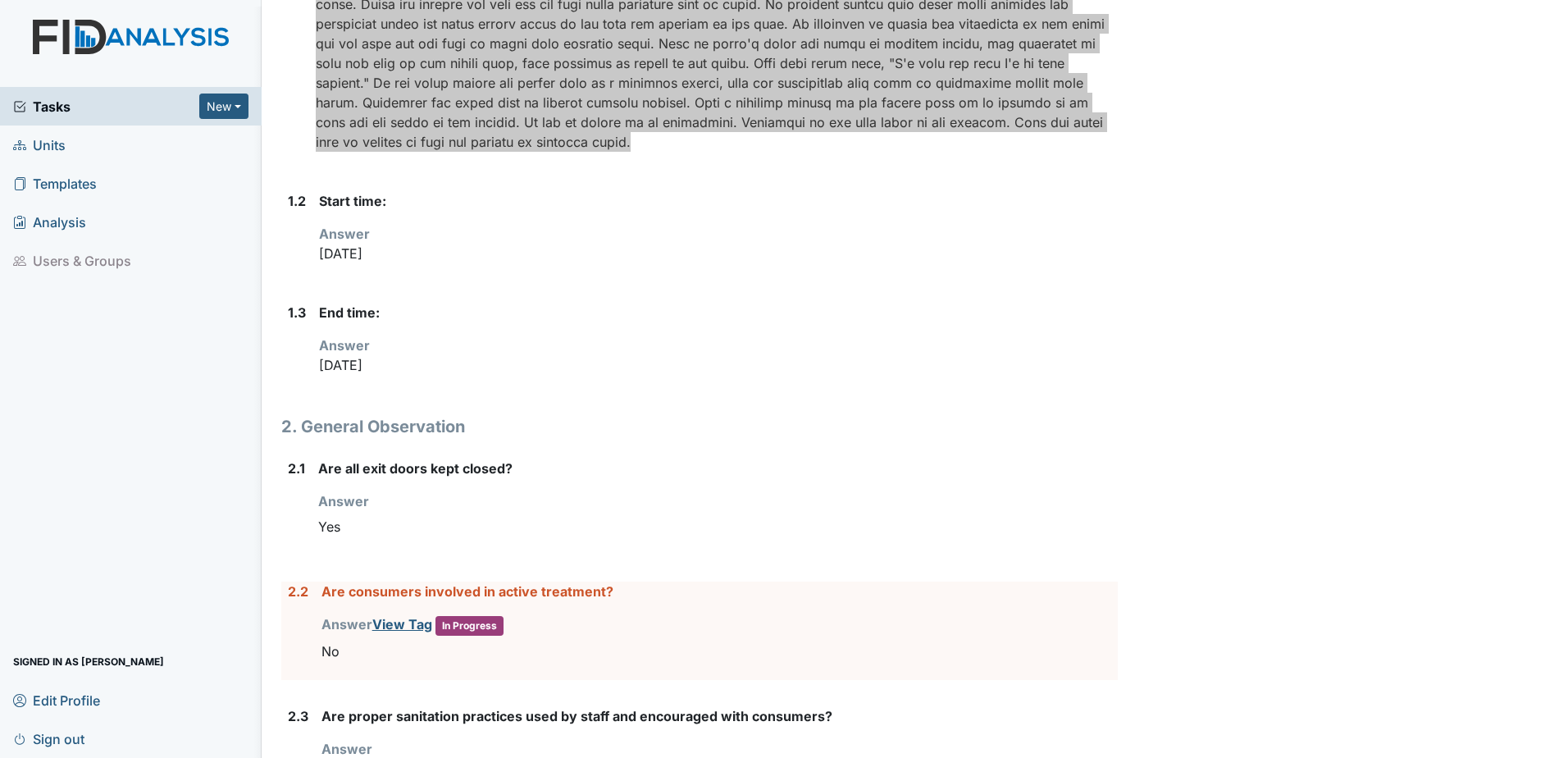
scroll to position [738, 0]
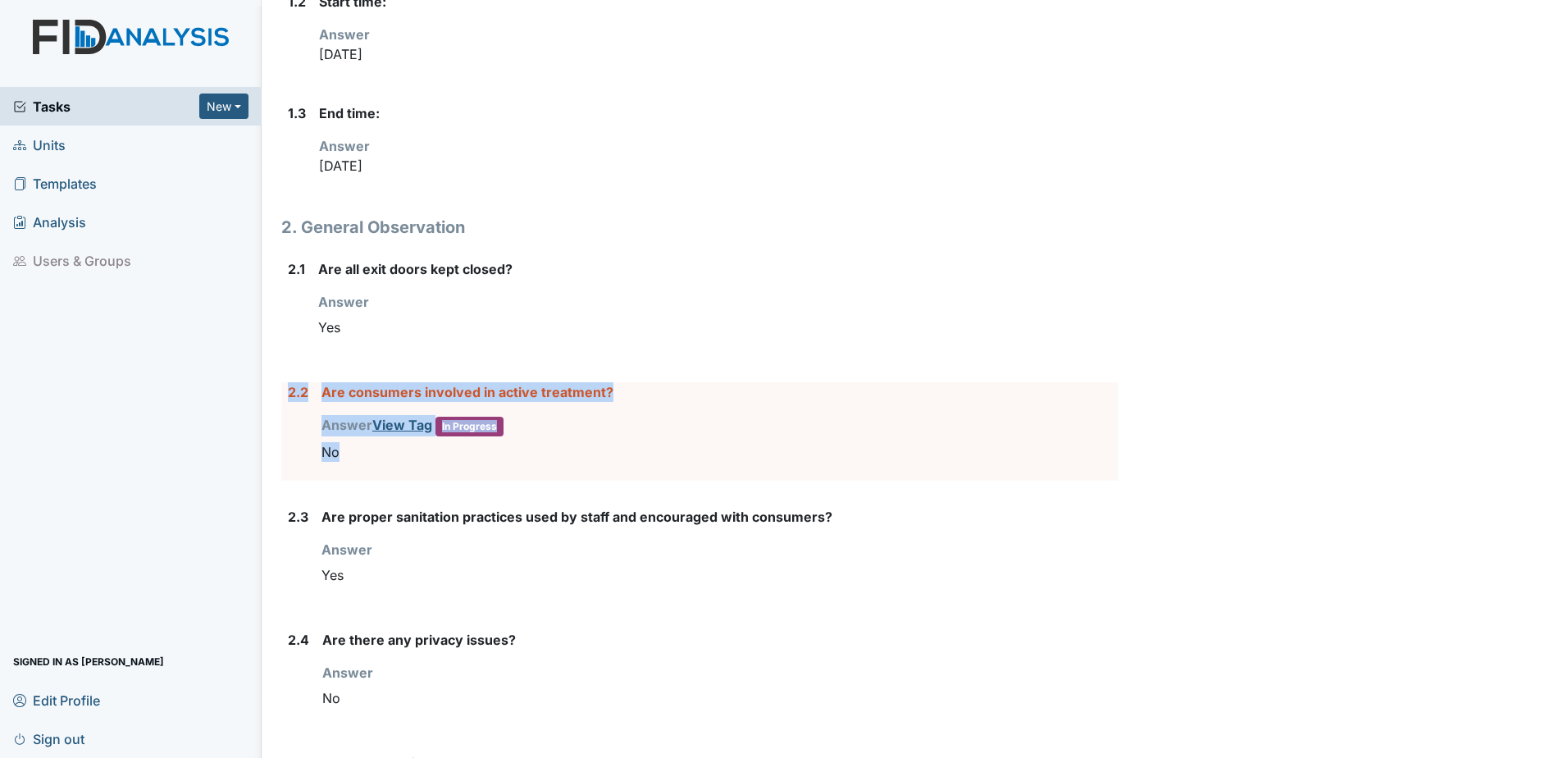
drag, startPoint x: 384, startPoint y: 456, endPoint x: 284, endPoint y: 392, distance: 118.7
click at [284, 392] on div "2.2 Are consumers involved in active treatment? Answer View Tag In Progress You…" at bounding box center [699, 431] width 836 height 98
drag, startPoint x: 284, startPoint y: 392, endPoint x: 342, endPoint y: 397, distance: 58.2
copy div "2.2 Are consumers involved in active treatment? Answer View Tag In Progress You…"
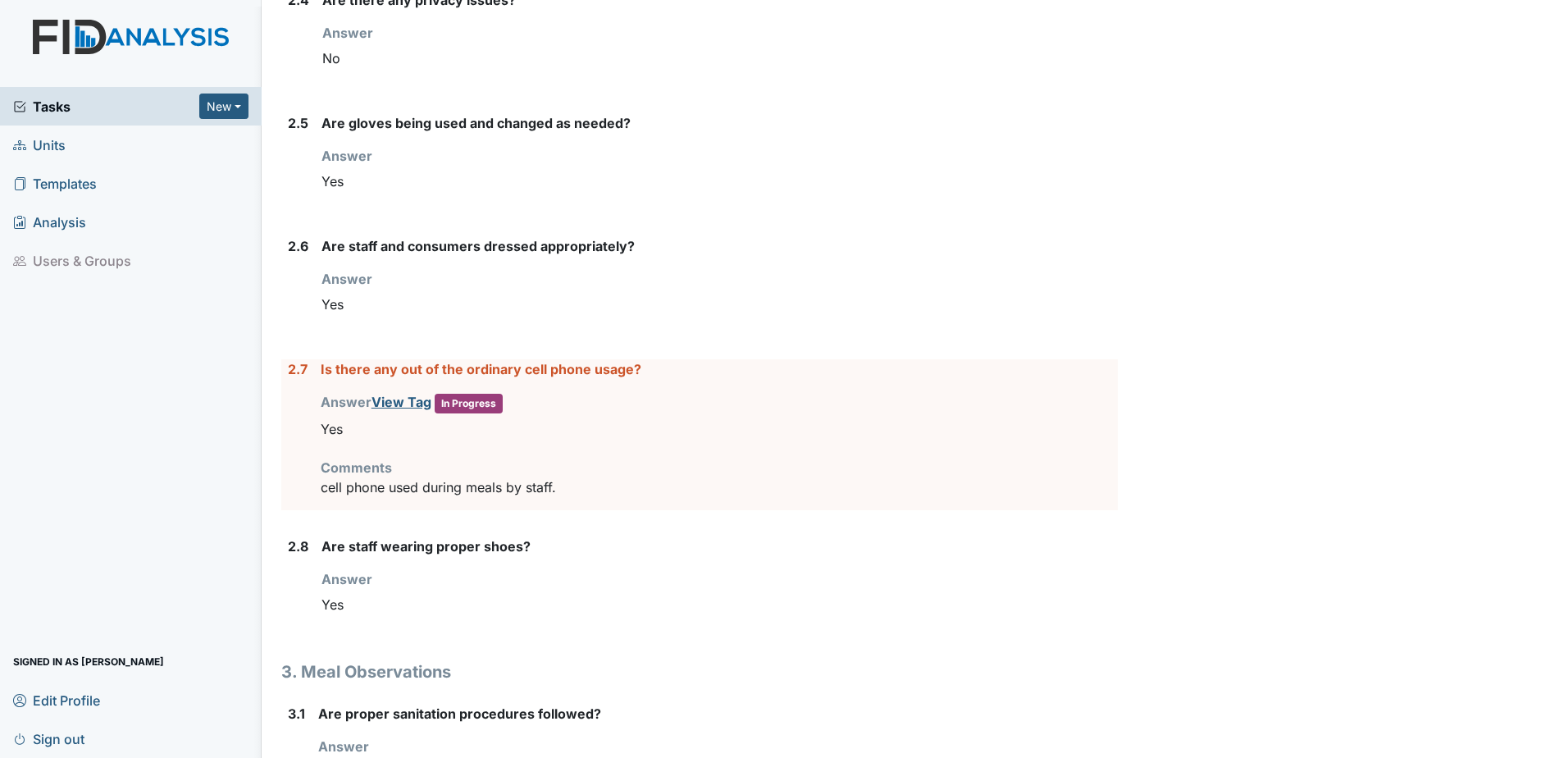
scroll to position [1394, 0]
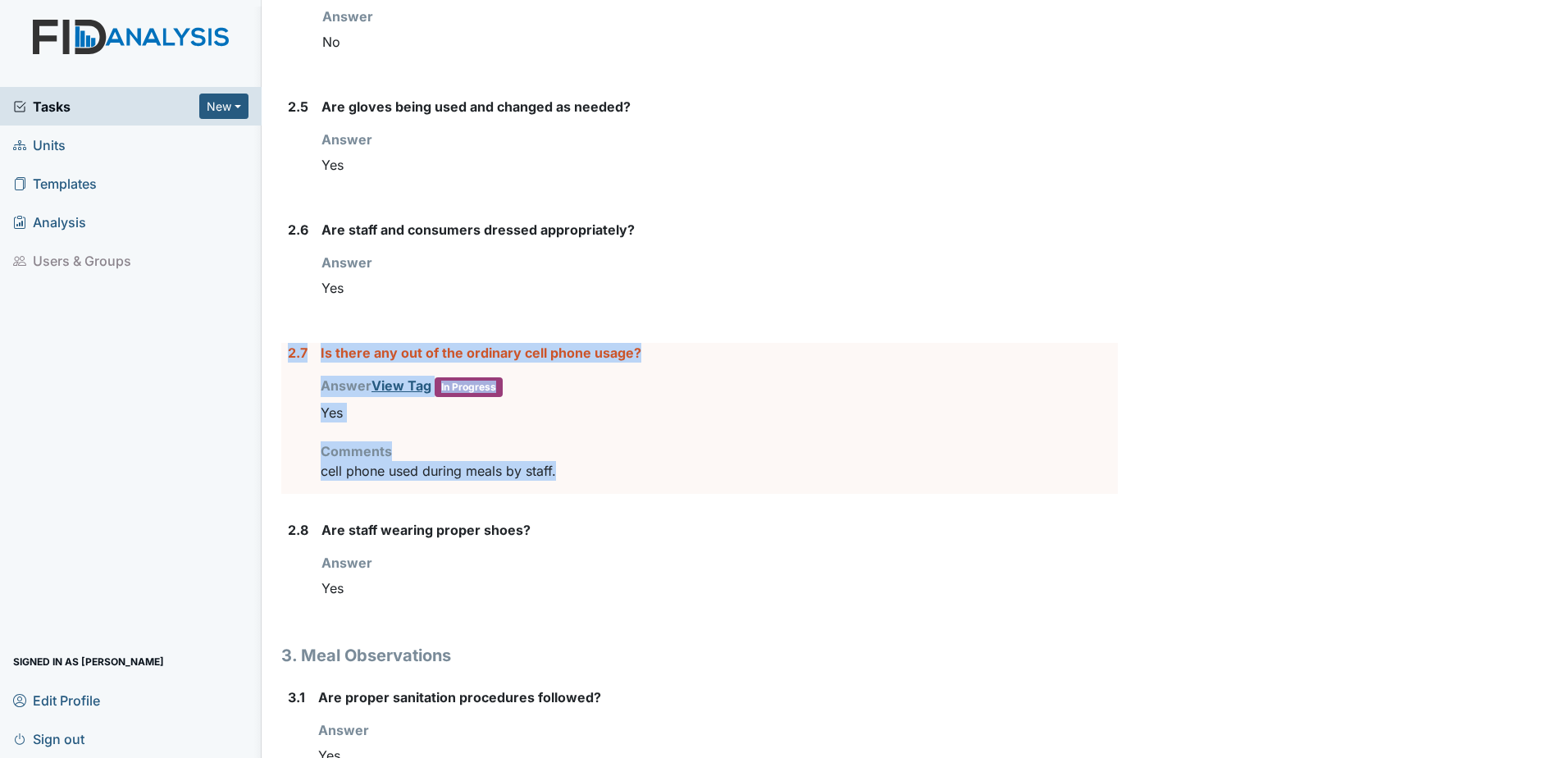
drag, startPoint x: 592, startPoint y: 488, endPoint x: 277, endPoint y: 360, distance: 340.0
drag, startPoint x: 277, startPoint y: 360, endPoint x: 349, endPoint y: 355, distance: 72.2
copy div "2.7 Is there any out of the ordinary cell phone usage? Answer View Tag In Progr…"
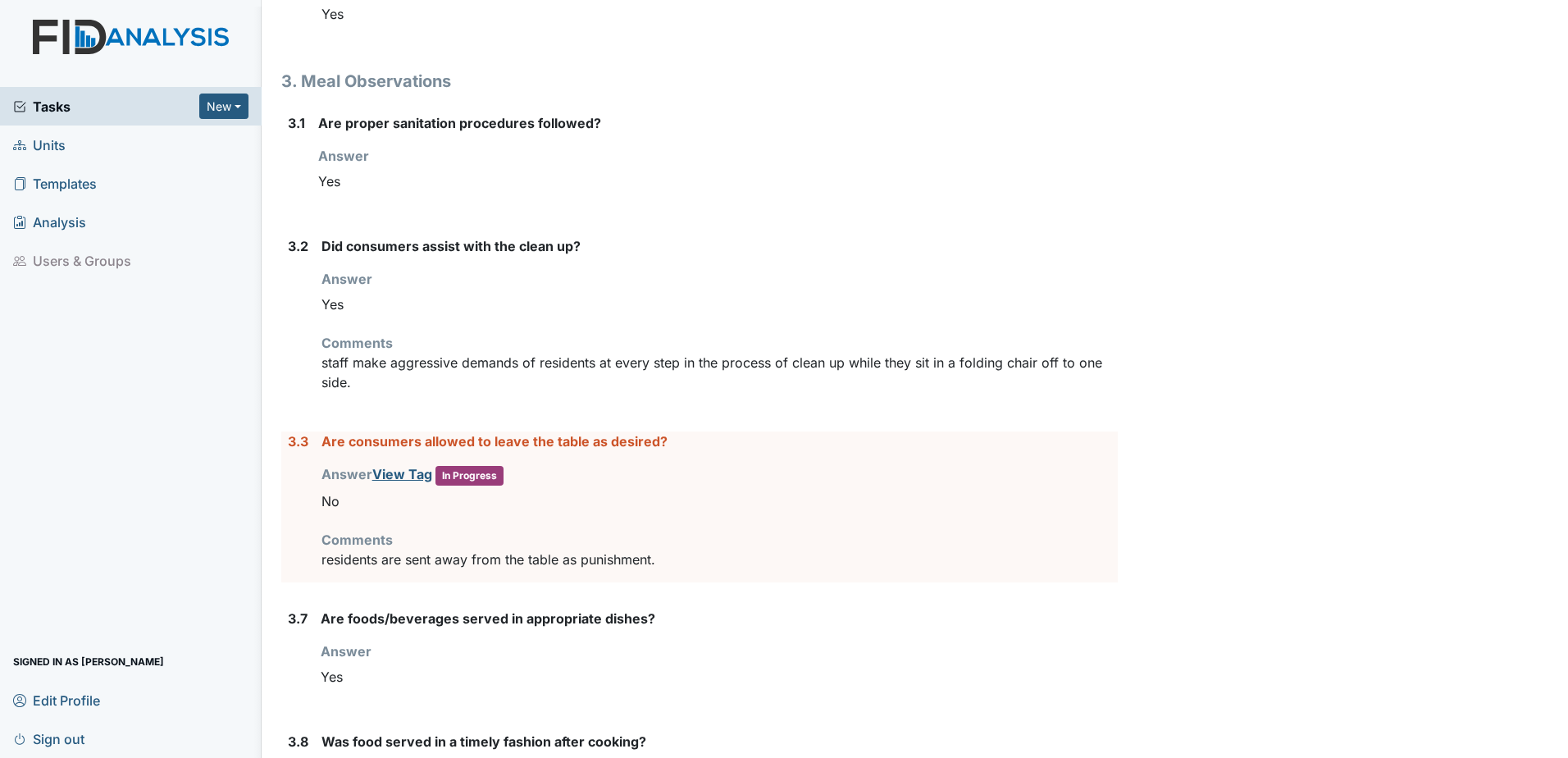
scroll to position [2132, 0]
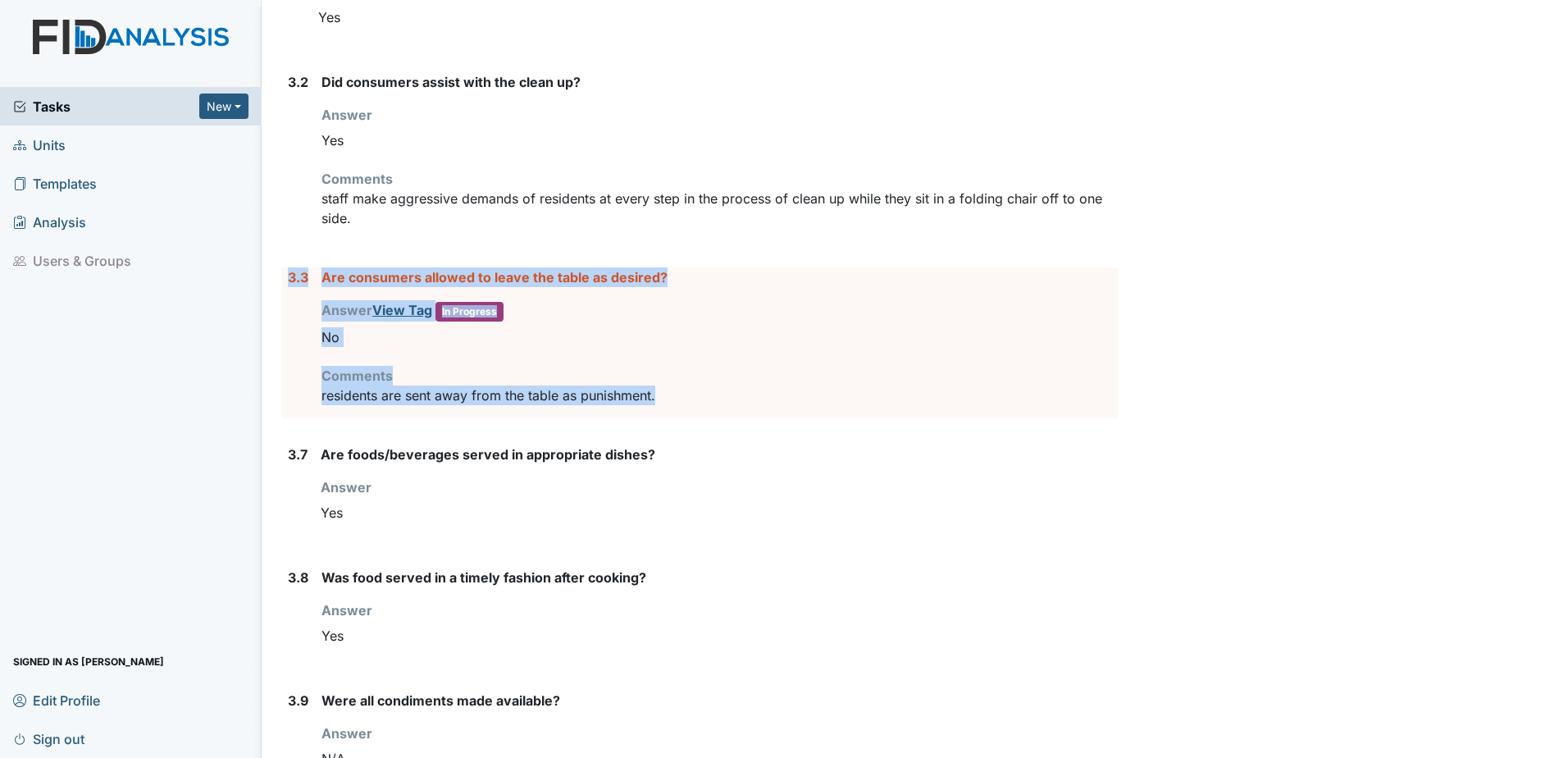
drag, startPoint x: 671, startPoint y: 397, endPoint x: 285, endPoint y: 282, distance: 402.8
click at [285, 282] on div "3.3 Are consumers allowed to leave the table as desired? Answer View Tag In Pro…" at bounding box center [699, 343] width 836 height 151
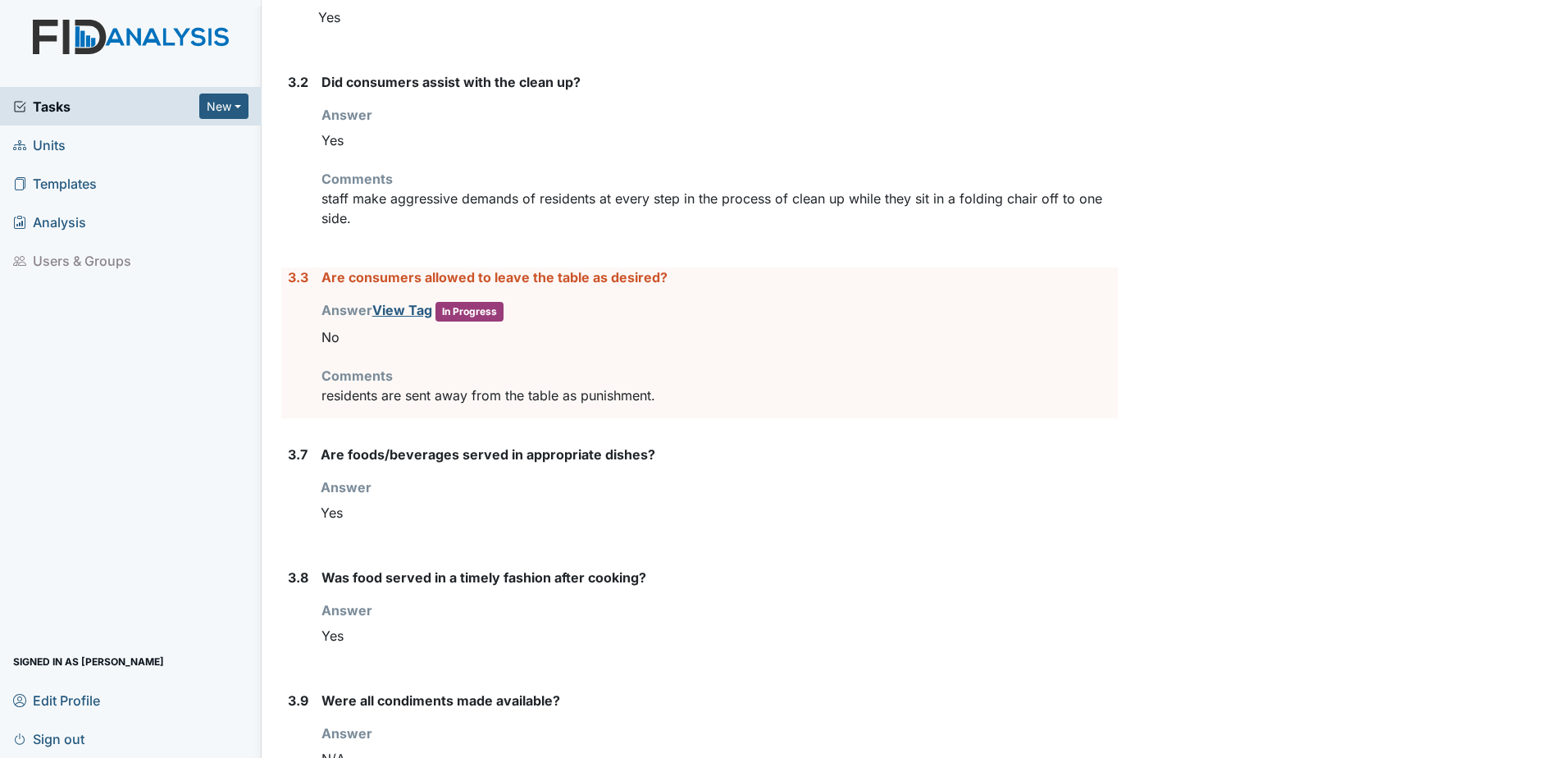
drag, startPoint x: 283, startPoint y: 278, endPoint x: 687, endPoint y: 416, distance: 426.9
click at [692, 425] on form "1. Information 1.1 Any comments? Answer 1.2 Start time: Answer 9/7/25 1.3 End t…" at bounding box center [699, 771] width 836 height 5250
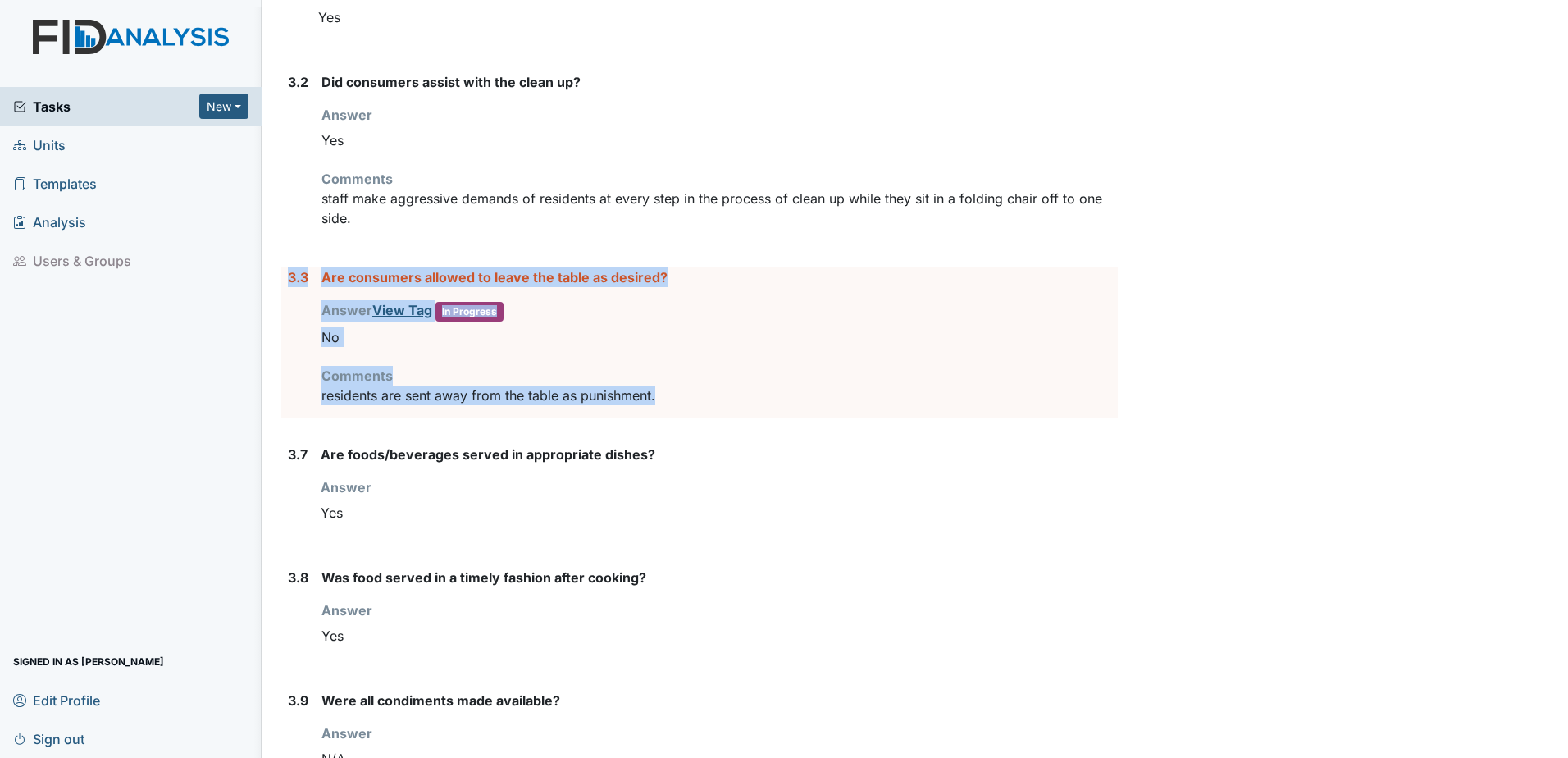
drag, startPoint x: 679, startPoint y: 400, endPoint x: 273, endPoint y: 288, distance: 421.2
click at [273, 288] on div "Inspection: Camera Observation ID: #00011536 Completed Autosaving... Location: …" at bounding box center [698, 651] width 861 height 5541
drag, startPoint x: 273, startPoint y: 288, endPoint x: 336, endPoint y: 281, distance: 63.4
copy div "3.3 Are consumers allowed to leave the table as desired? Answer View Tag In Pro…"
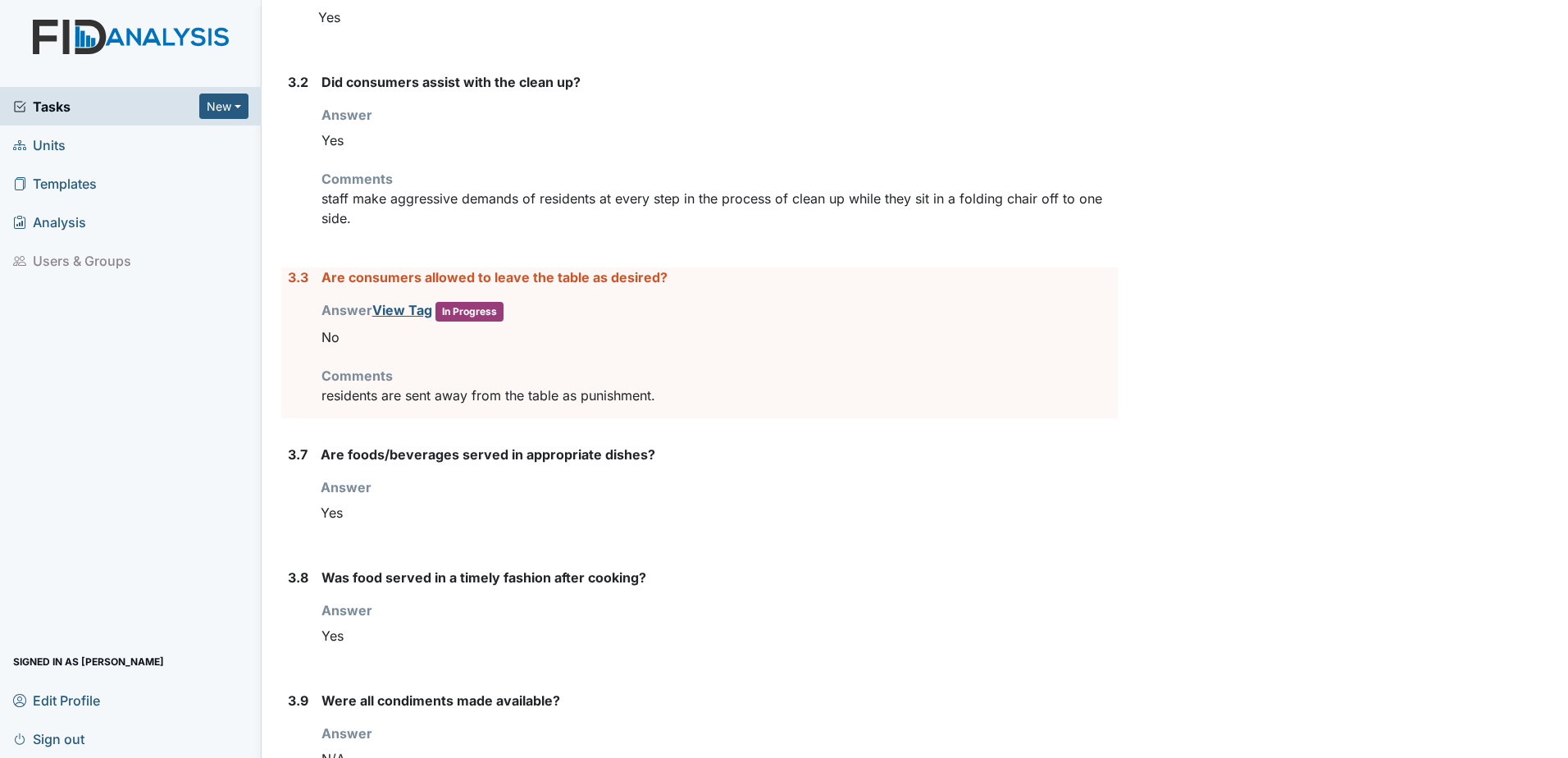
click at [1107, 508] on div "Yes" at bounding box center [719, 512] width 797 height 31
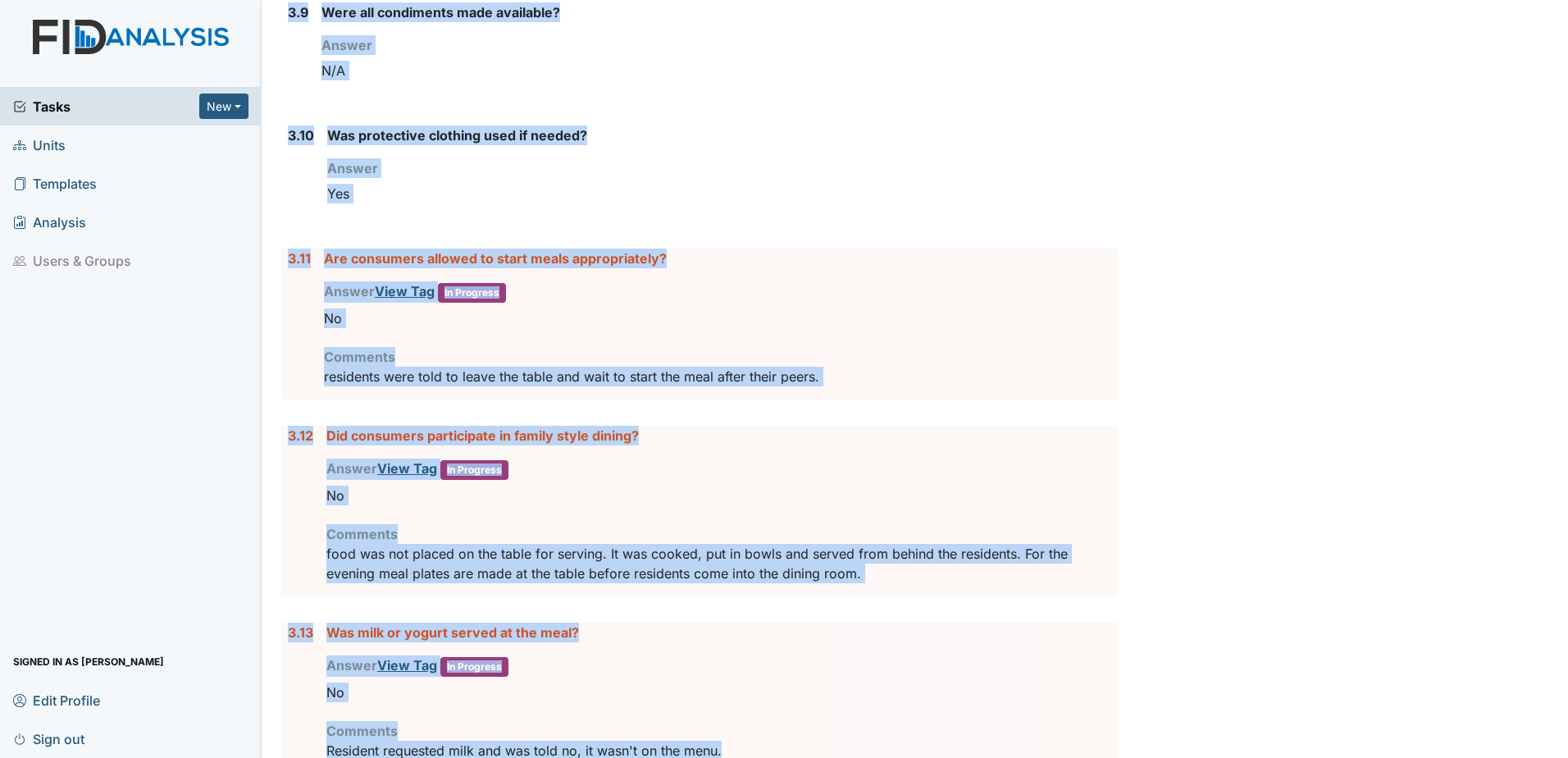
scroll to position [2801, 0]
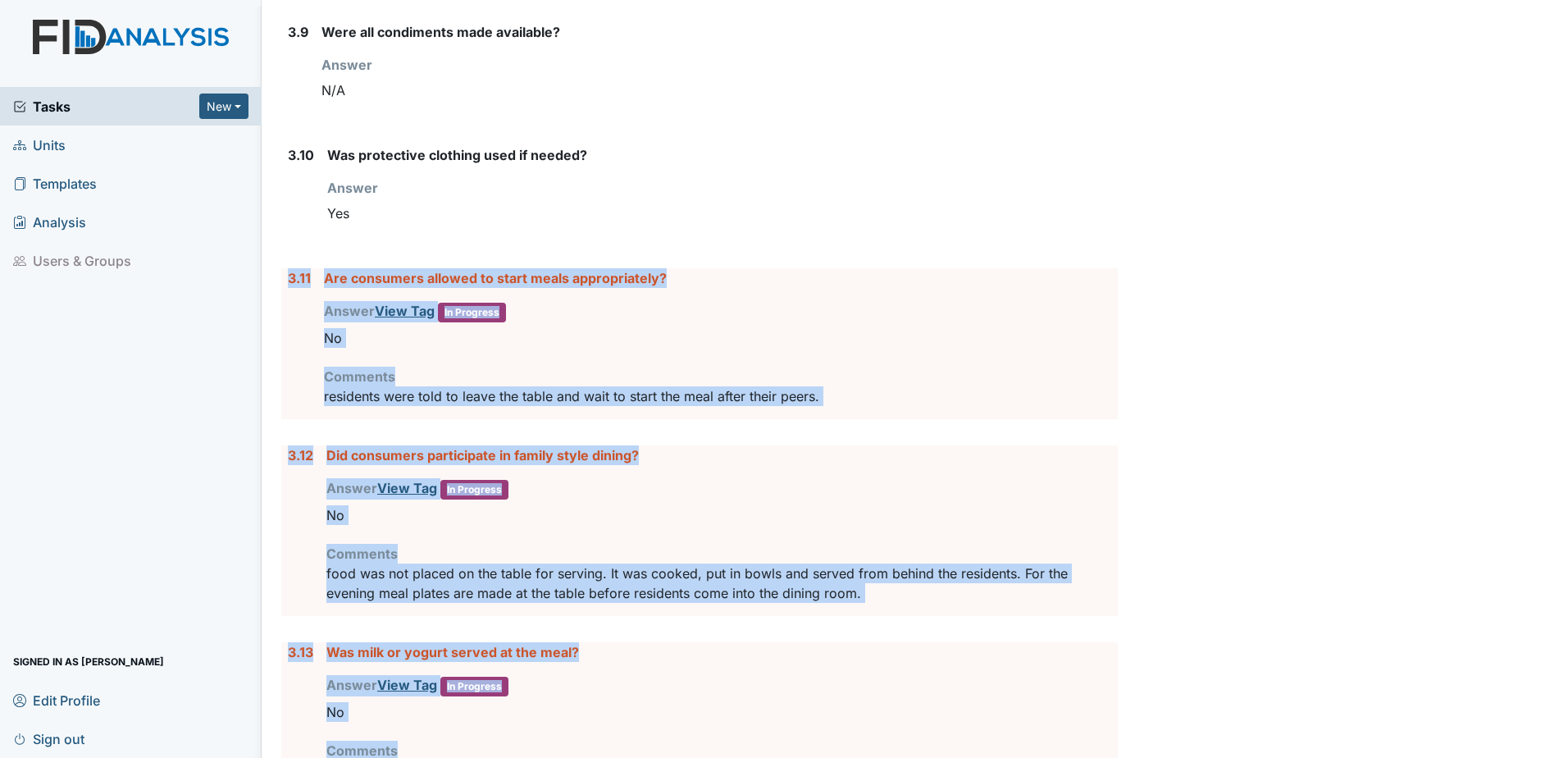
drag, startPoint x: 727, startPoint y: 455, endPoint x: 289, endPoint y: 283, distance: 470.6
click at [289, 283] on form "1. Information 1.1 Any comments? Answer 1.2 Start time: Answer 9/7/25 1.3 End t…" at bounding box center [699, 103] width 836 height 5250
drag, startPoint x: 289, startPoint y: 283, endPoint x: 333, endPoint y: 278, distance: 44.3
copy form "3.11 Are consumers allowed to start meals appropriately? Answer View Tag In Pro…"
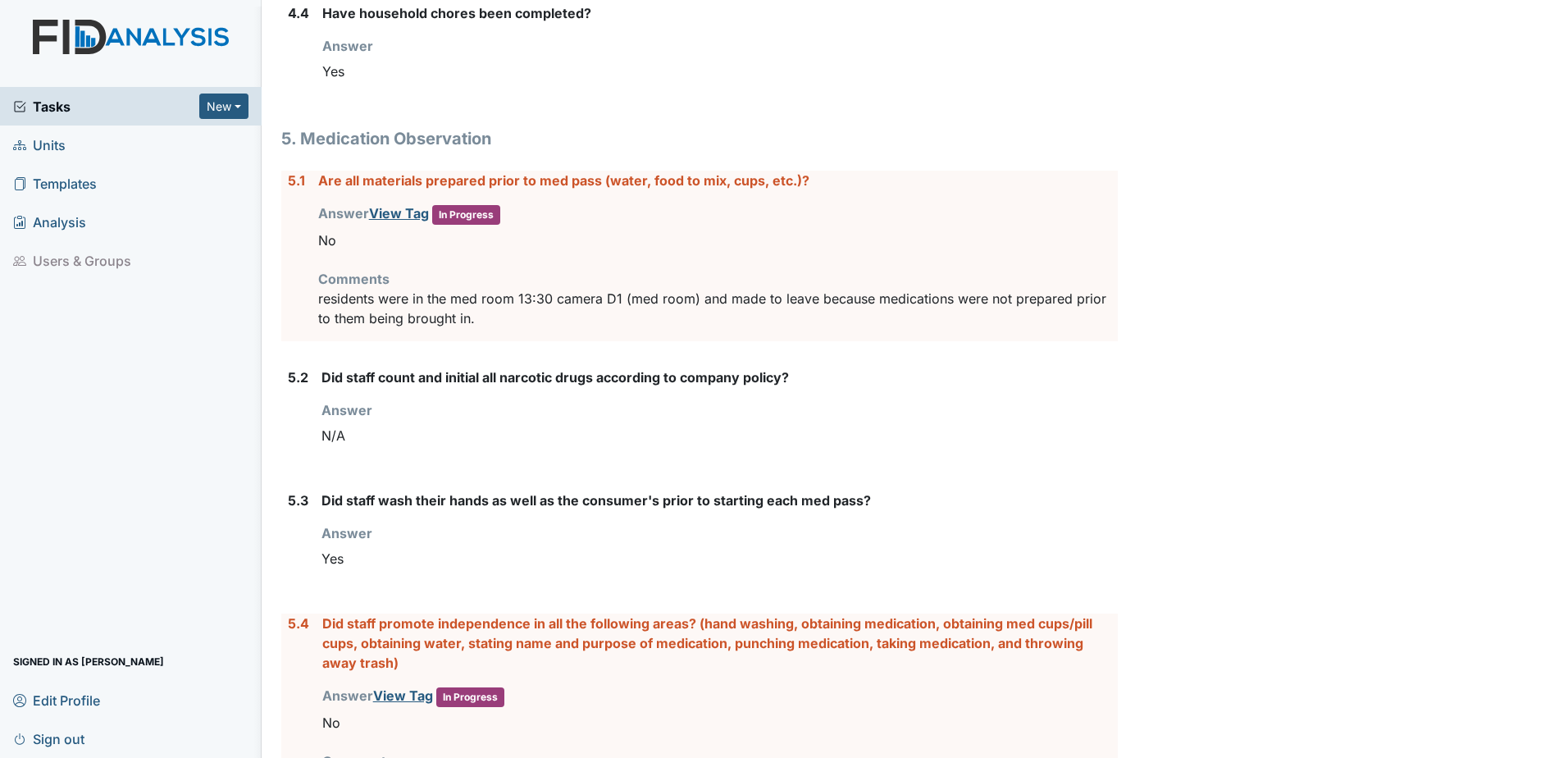
scroll to position [4031, 0]
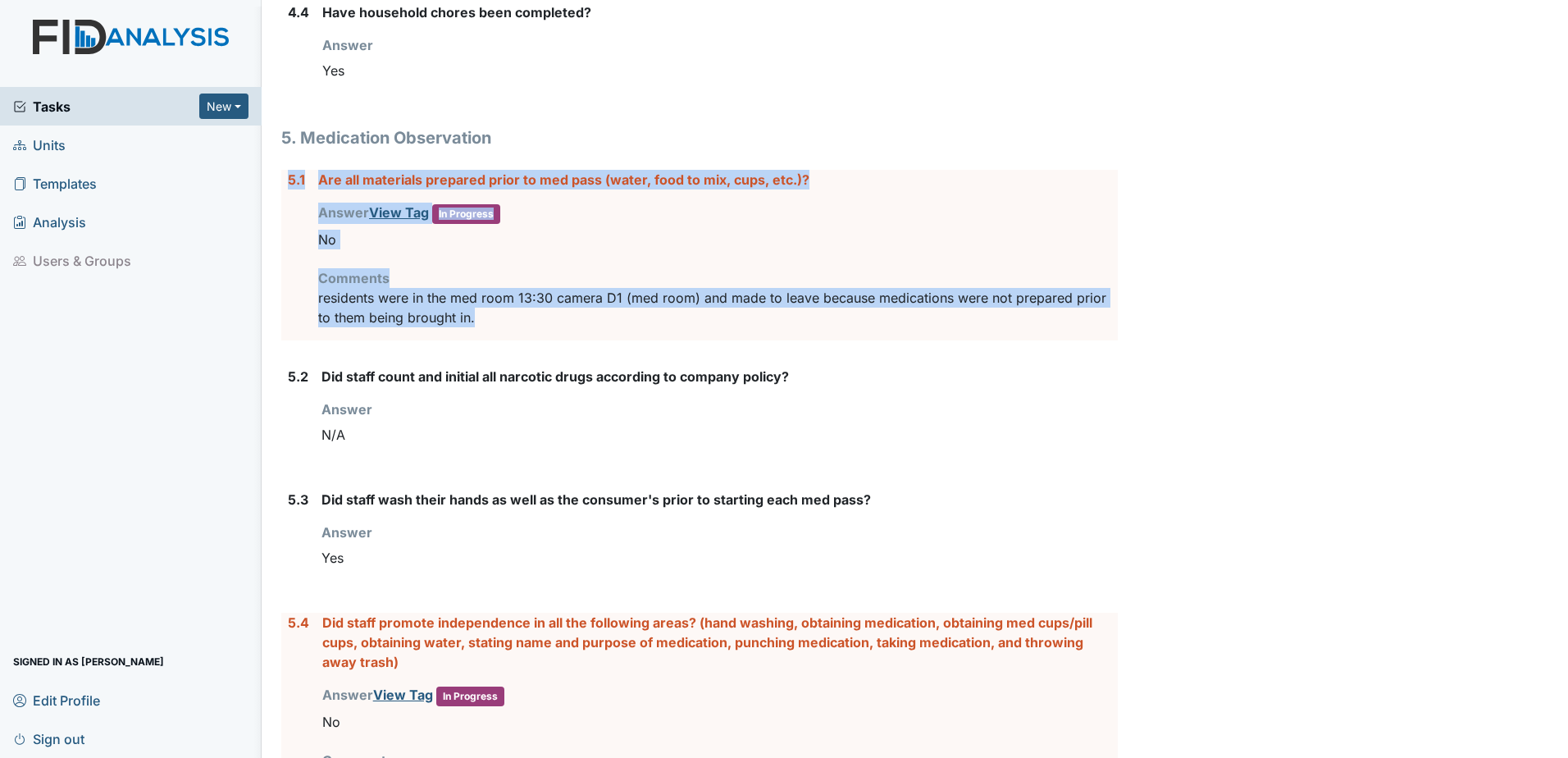
drag, startPoint x: 502, startPoint y: 320, endPoint x: 285, endPoint y: 187, distance: 254.5
click at [285, 187] on div "5.1 Are all materials prepared prior to med pass (water, food to mix, cups, etc…" at bounding box center [699, 255] width 836 height 170
drag, startPoint x: 285, startPoint y: 187, endPoint x: 342, endPoint y: 175, distance: 58.2
copy div "5.1 Are all materials prepared prior to med pass (water, food to mix, cups, etc…"
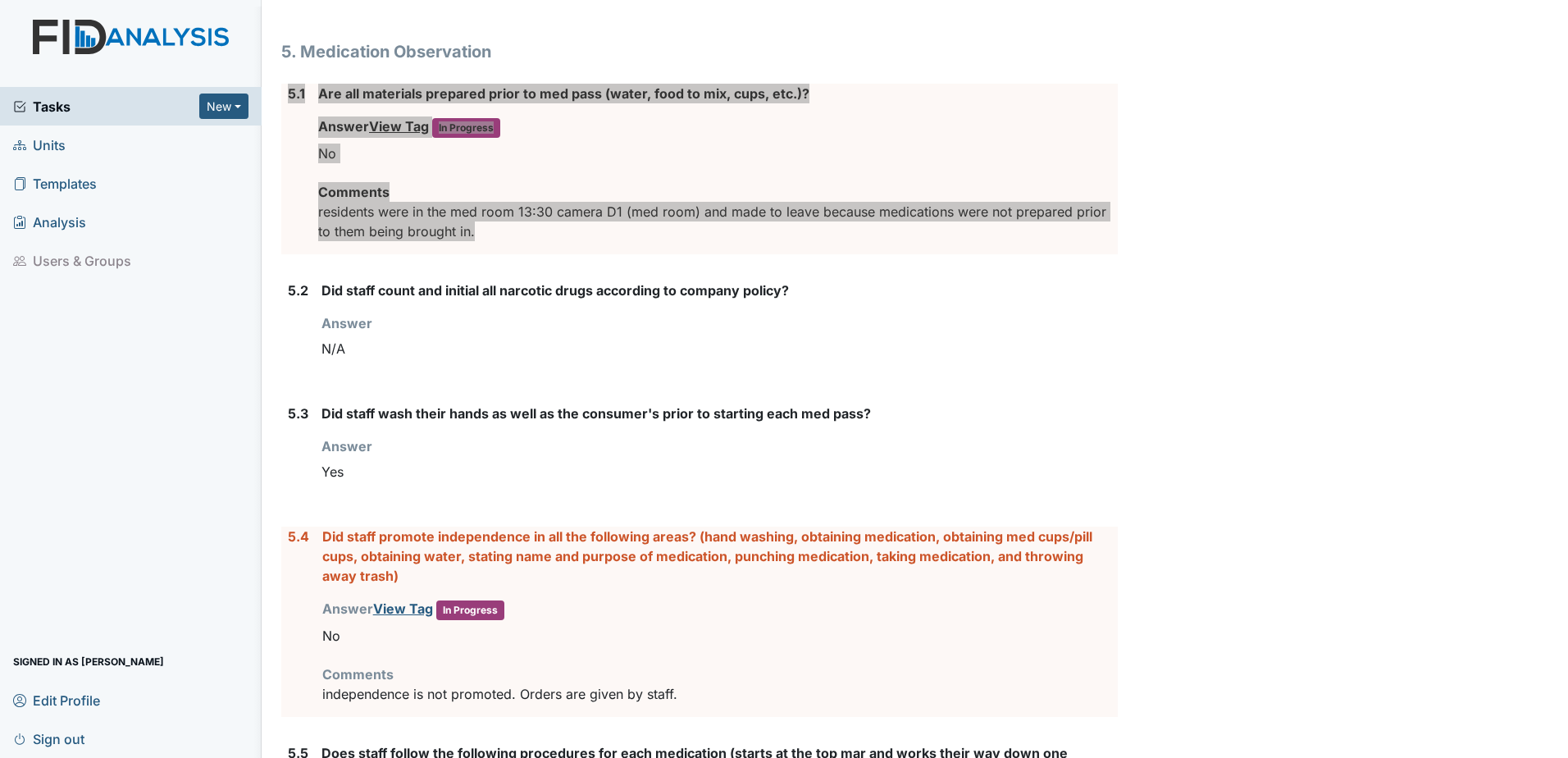
scroll to position [4277, 0]
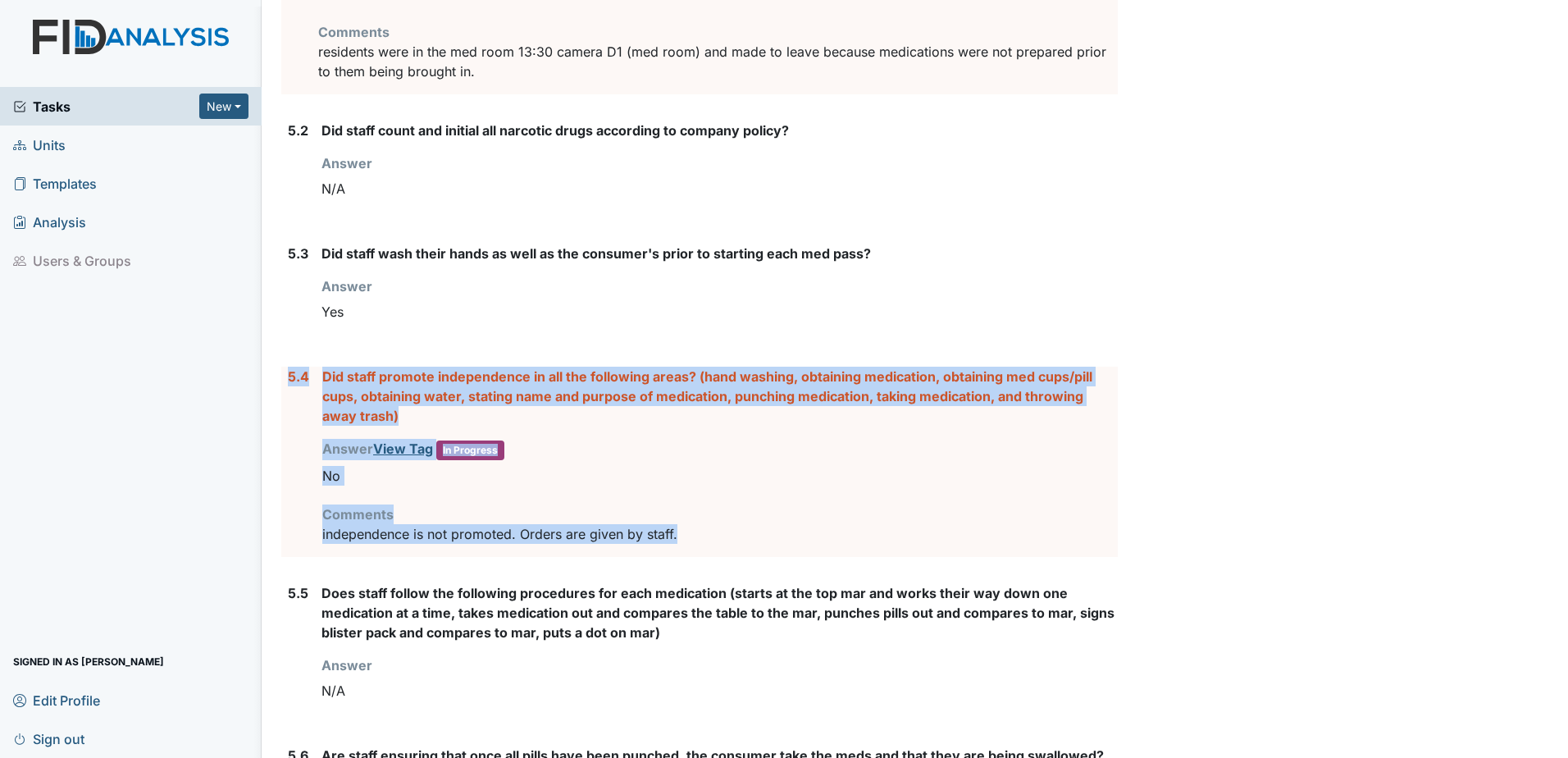
drag, startPoint x: 746, startPoint y: 524, endPoint x: 287, endPoint y: 380, distance: 481.1
click at [287, 380] on div "5.4 Did staff promote independence in all the following areas? (hand washing, o…" at bounding box center [699, 462] width 836 height 190
drag, startPoint x: 287, startPoint y: 380, endPoint x: 343, endPoint y: 382, distance: 56.0
copy div "5.4 Did staff promote independence in all the following areas? (hand washing, o…"
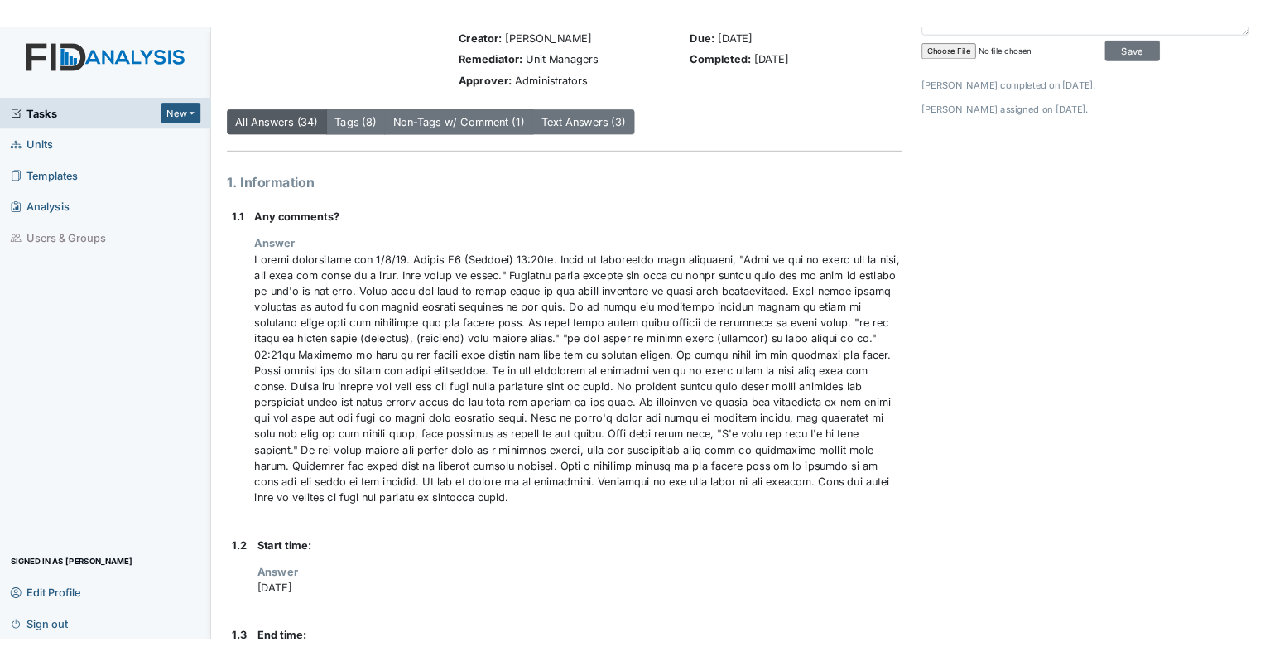
scroll to position [0, 0]
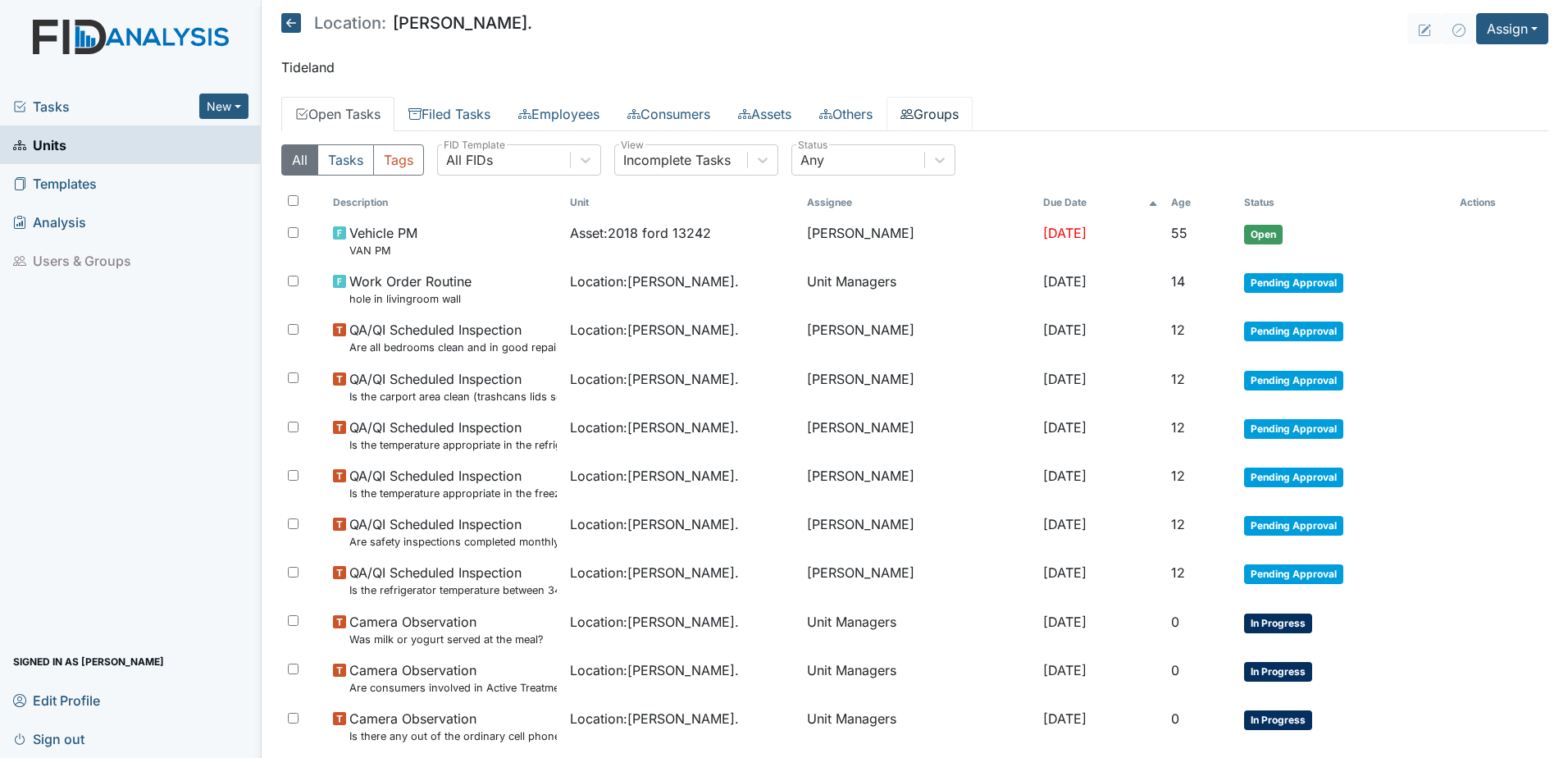
click at [940, 113] on link "Groups" at bounding box center [929, 114] width 86 height 35
